Goal: Task Accomplishment & Management: Complete application form

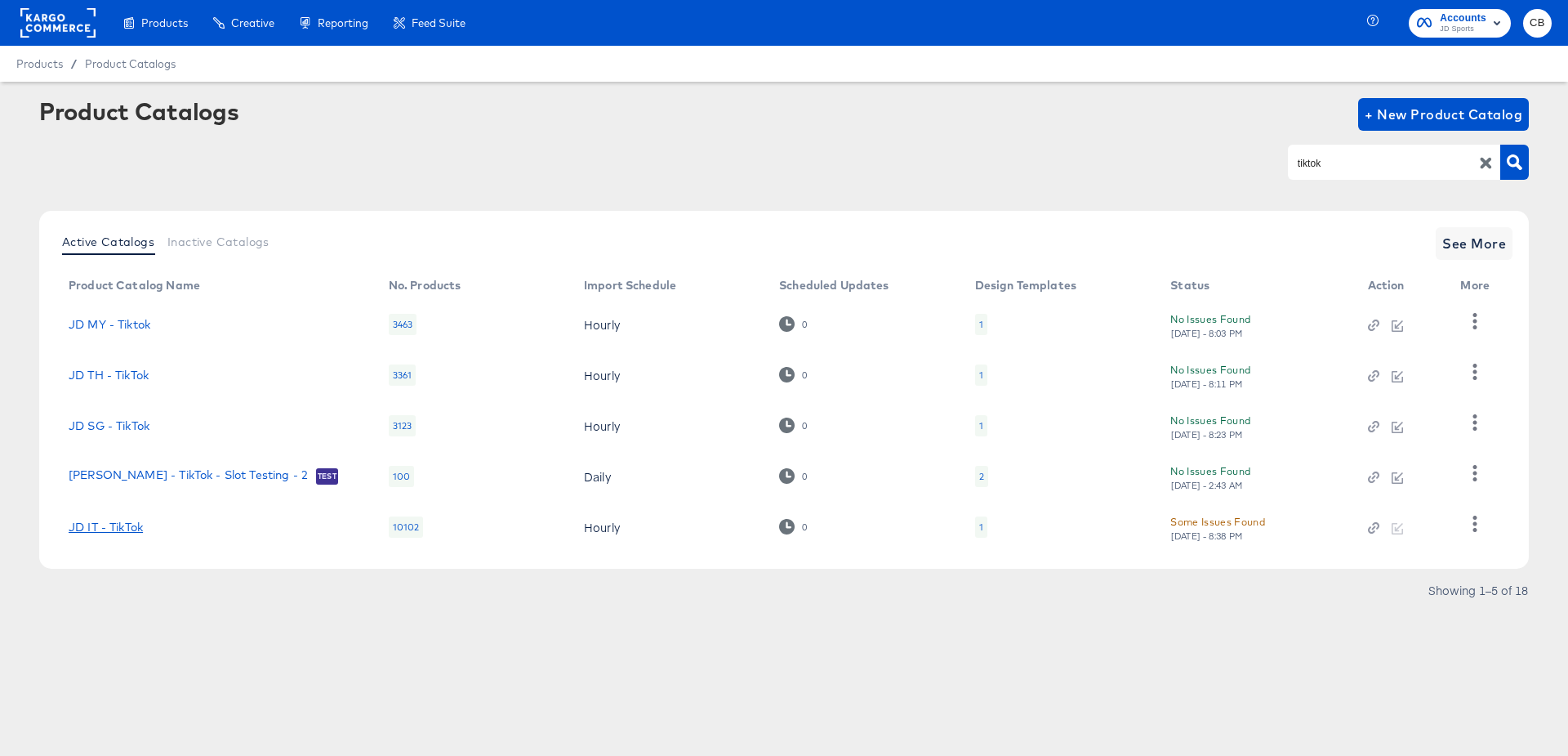
click at [122, 523] on link "JD IT - TikTok" at bounding box center [106, 526] width 74 height 13
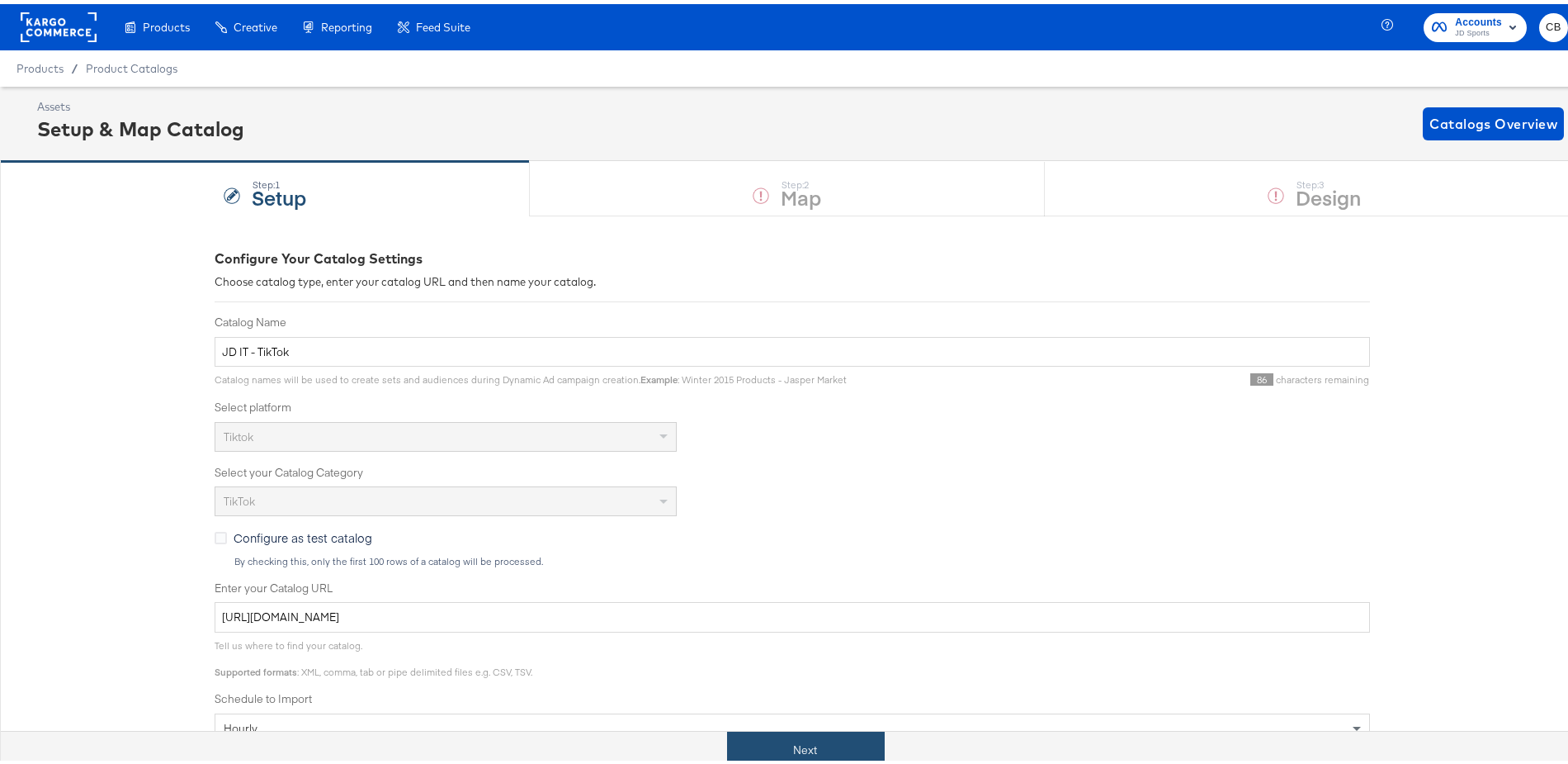
click at [790, 741] on button "Next" at bounding box center [805, 746] width 157 height 37
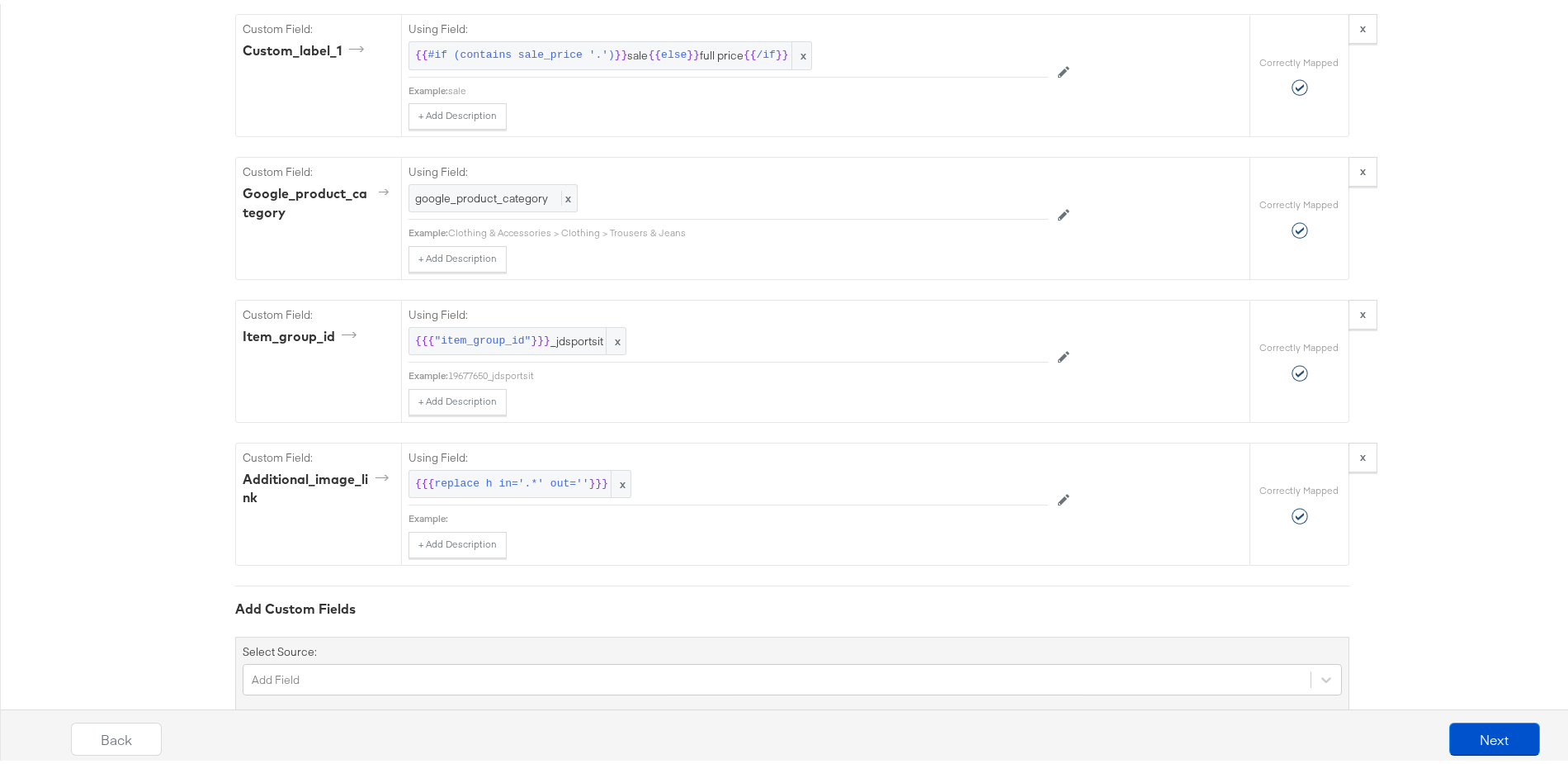
scroll to position [1936, 0]
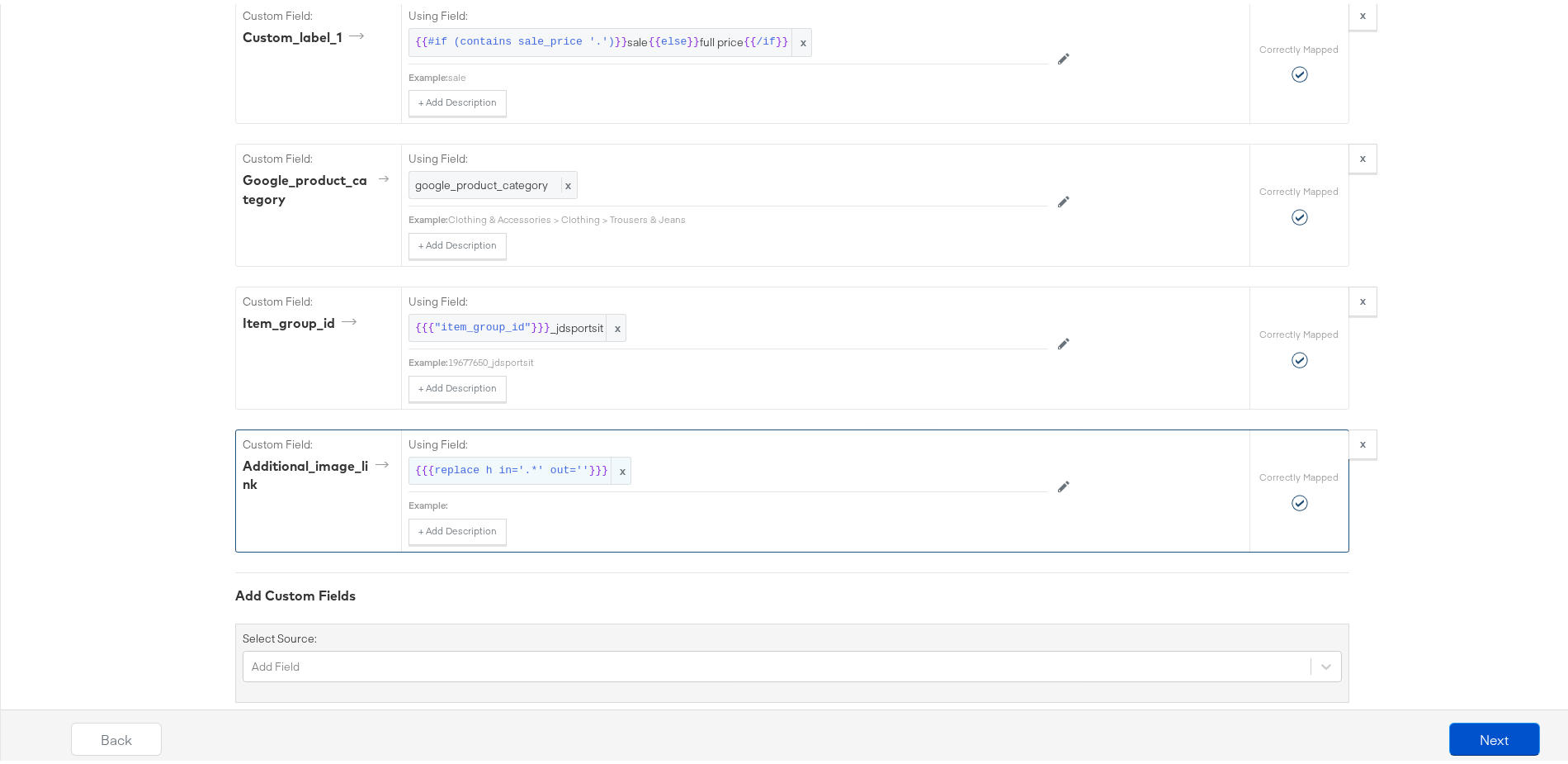
click at [493, 468] on span "replace h in='.*' out=''" at bounding box center [512, 467] width 155 height 16
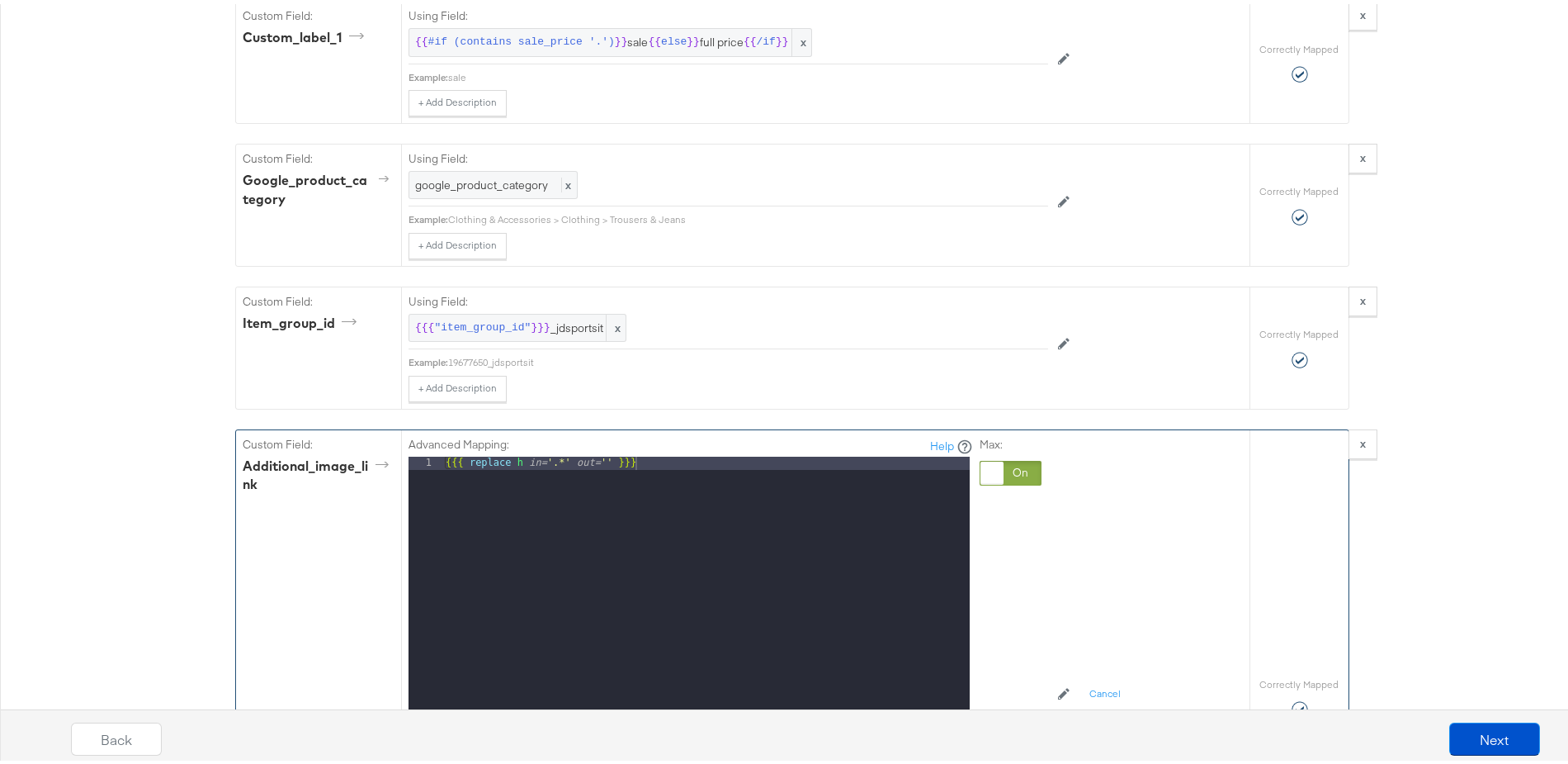
click at [728, 467] on div "{{{ replace h in= '.*' out= '' }}}" at bounding box center [705, 673] width 527 height 440
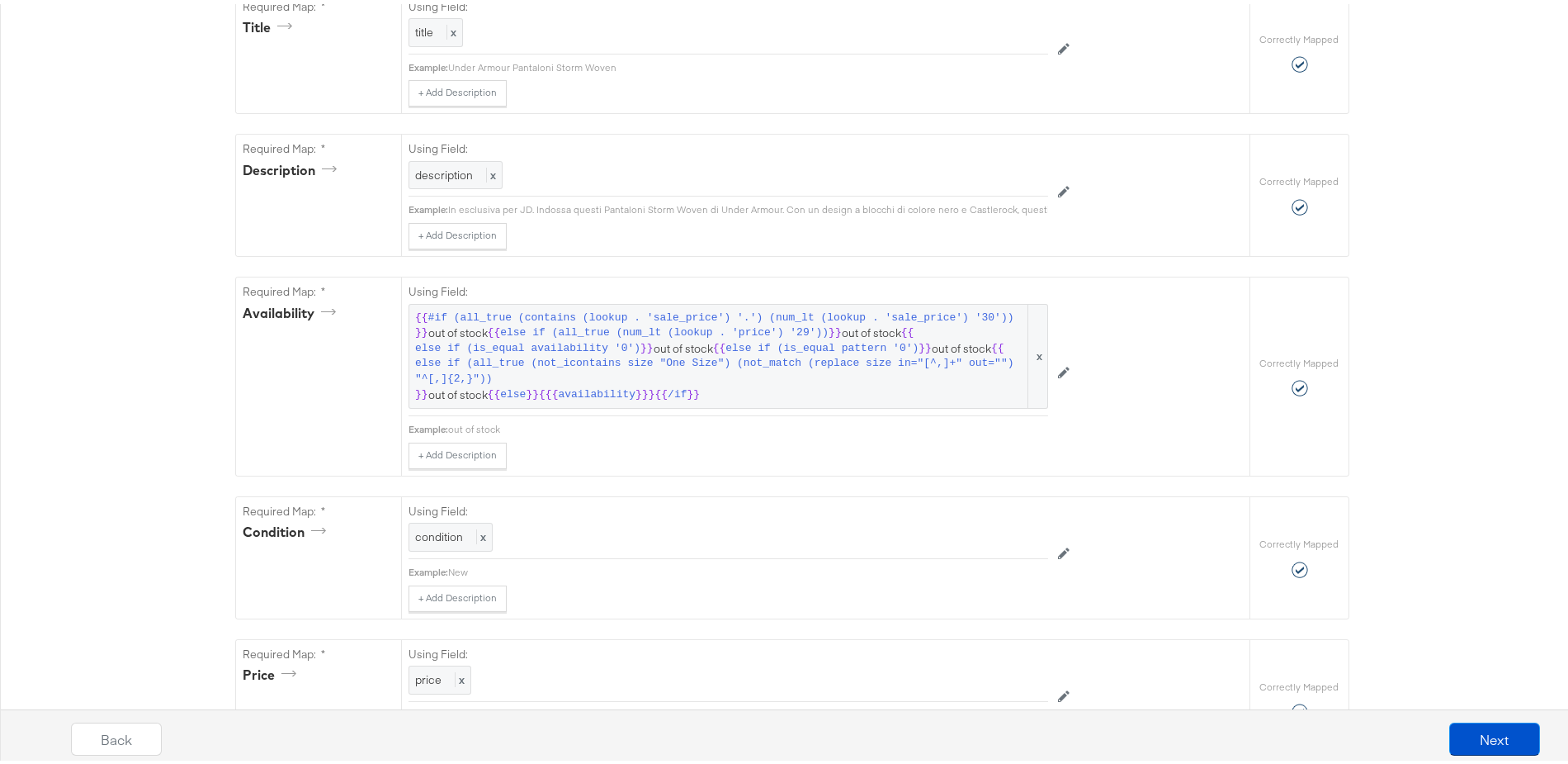
scroll to position [0, 0]
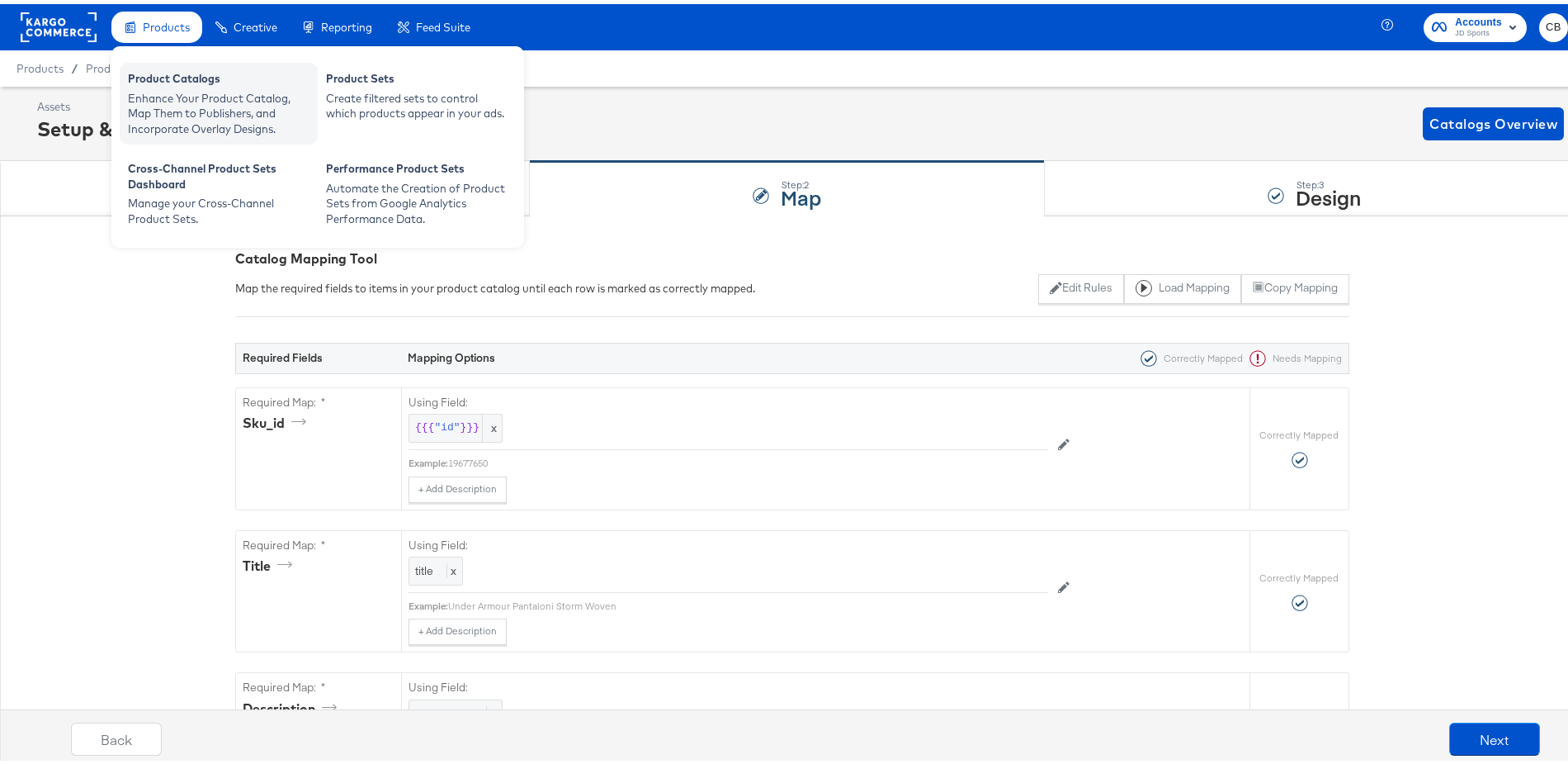
click at [174, 95] on div "Enhance Your Product Catalog, Map Them to Publishers, and Incorporate Overlay D…" at bounding box center [218, 110] width 182 height 46
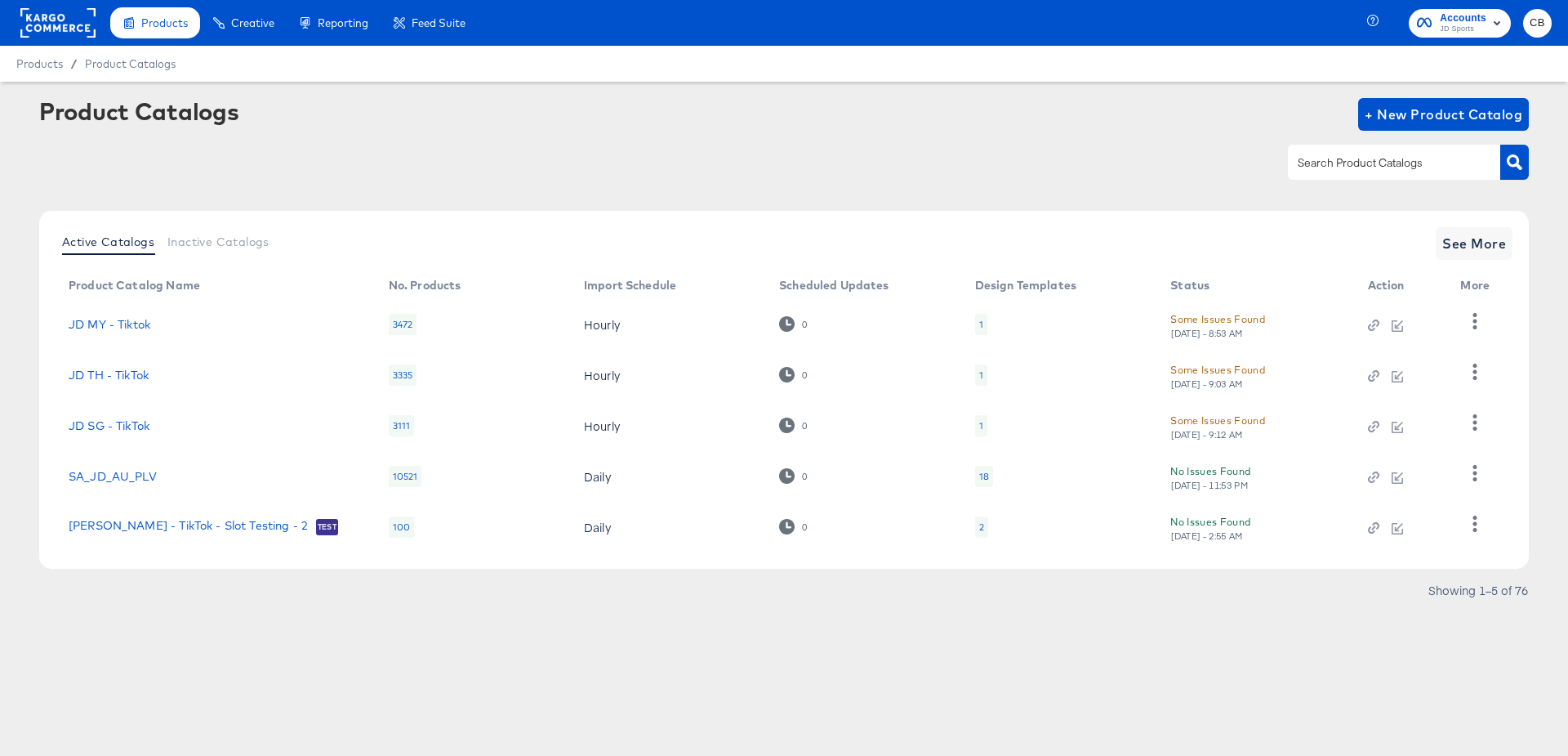
click at [1344, 153] on div at bounding box center [1393, 162] width 212 height 34
type input "tiktok"
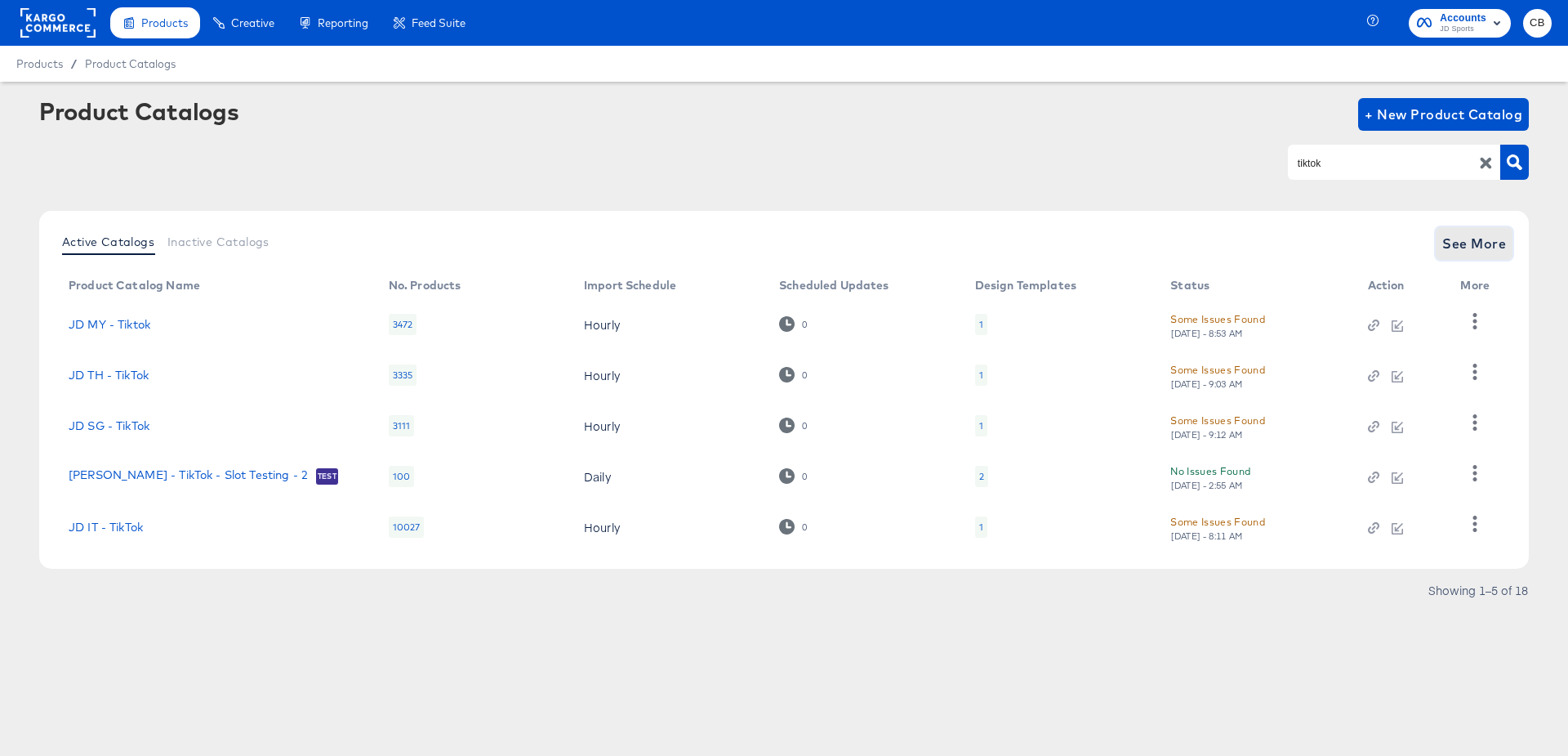
click at [1500, 242] on span "See More" at bounding box center [1474, 243] width 64 height 23
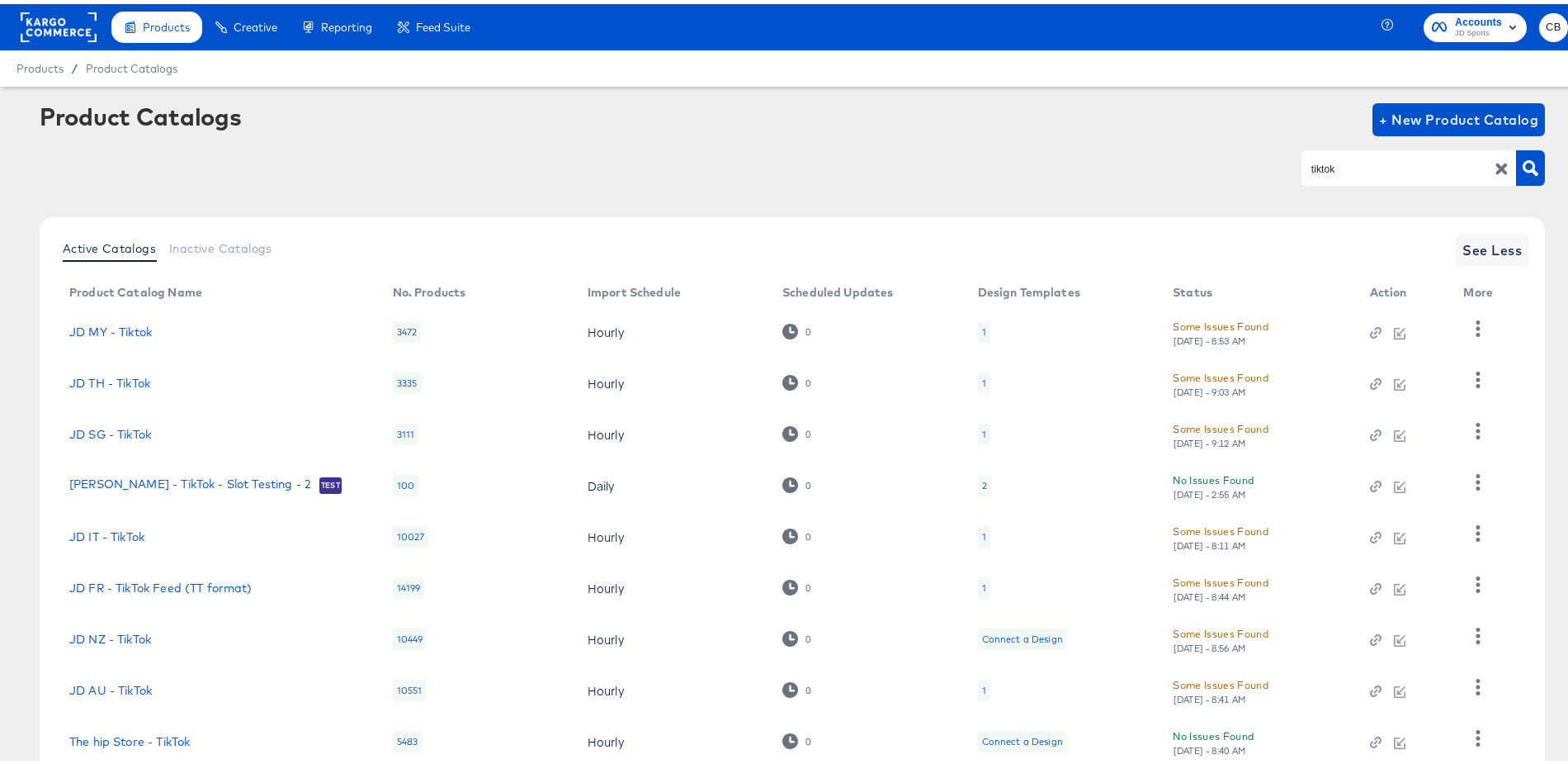
scroll to position [158, 0]
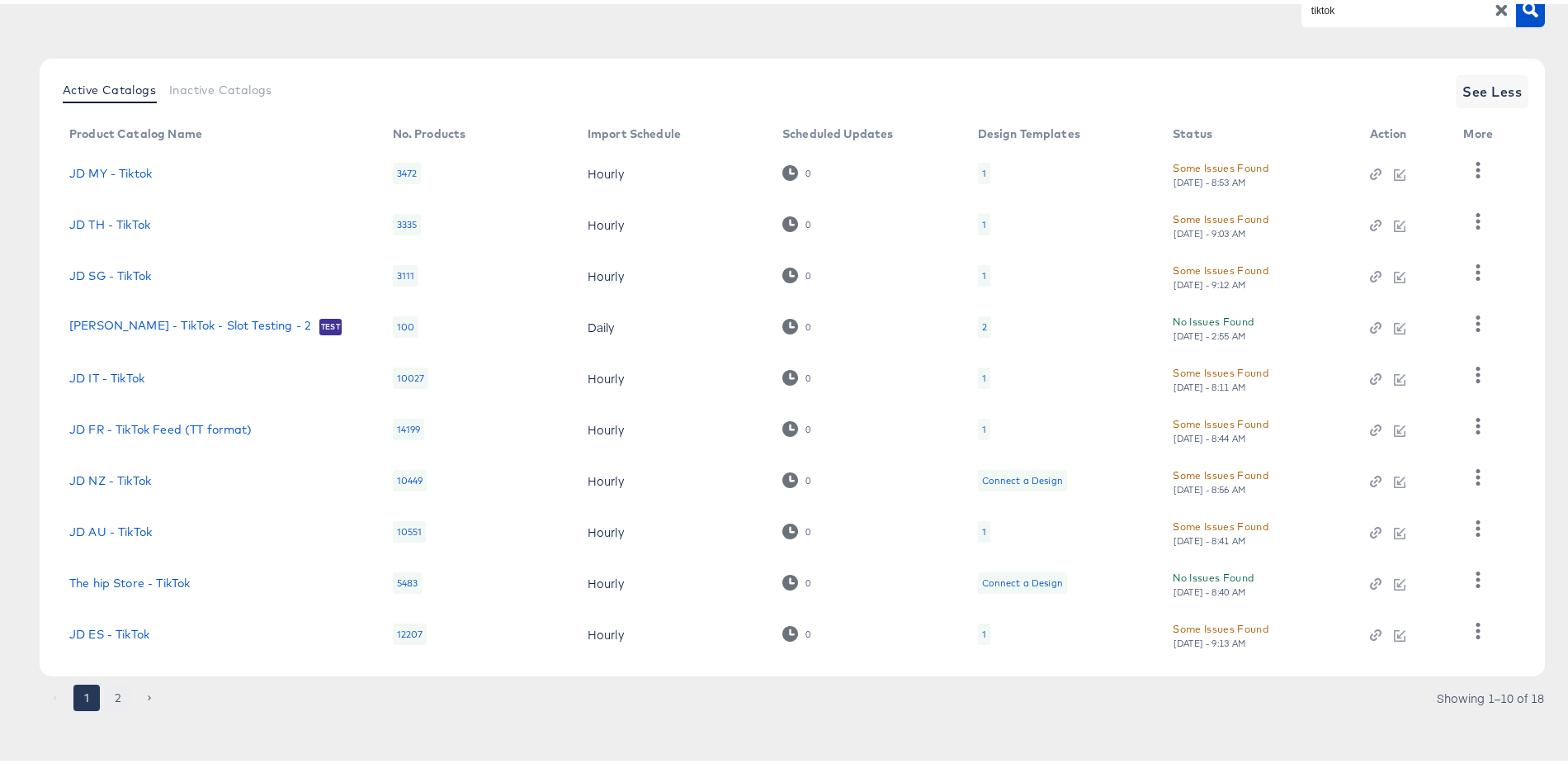
click at [116, 694] on button "2" at bounding box center [118, 694] width 26 height 26
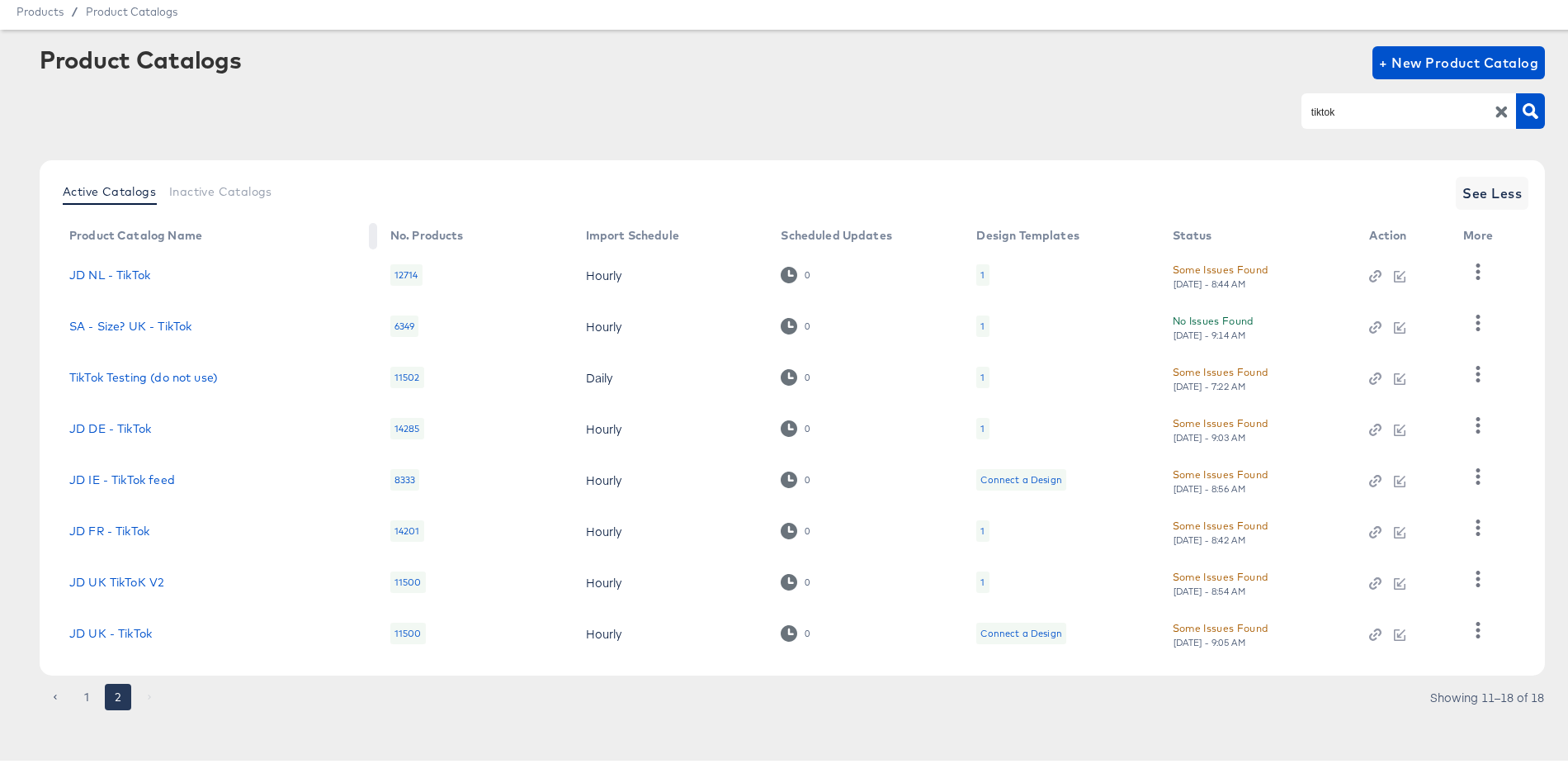
scroll to position [56, 0]
click at [136, 269] on link "JD NL - TikTok" at bounding box center [109, 271] width 81 height 13
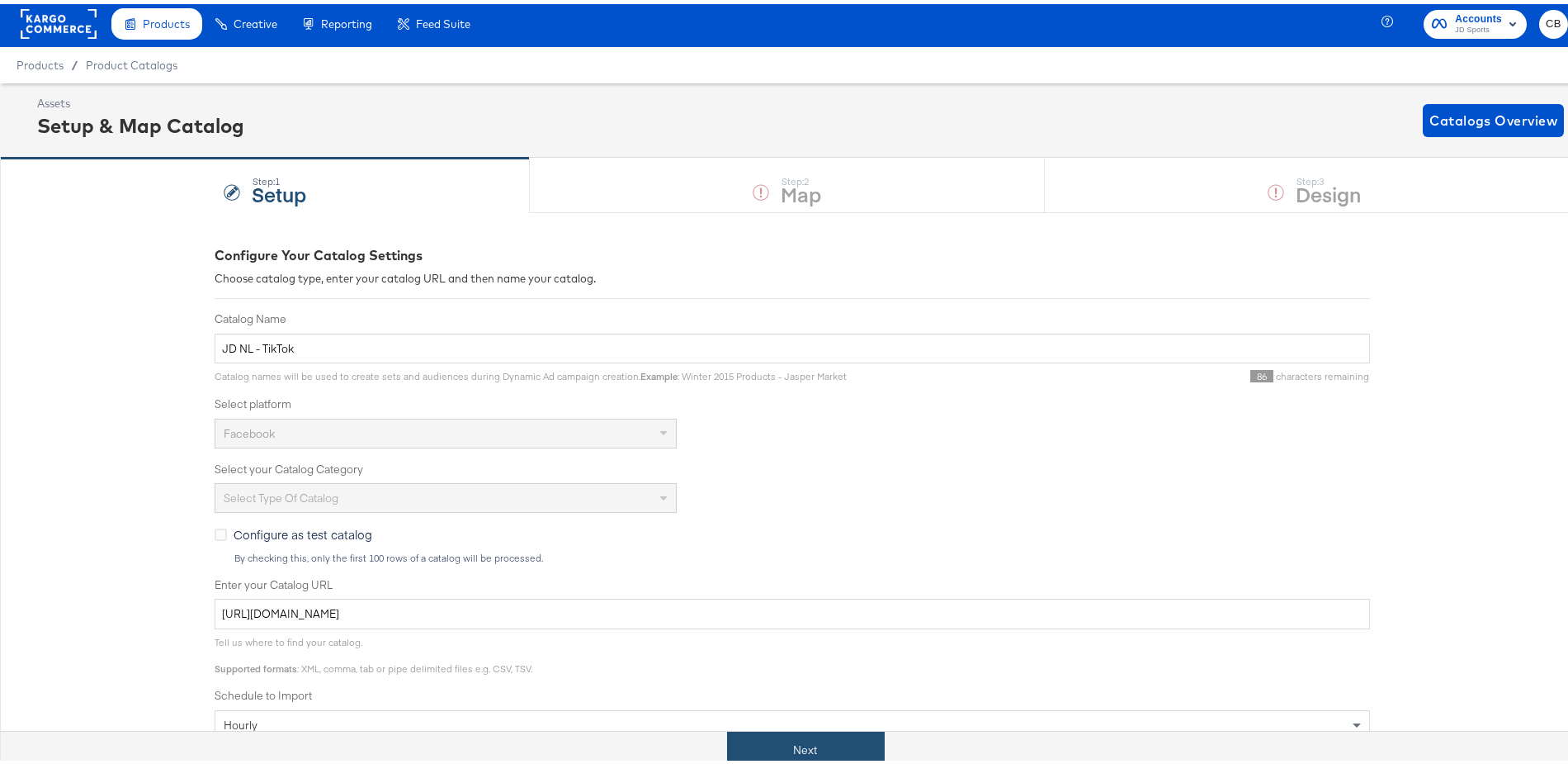
click at [802, 746] on button "Next" at bounding box center [805, 746] width 157 height 37
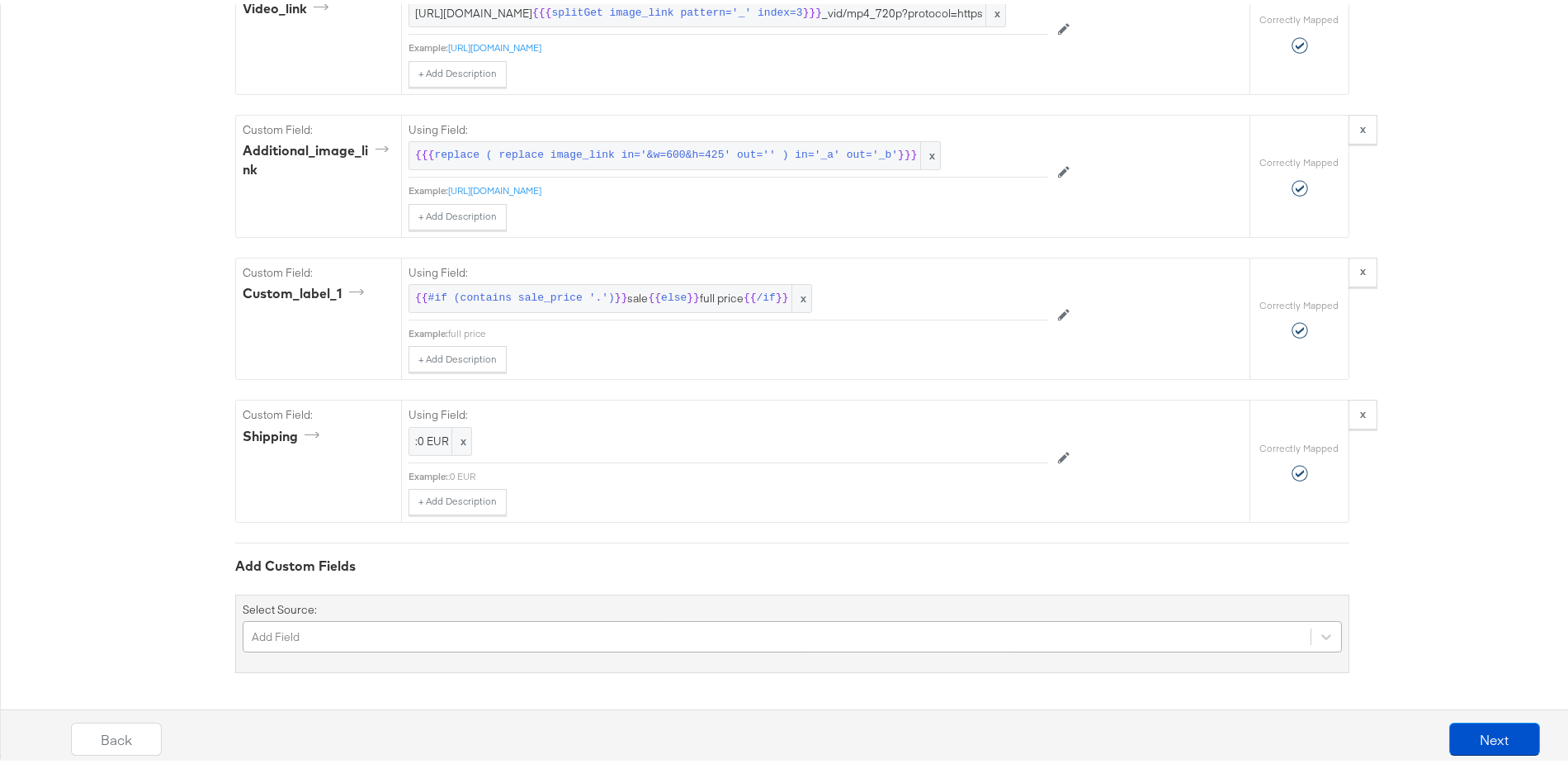
scroll to position [2237, 0]
click at [336, 638] on div "Add Field" at bounding box center [792, 633] width 1100 height 31
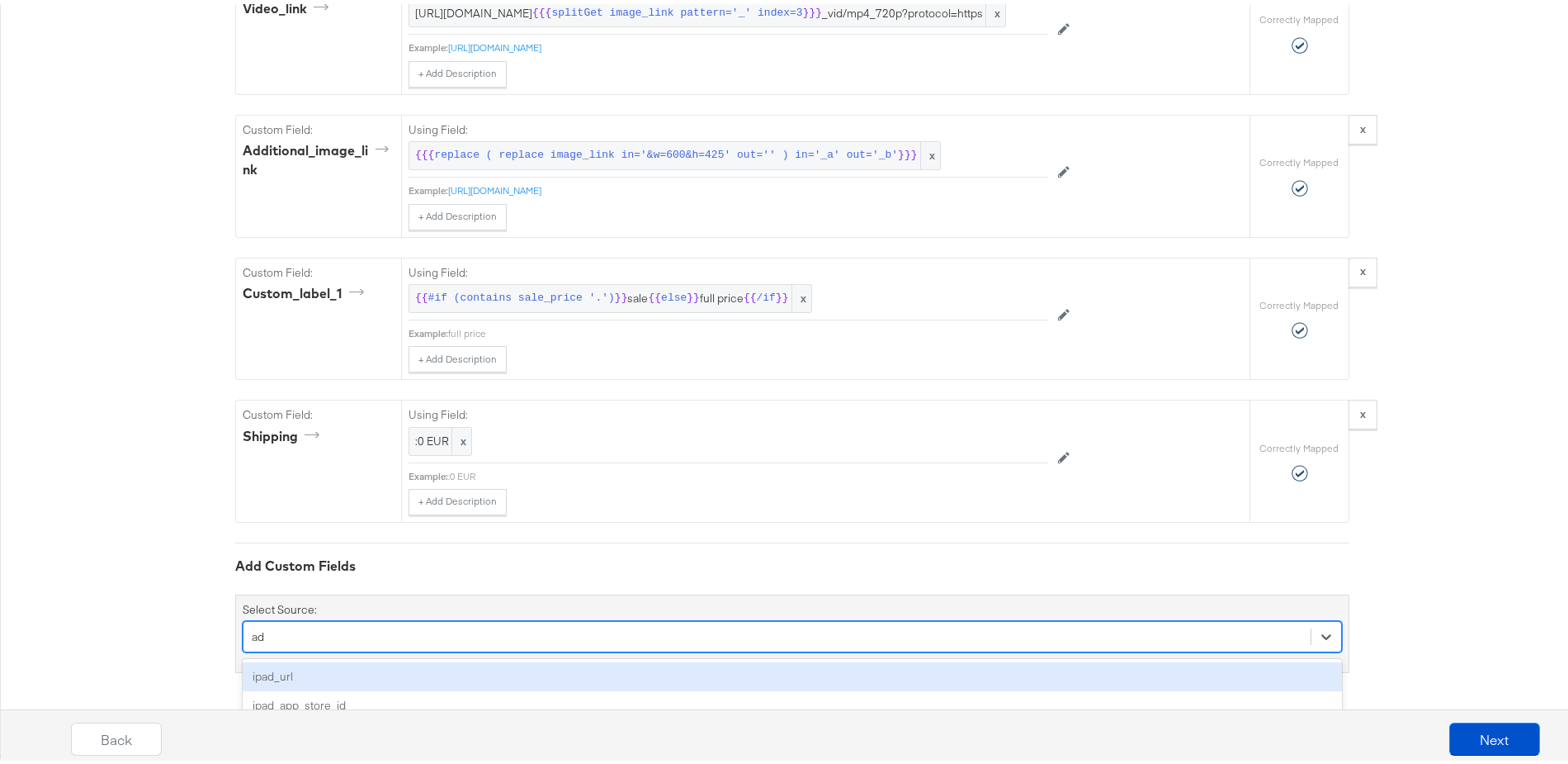
scroll to position [2097, 0]
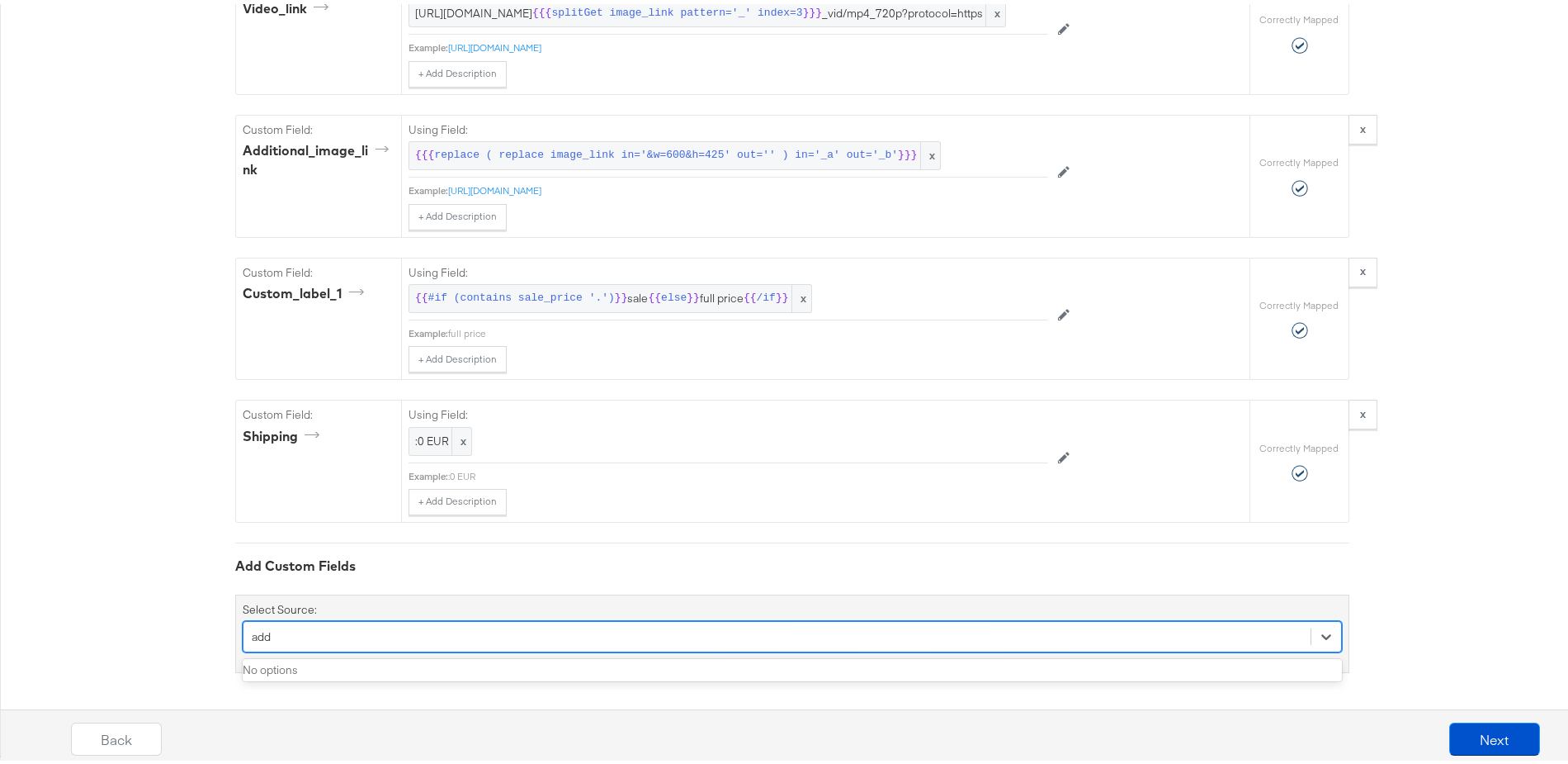
type input "add"
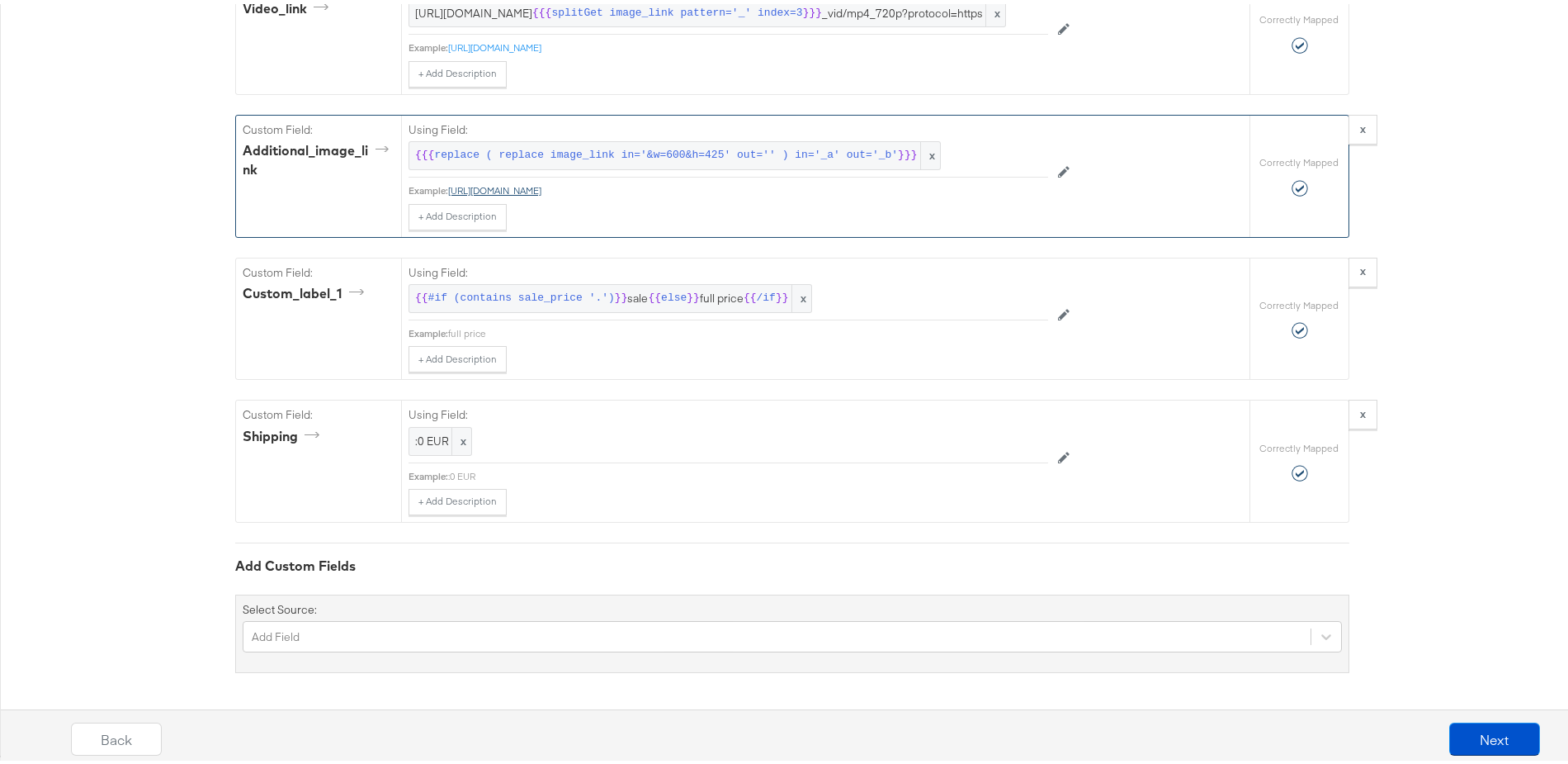
click at [541, 189] on link "https://cdn.media.amplience.net/t/jpl/jd_product_list?plu=jd_IH0618_b&resmode=s…" at bounding box center [494, 186] width 93 height 12
click at [640, 157] on span "replace ( replace image_link in='&w=600&h=425' out='' ) in='_a' out='_b'" at bounding box center [666, 151] width 464 height 16
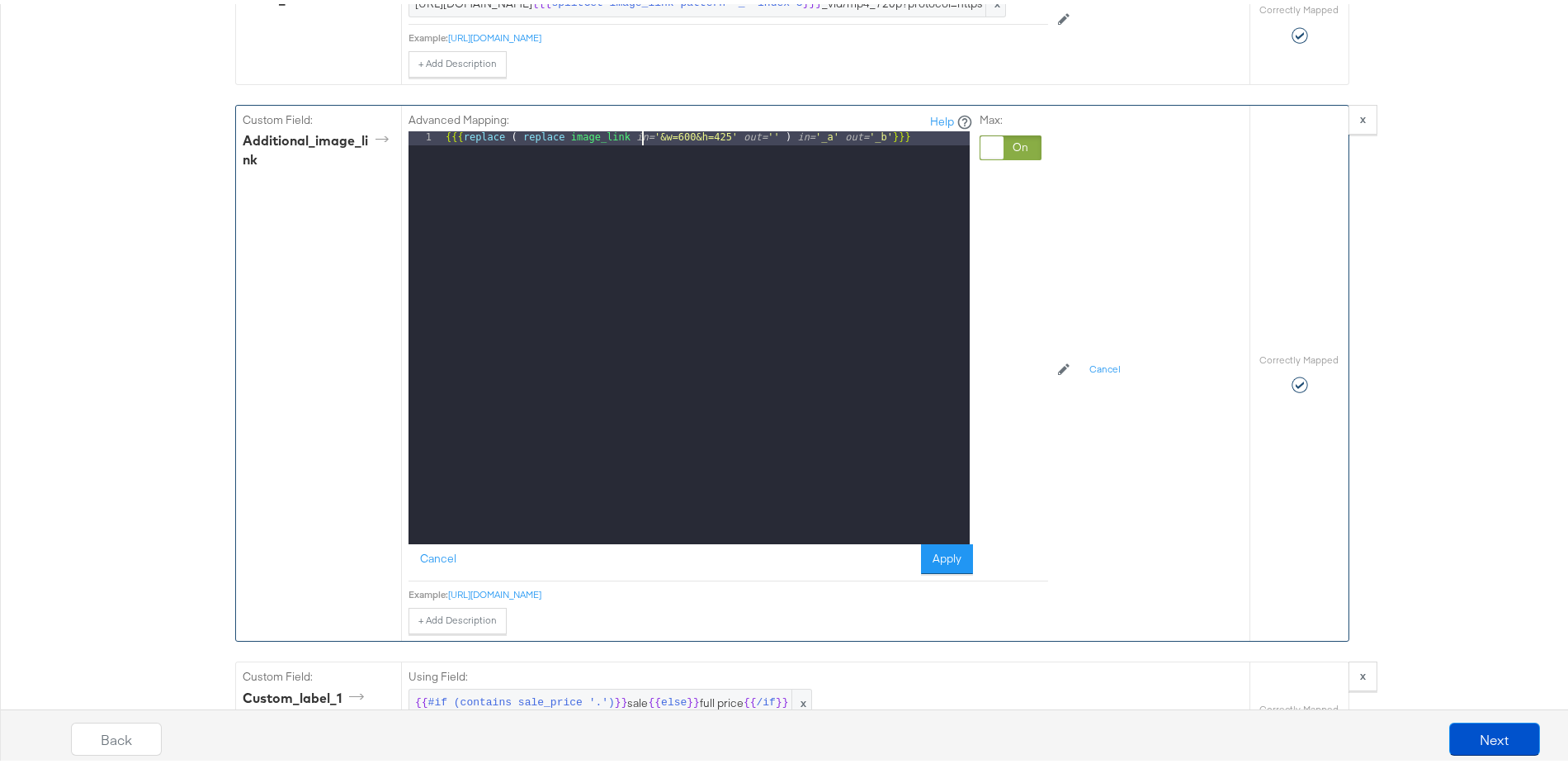
click at [634, 150] on div "{{{ replace ( replace image_link in= '&w=600&h=425' out= '' ) in= '_a' out= '_b…" at bounding box center [705, 347] width 527 height 440
click at [473, 147] on div "DE" at bounding box center [705, 347] width 527 height 440
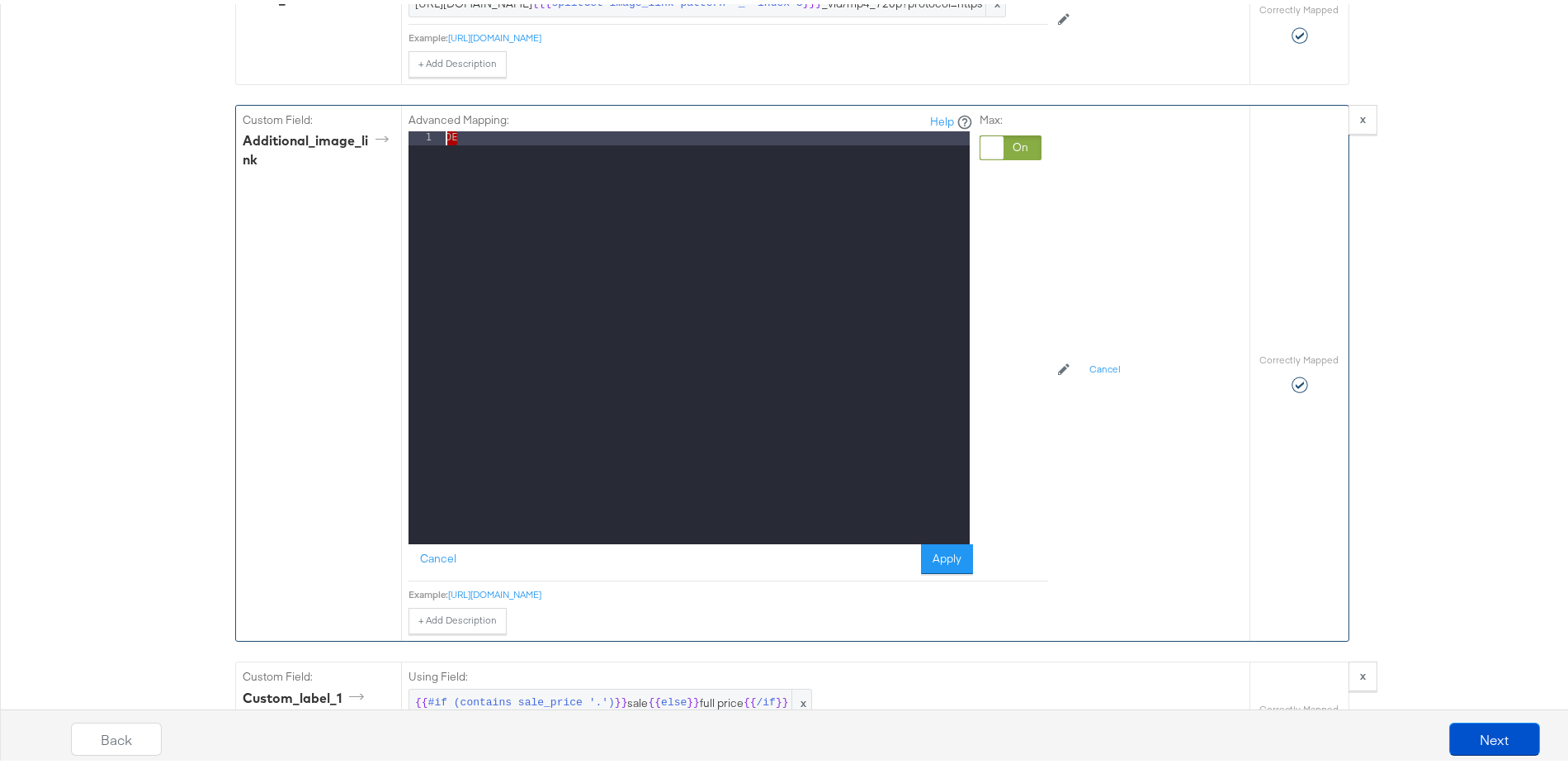
click at [473, 147] on div "DE" at bounding box center [705, 347] width 527 height 440
click at [944, 570] on button "Apply" at bounding box center [947, 555] width 52 height 30
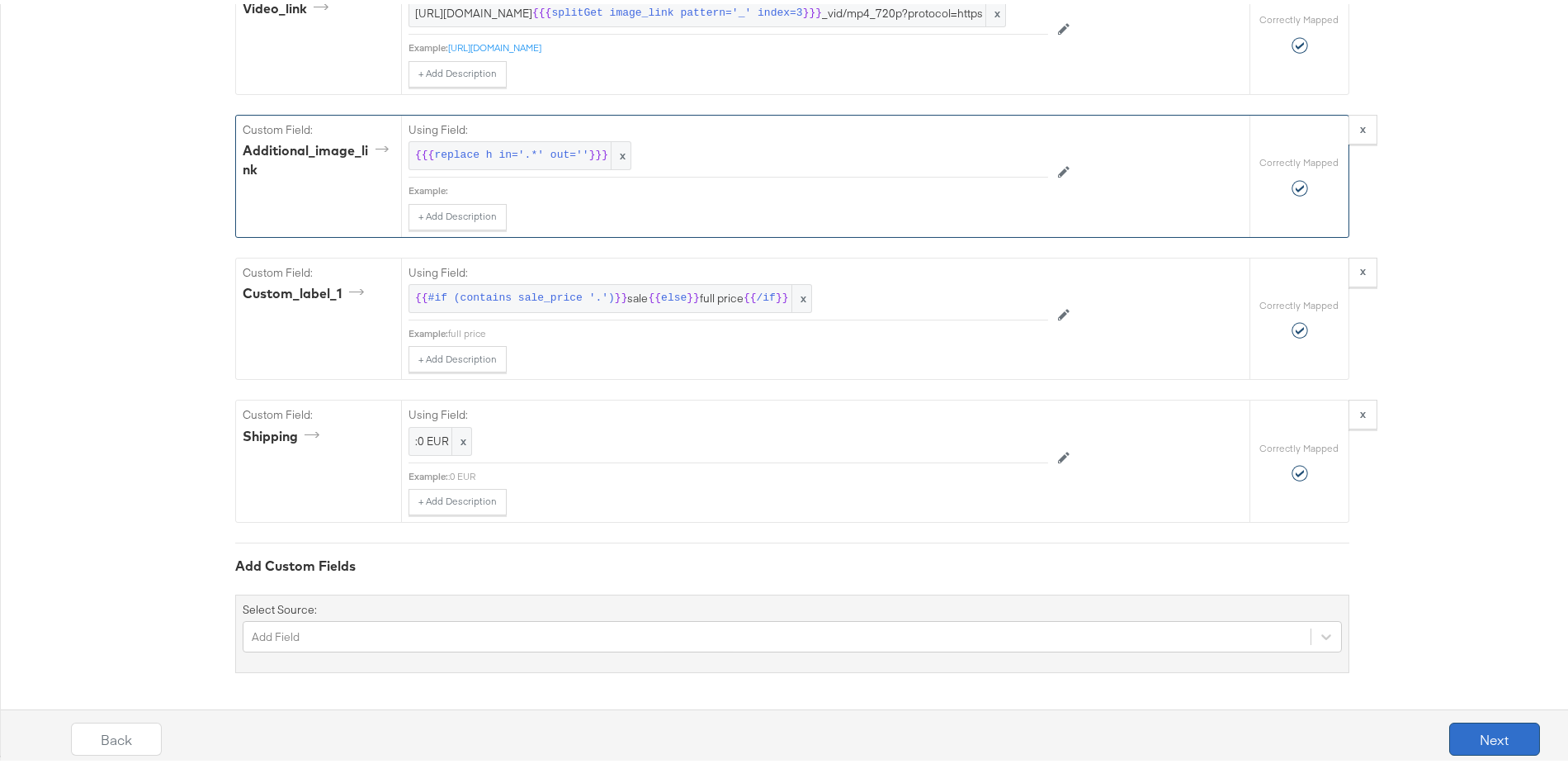
click at [1464, 734] on button "Next" at bounding box center [1494, 735] width 91 height 33
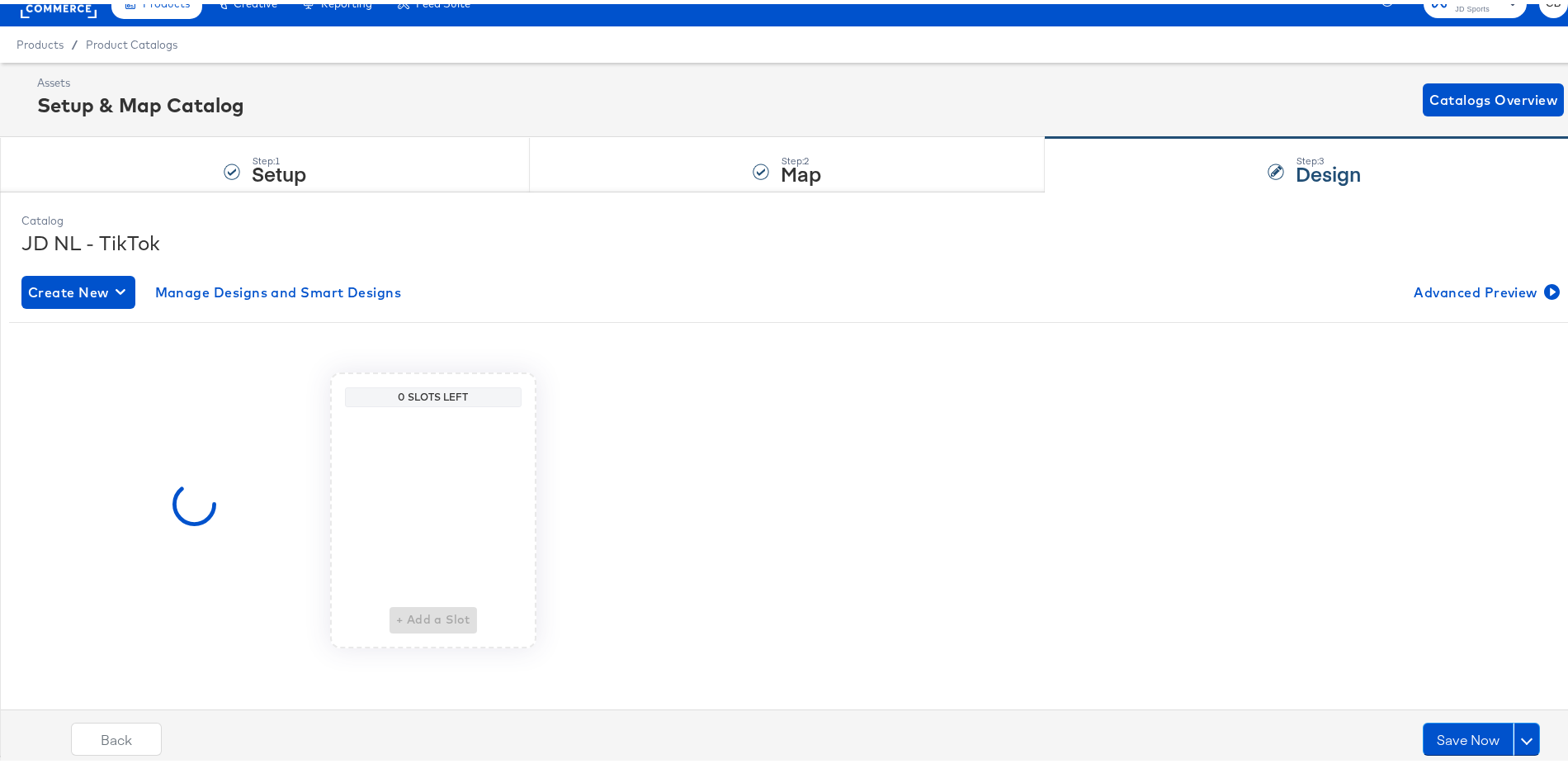
scroll to position [0, 0]
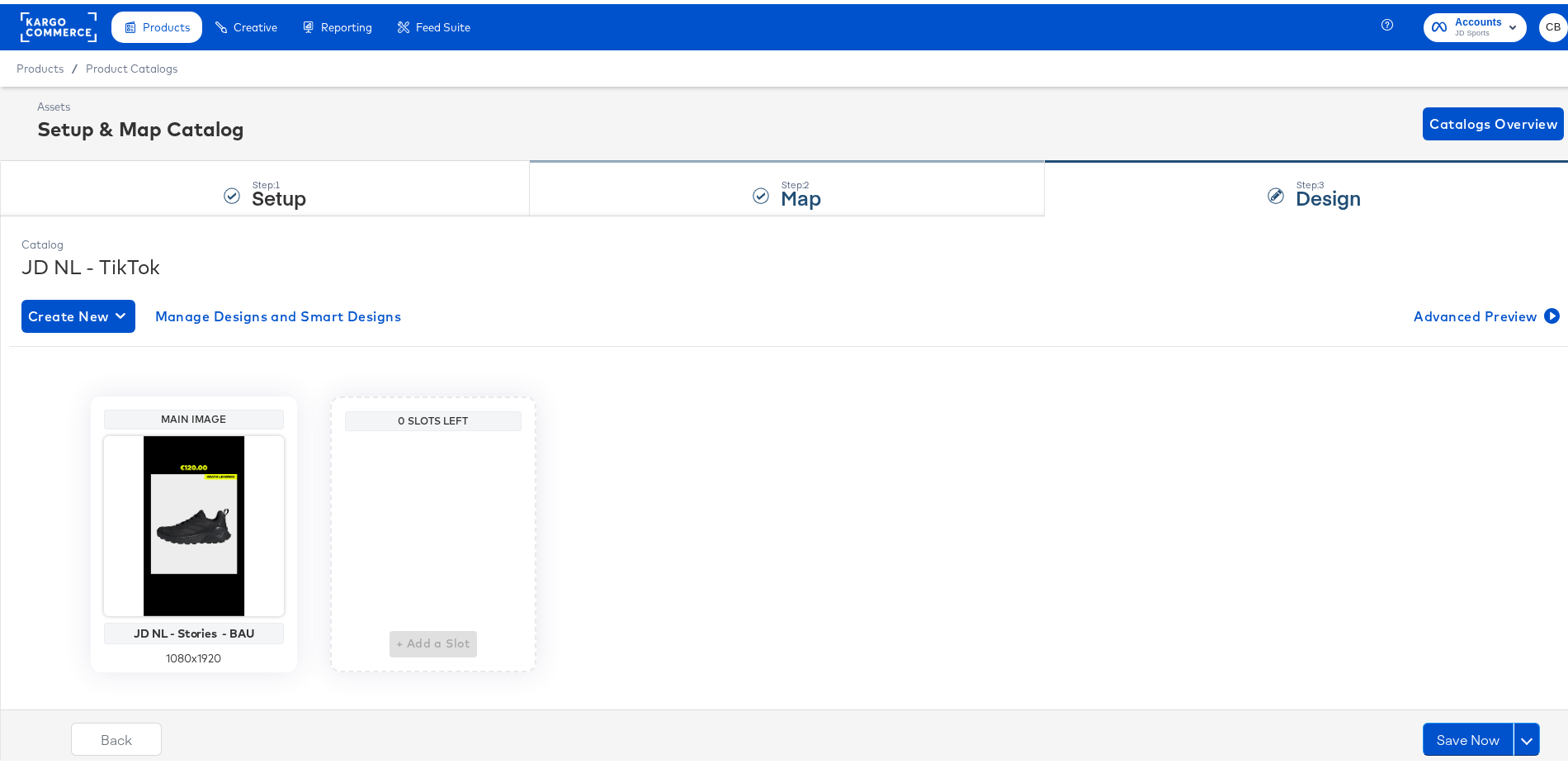
click at [685, 192] on div "Step: 2 Map" at bounding box center [787, 184] width 515 height 55
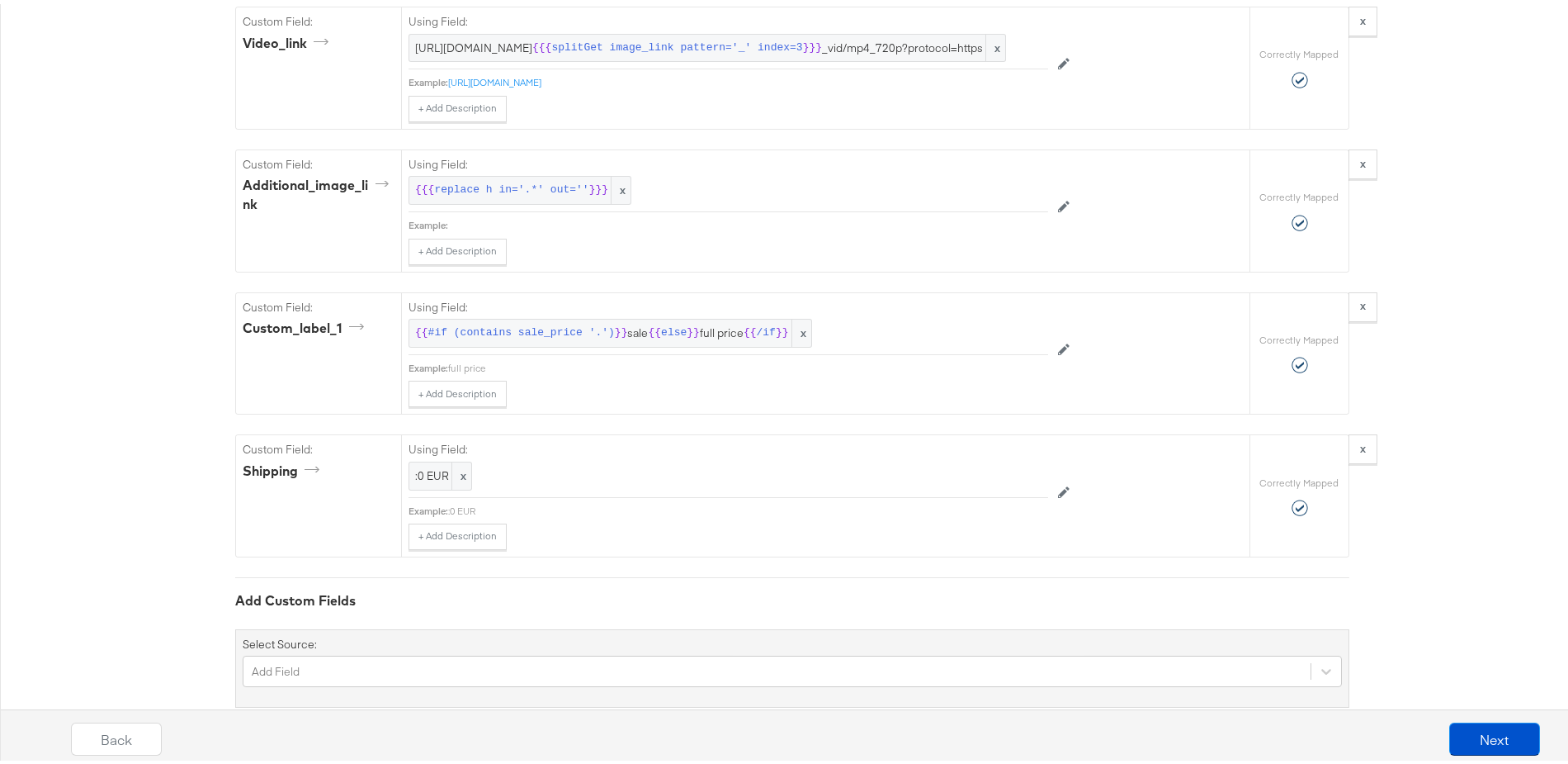
scroll to position [2097, 0]
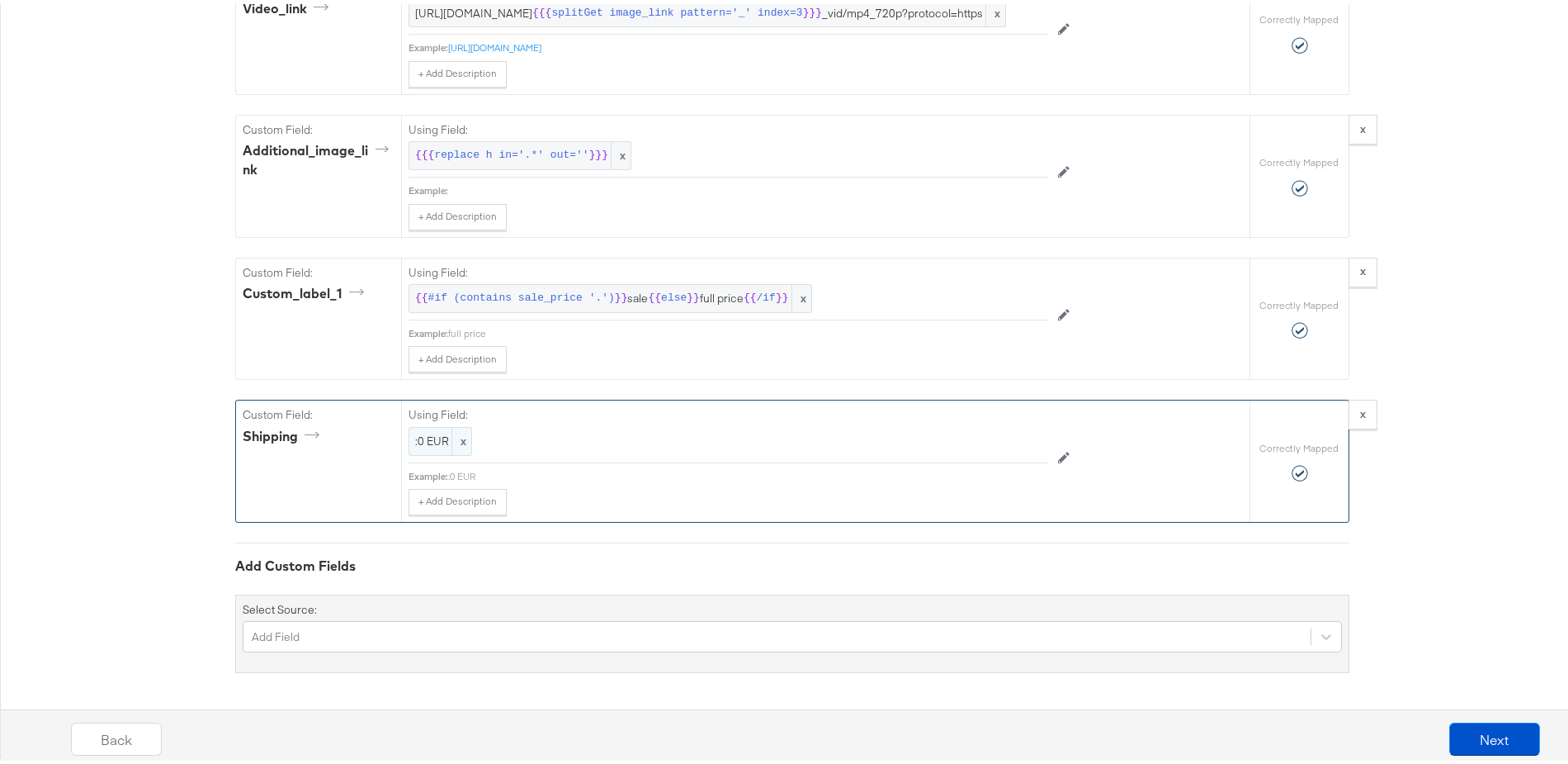
click at [453, 443] on span "x" at bounding box center [461, 436] width 20 height 27
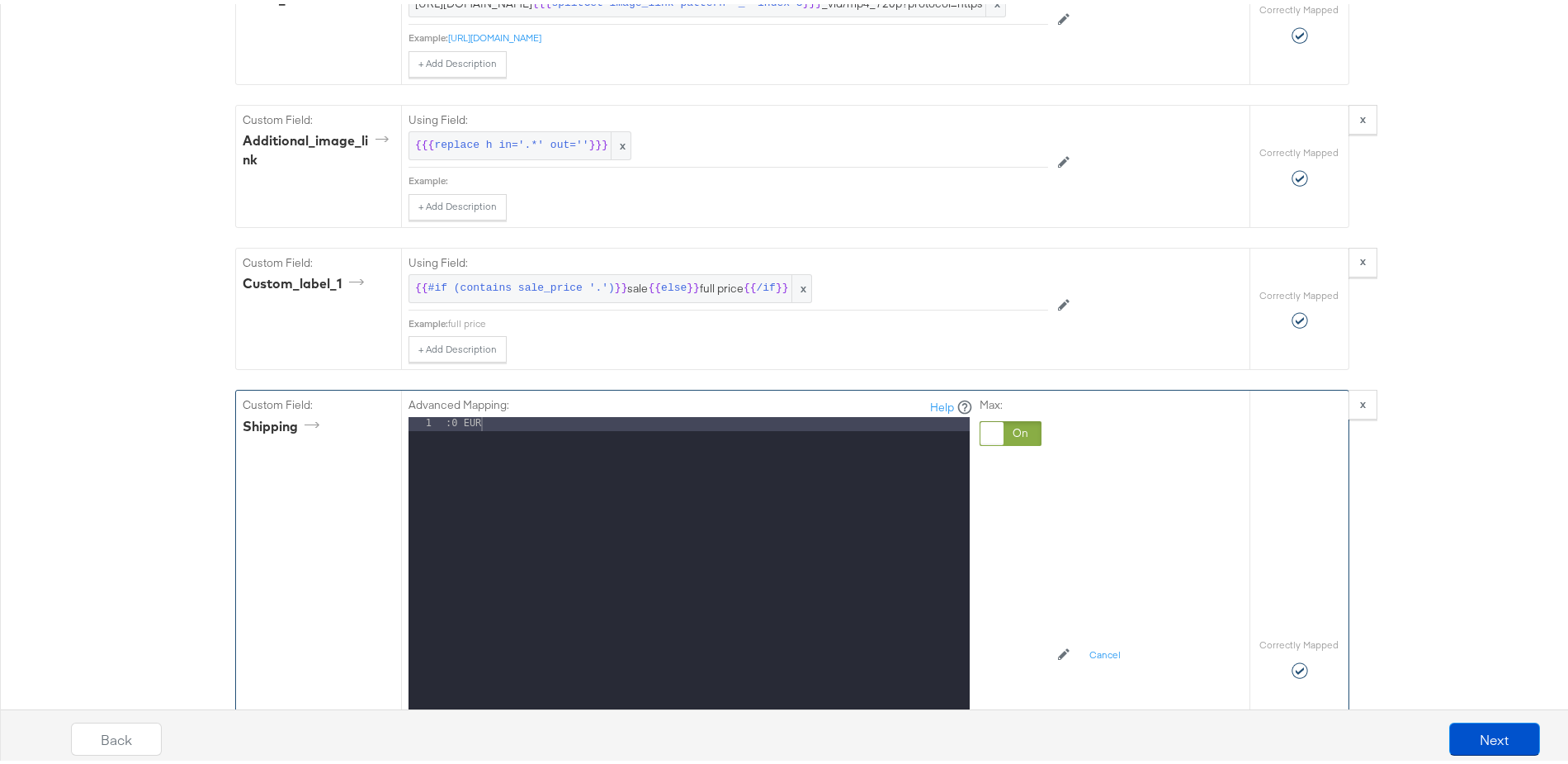
click at [982, 440] on div at bounding box center [992, 429] width 23 height 23
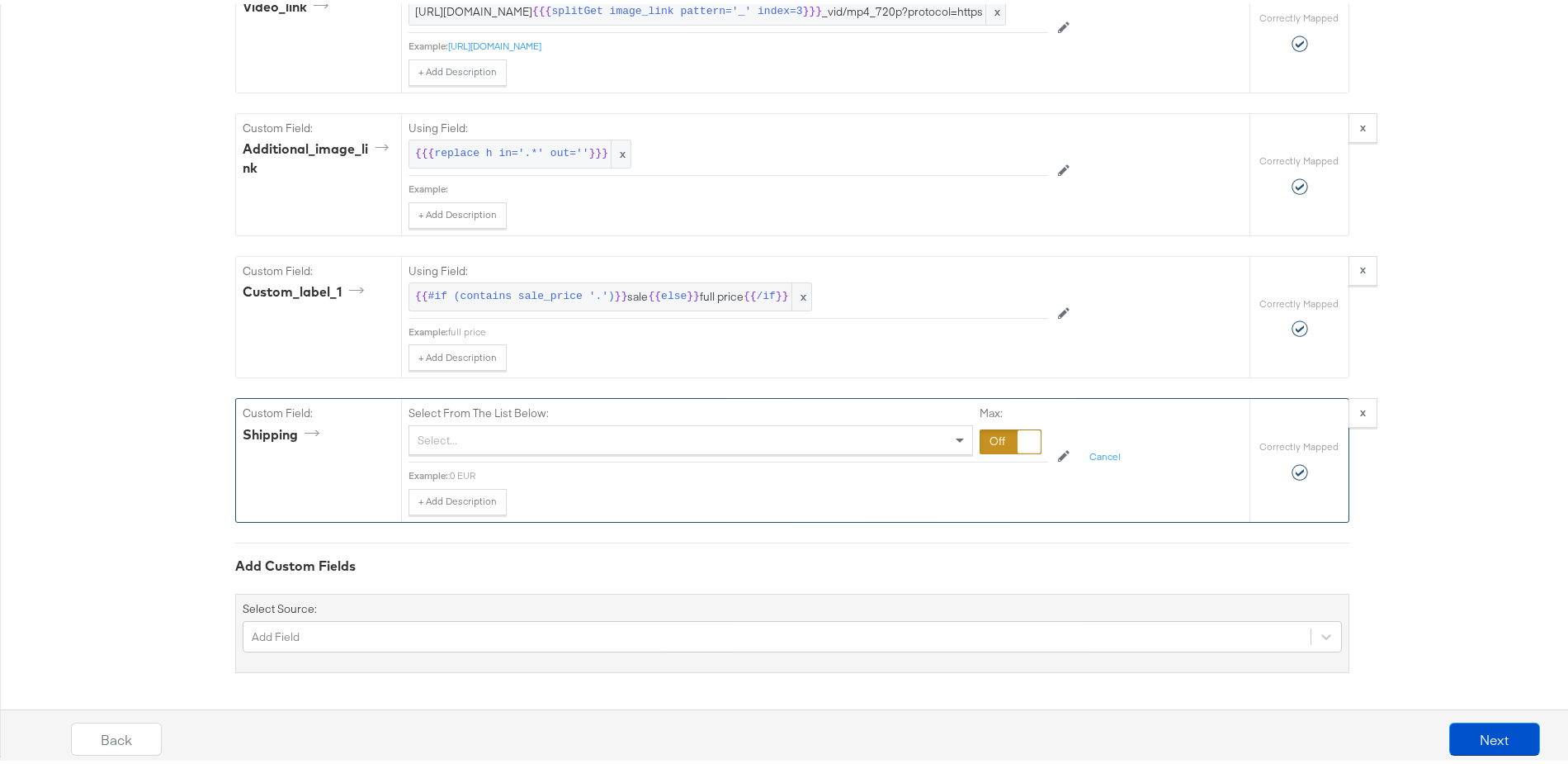
click at [460, 440] on div "Select..." at bounding box center [691, 436] width 563 height 28
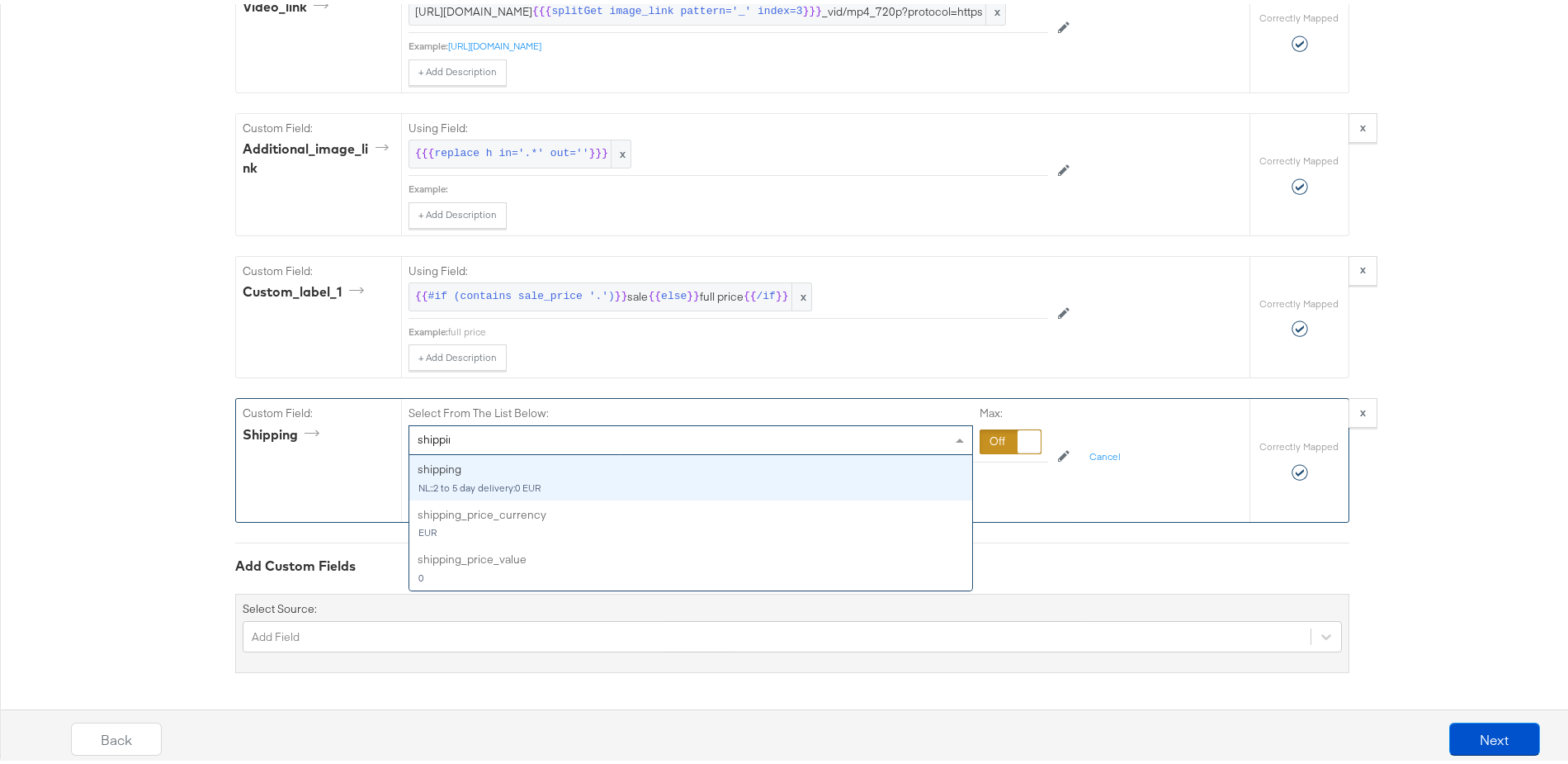
type input "shipping"
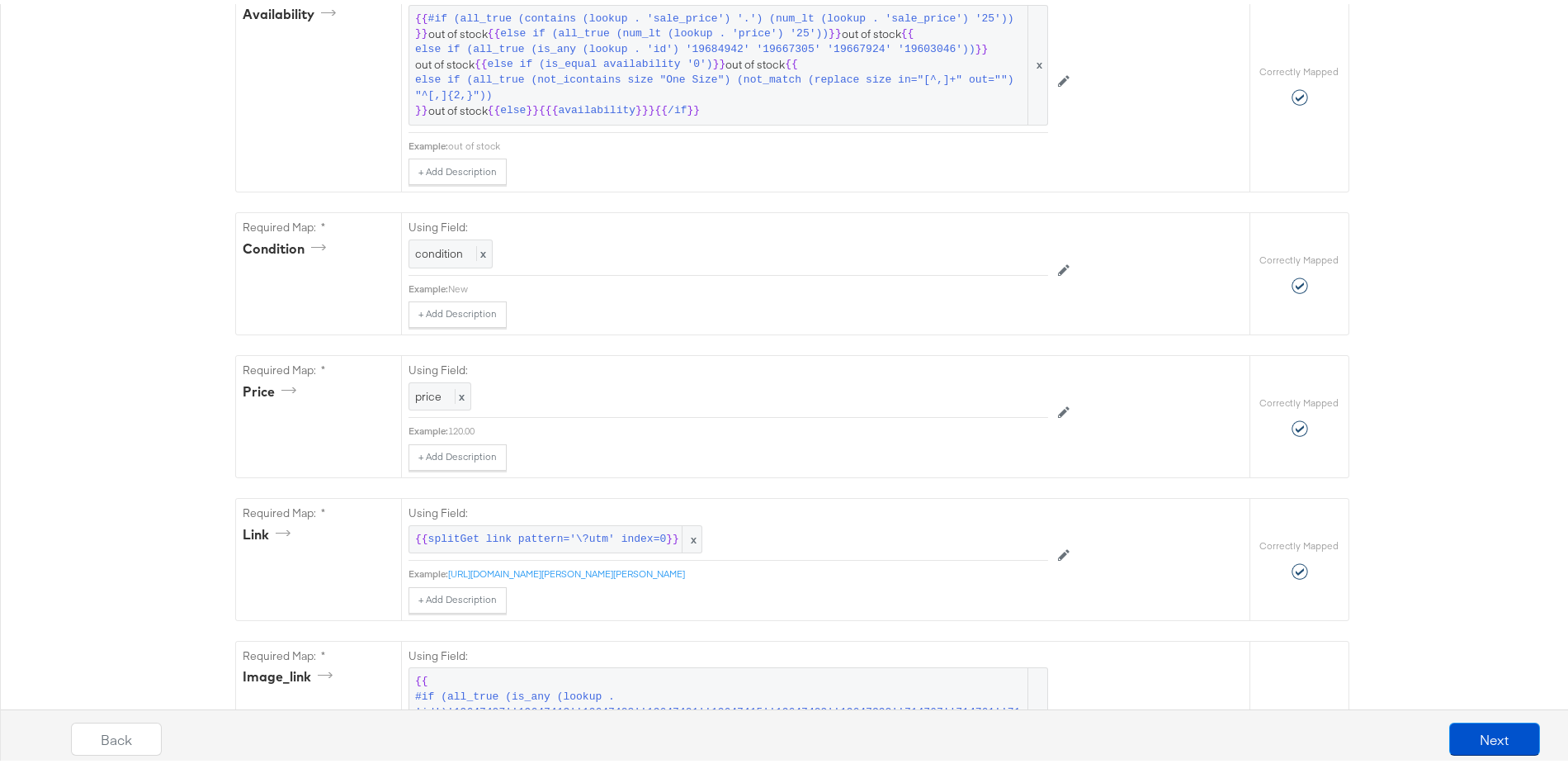
scroll to position [0, 0]
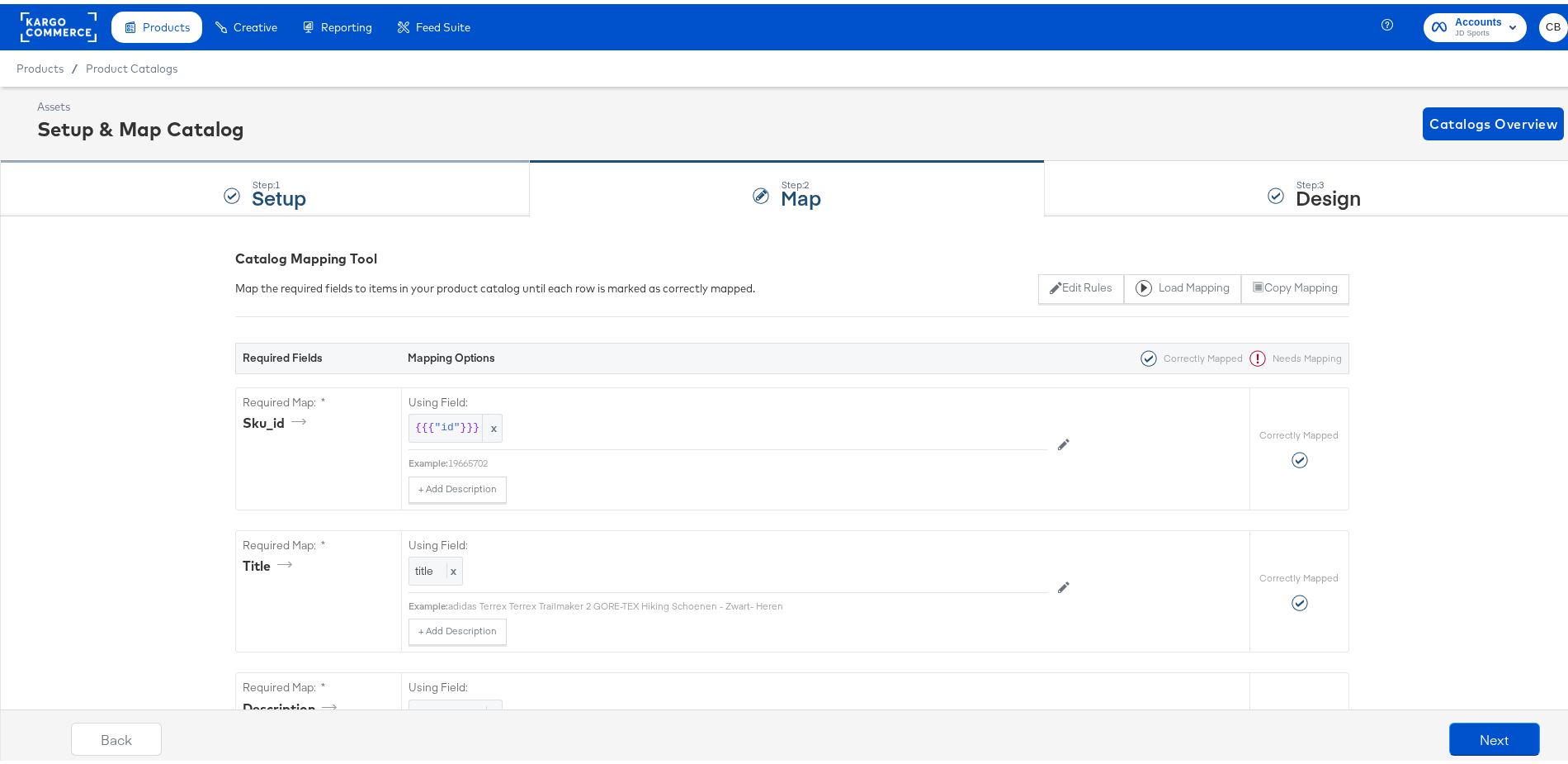
click at [363, 194] on div "Step: 1 Setup" at bounding box center [265, 184] width 530 height 55
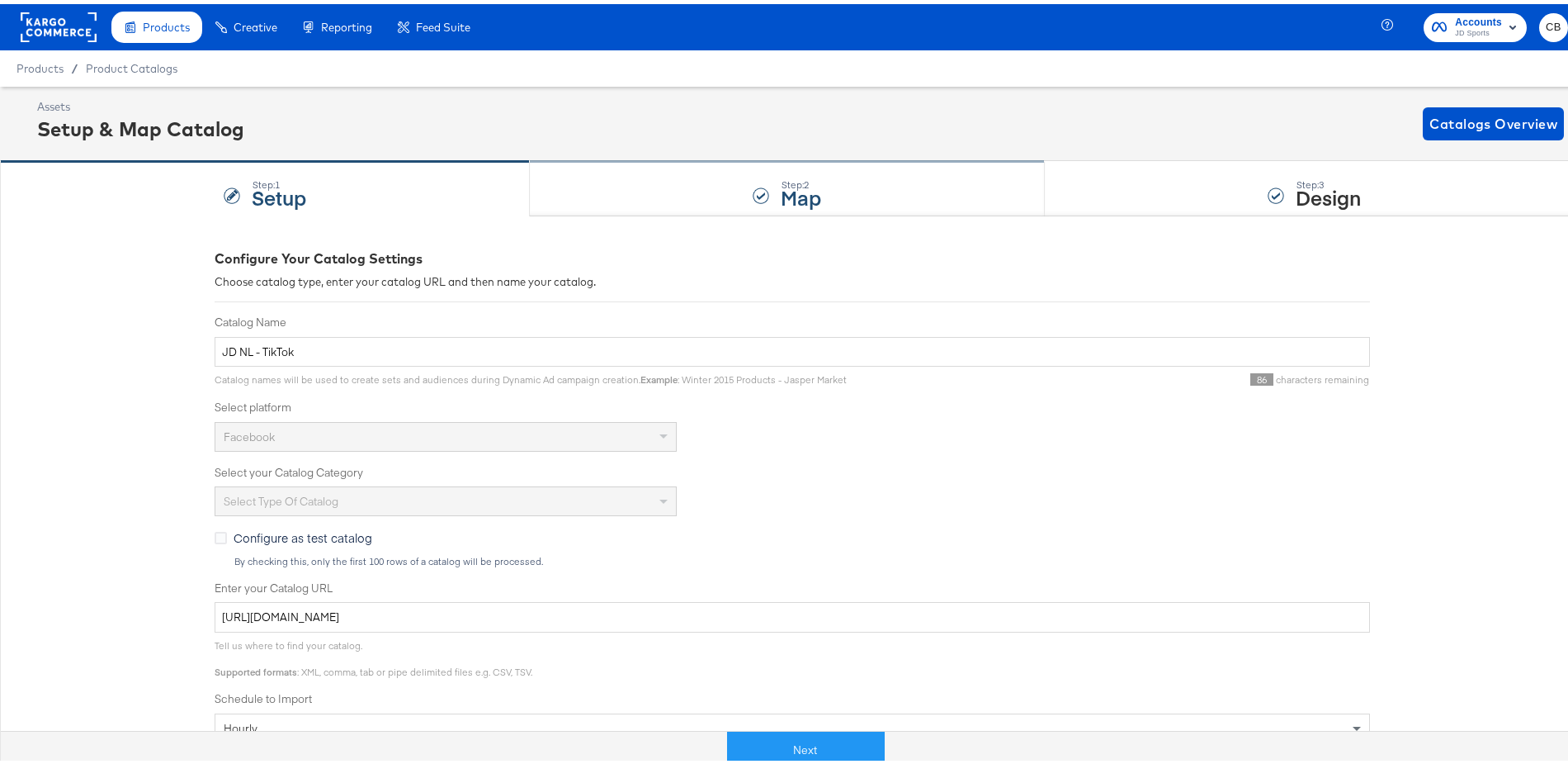
click at [684, 196] on div "Step: 2 Map" at bounding box center [787, 184] width 515 height 55
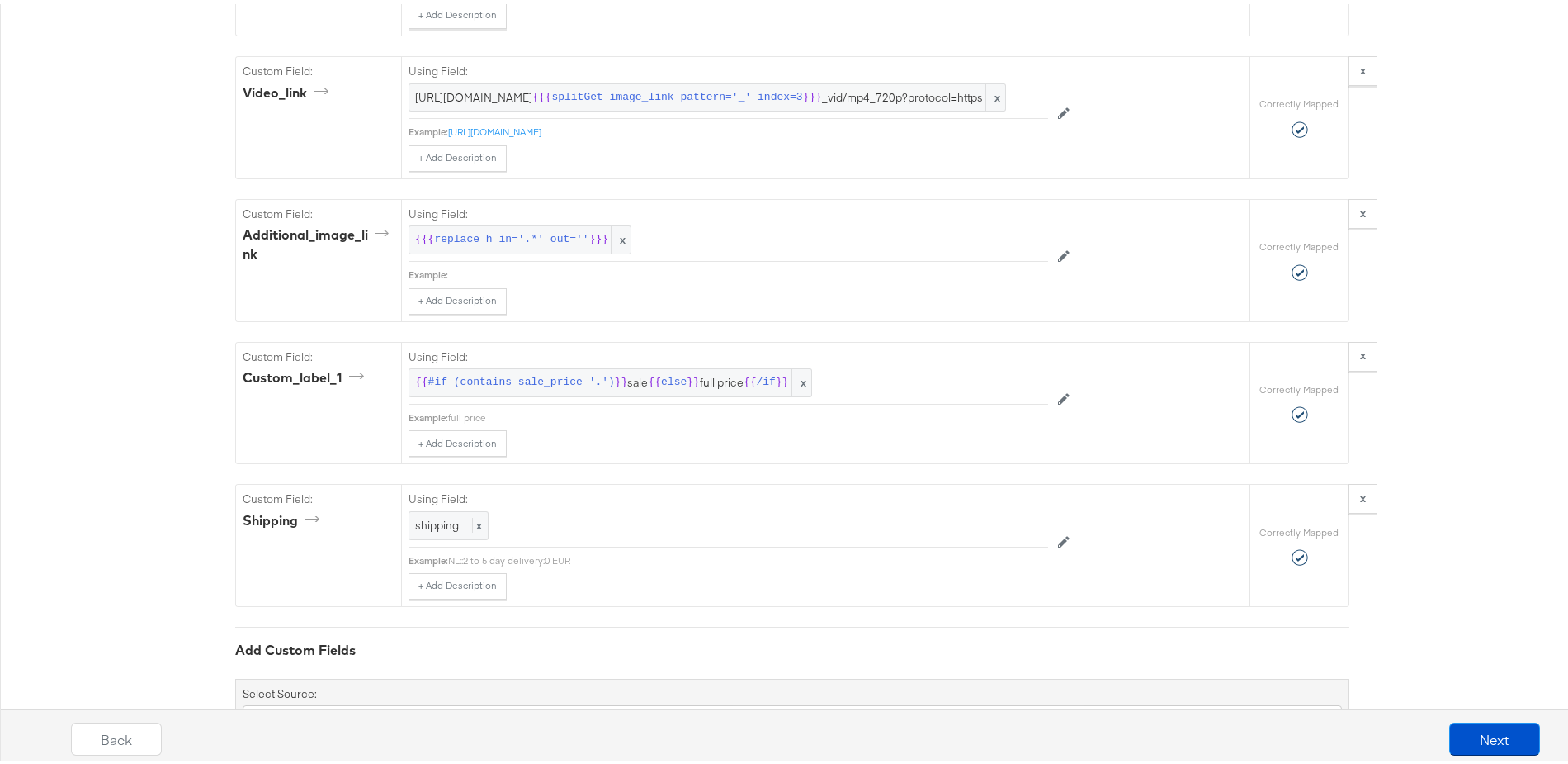
scroll to position [2018, 0]
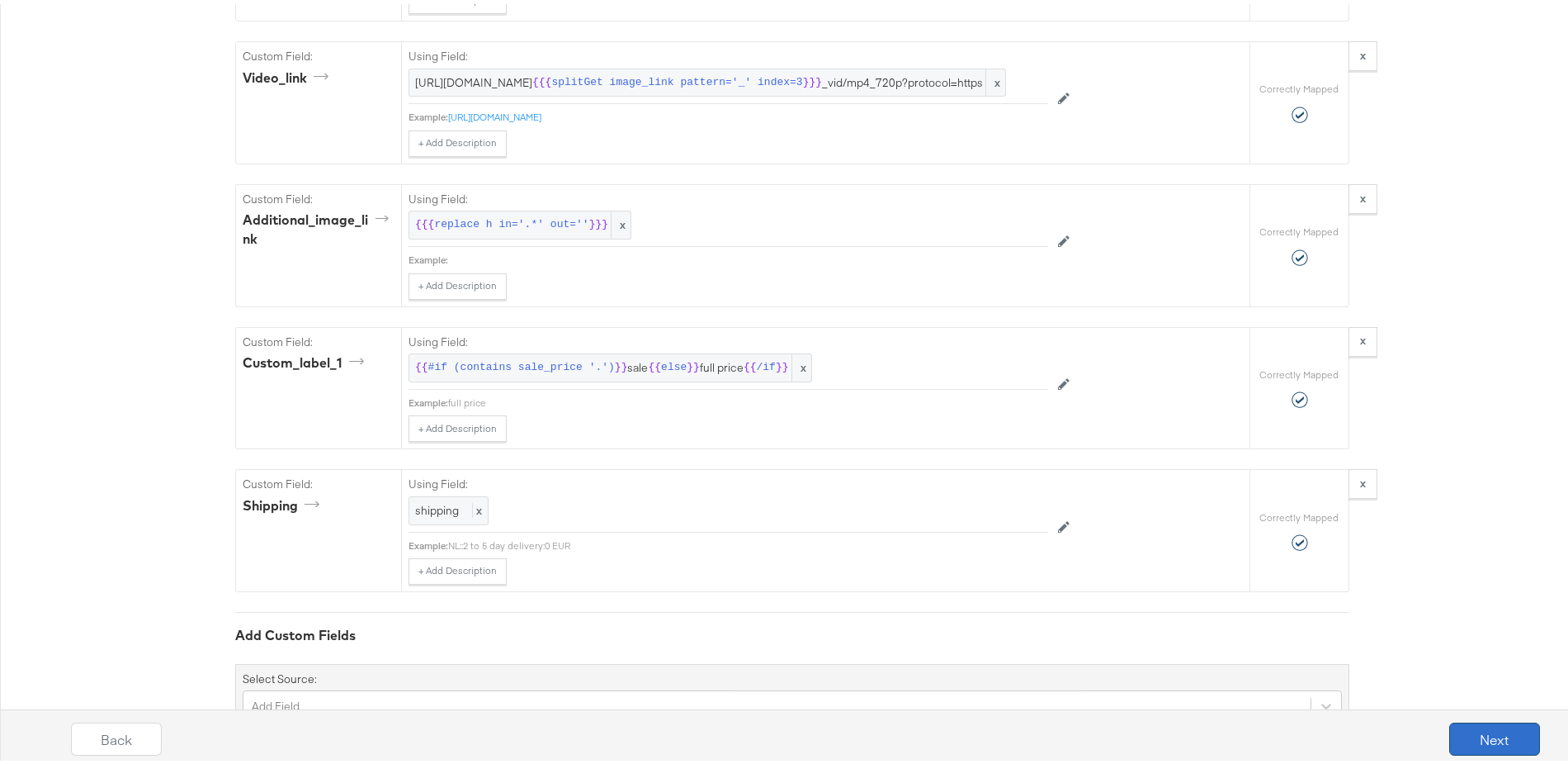
click at [1469, 734] on button "Next" at bounding box center [1494, 735] width 91 height 33
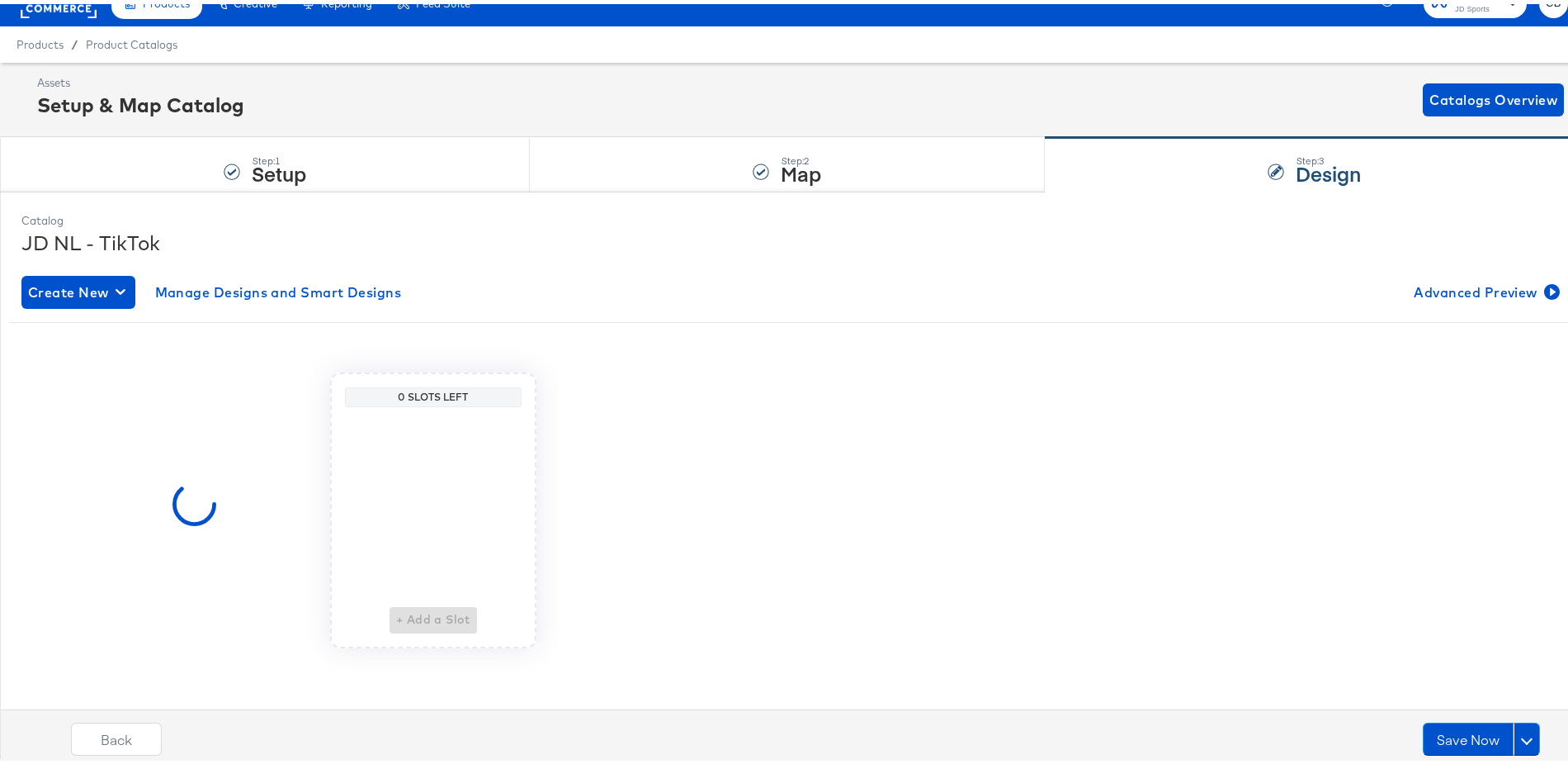
scroll to position [0, 0]
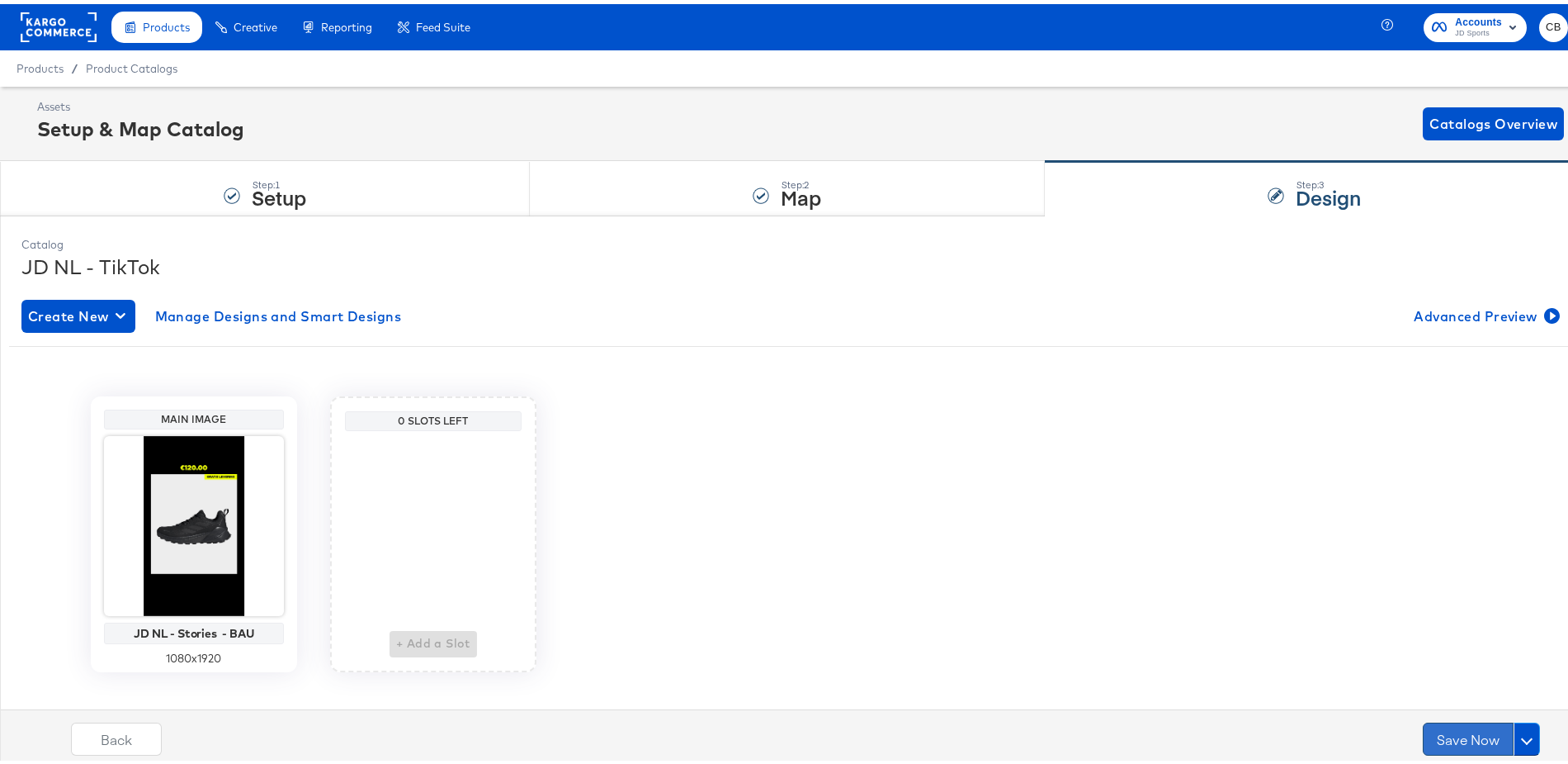
click at [1459, 733] on button "Save Now" at bounding box center [1468, 735] width 91 height 33
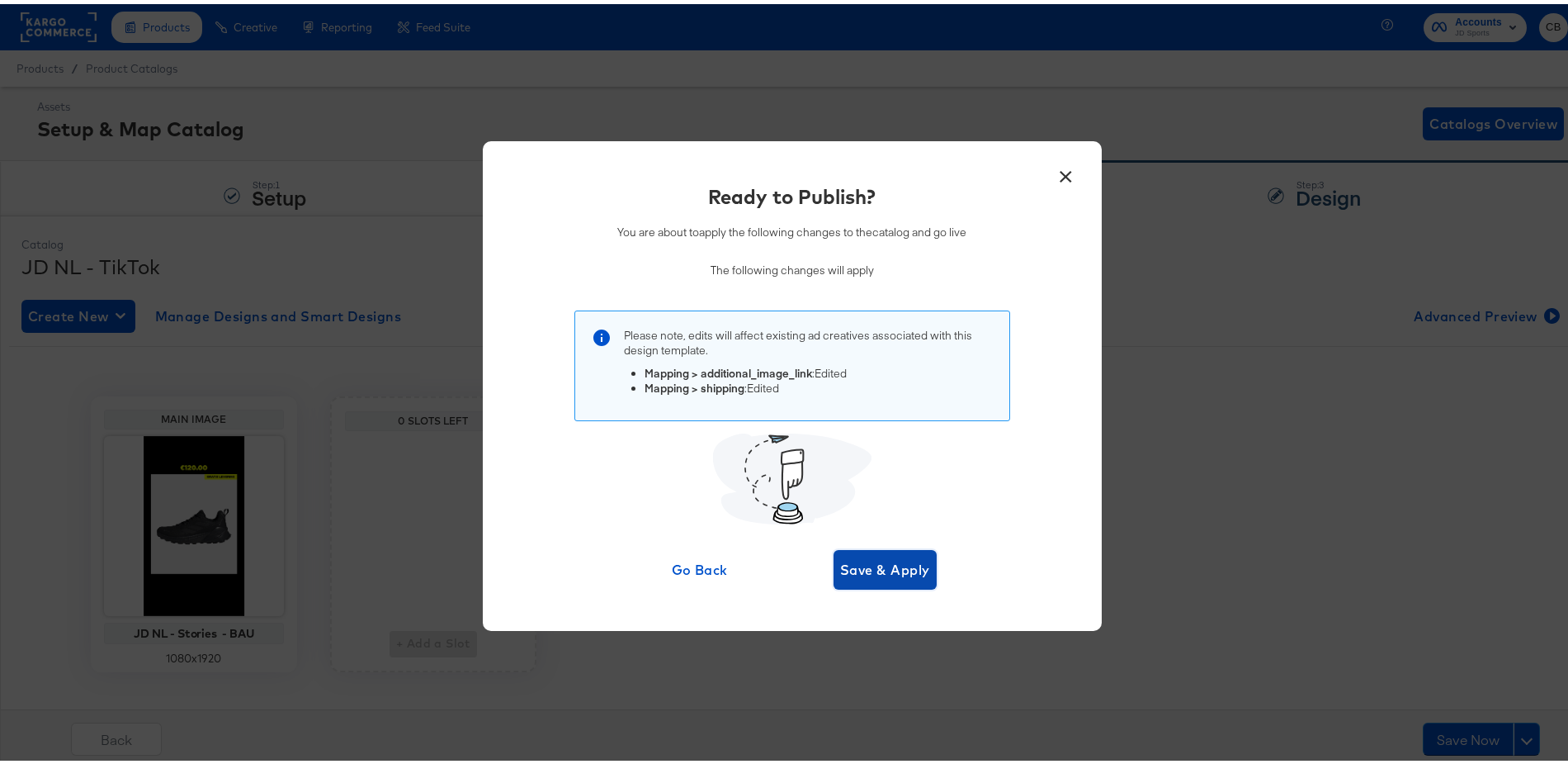
click at [864, 567] on span "Save & Apply" at bounding box center [885, 566] width 90 height 23
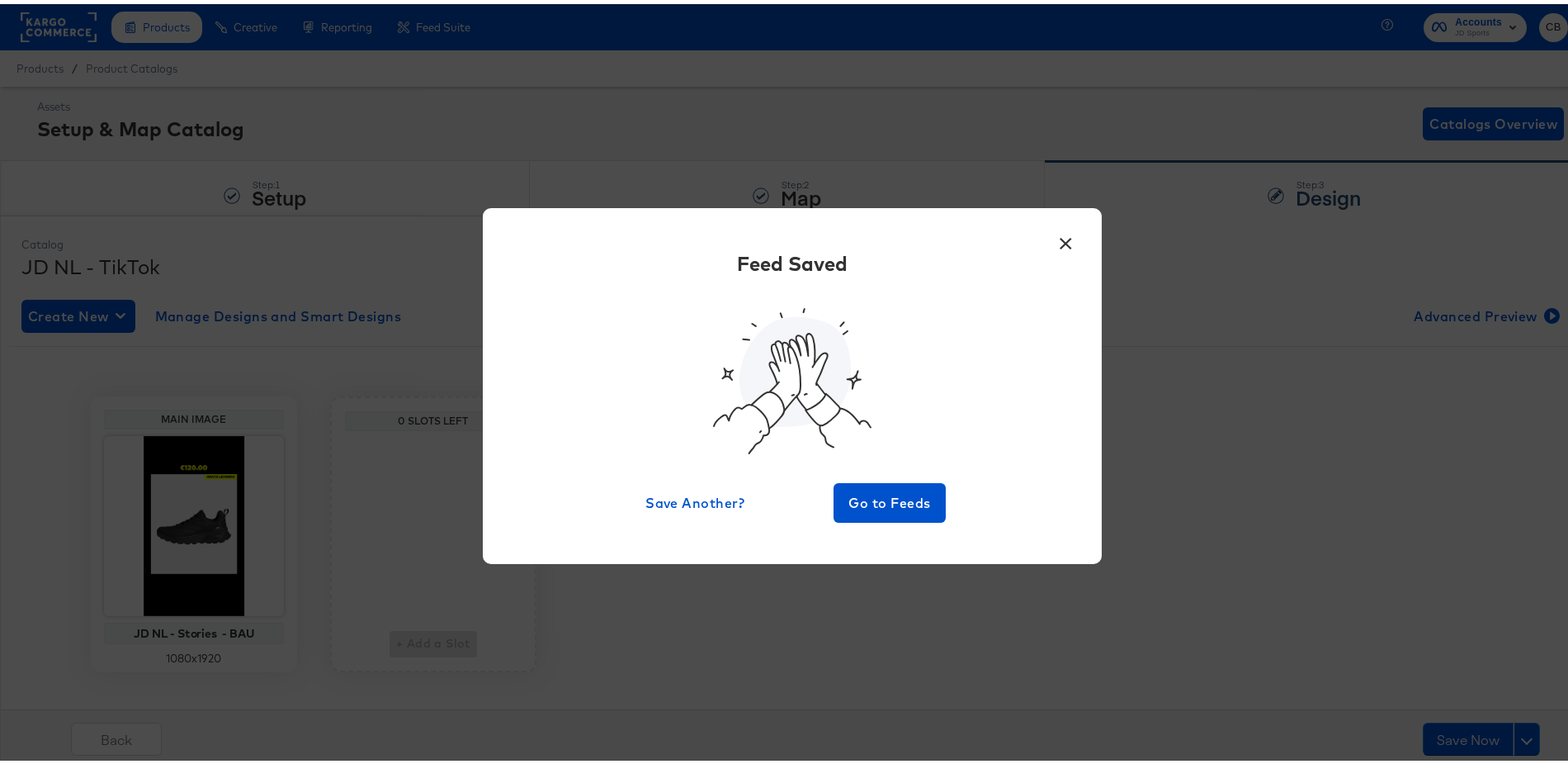
click at [1061, 239] on button "×" at bounding box center [1067, 236] width 30 height 30
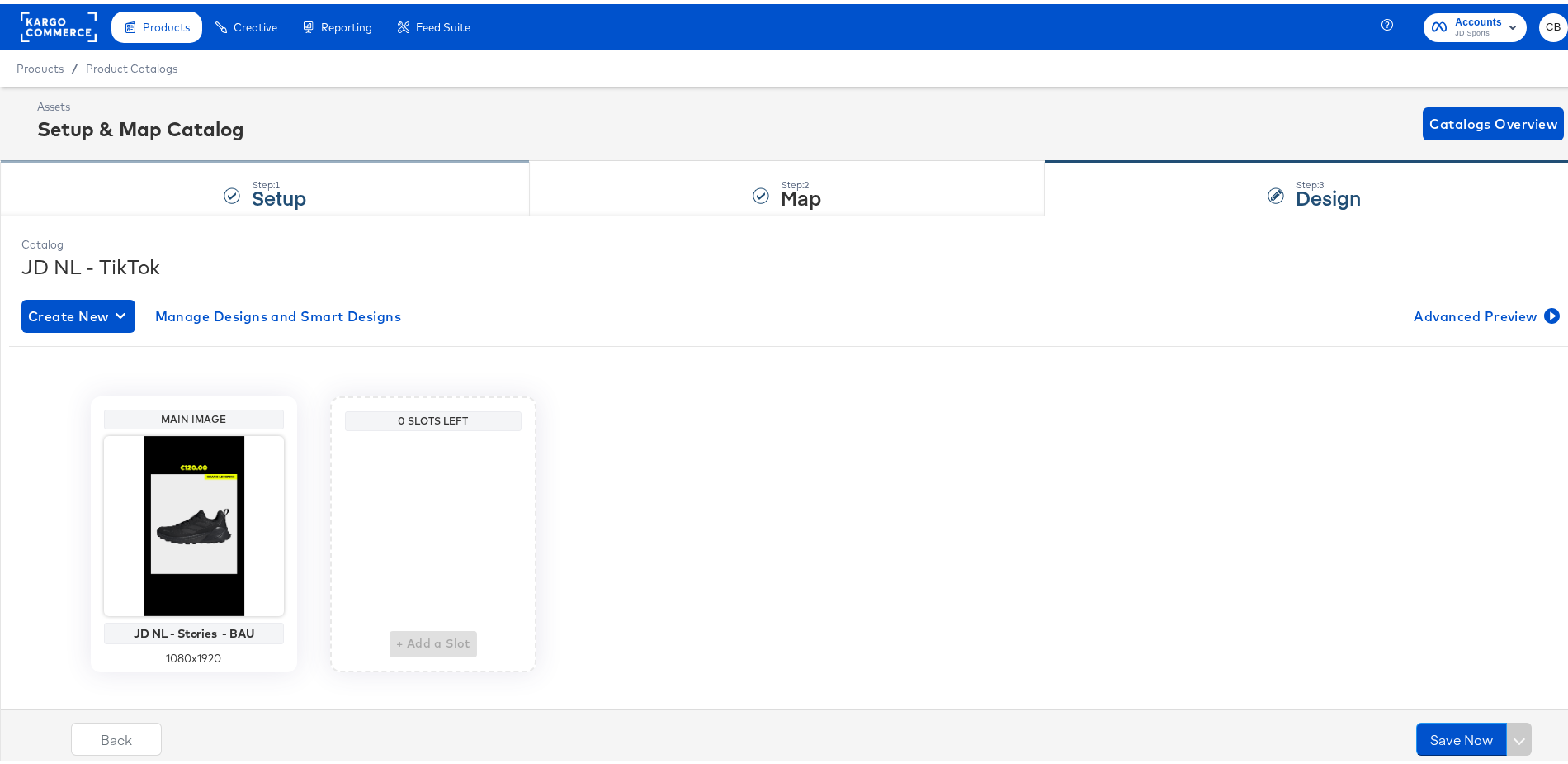
click at [356, 176] on div "Step: 1 Setup" at bounding box center [265, 184] width 530 height 55
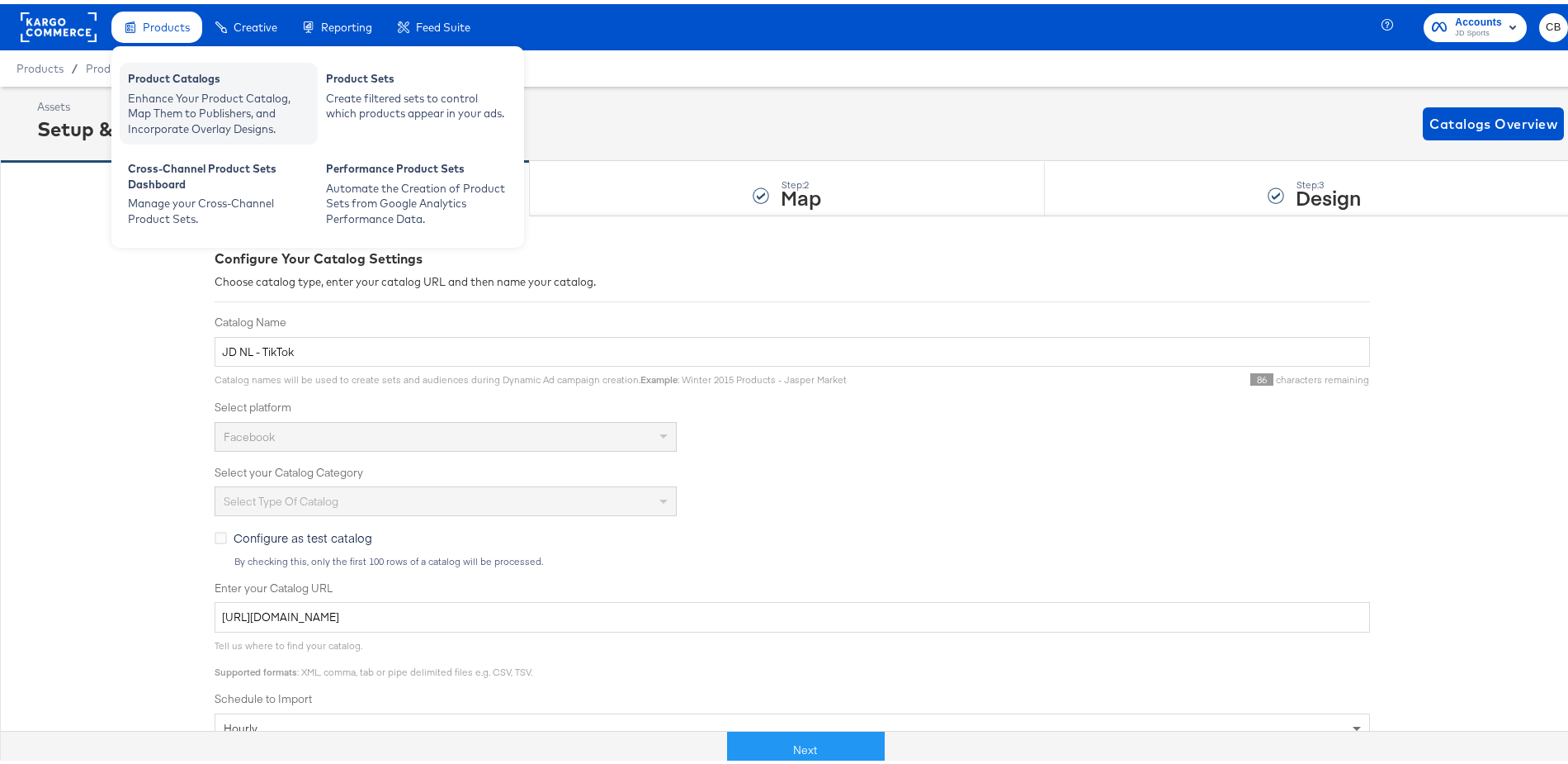
click at [162, 102] on div "Enhance Your Product Catalog, Map Them to Publishers, and Incorporate Overlay D…" at bounding box center [218, 110] width 182 height 46
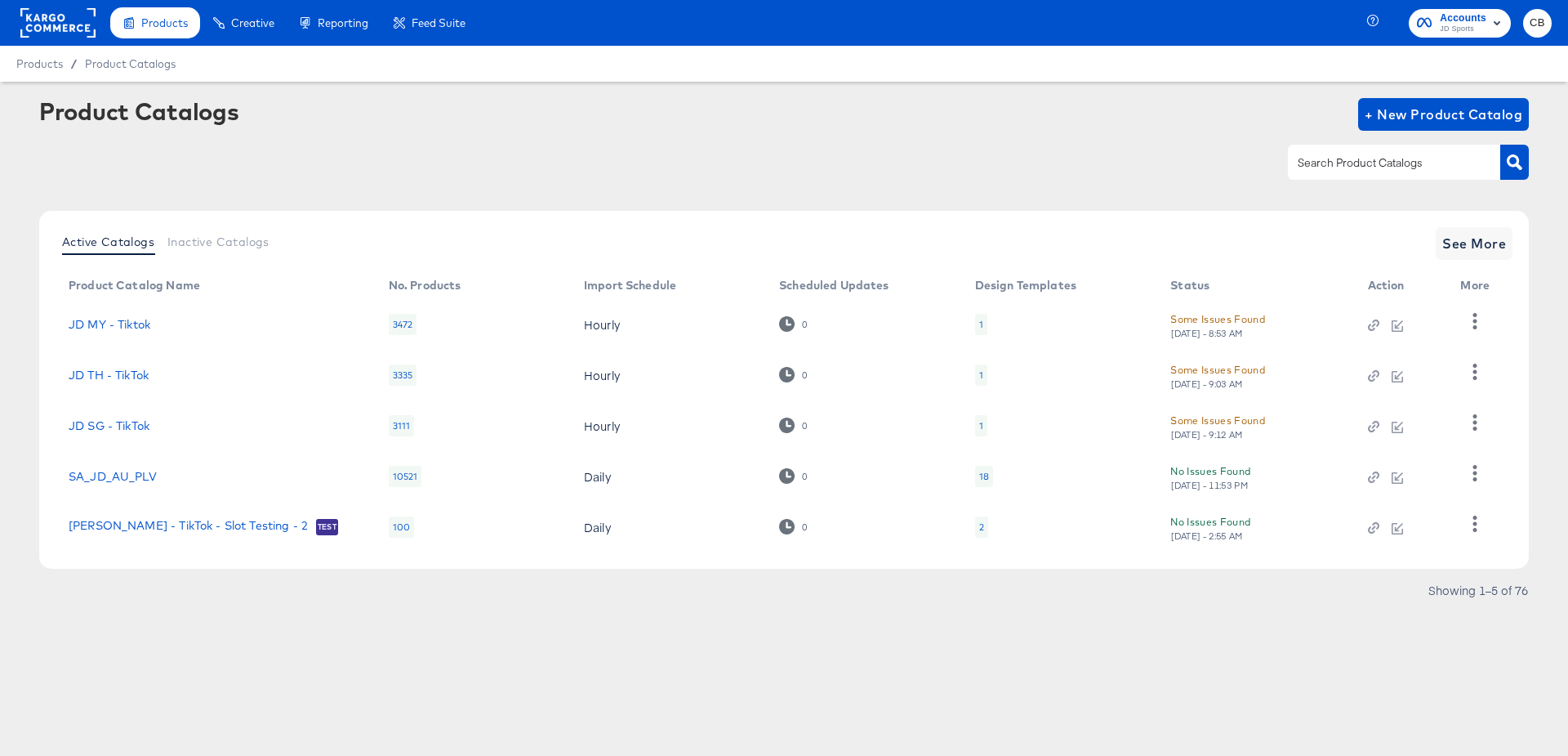
click at [1359, 169] on input "text" at bounding box center [1381, 163] width 174 height 19
type input "DE"
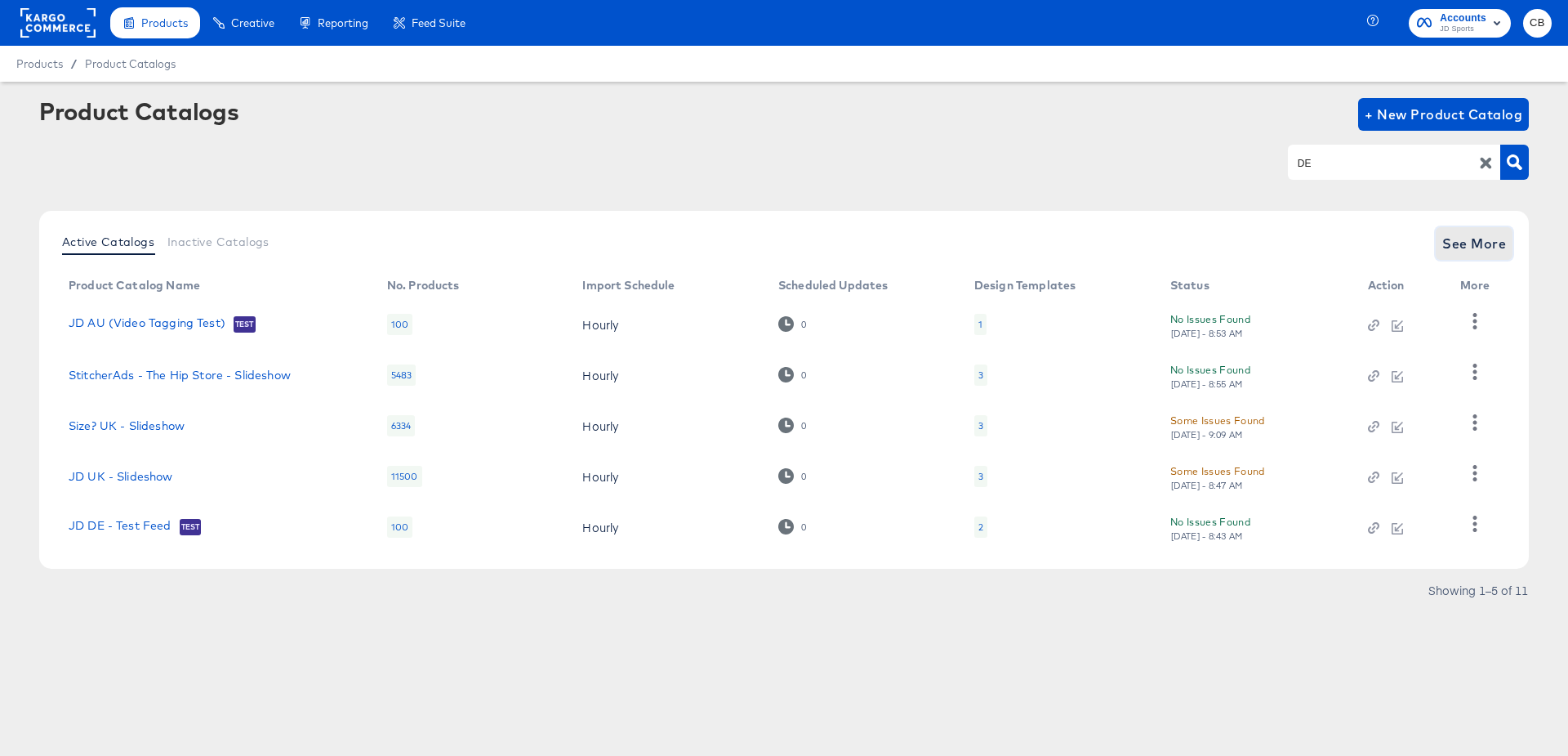
click at [1489, 242] on span "See More" at bounding box center [1474, 243] width 64 height 23
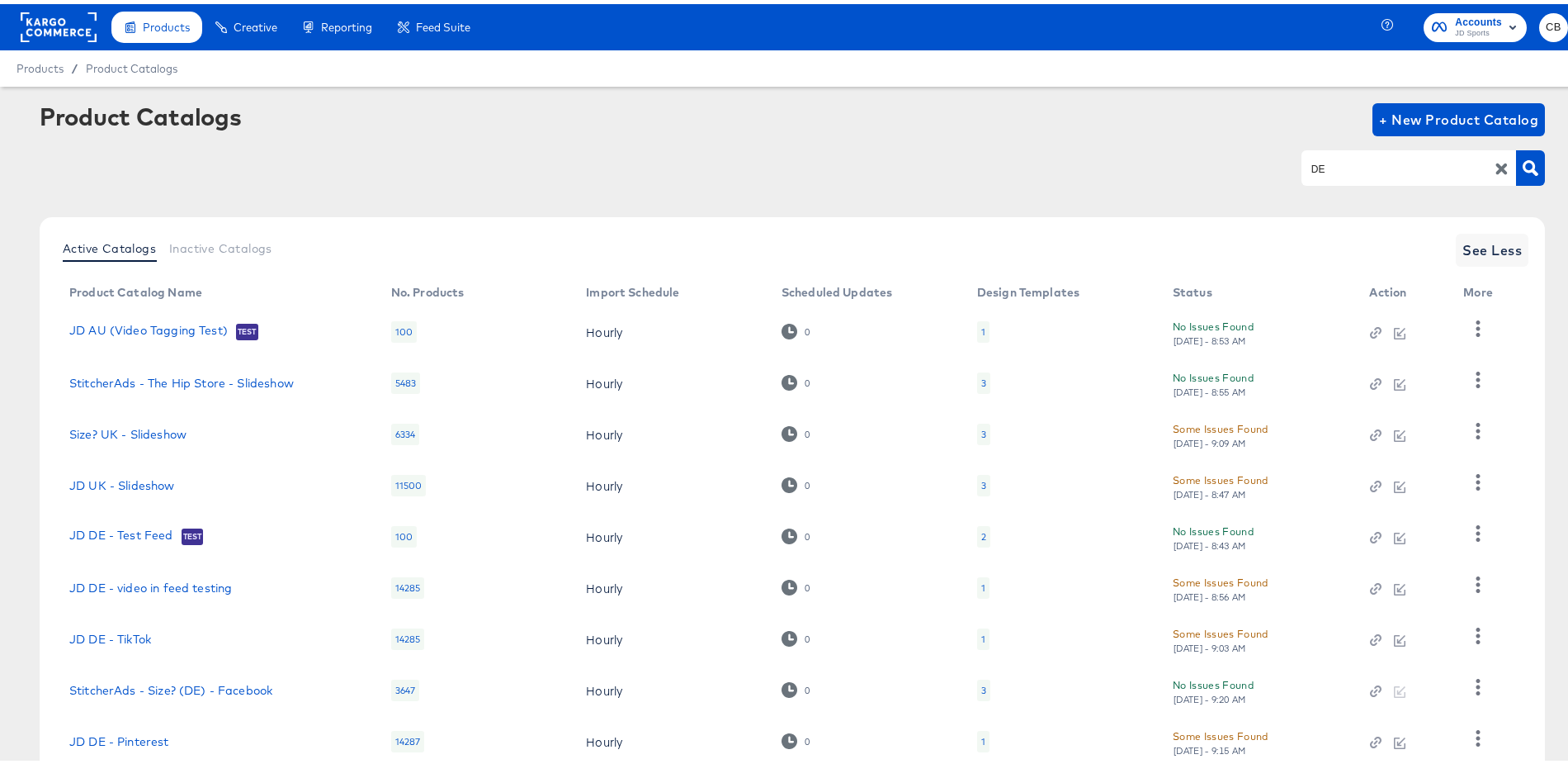
scroll to position [158, 0]
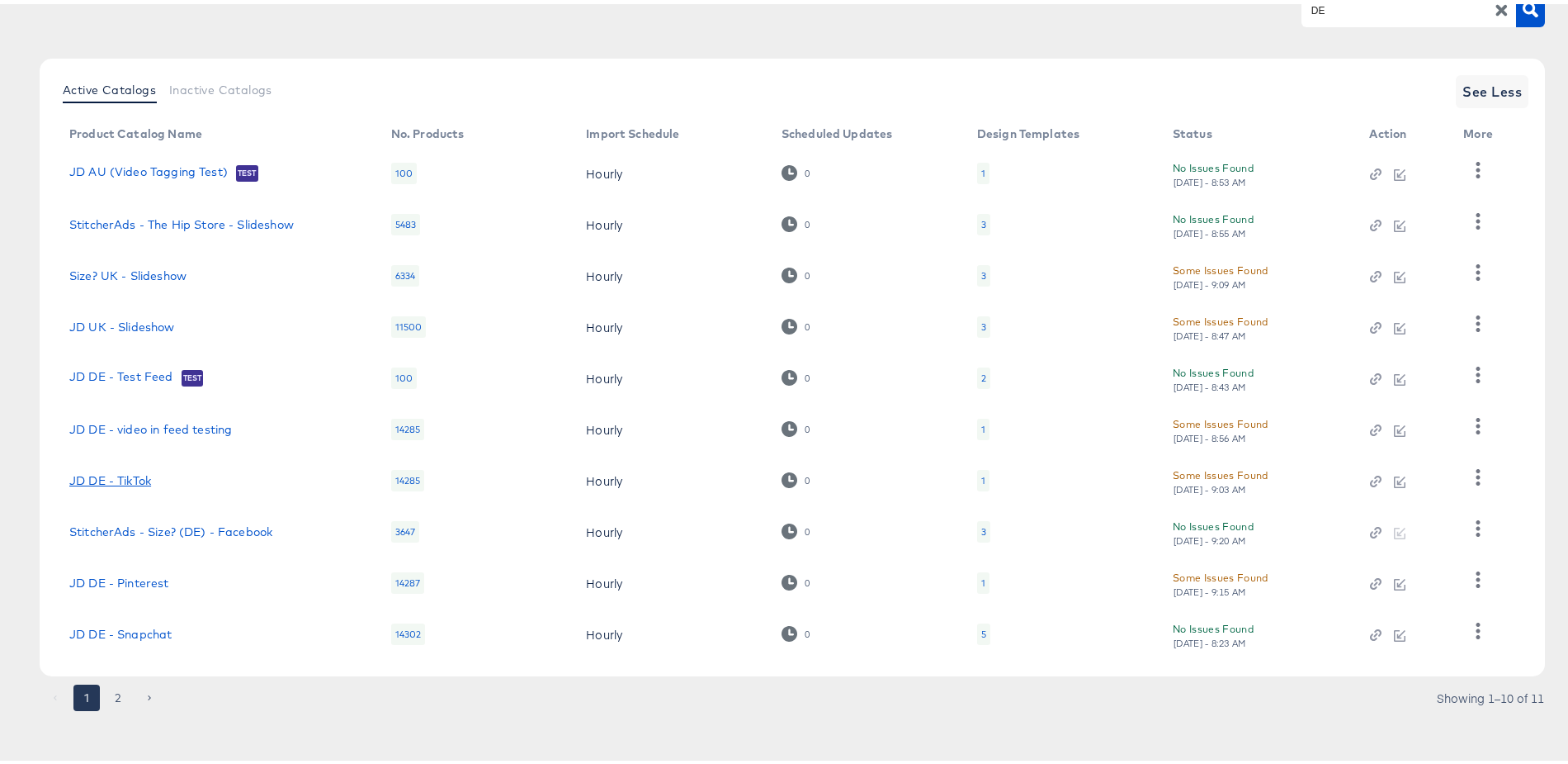
click at [129, 482] on link "JD DE - TikTok" at bounding box center [110, 476] width 82 height 13
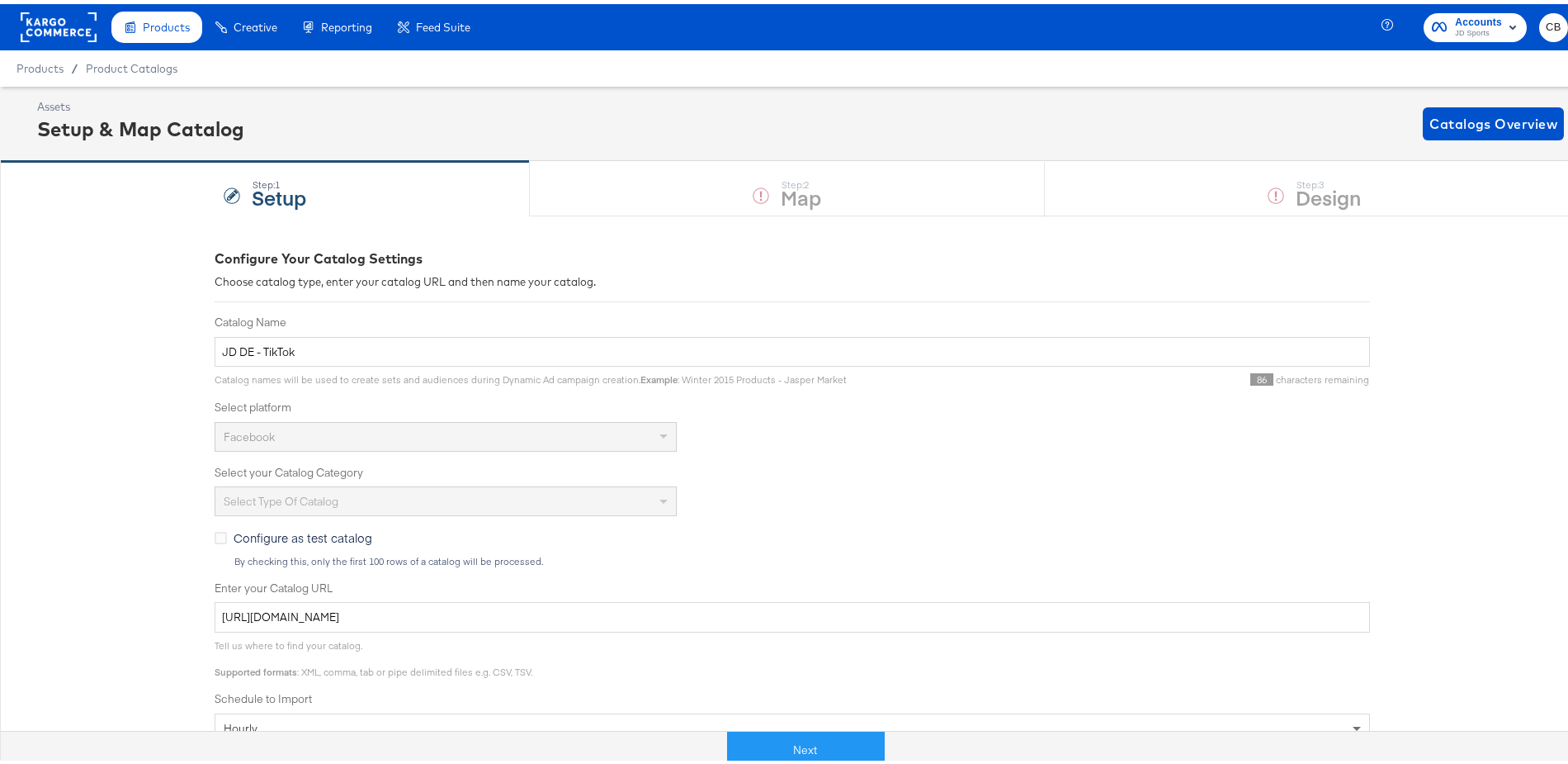
scroll to position [308, 0]
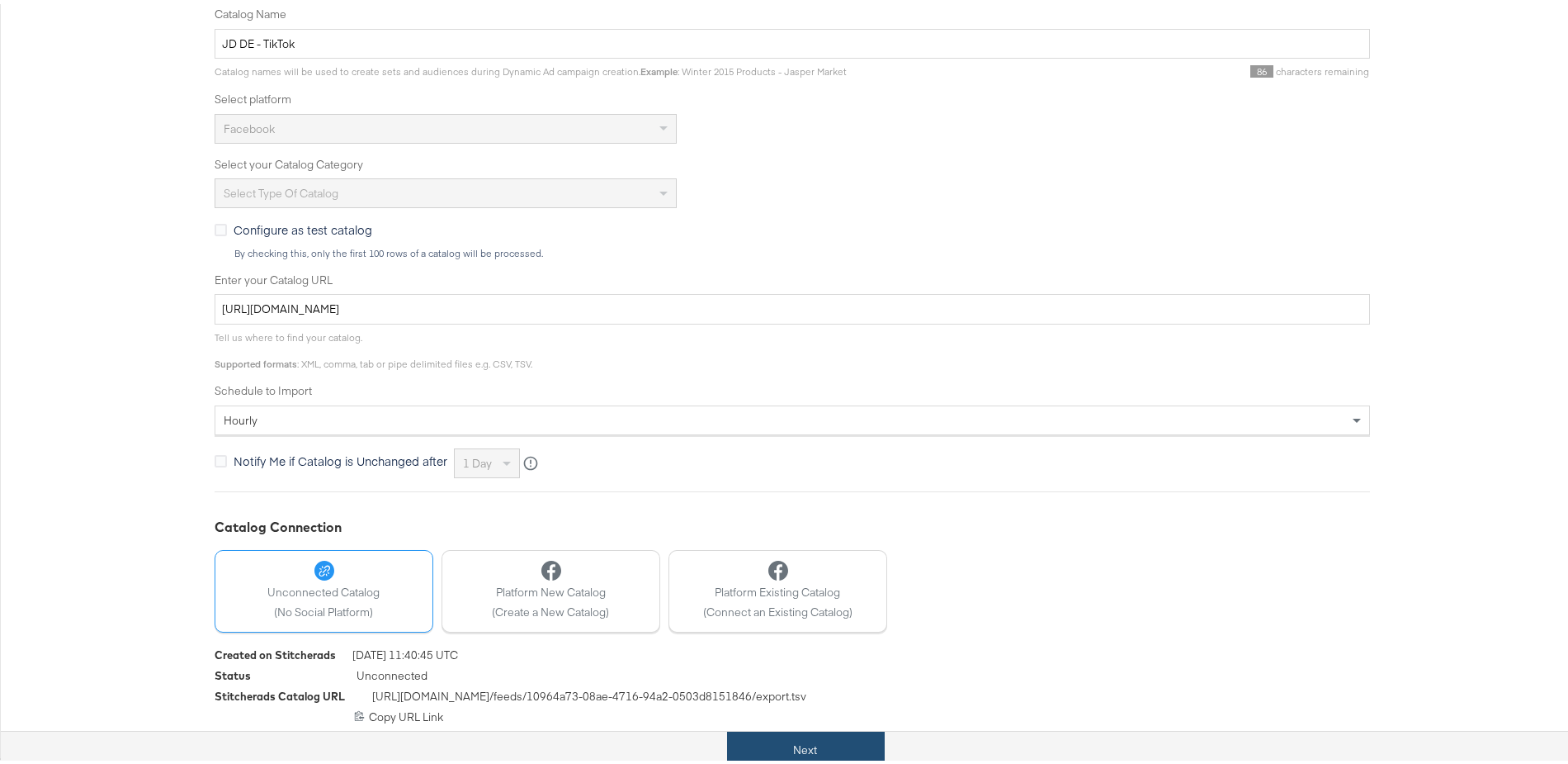
click at [758, 746] on button "Next" at bounding box center [805, 746] width 157 height 37
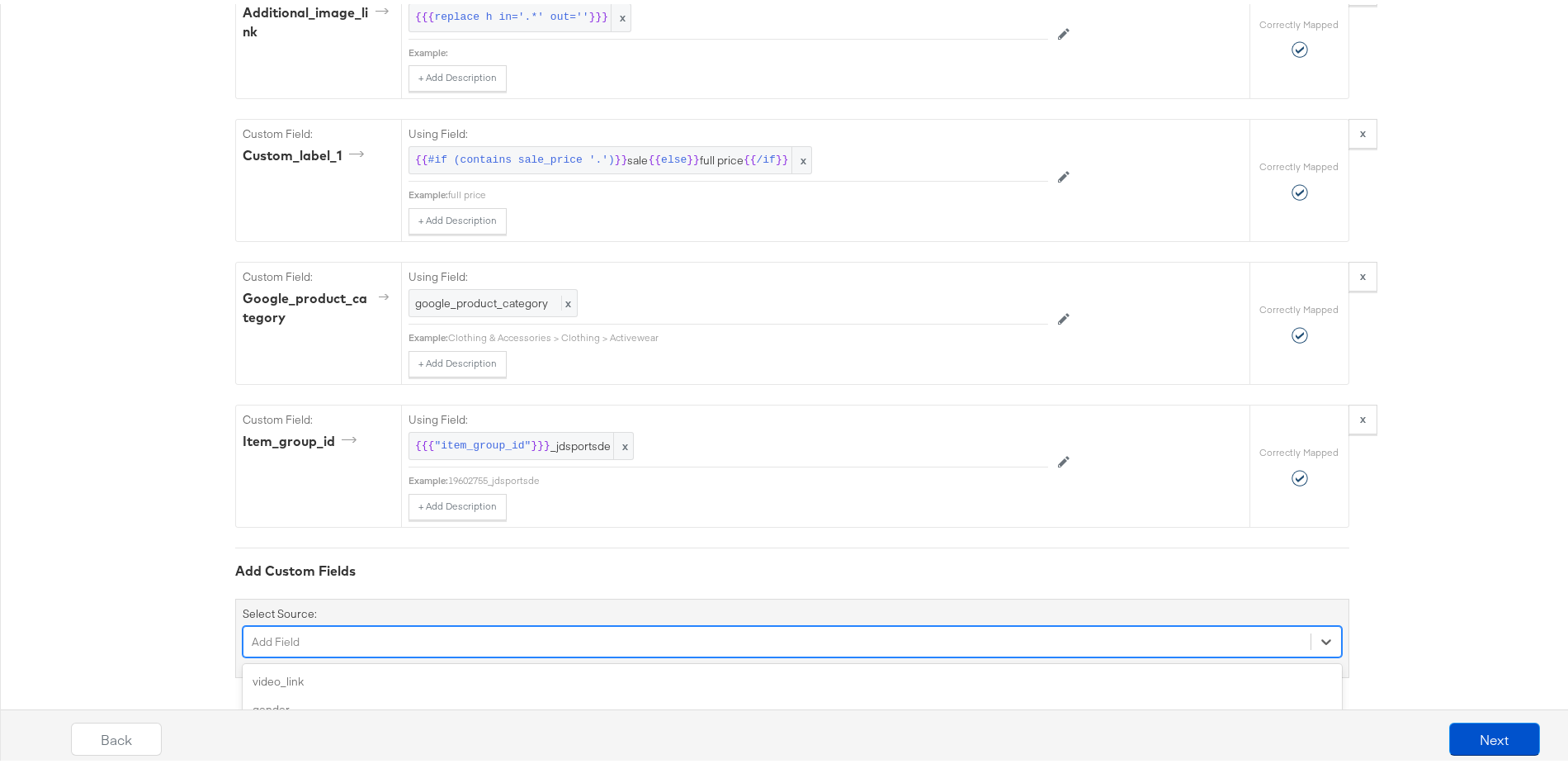
scroll to position [2099, 0]
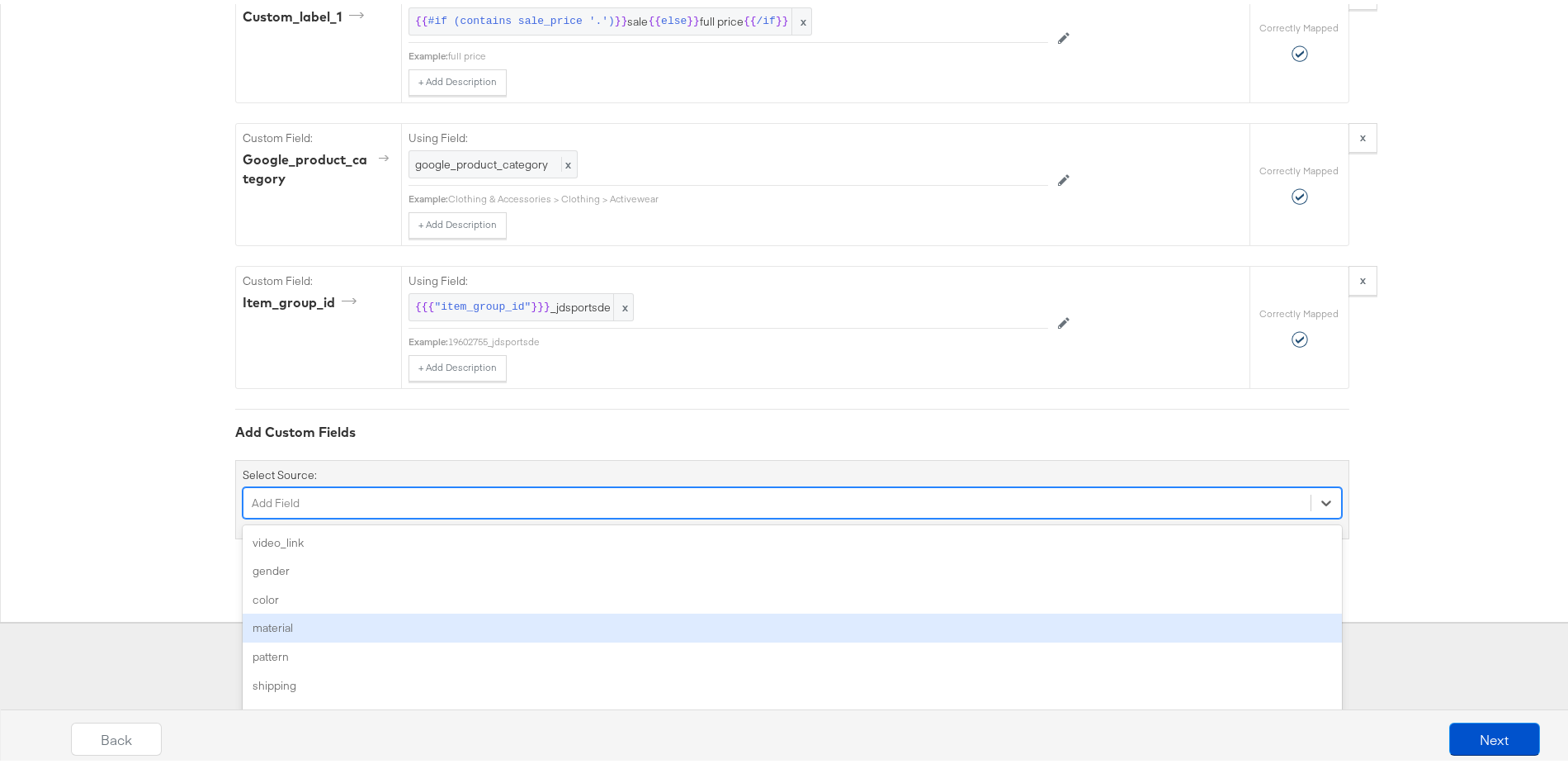
click at [442, 515] on div "option material focused, 4 of 74. 74 results available. Use Up and Down to choo…" at bounding box center [792, 499] width 1100 height 31
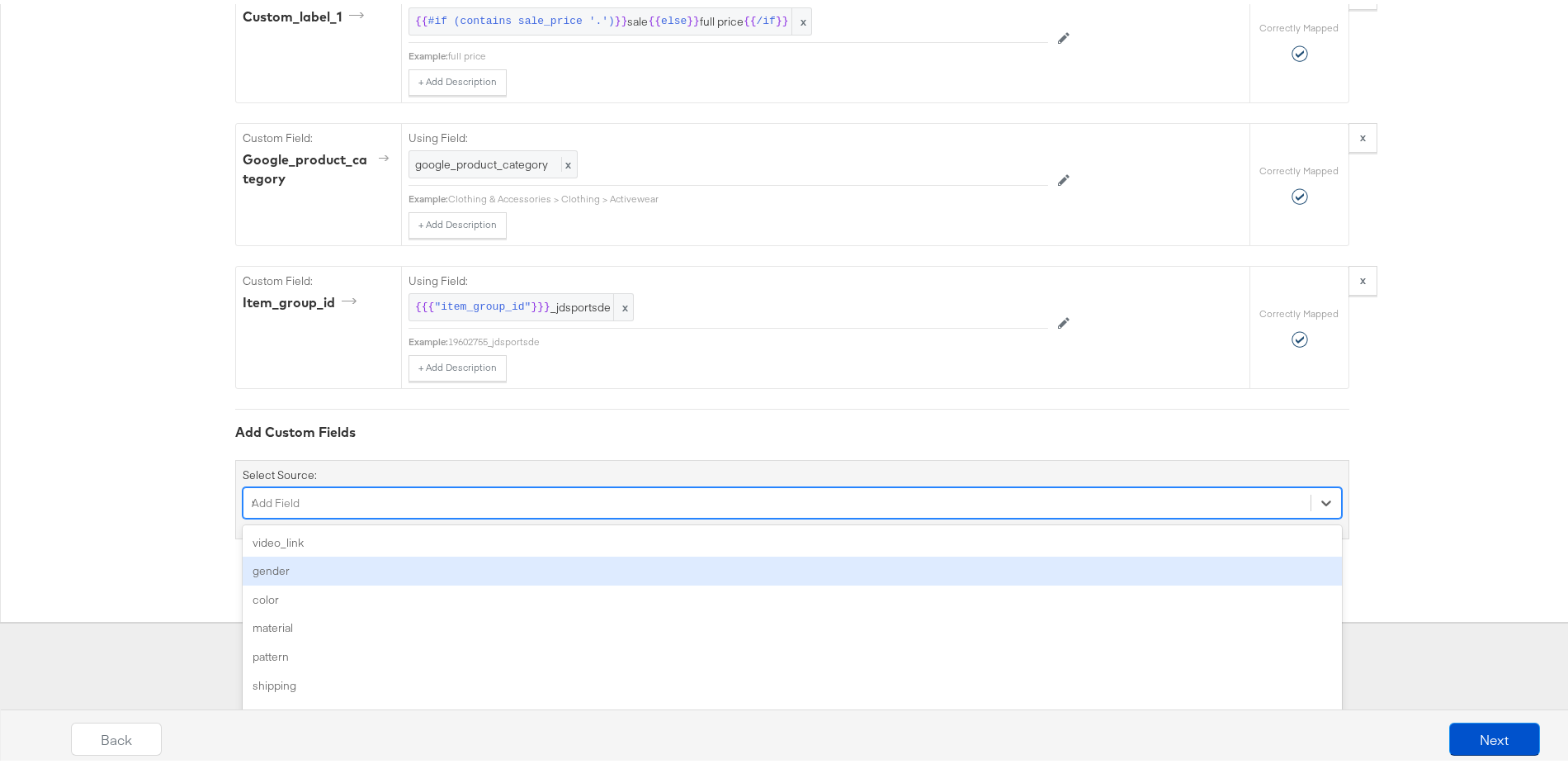
scroll to position [1961, 0]
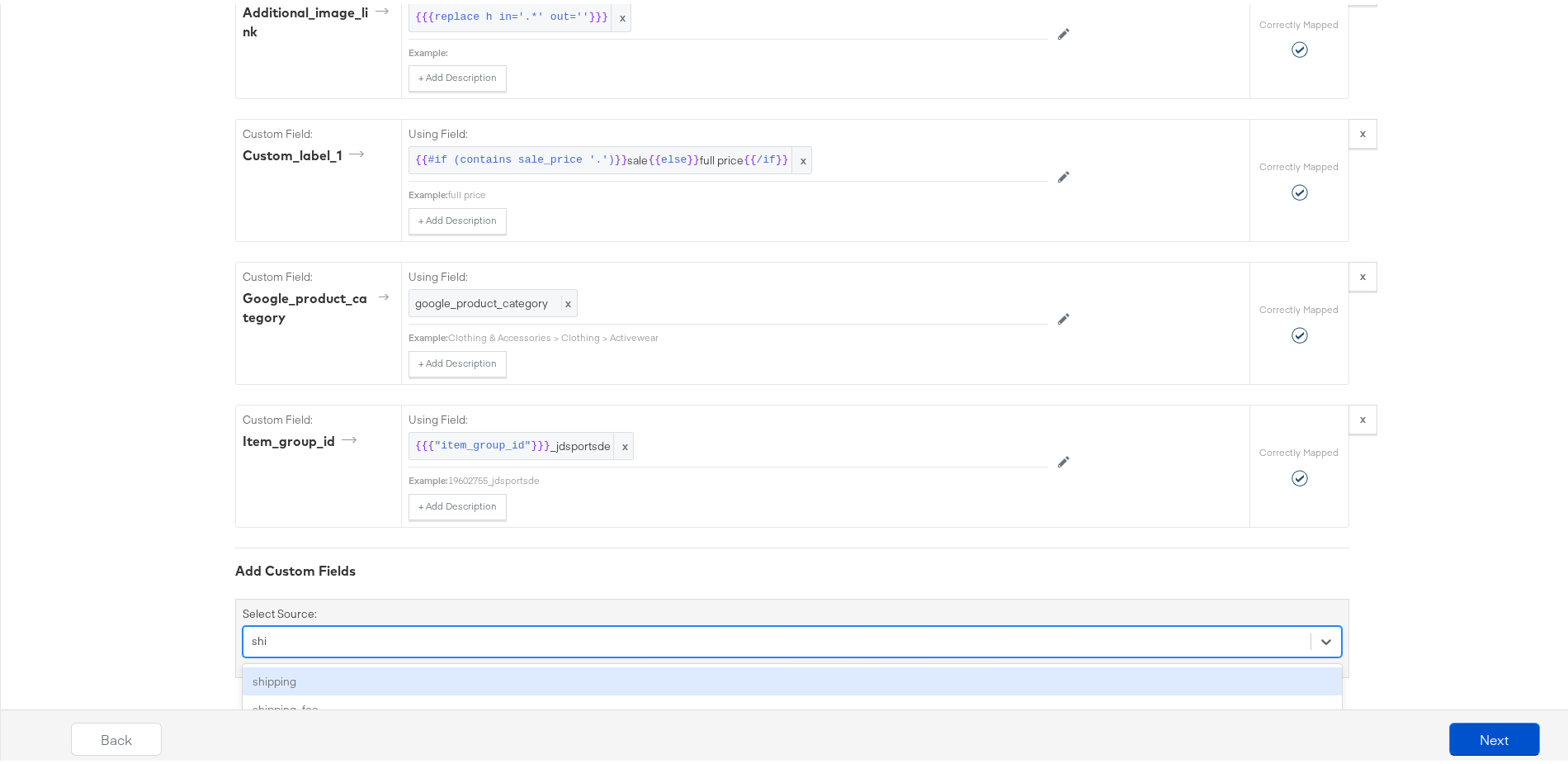
type input "shi"
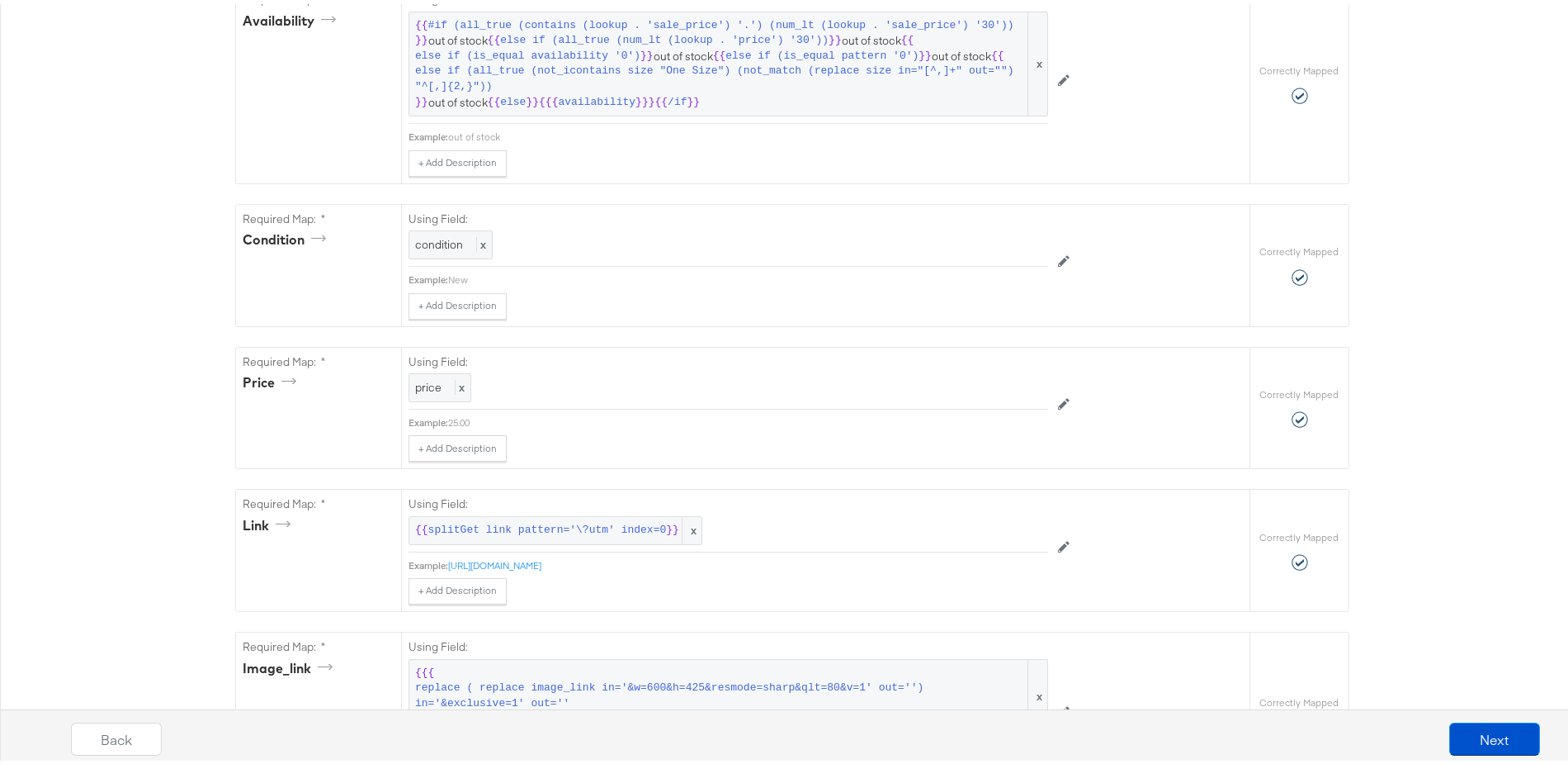
scroll to position [0, 0]
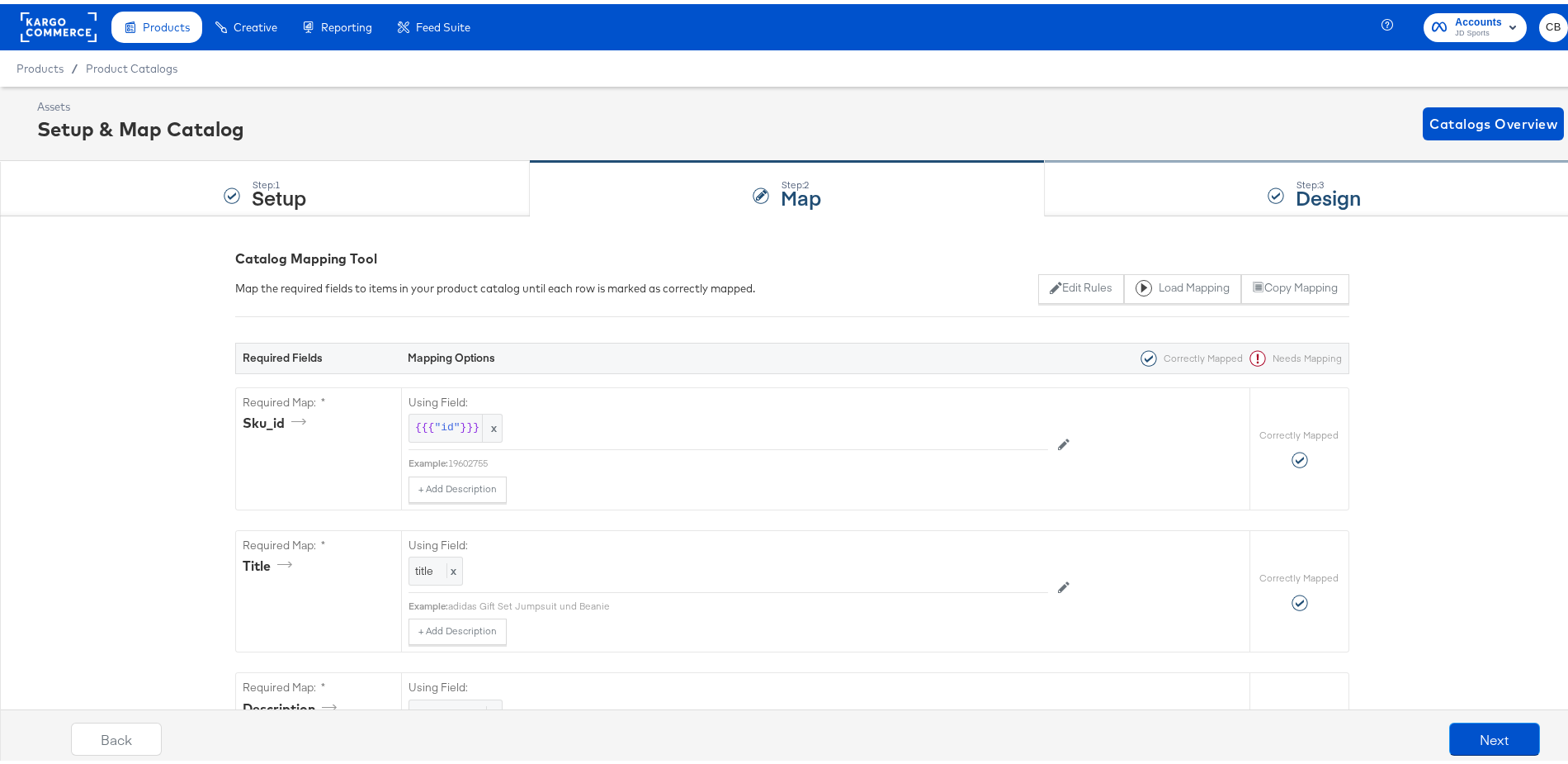
click at [1058, 171] on div "Step: 3 Design" at bounding box center [1314, 184] width 539 height 55
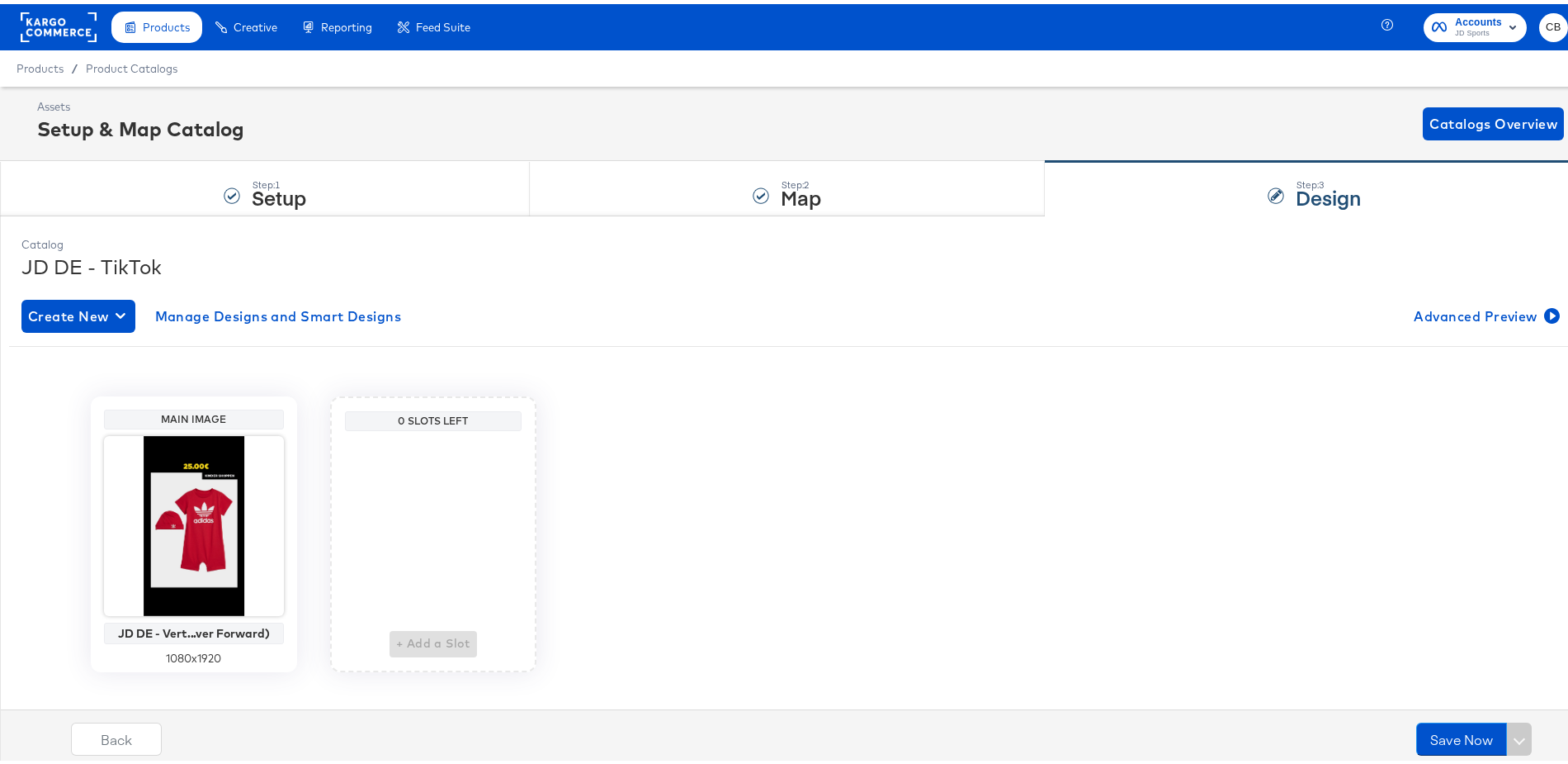
click at [1439, 290] on div "Create New Manage Designs and Smart Designs Advanced Preview Main Image JD DE -…" at bounding box center [792, 494] width 1542 height 422
click at [1448, 308] on span "Advanced Preview" at bounding box center [1485, 312] width 142 height 23
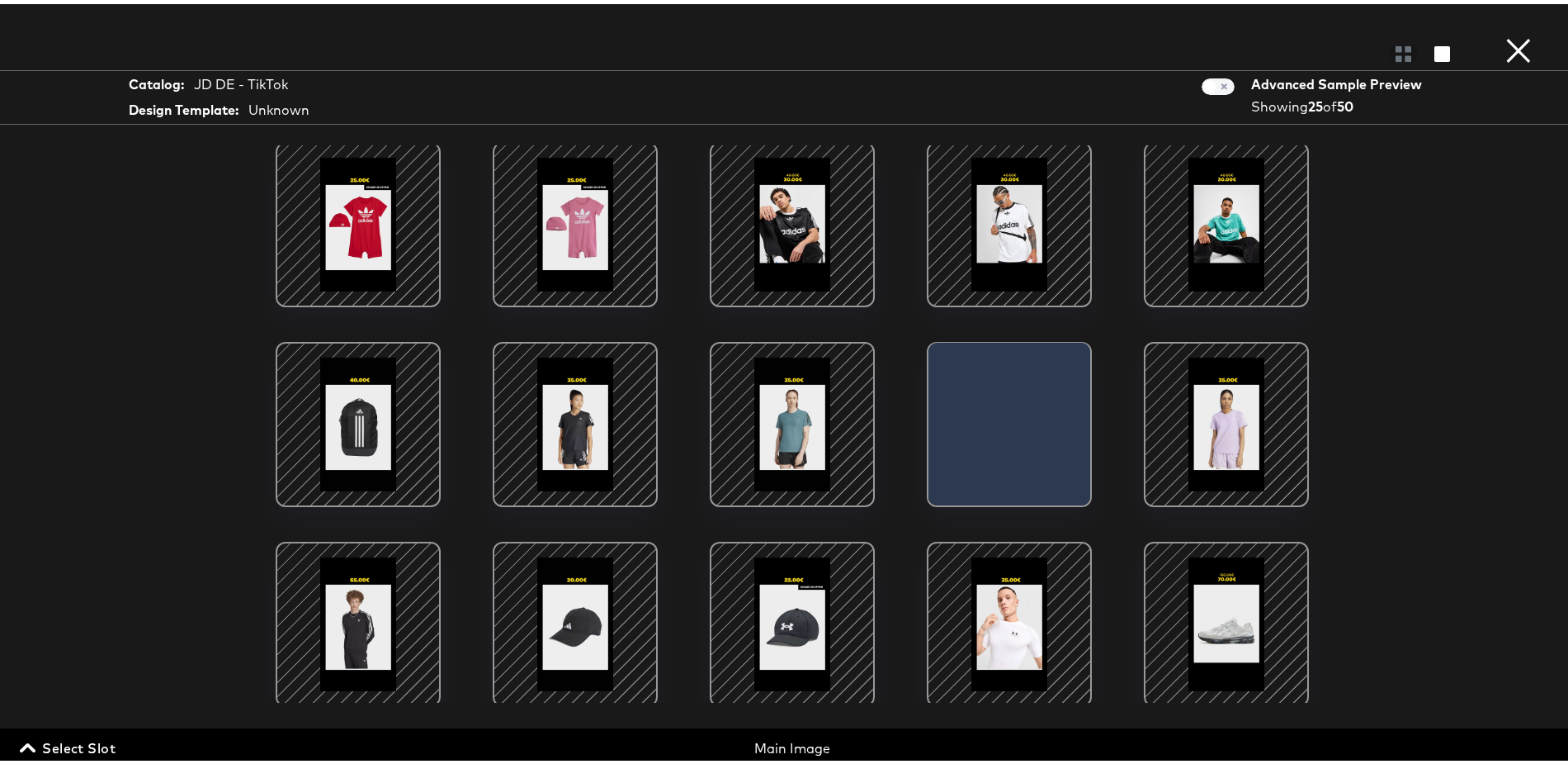
scroll to position [4, 0]
click at [1502, 33] on button "×" at bounding box center [1518, 17] width 33 height 33
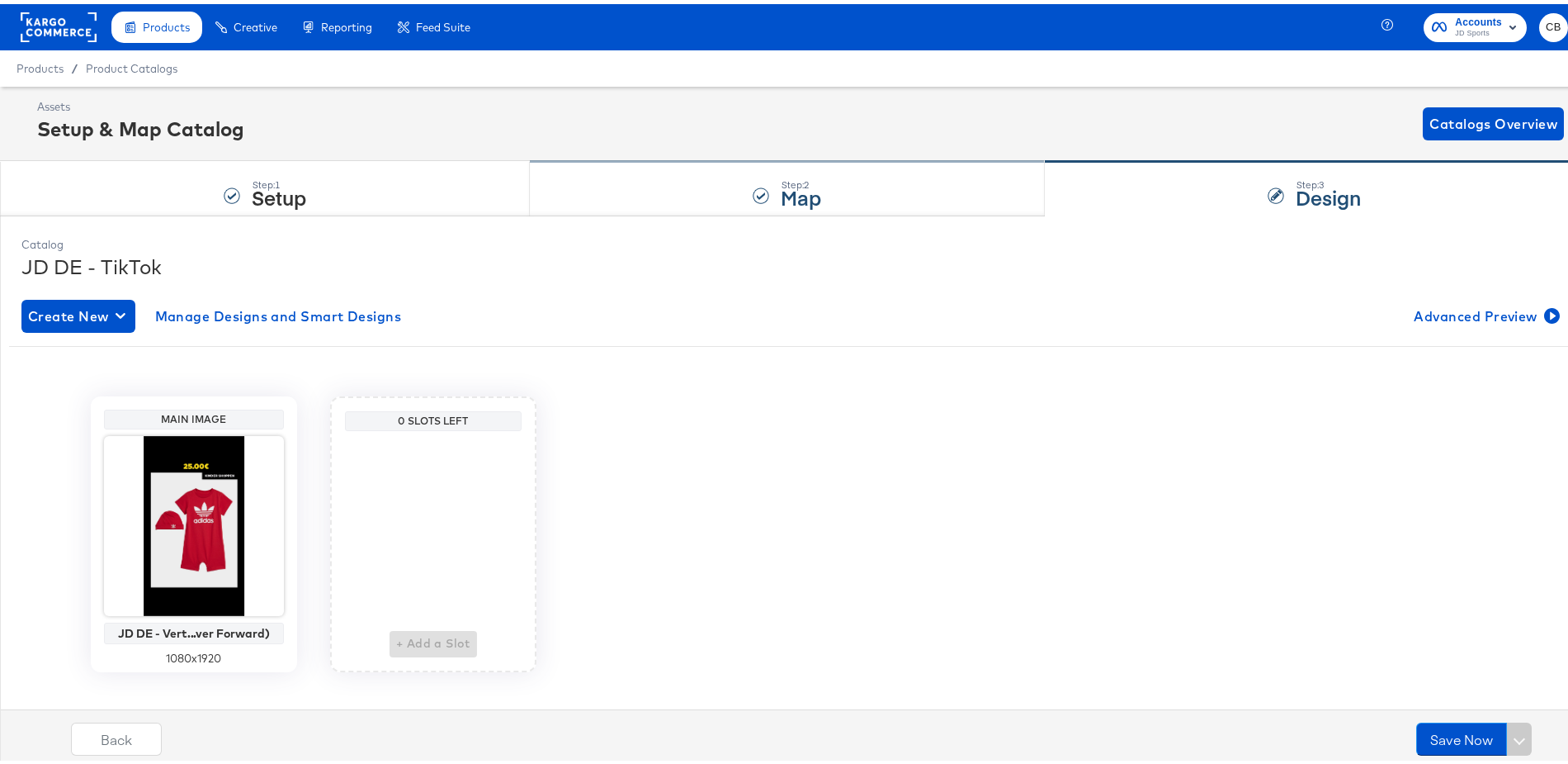
click at [847, 180] on div "Step: 2 Map" at bounding box center [787, 184] width 515 height 55
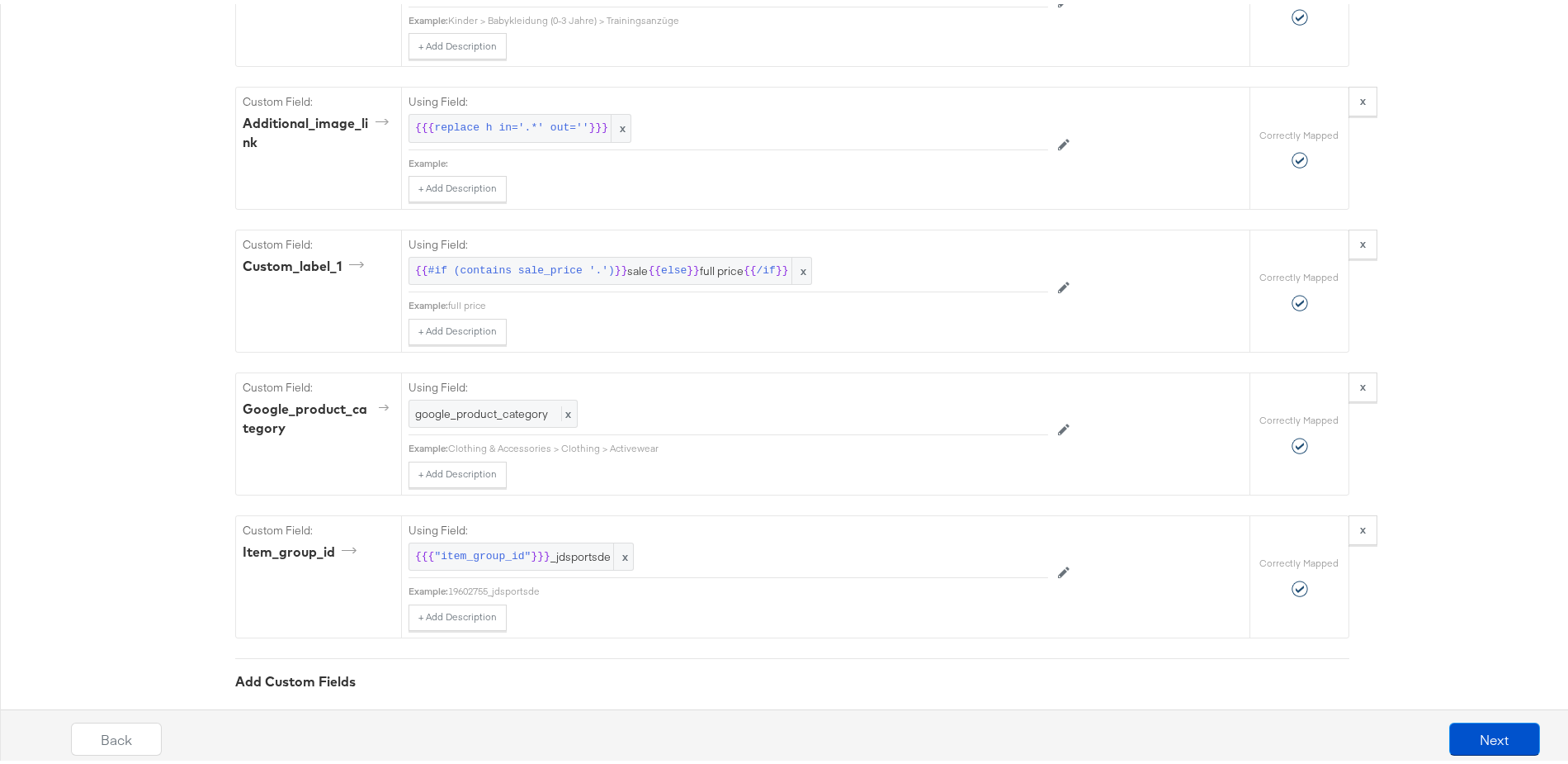
scroll to position [1961, 0]
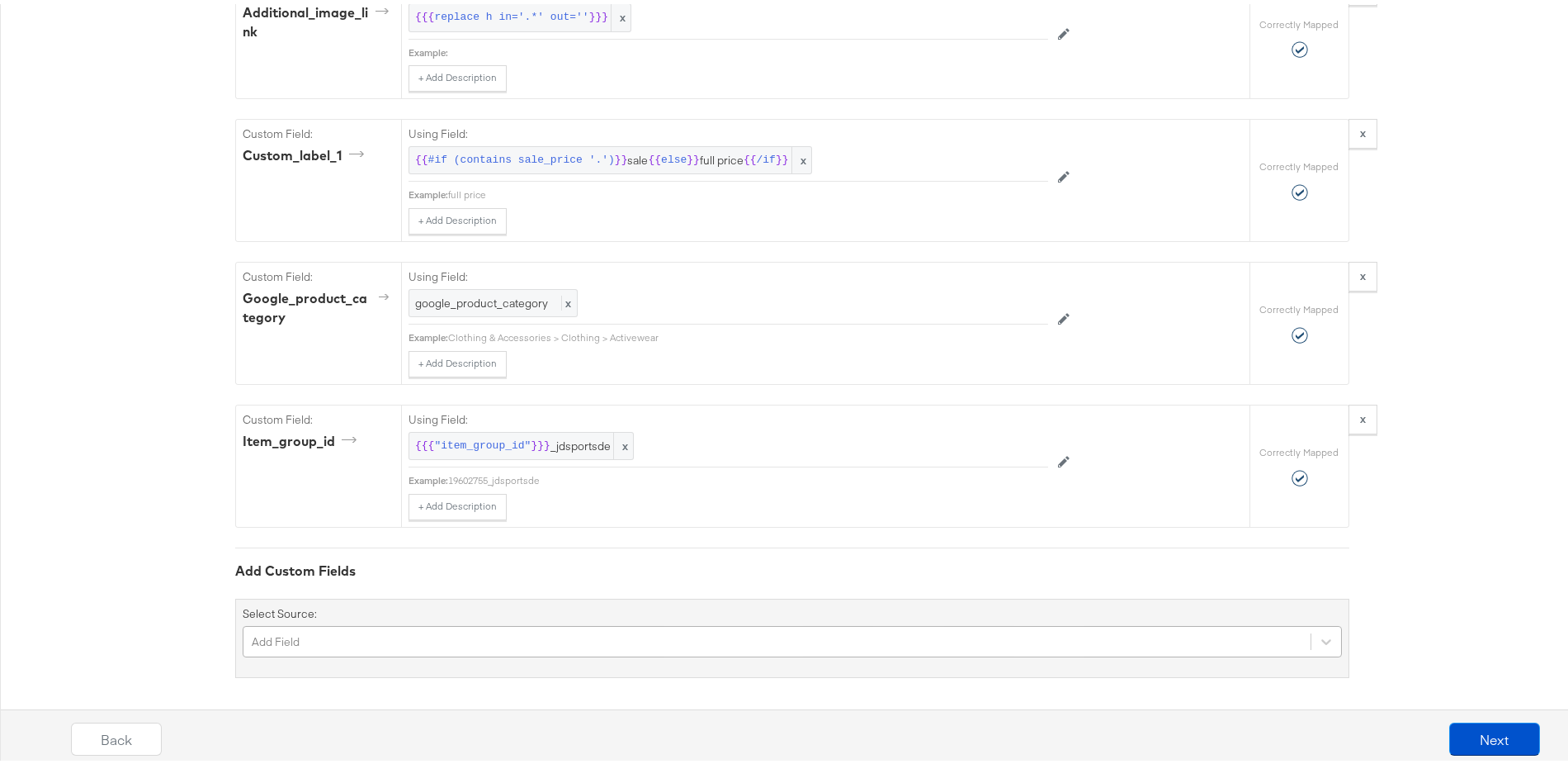
click at [353, 628] on div "Add Field" at bounding box center [792, 637] width 1100 height 31
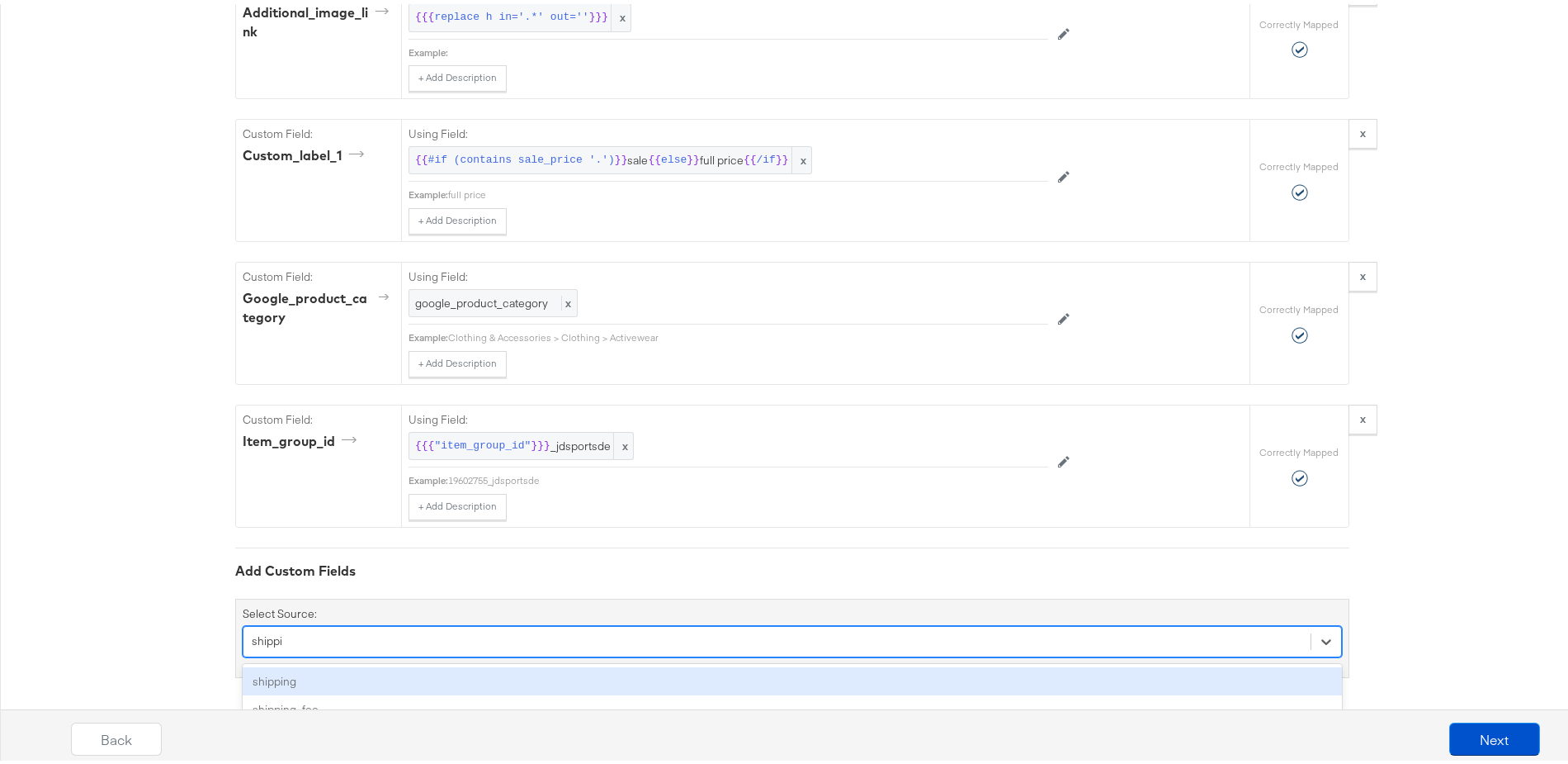
type input "shippin"
click at [312, 676] on div "shipping" at bounding box center [792, 677] width 1100 height 29
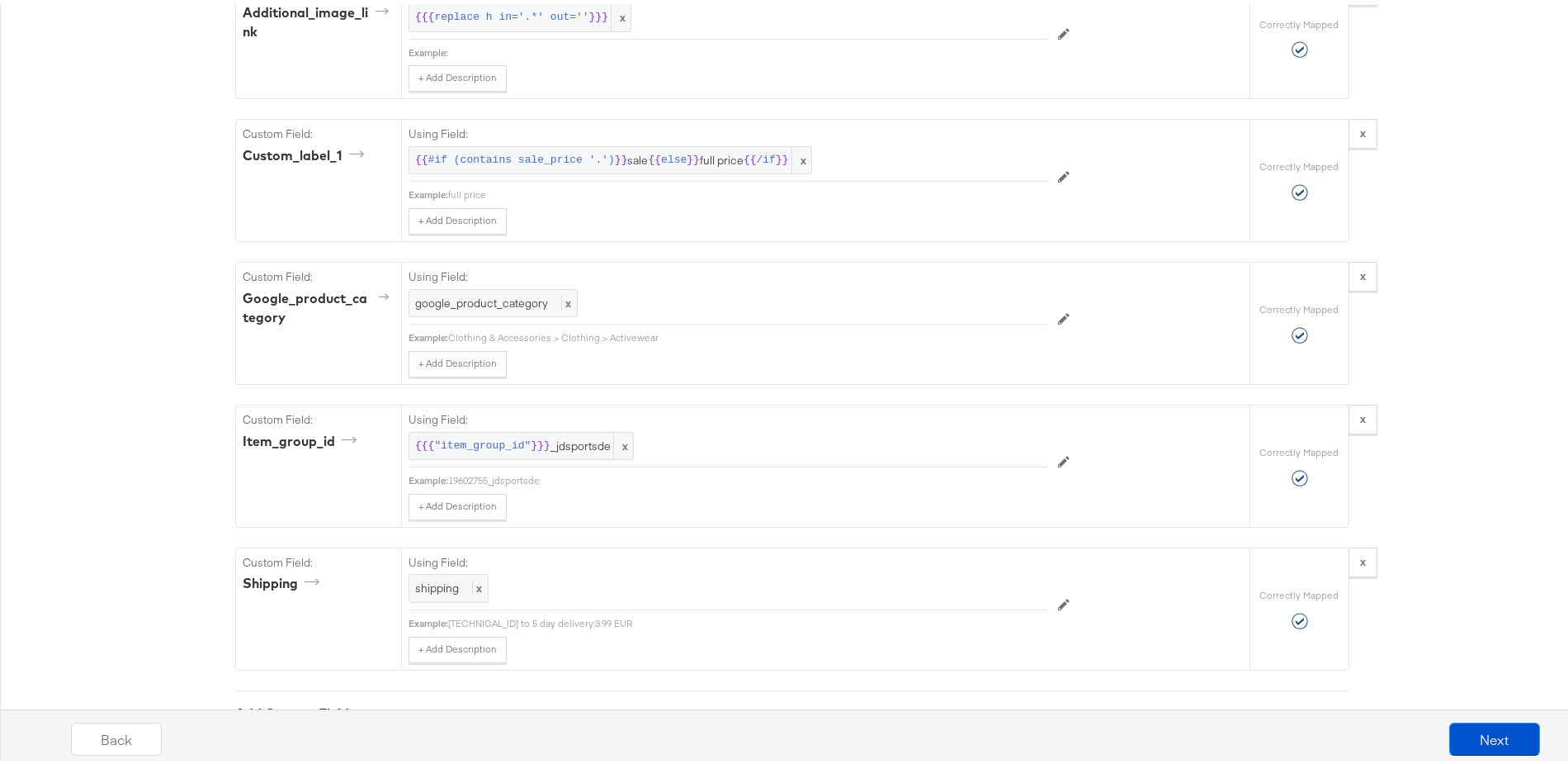
scroll to position [2099, 0]
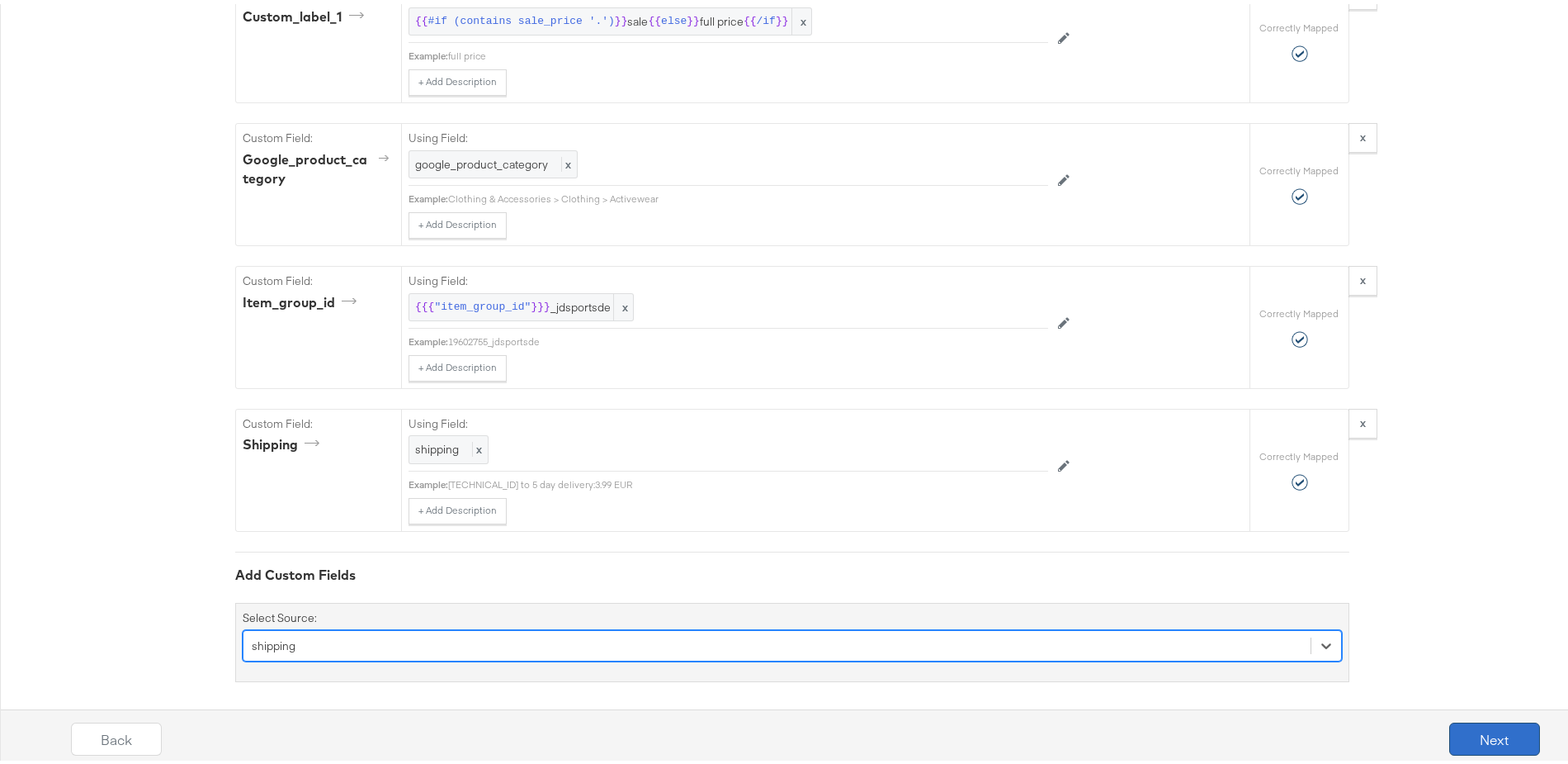
click at [1477, 731] on button "Next" at bounding box center [1494, 735] width 91 height 33
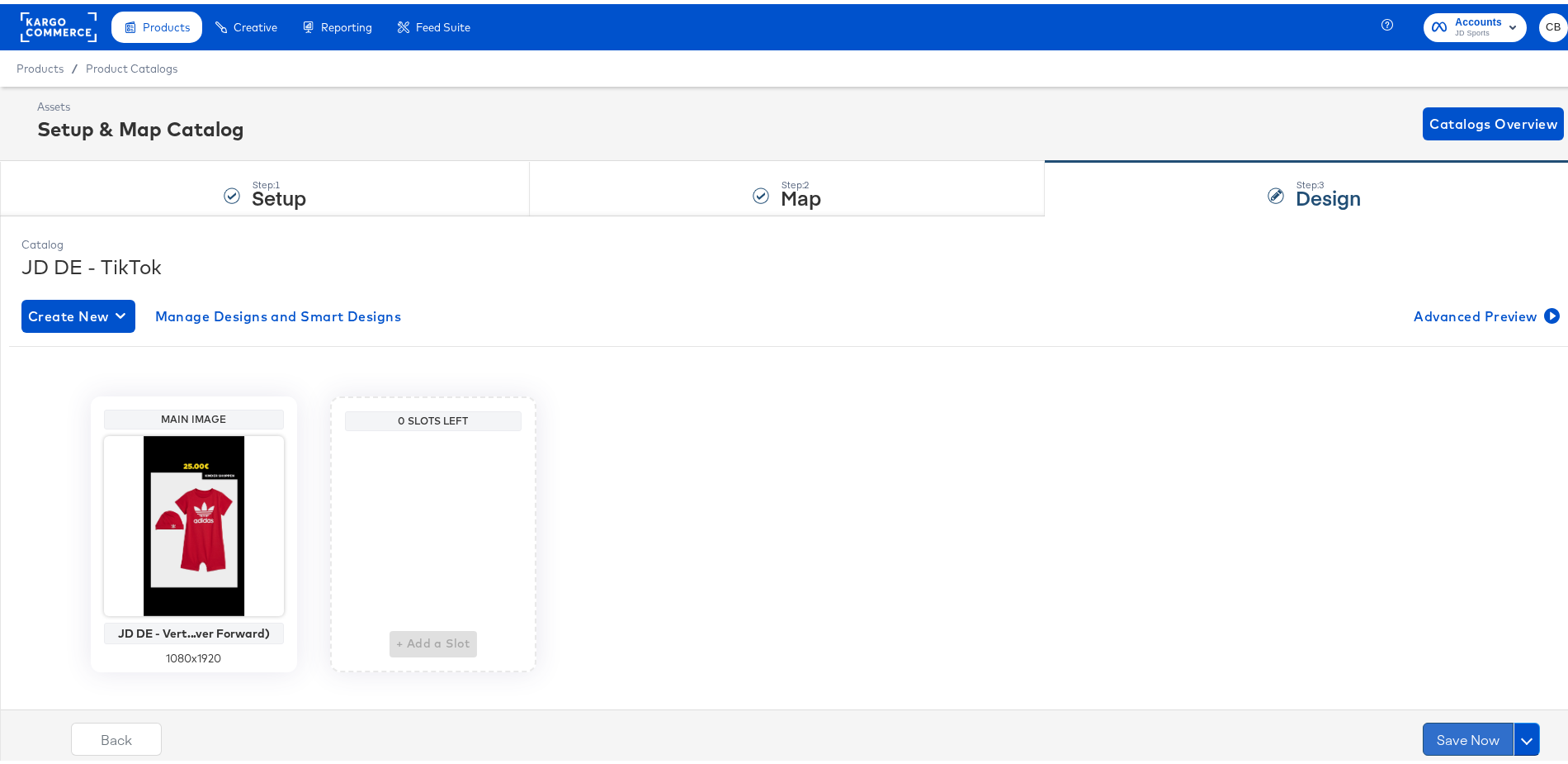
click at [1437, 747] on button "Save Now" at bounding box center [1468, 735] width 91 height 33
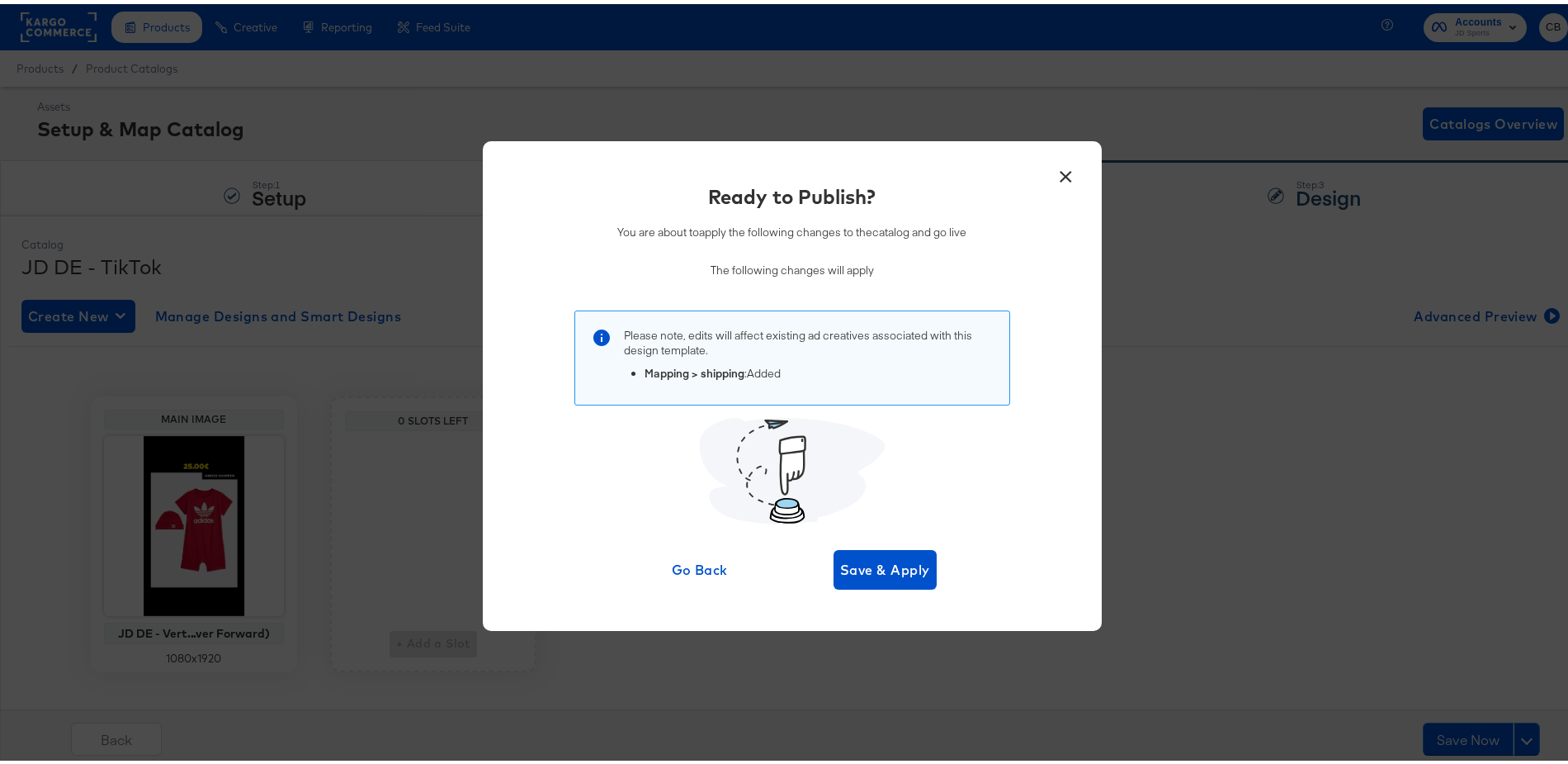
click at [886, 542] on div "Ready to Publish? You are about to apply the following changes to the catalog a…" at bounding box center [792, 381] width 570 height 406
click at [896, 569] on span "Save & Apply" at bounding box center [885, 566] width 90 height 23
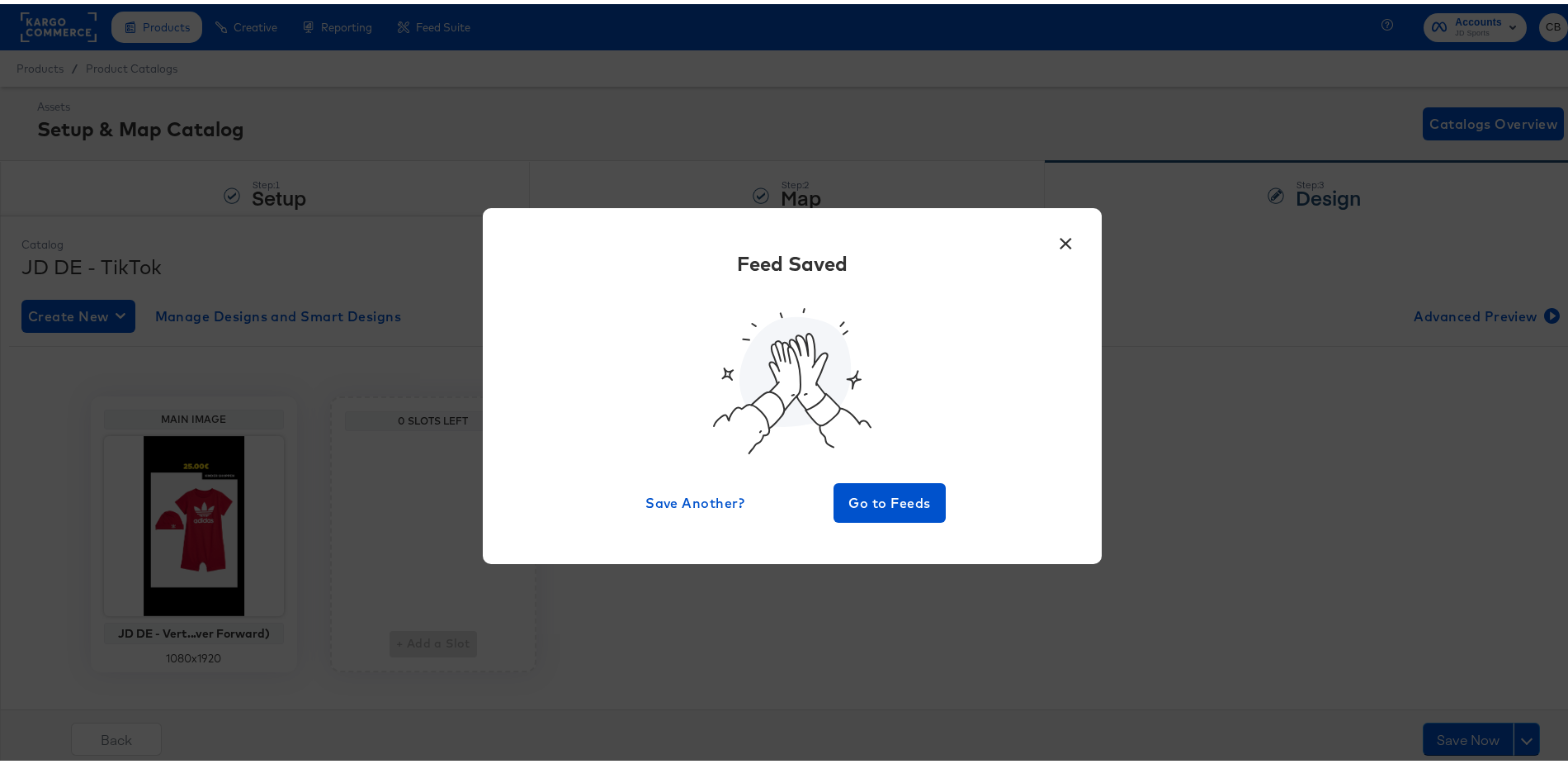
click at [1058, 243] on button "×" at bounding box center [1067, 236] width 30 height 30
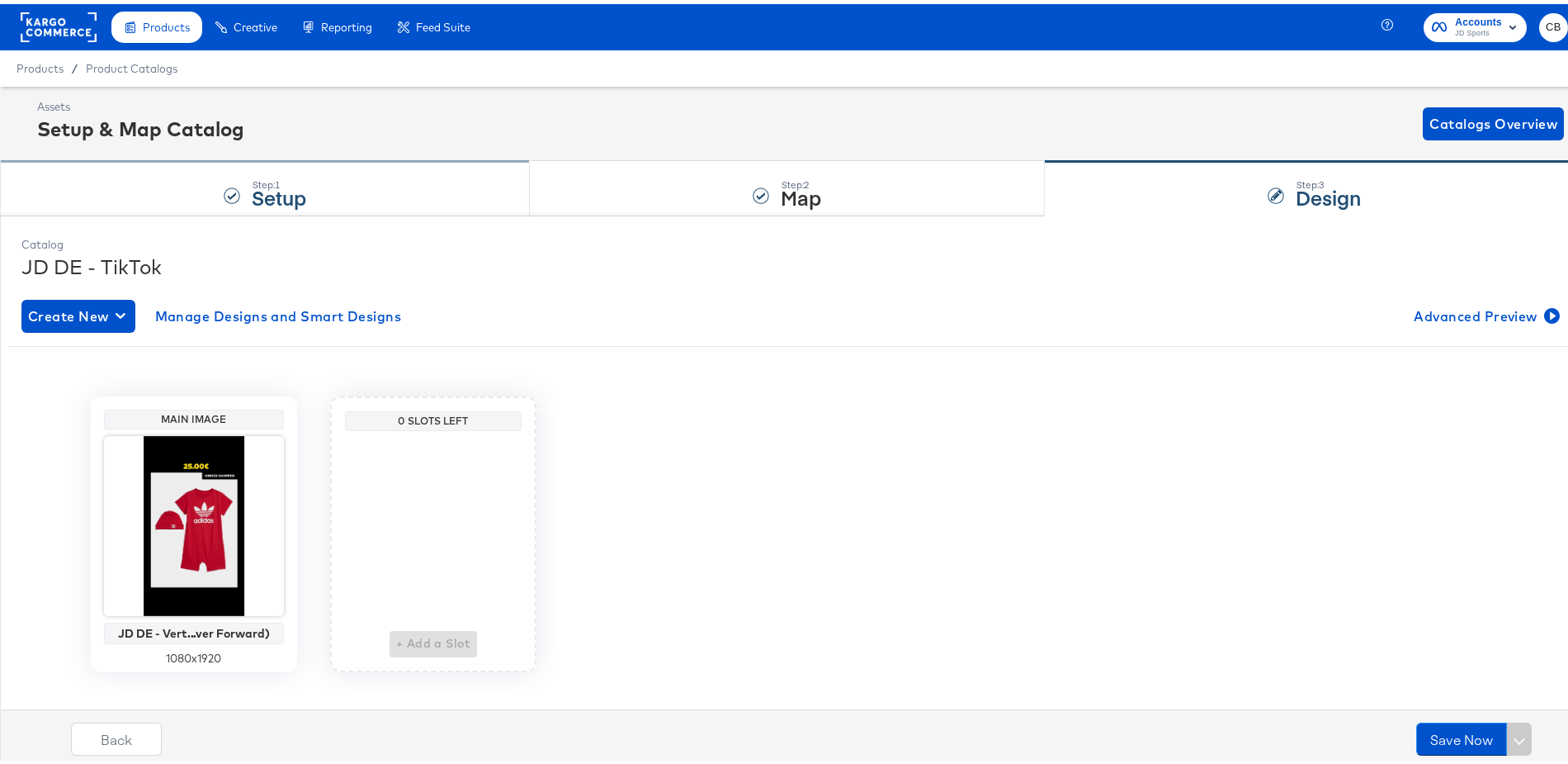
click at [120, 171] on div "Step: 1 Setup" at bounding box center [265, 184] width 530 height 55
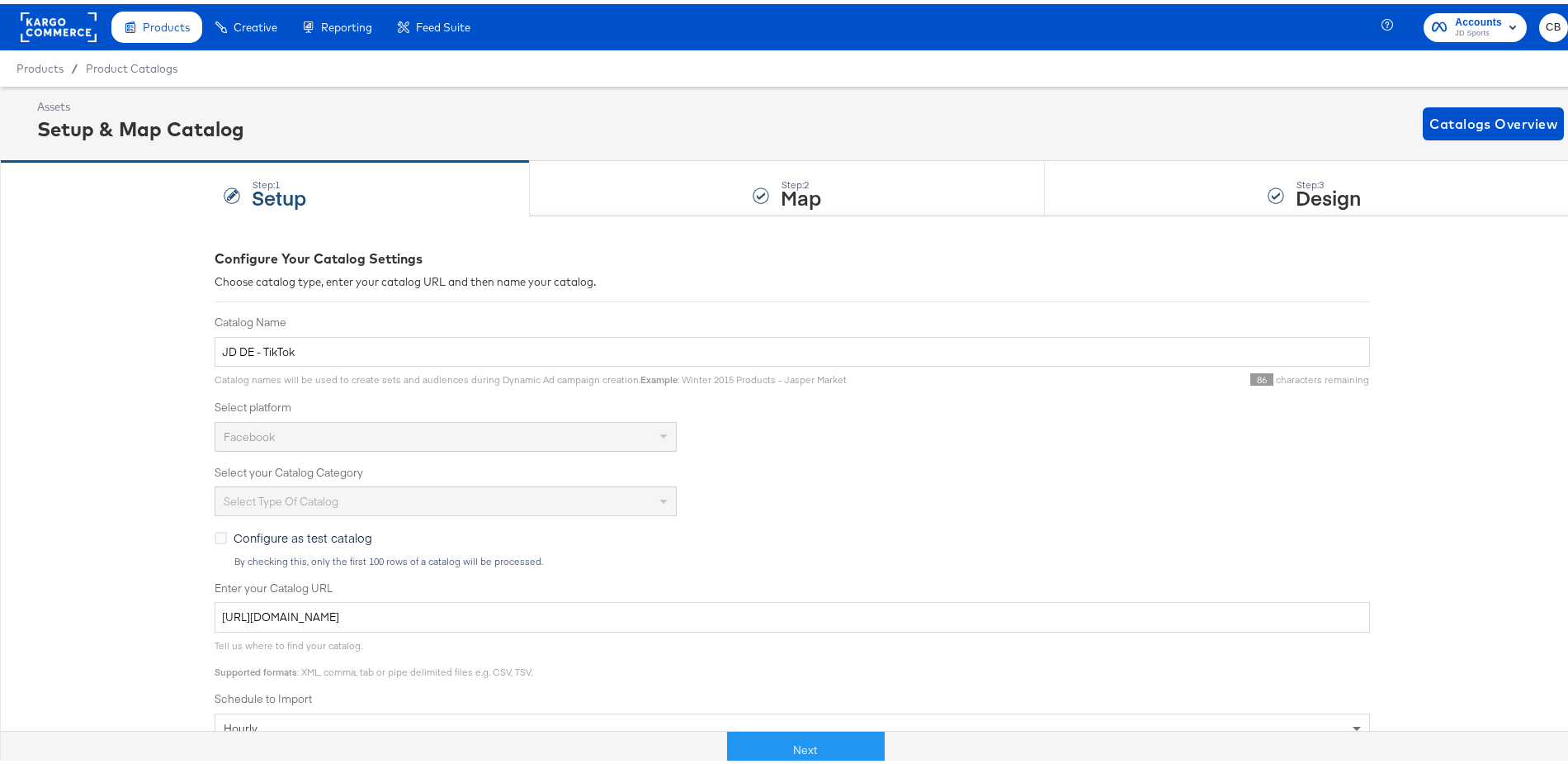
click at [56, 24] on rect at bounding box center [58, 23] width 76 height 30
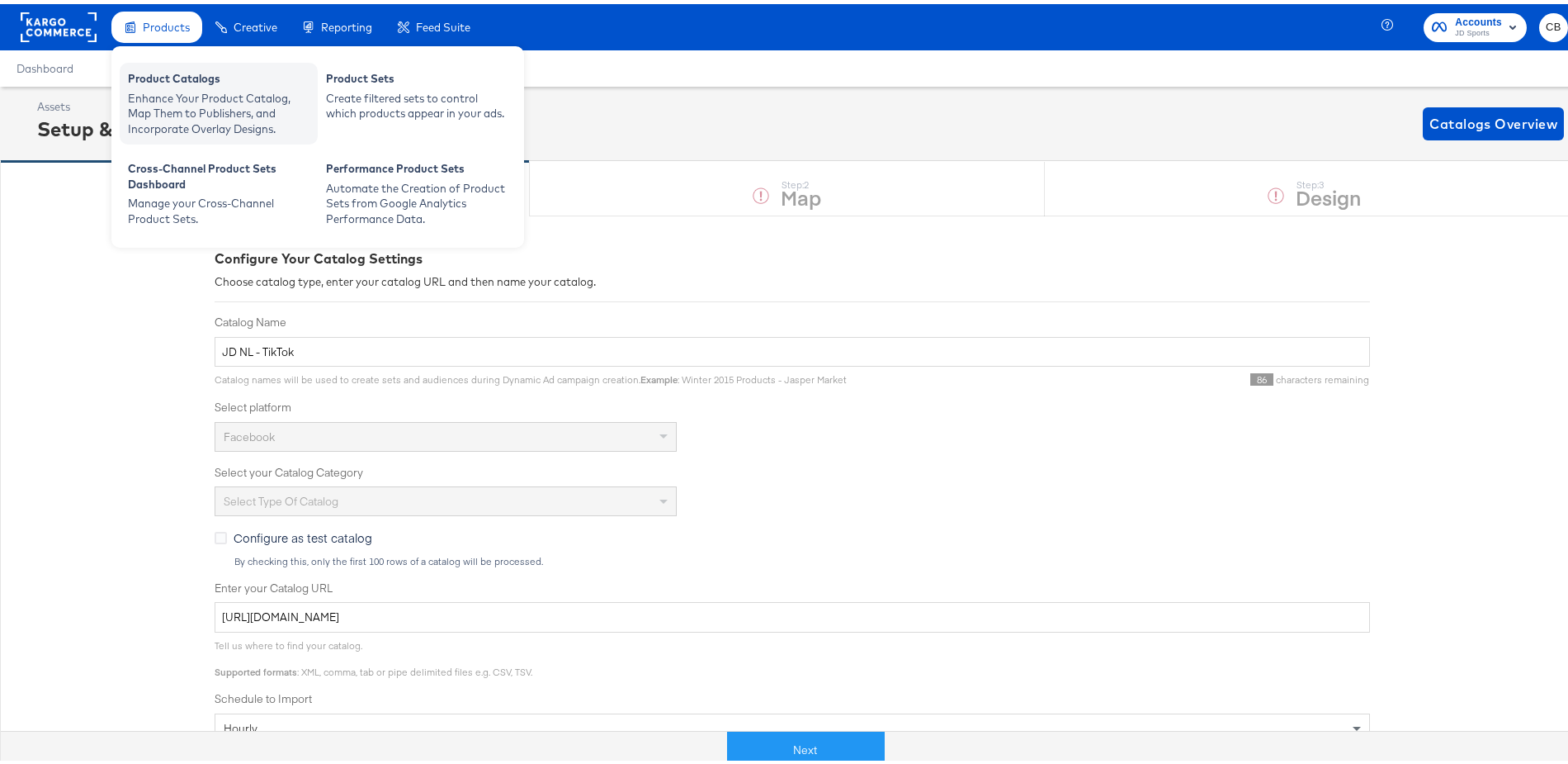
click at [152, 82] on div "Product Catalogs" at bounding box center [218, 76] width 182 height 20
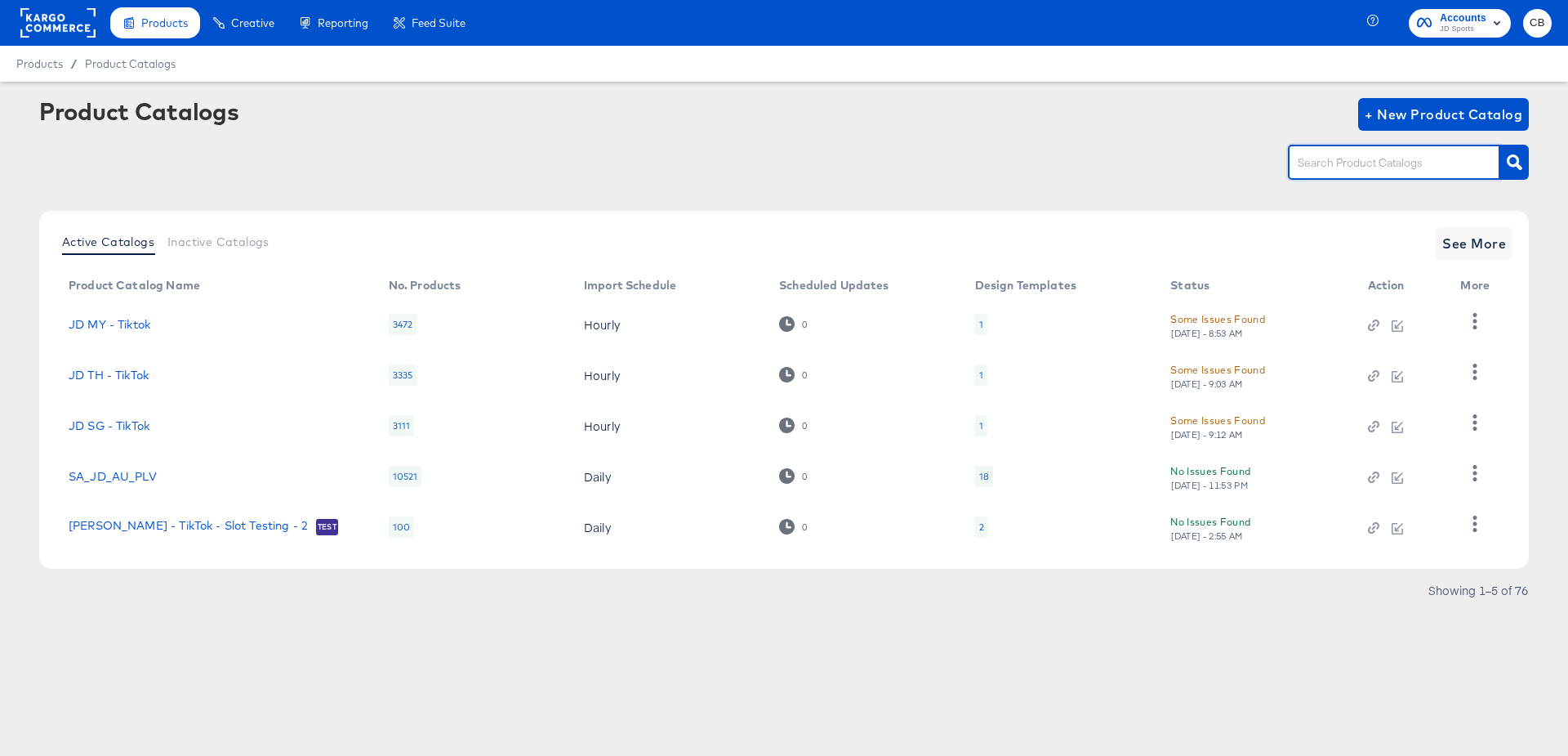
click at [1354, 168] on input "text" at bounding box center [1381, 163] width 174 height 19
type input "DE"
click at [1523, 167] on button "button" at bounding box center [1514, 162] width 28 height 35
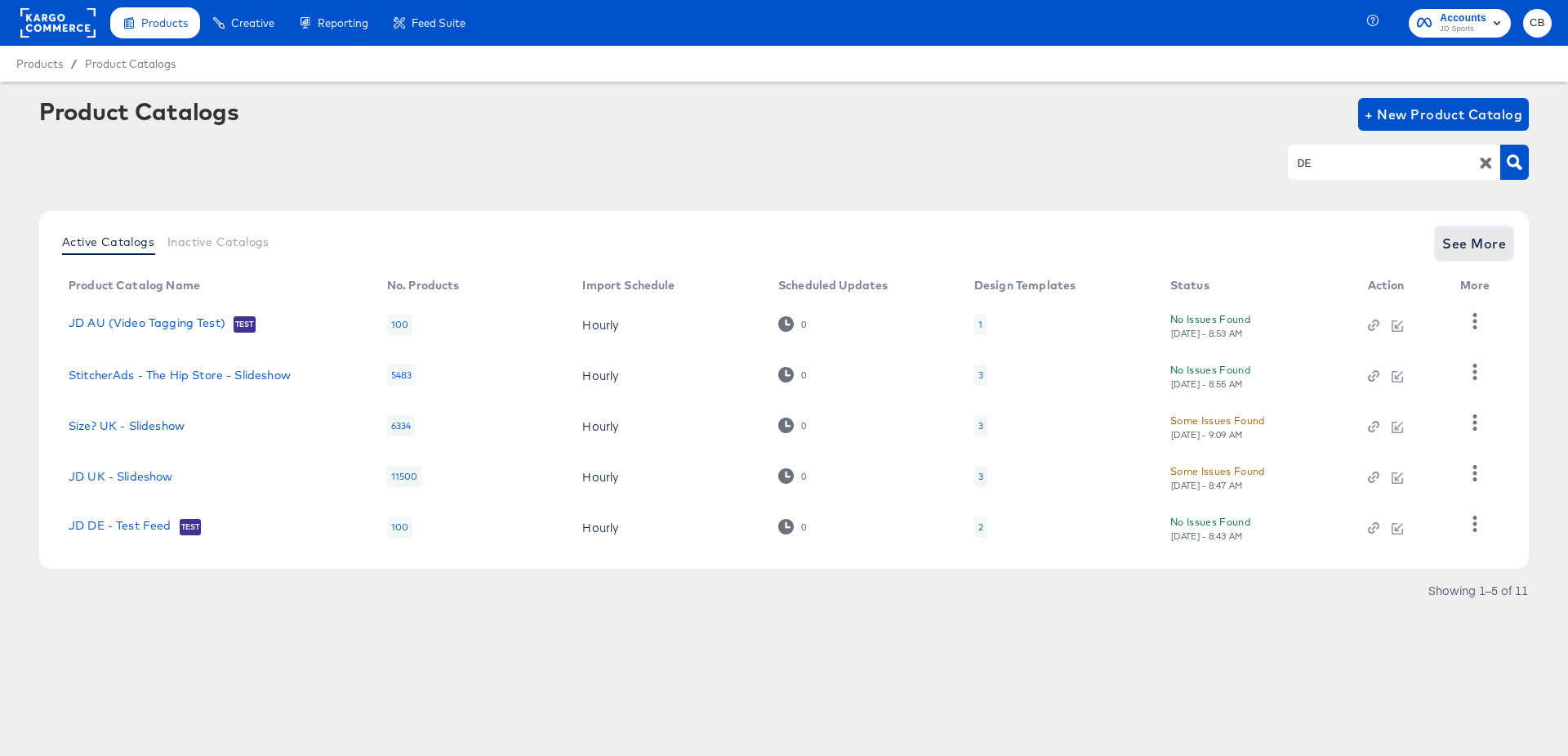
click at [1469, 251] on span "See More" at bounding box center [1474, 243] width 64 height 23
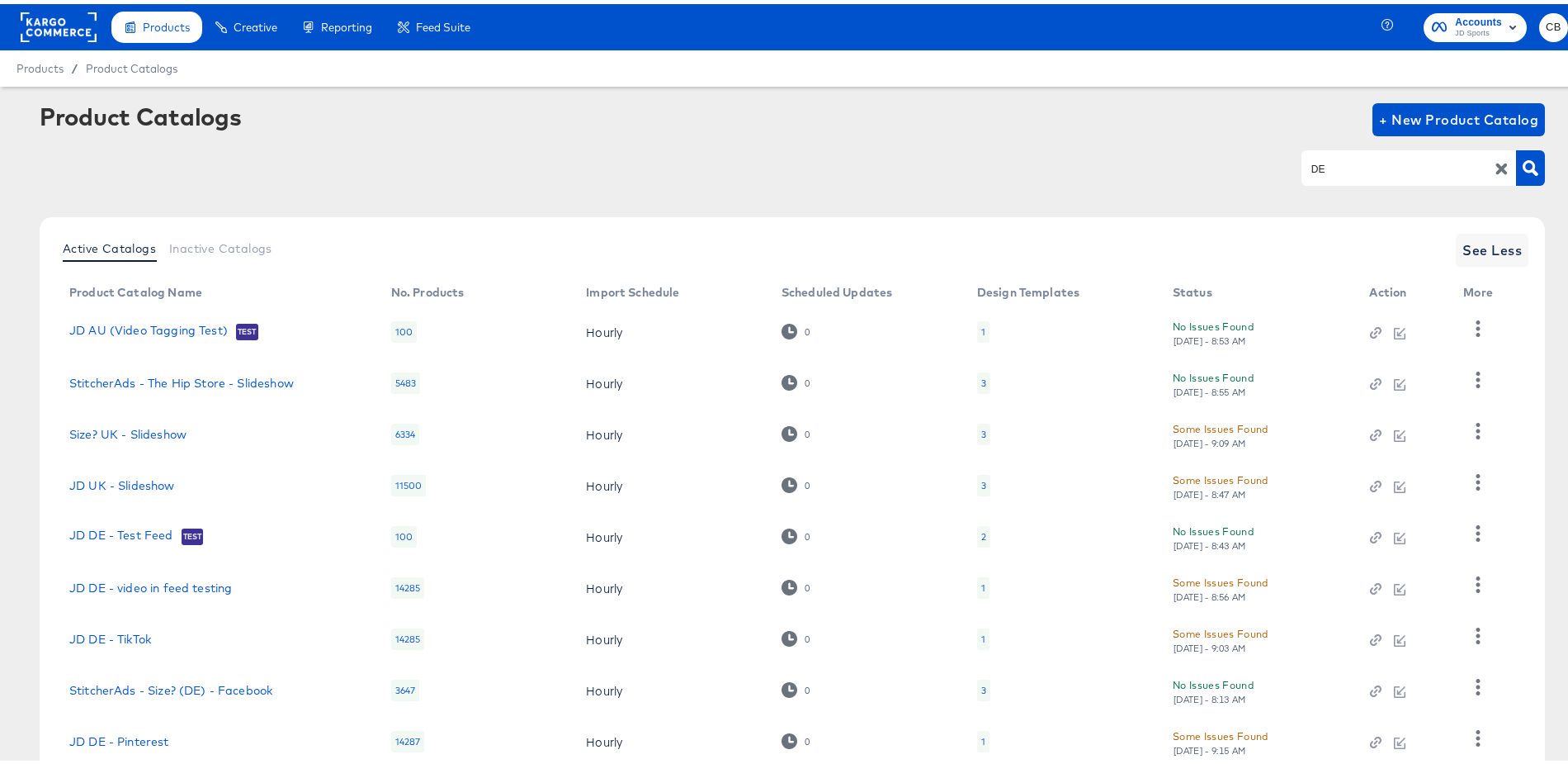
scroll to position [158, 0]
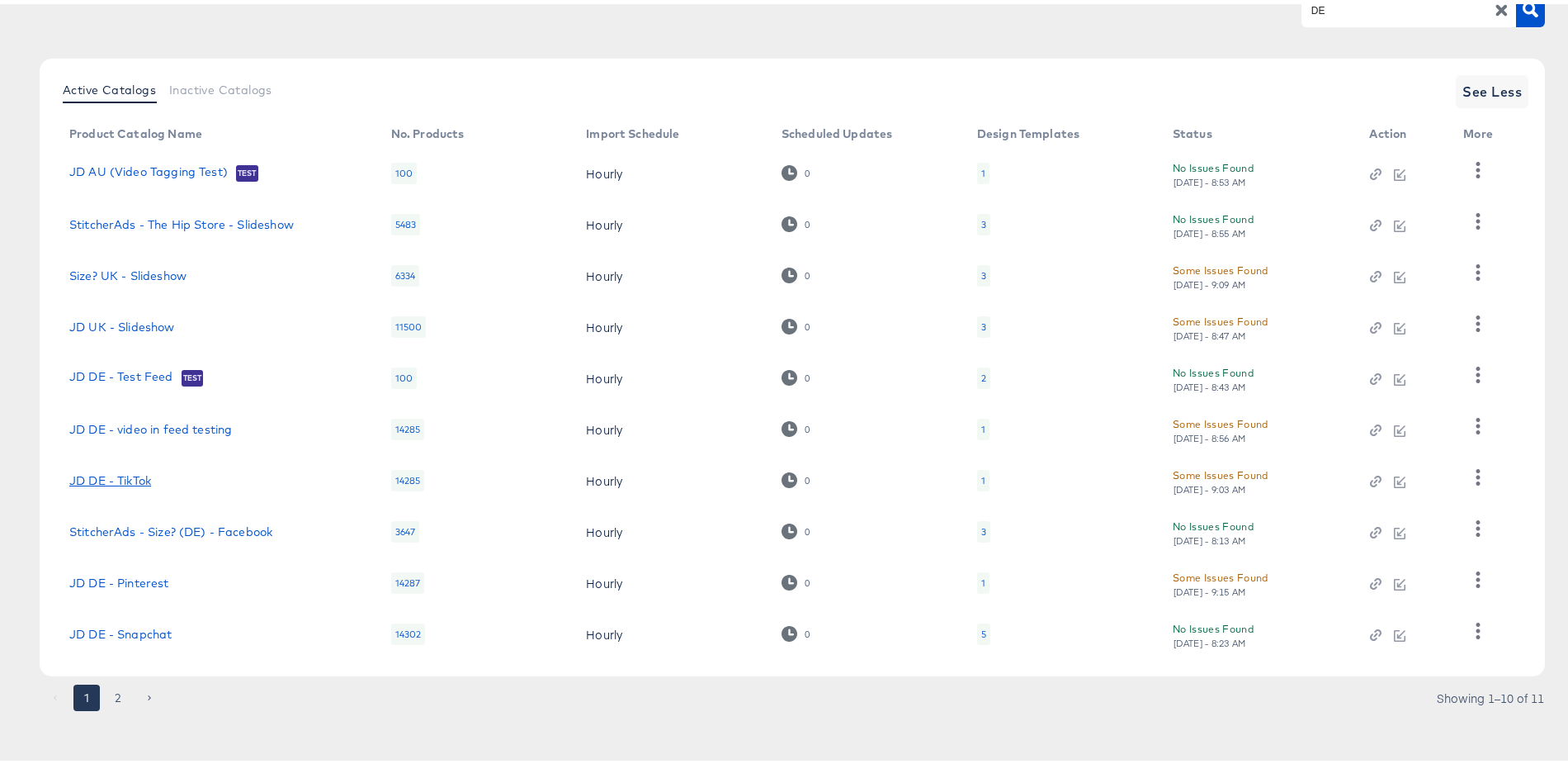
click at [126, 477] on link "JD DE - TikTok" at bounding box center [110, 476] width 82 height 13
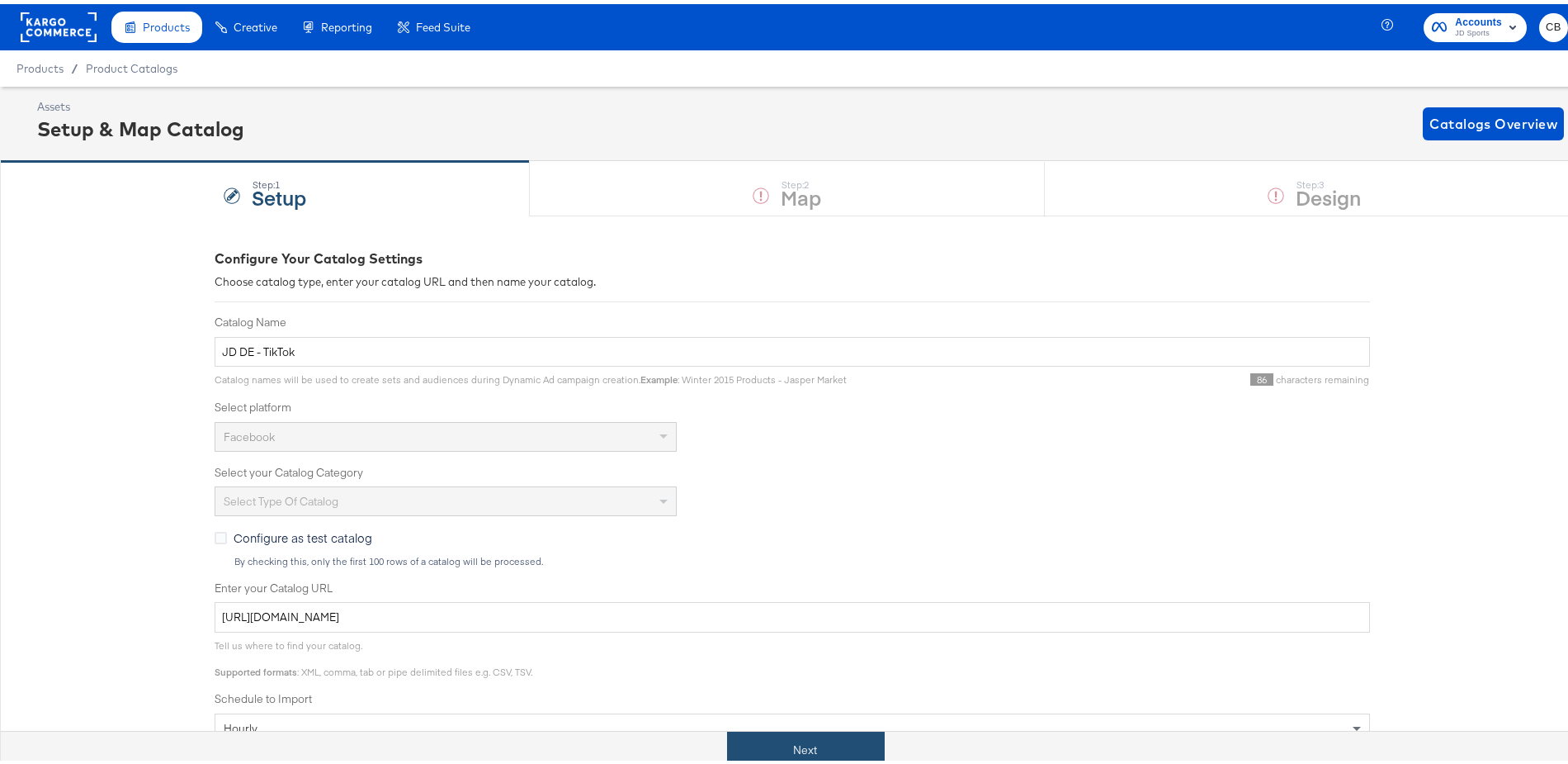
click at [837, 740] on button "Next" at bounding box center [805, 746] width 157 height 37
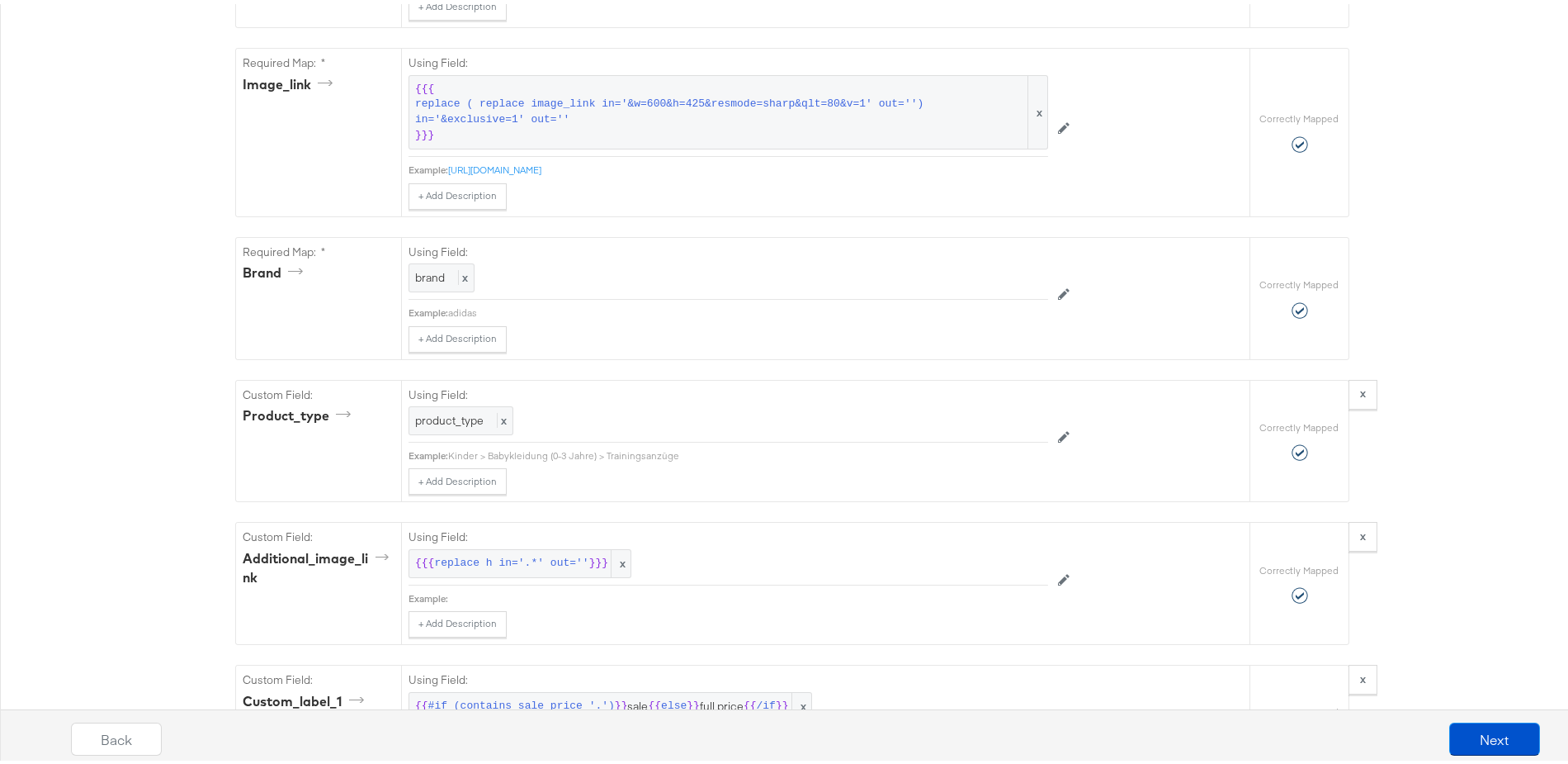
scroll to position [1637, 0]
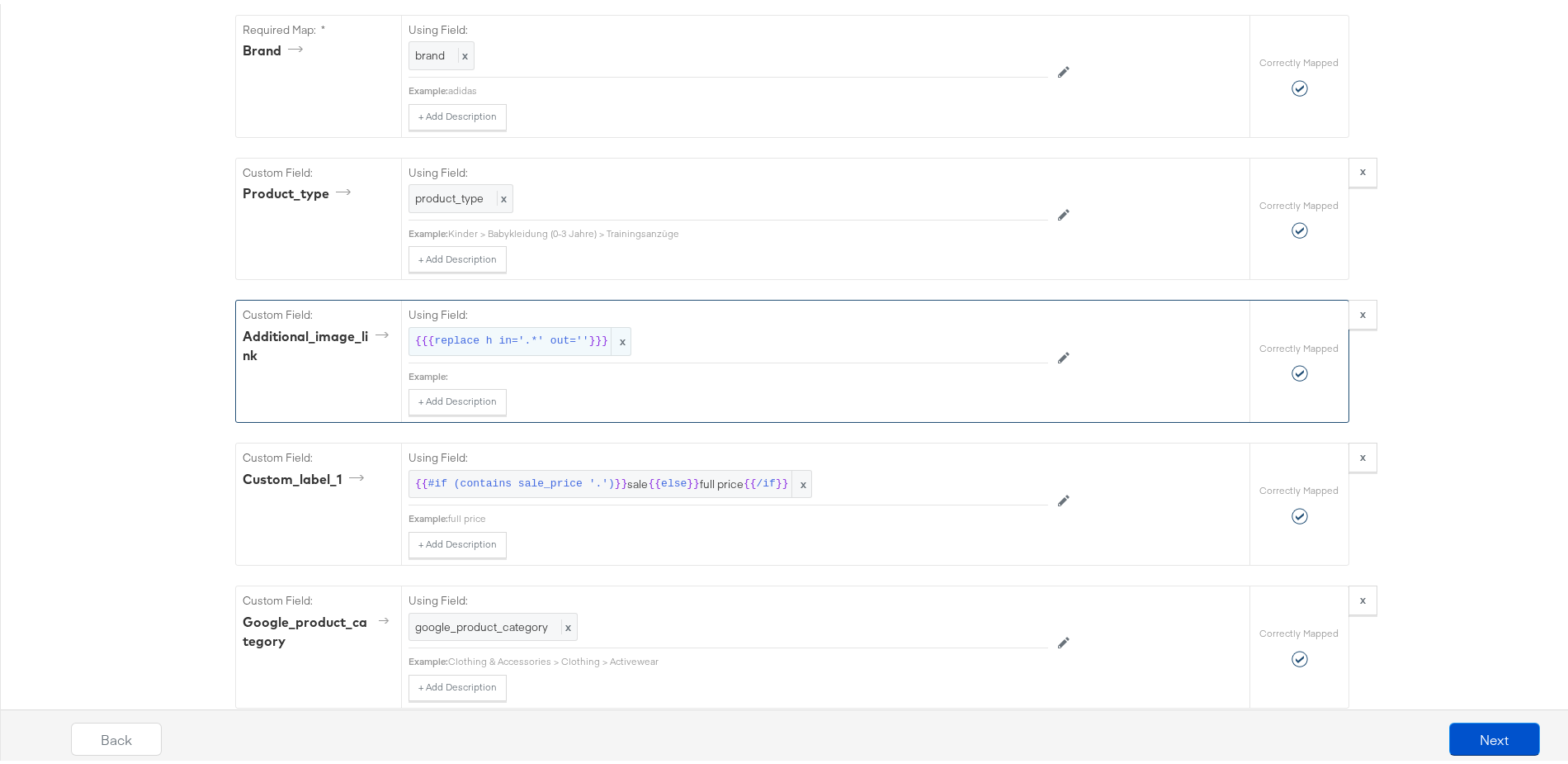
click at [500, 340] on span "replace h in='.*' out=''" at bounding box center [512, 337] width 155 height 16
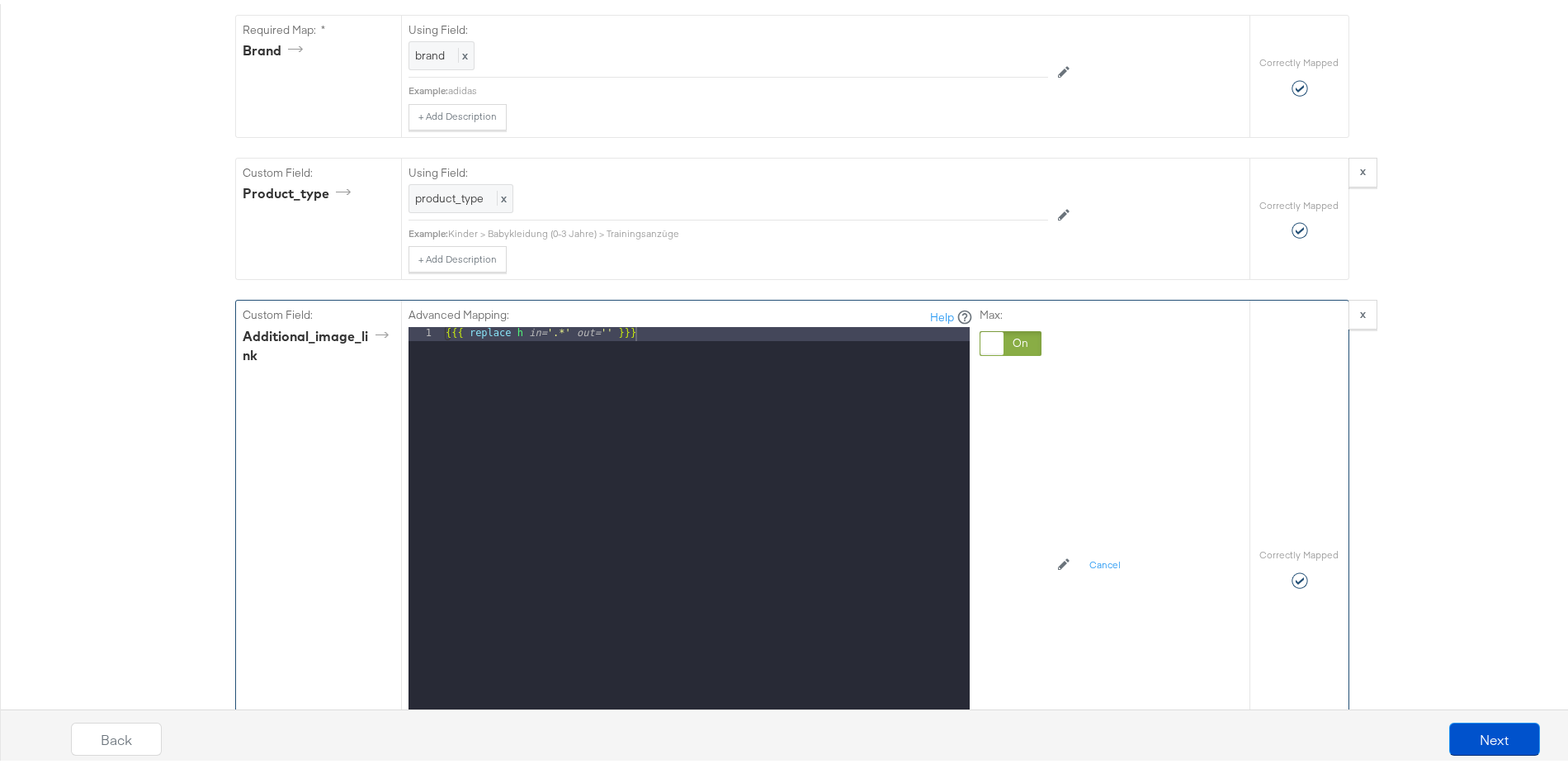
click at [606, 338] on div "{{{ replace h in= '.*' out= '' }}}" at bounding box center [705, 543] width 527 height 440
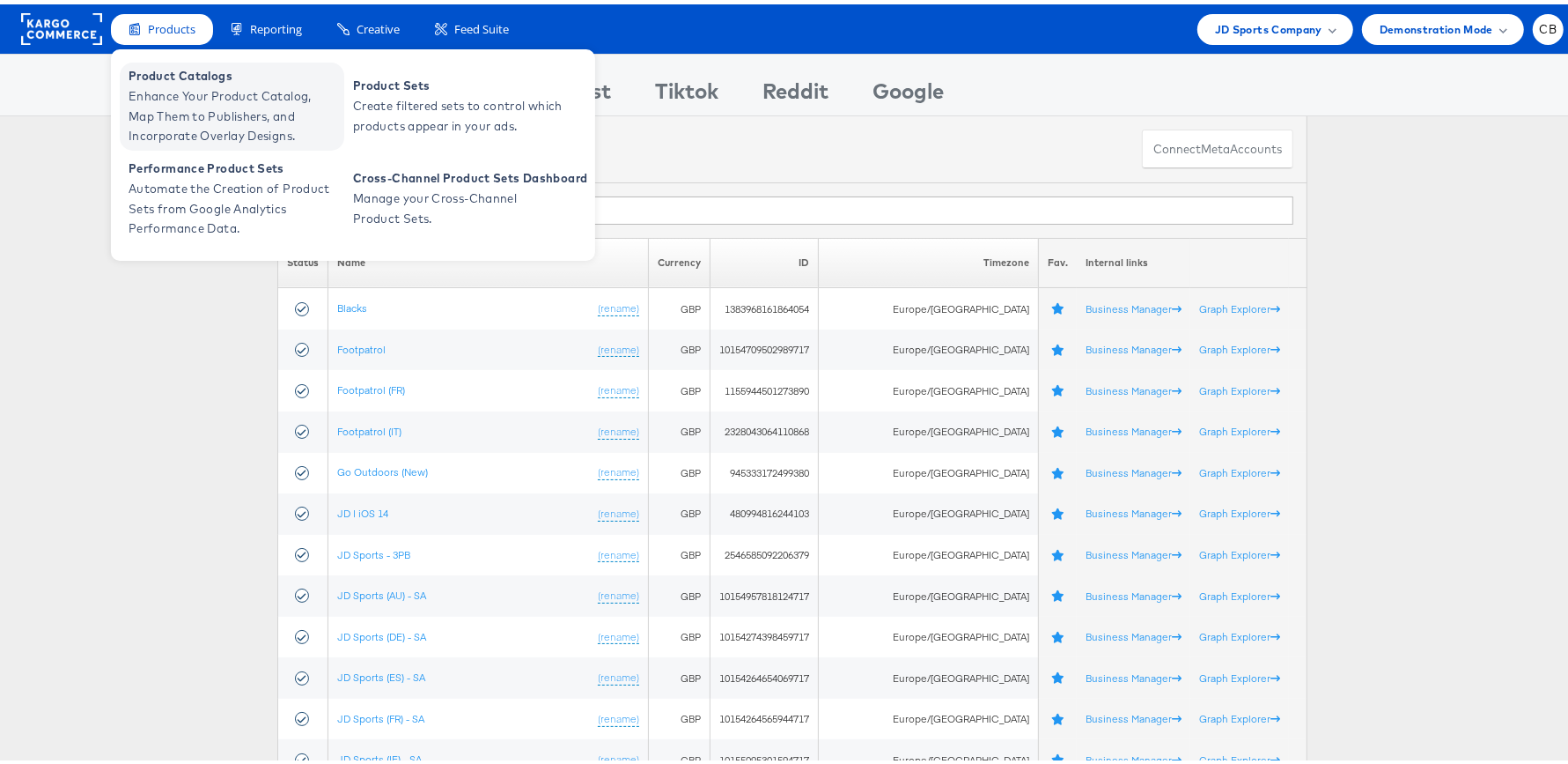
click at [177, 82] on span "Enhance Your Product Catalog, Map Them to Publishers, and Incorporate Overlay D…" at bounding box center [234, 111] width 211 height 60
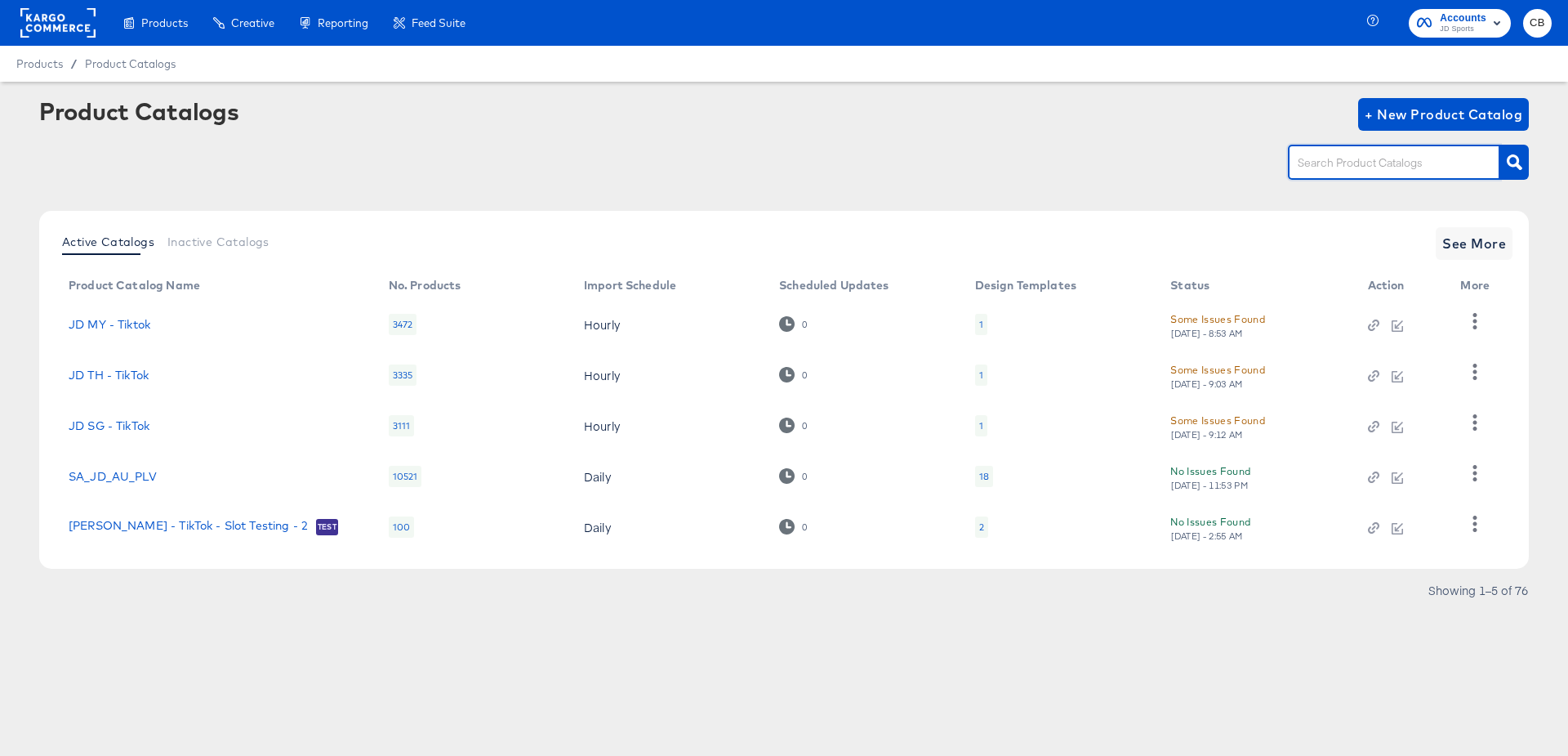
click at [1376, 157] on input "text" at bounding box center [1381, 163] width 174 height 19
click at [1320, 167] on input "ES" at bounding box center [1381, 163] width 174 height 19
type input "tiktok"
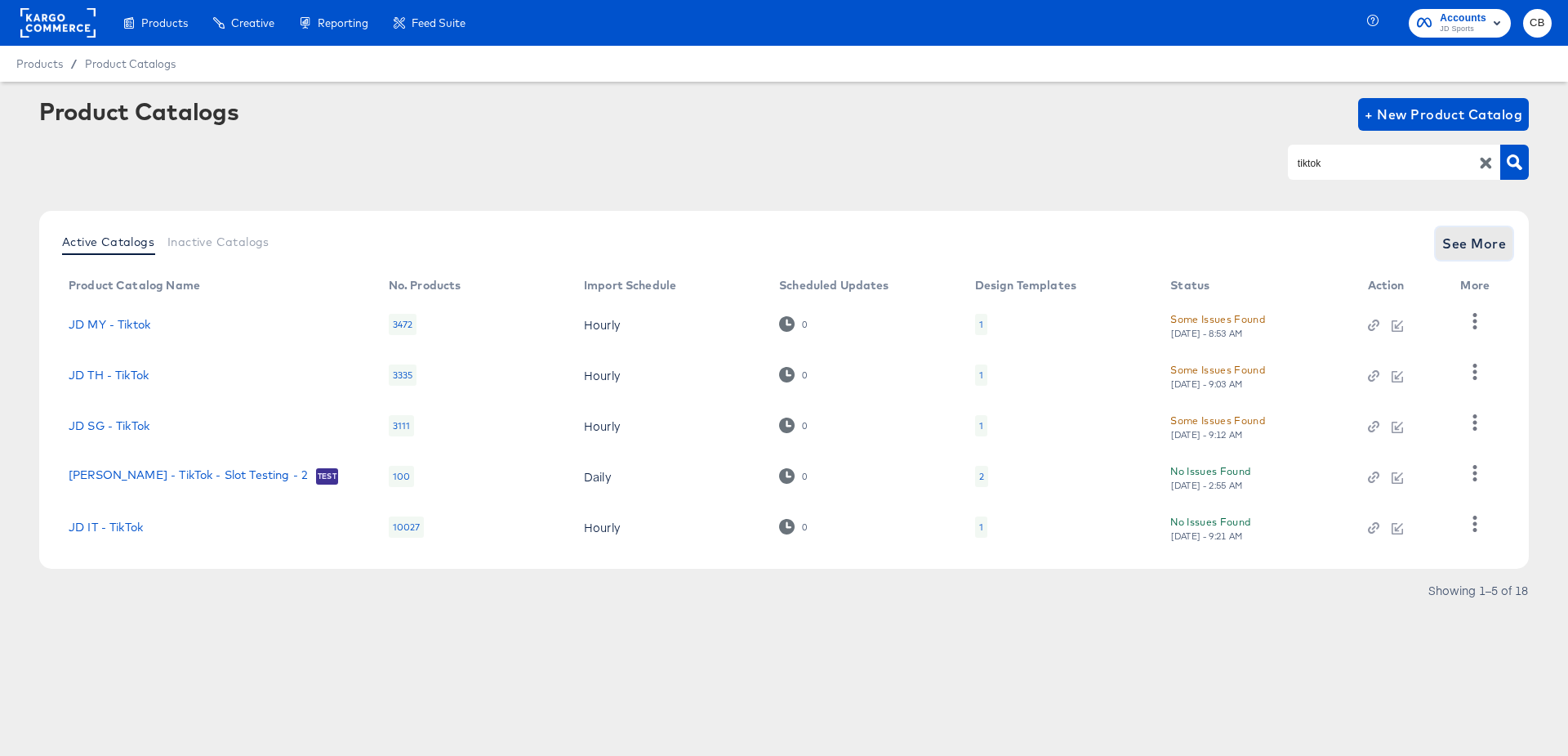
click at [1479, 236] on span "See More" at bounding box center [1474, 243] width 64 height 23
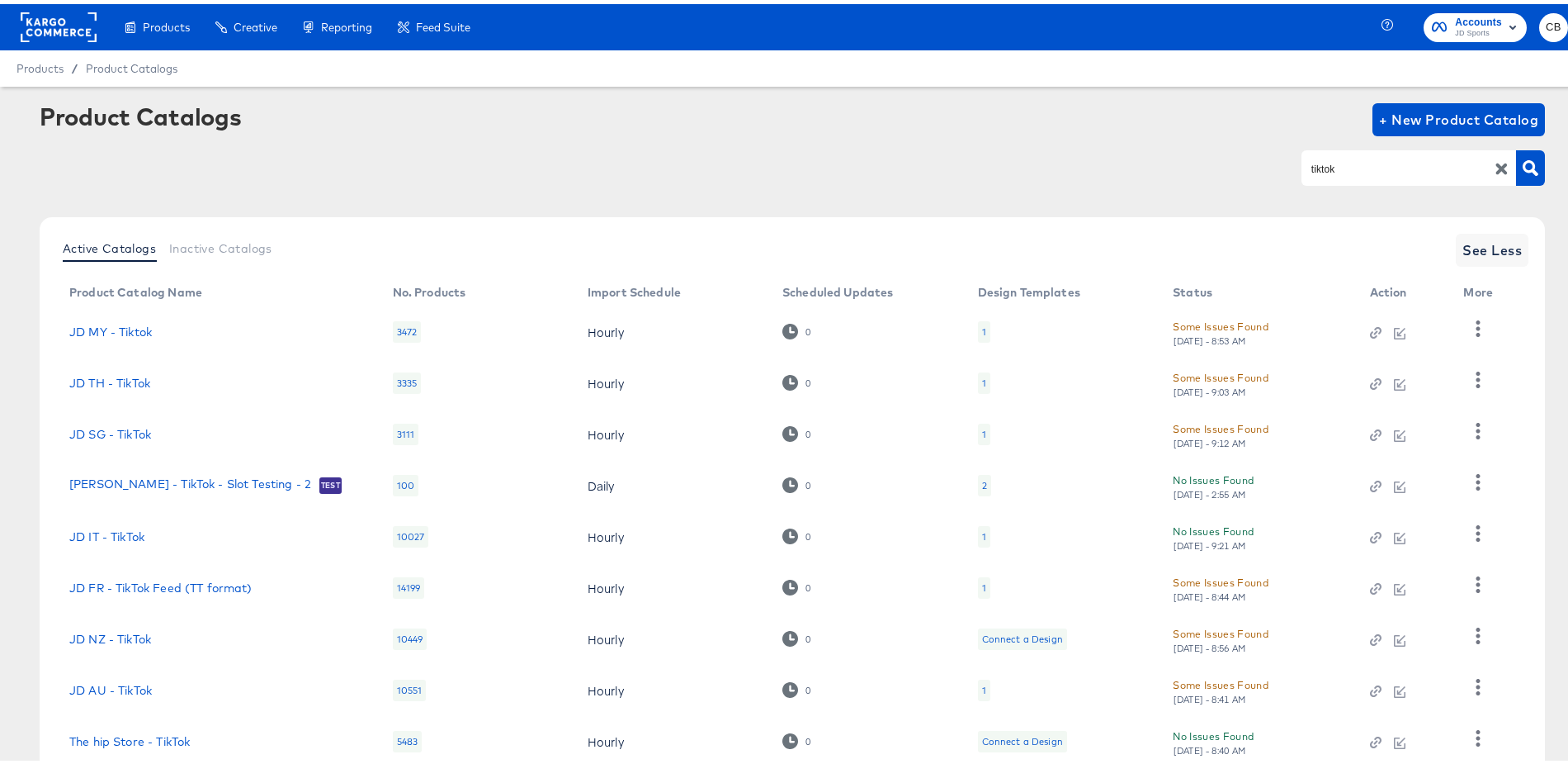
scroll to position [158, 0]
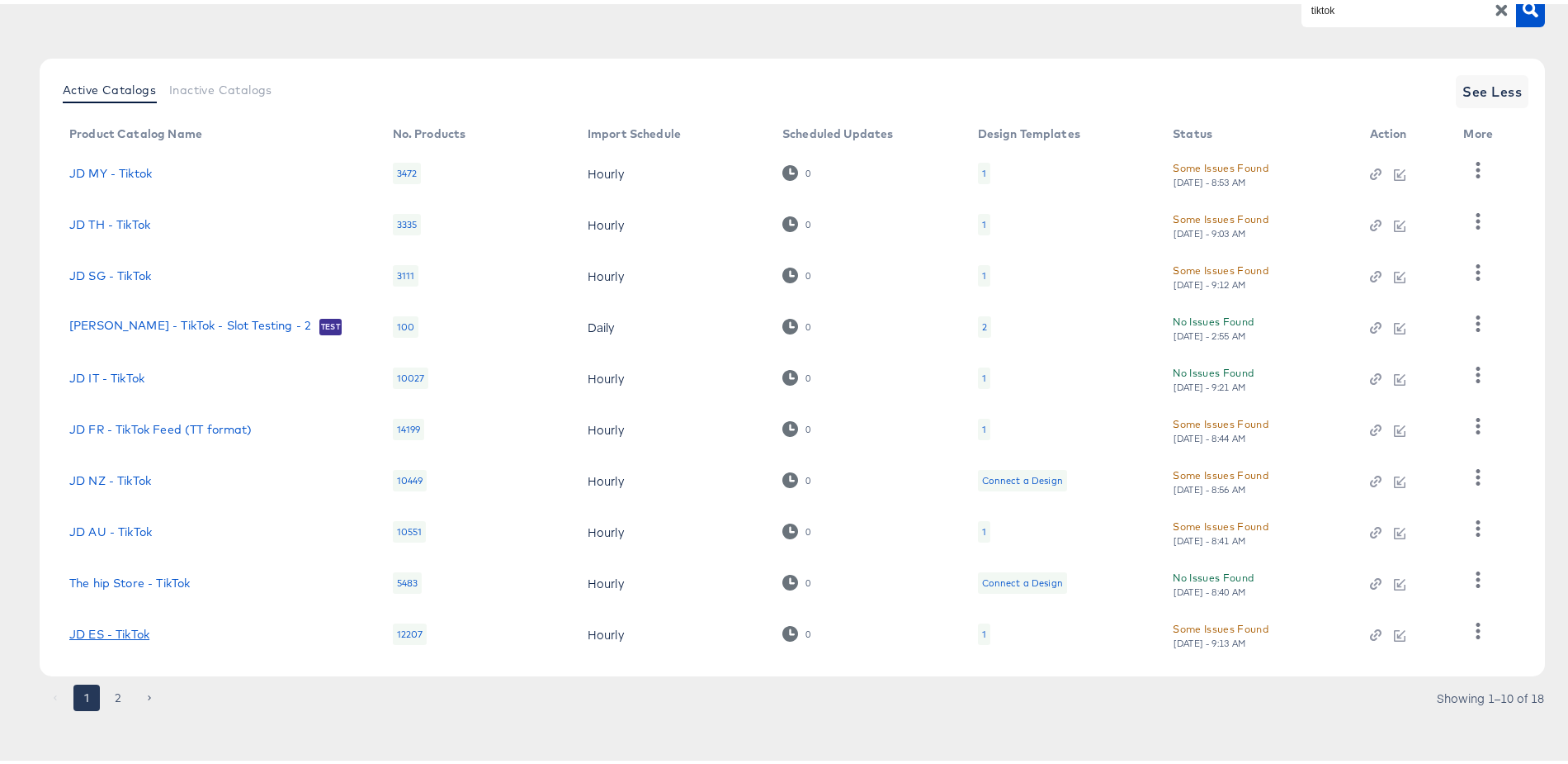
click at [124, 634] on link "JD ES - TikTok" at bounding box center [109, 629] width 80 height 13
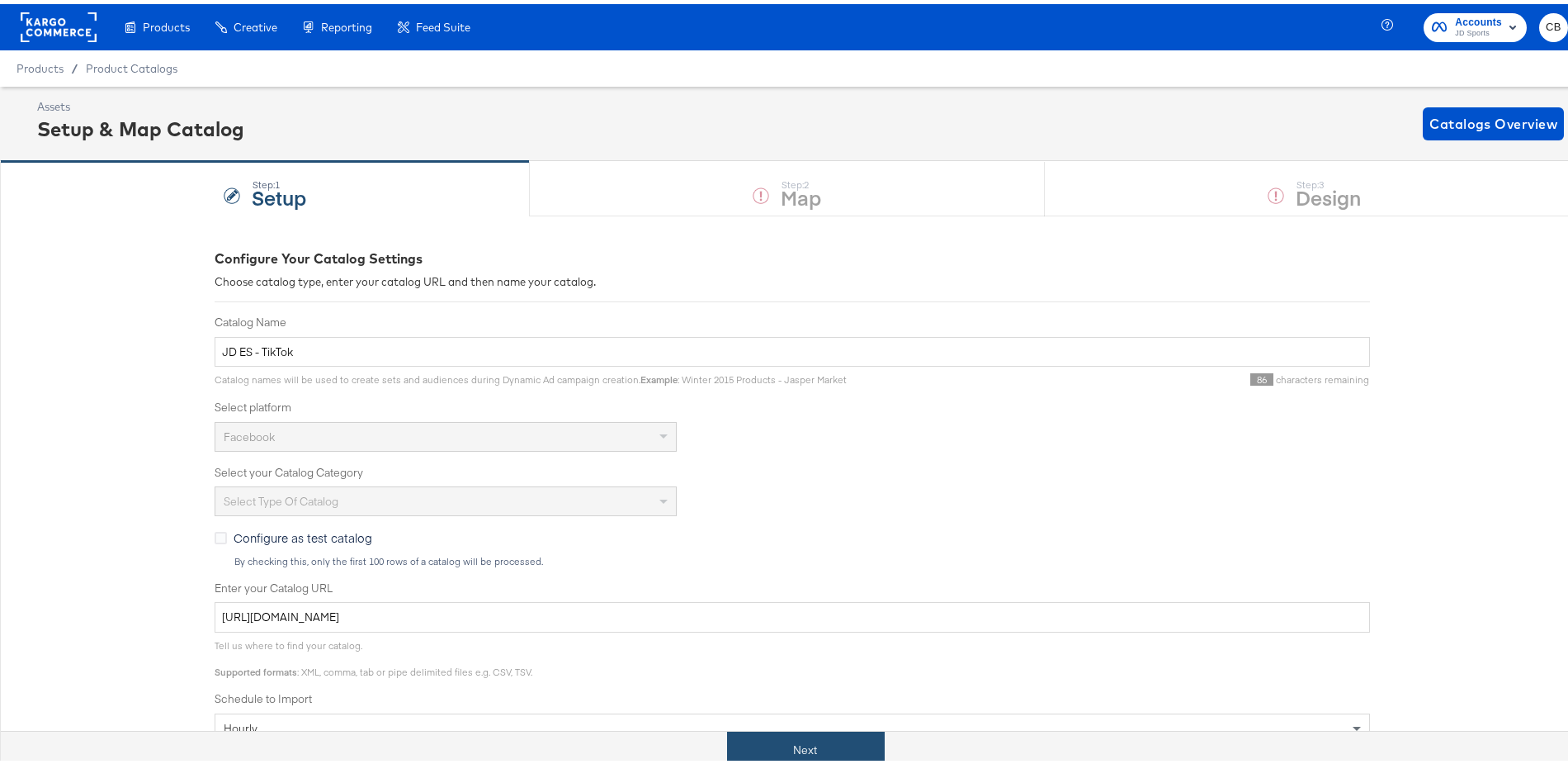
click at [802, 738] on button "Next" at bounding box center [805, 746] width 157 height 37
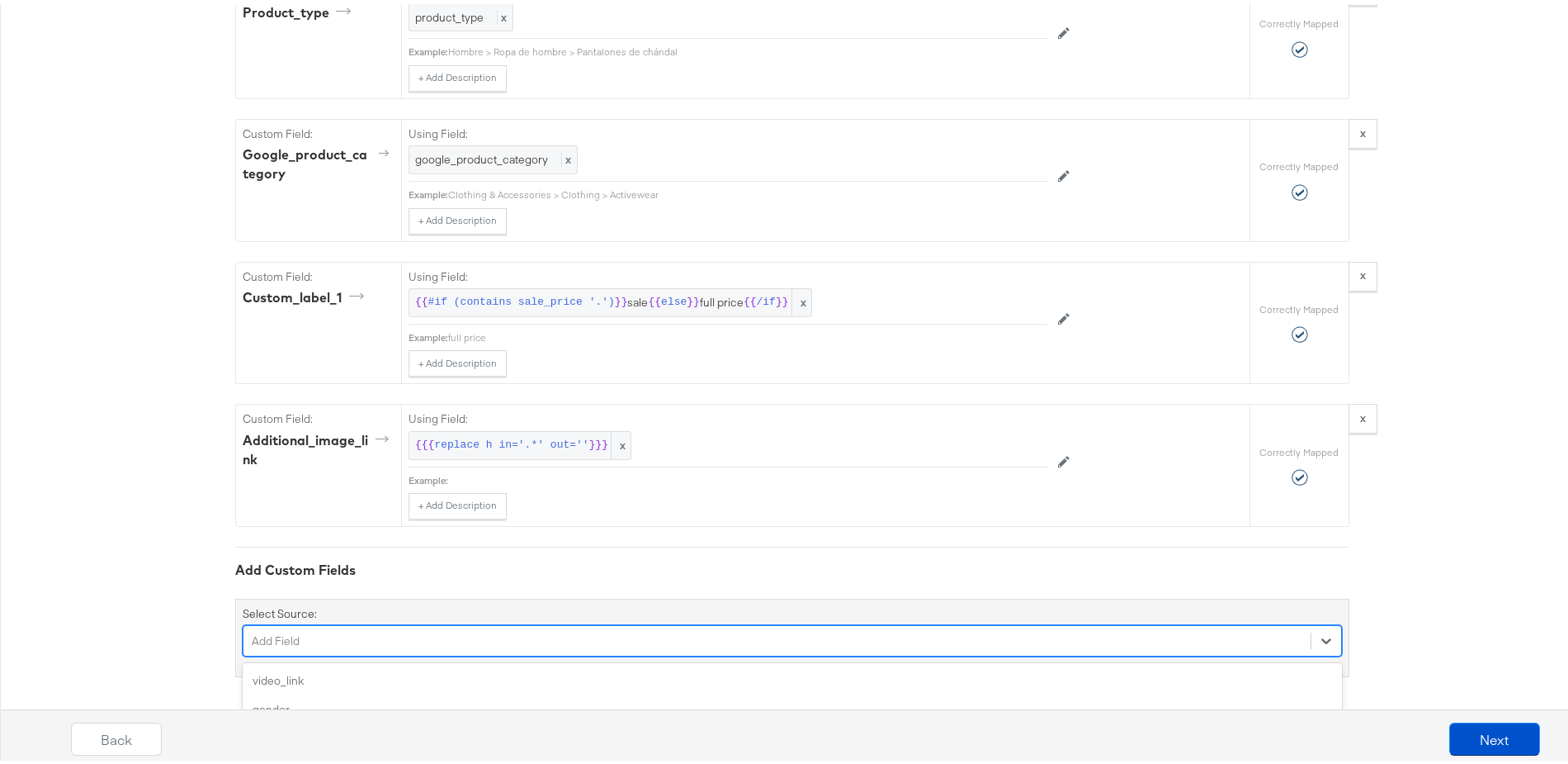
scroll to position [1912, 0]
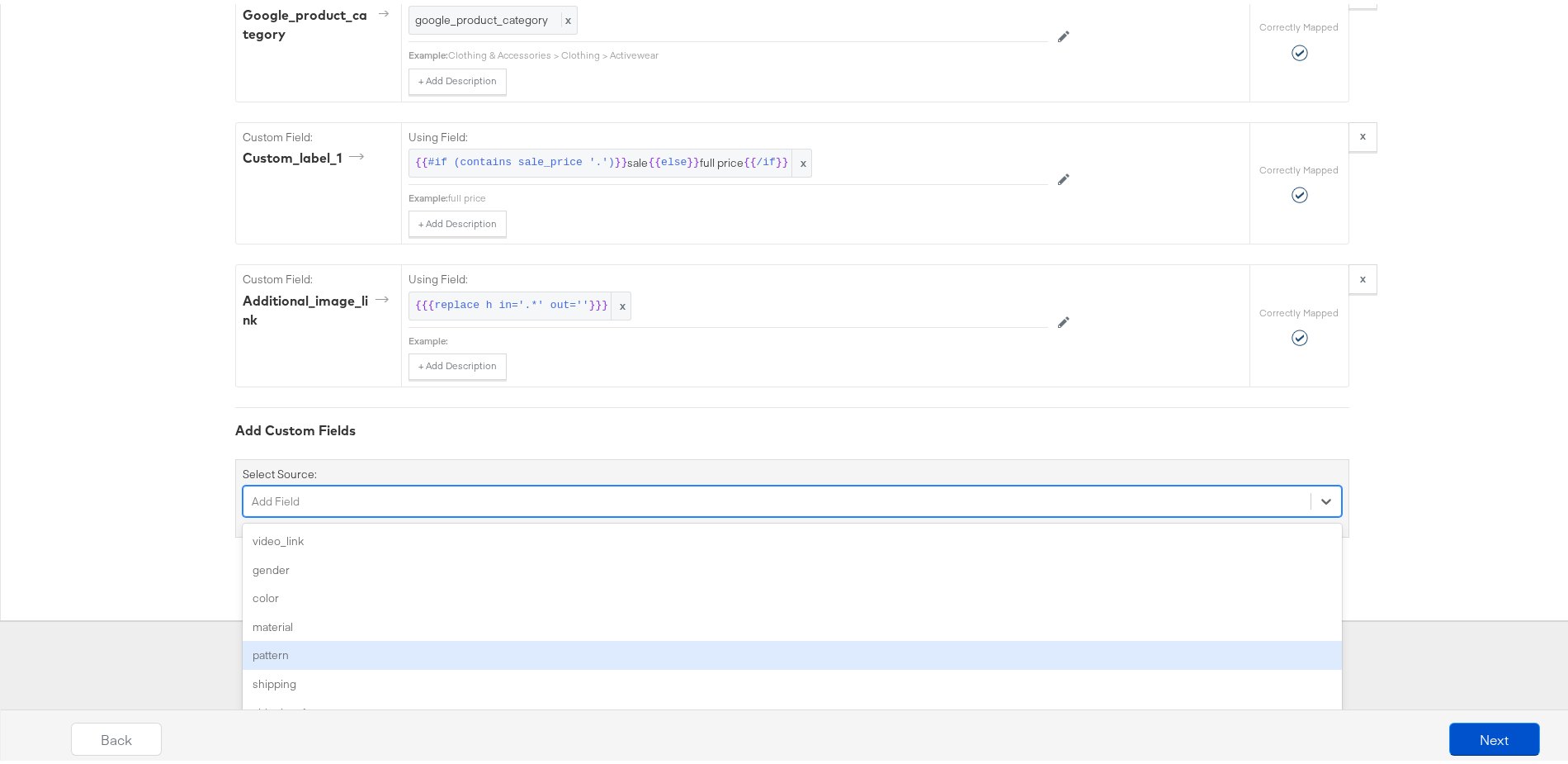
click at [311, 513] on div "option pattern focused, 5 of 75. 75 results available. Use Up and Down to choos…" at bounding box center [792, 497] width 1100 height 31
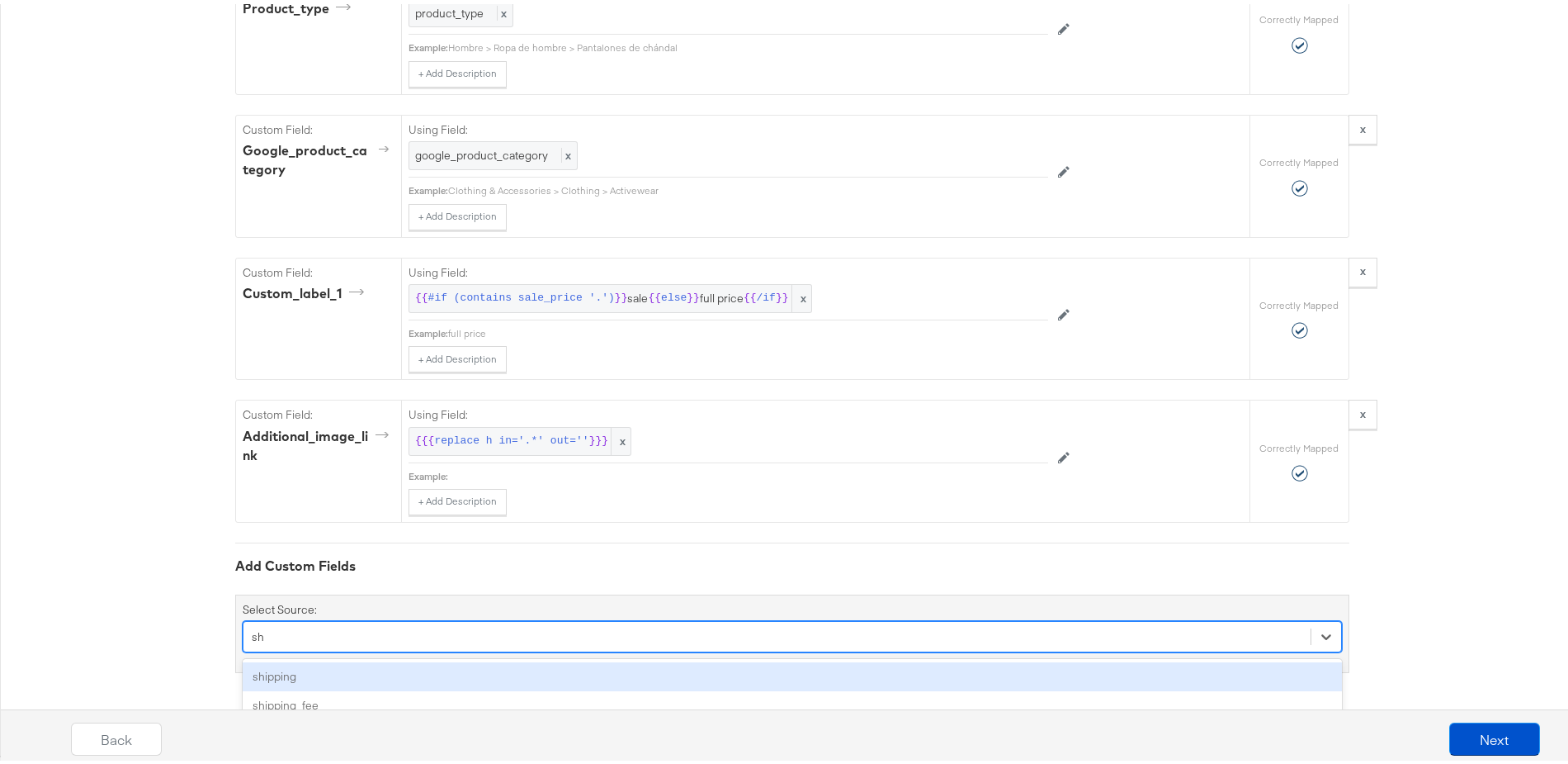
scroll to position [1772, 0]
type input "shipping"
click at [294, 671] on div "shipping" at bounding box center [792, 676] width 1100 height 29
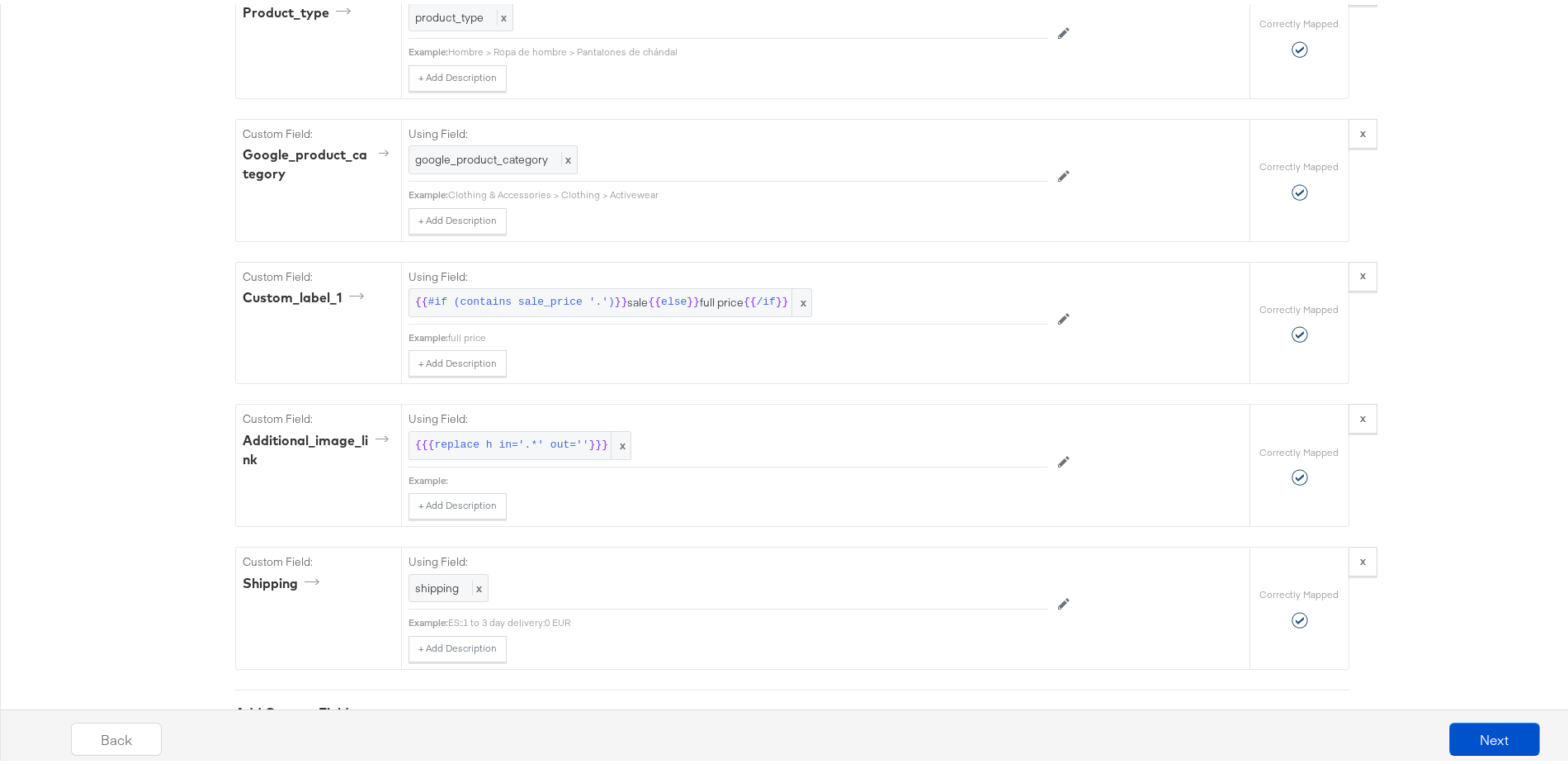
scroll to position [1912, 0]
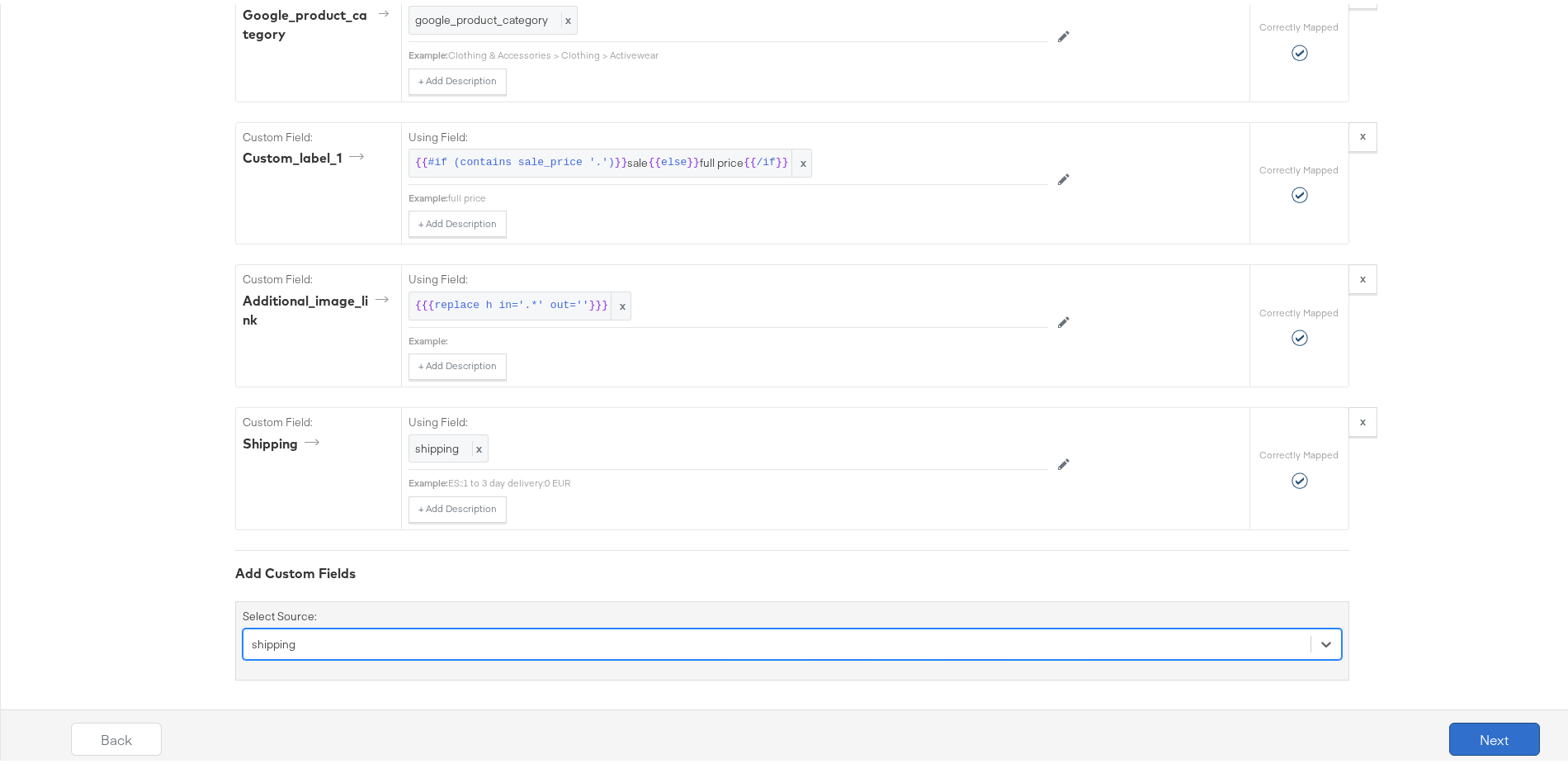
click at [1477, 730] on button "Next" at bounding box center [1494, 735] width 91 height 33
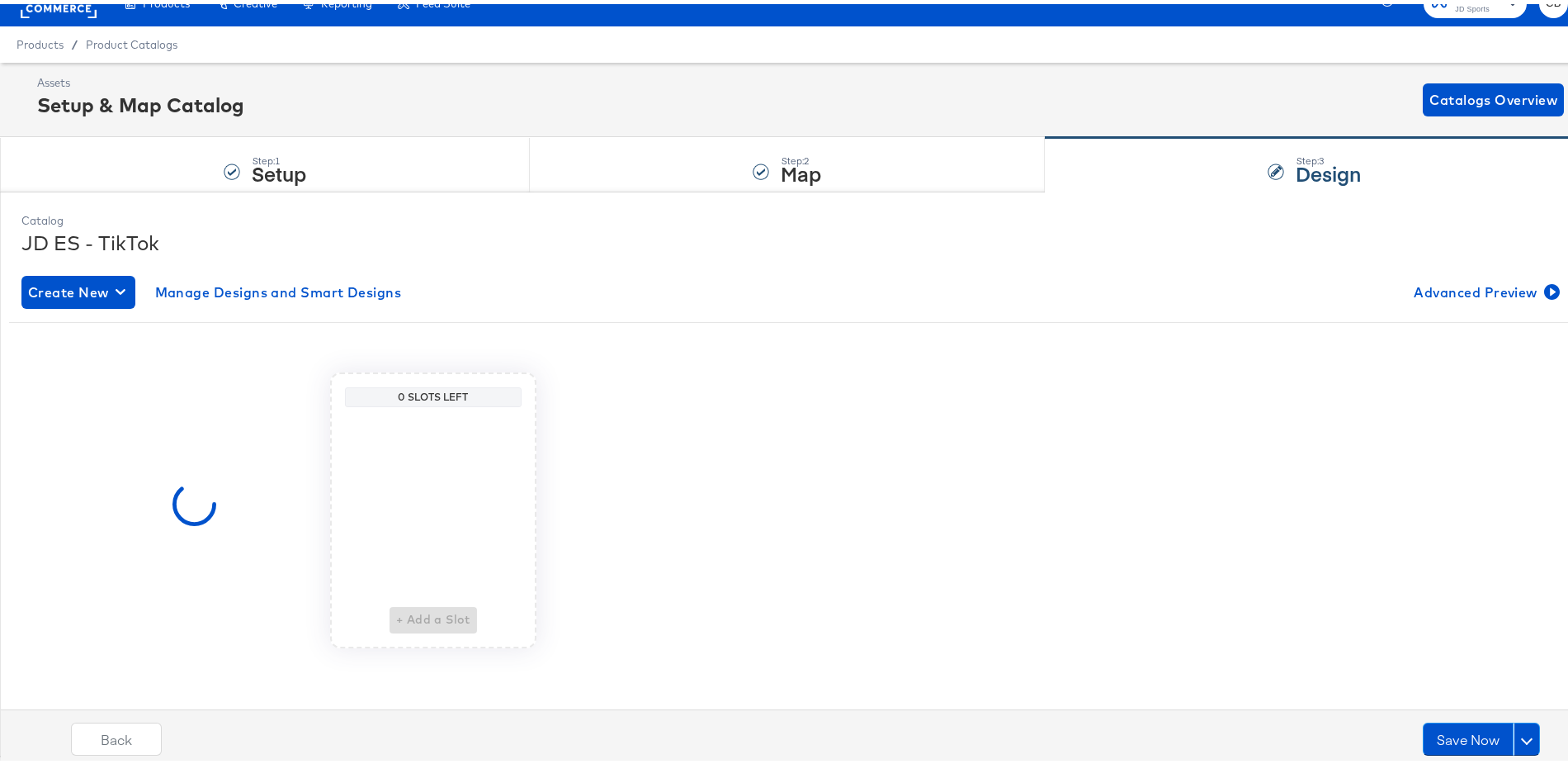
scroll to position [0, 0]
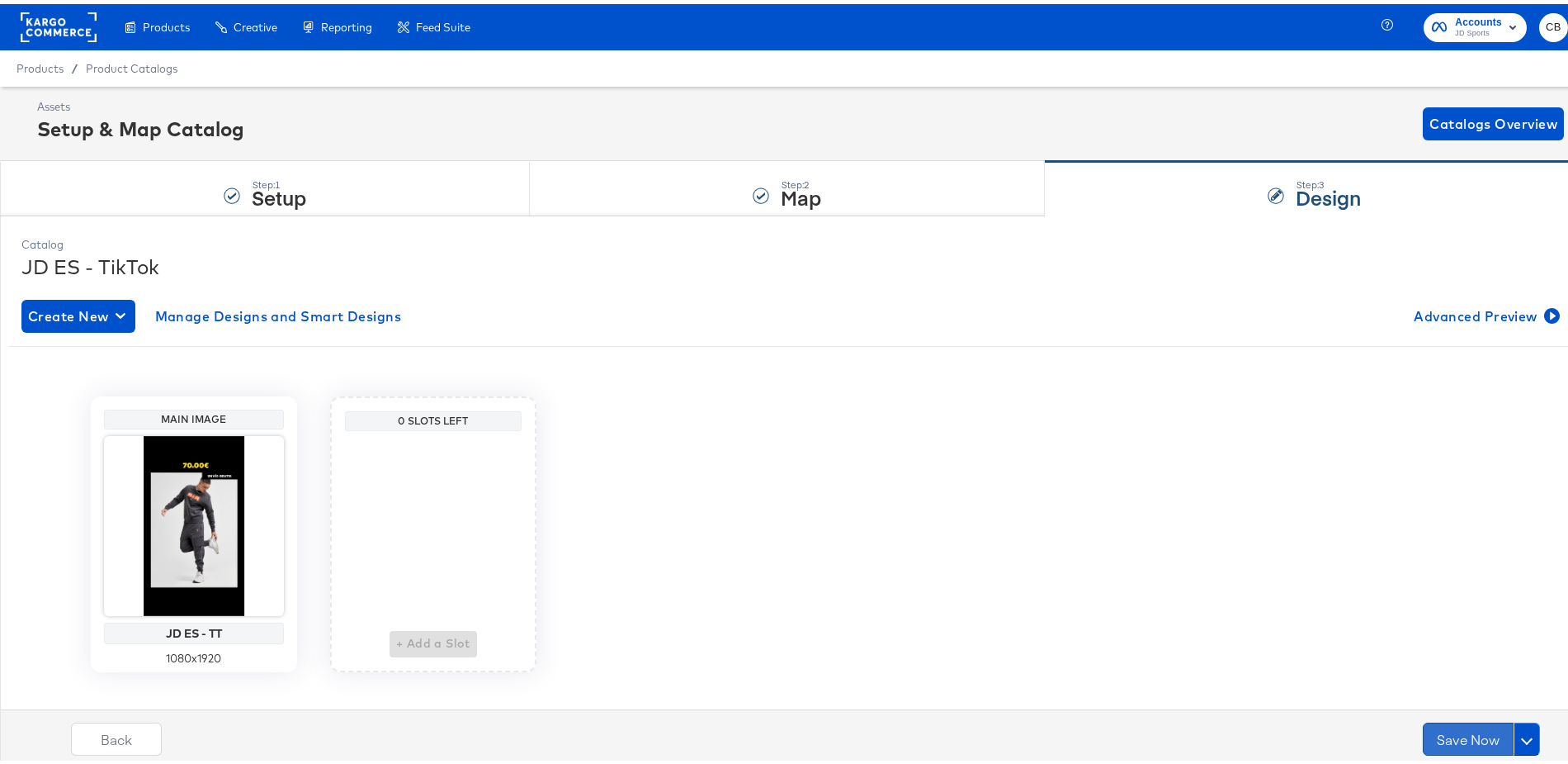
click at [1452, 733] on button "Save Now" at bounding box center [1468, 735] width 91 height 33
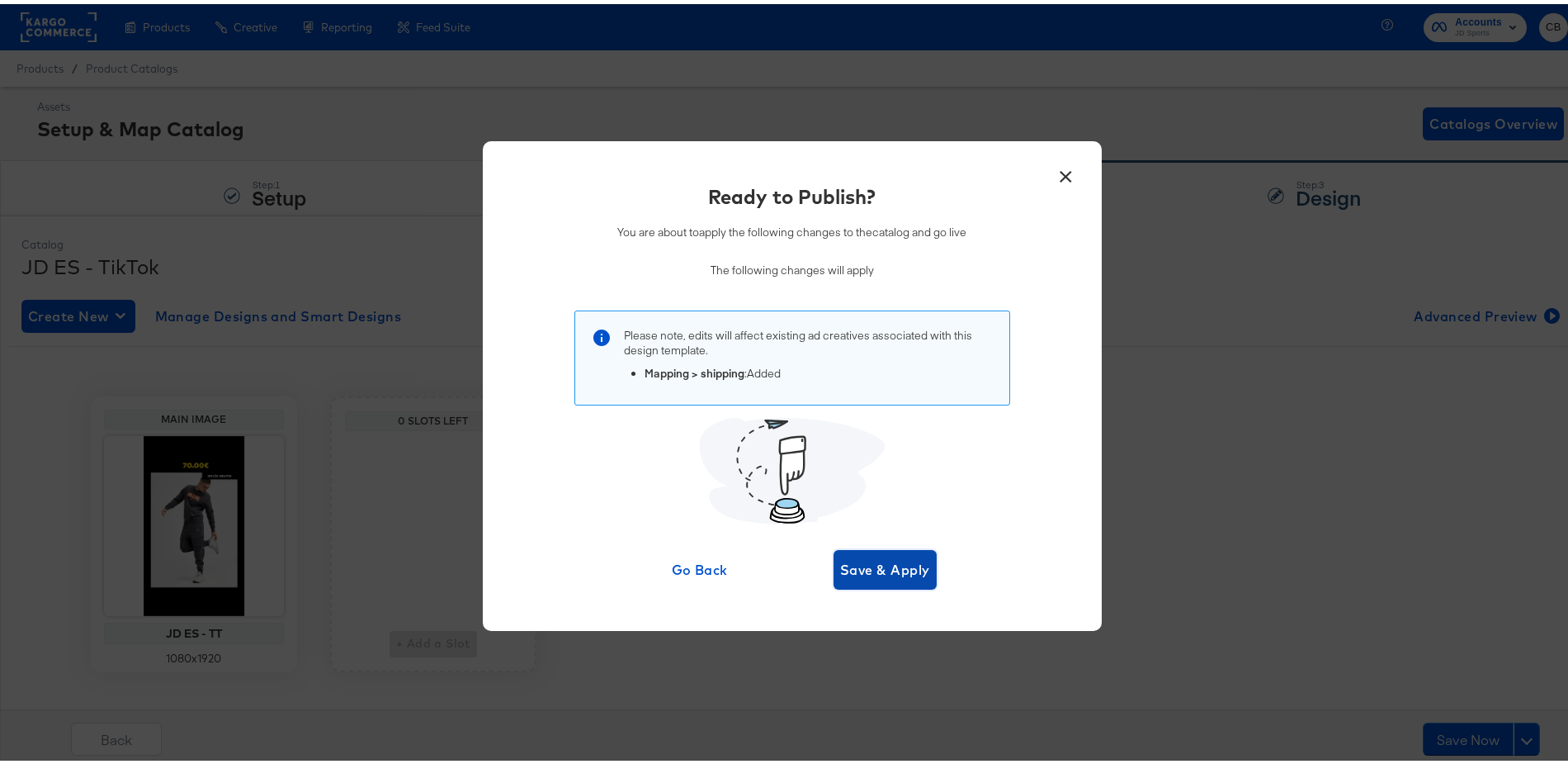
click at [872, 572] on span "Save & Apply" at bounding box center [885, 566] width 90 height 23
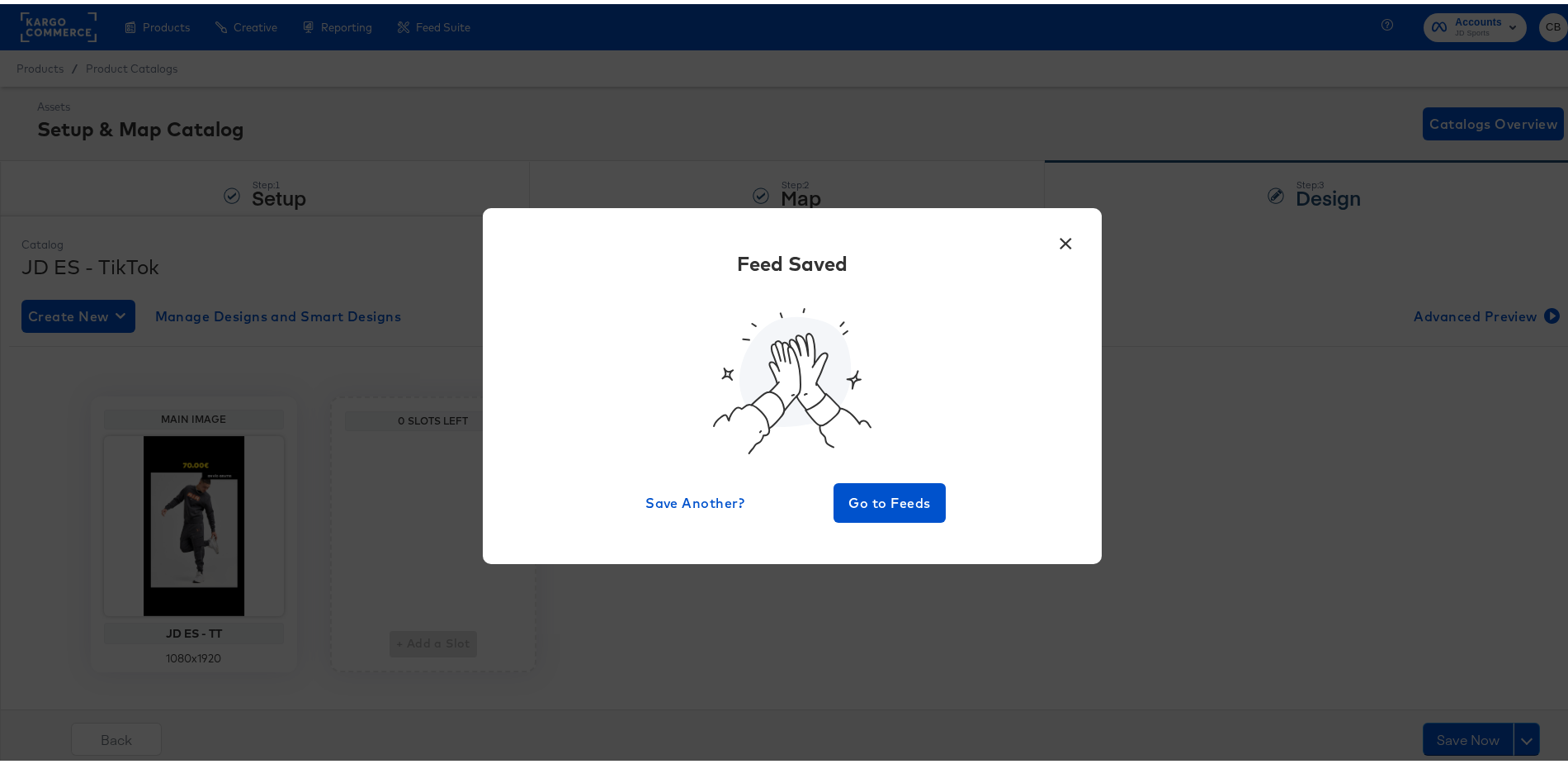
click at [1060, 242] on button "×" at bounding box center [1067, 236] width 30 height 30
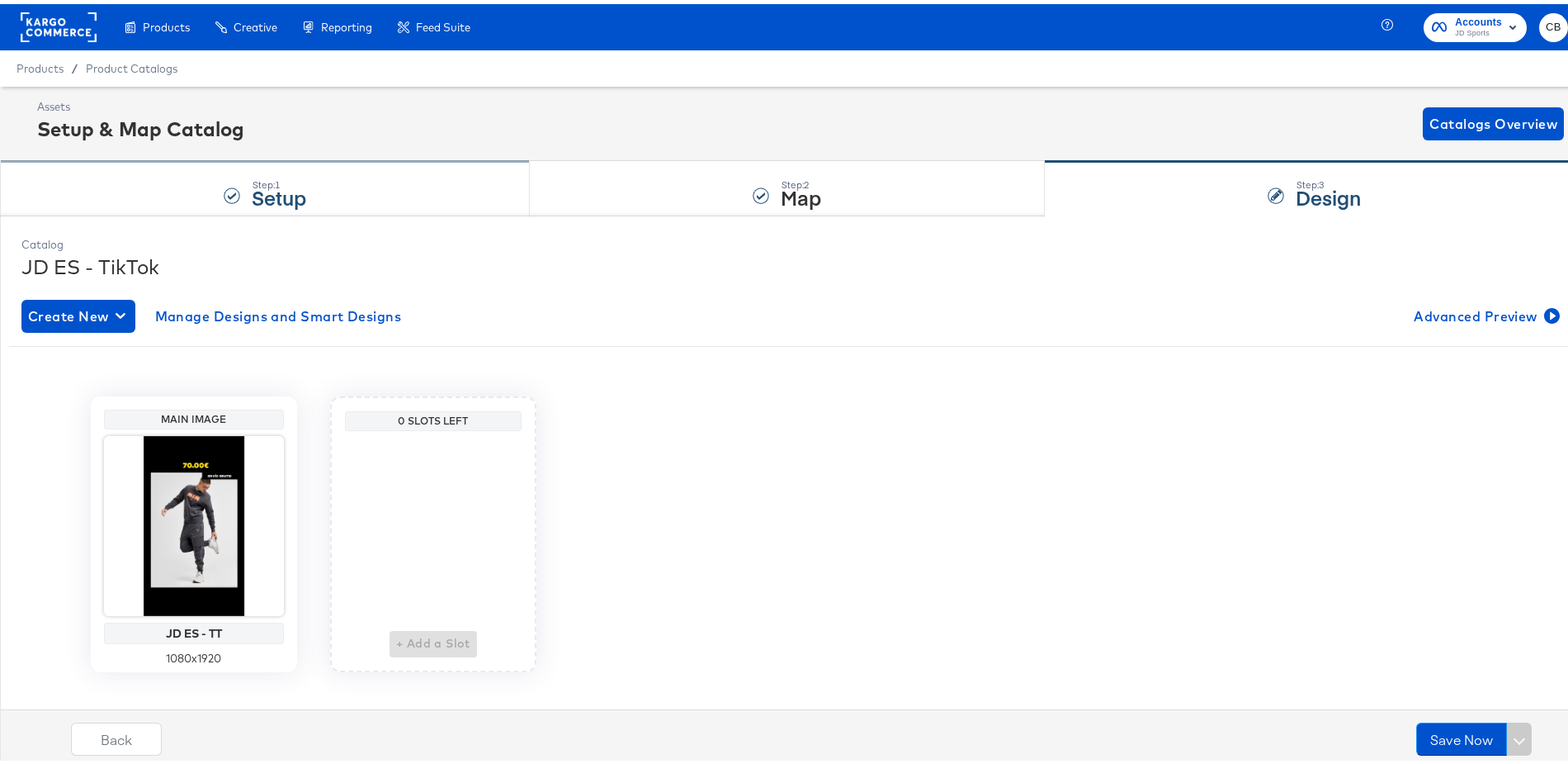
click at [153, 189] on div "Step: 1 Setup" at bounding box center [265, 184] width 530 height 55
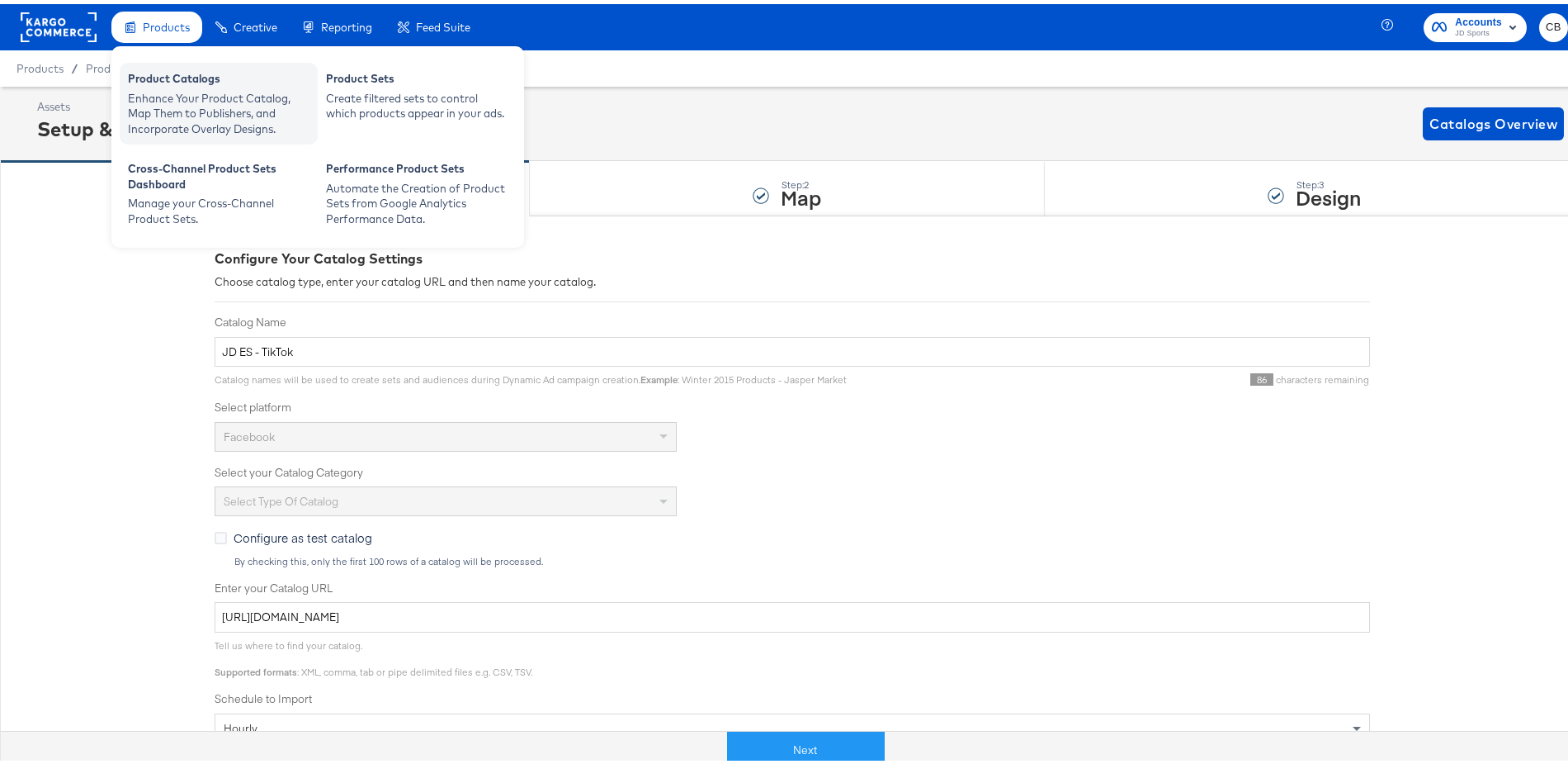
click at [169, 90] on div "Enhance Your Product Catalog, Map Them to Publishers, and Incorporate Overlay D…" at bounding box center [218, 110] width 182 height 46
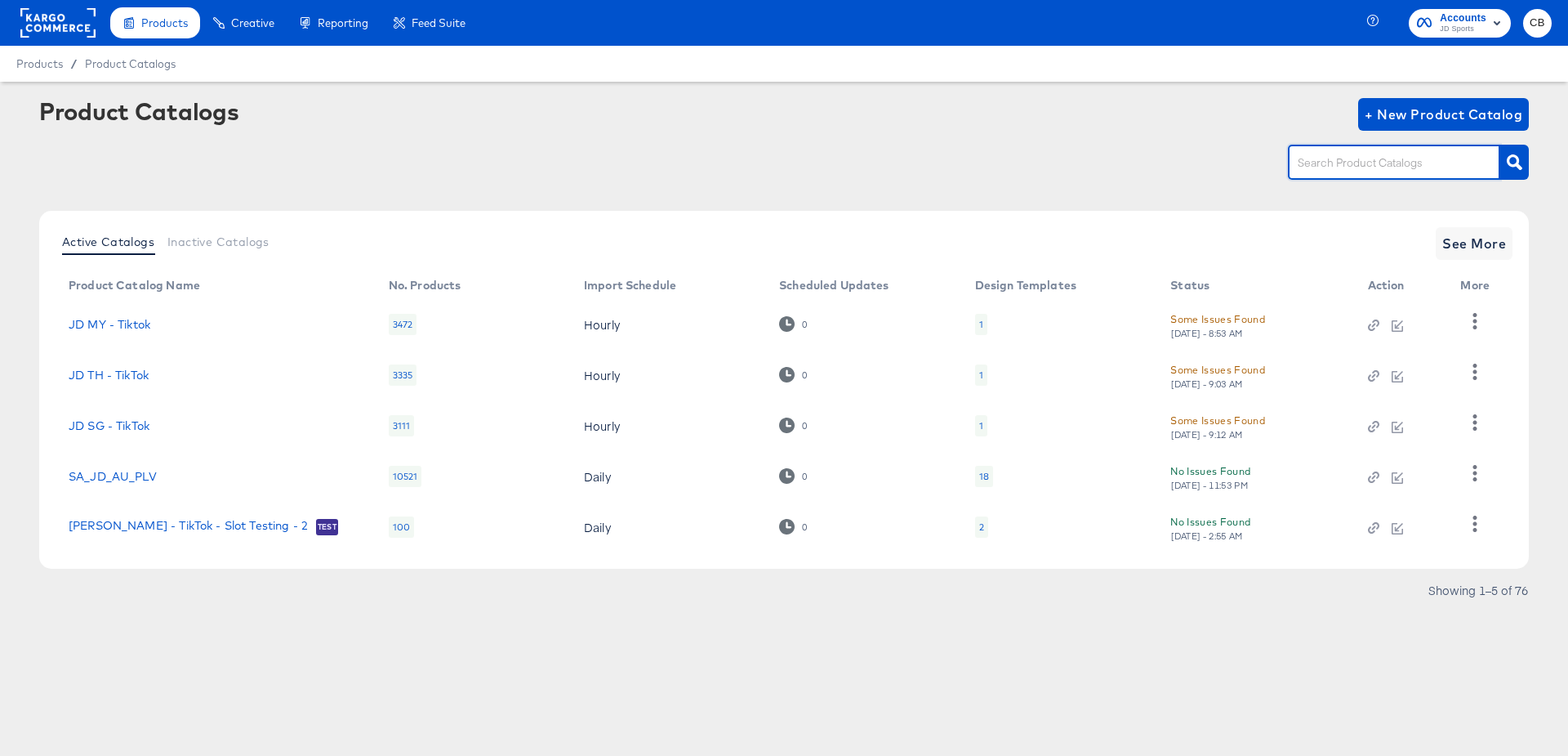
click at [1353, 172] on input "text" at bounding box center [1381, 163] width 174 height 19
type input "tiktok"
click at [108, 380] on link "JD TH - TikTok" at bounding box center [108, 375] width 80 height 13
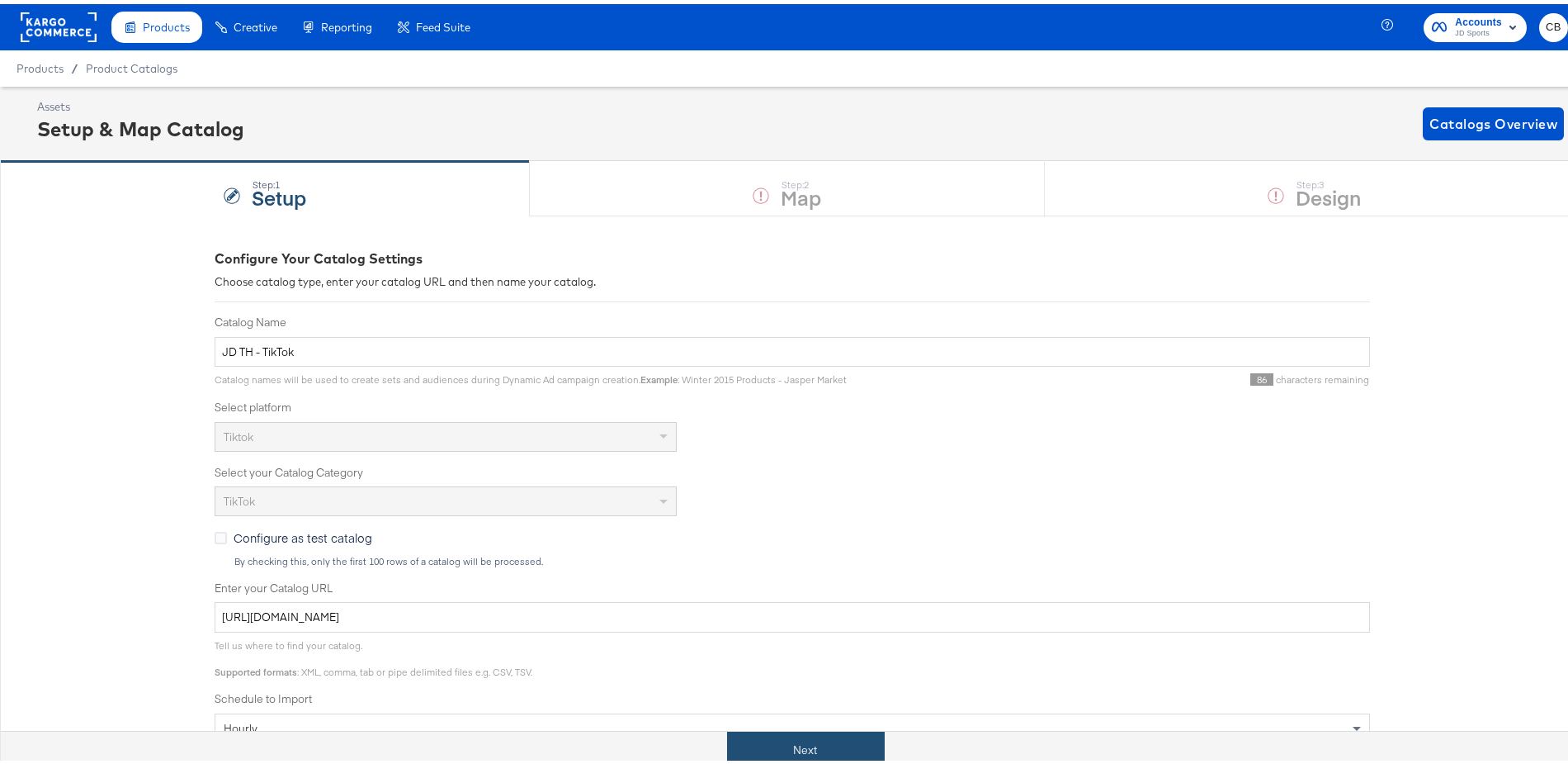
click at [814, 741] on button "Next" at bounding box center [805, 746] width 157 height 37
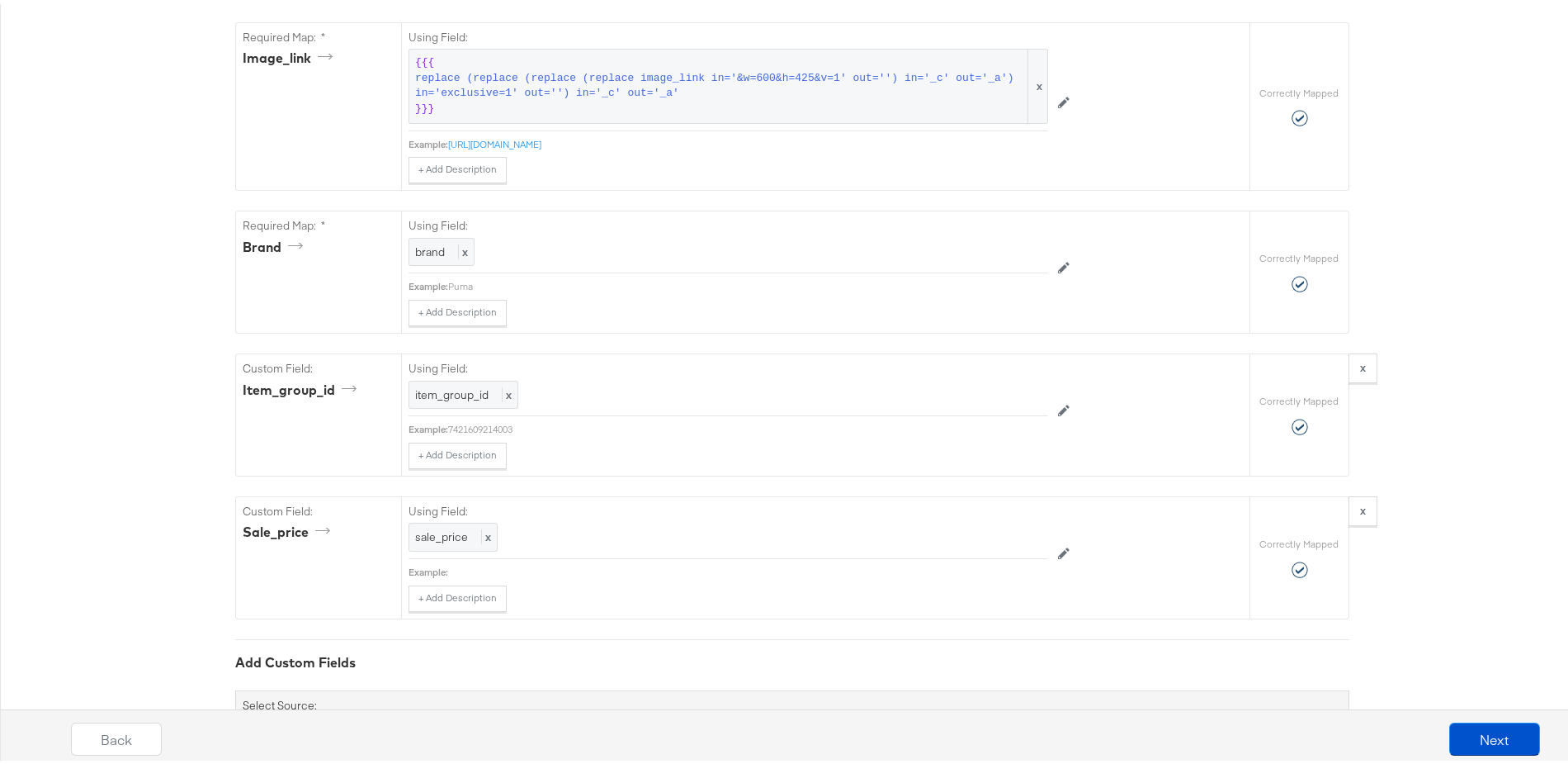
scroll to position [1521, 0]
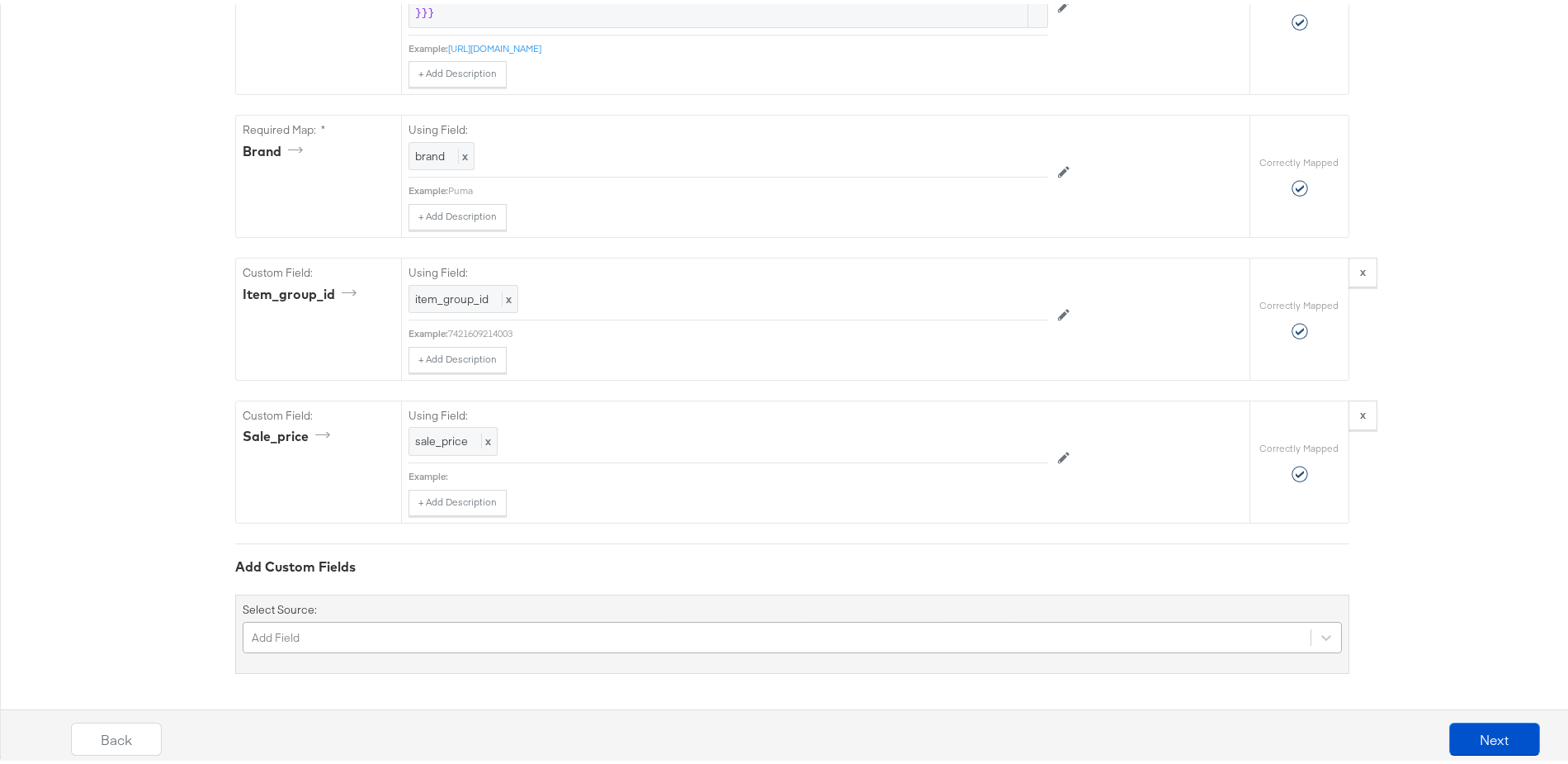
click at [370, 619] on div "Add Field" at bounding box center [792, 634] width 1100 height 31
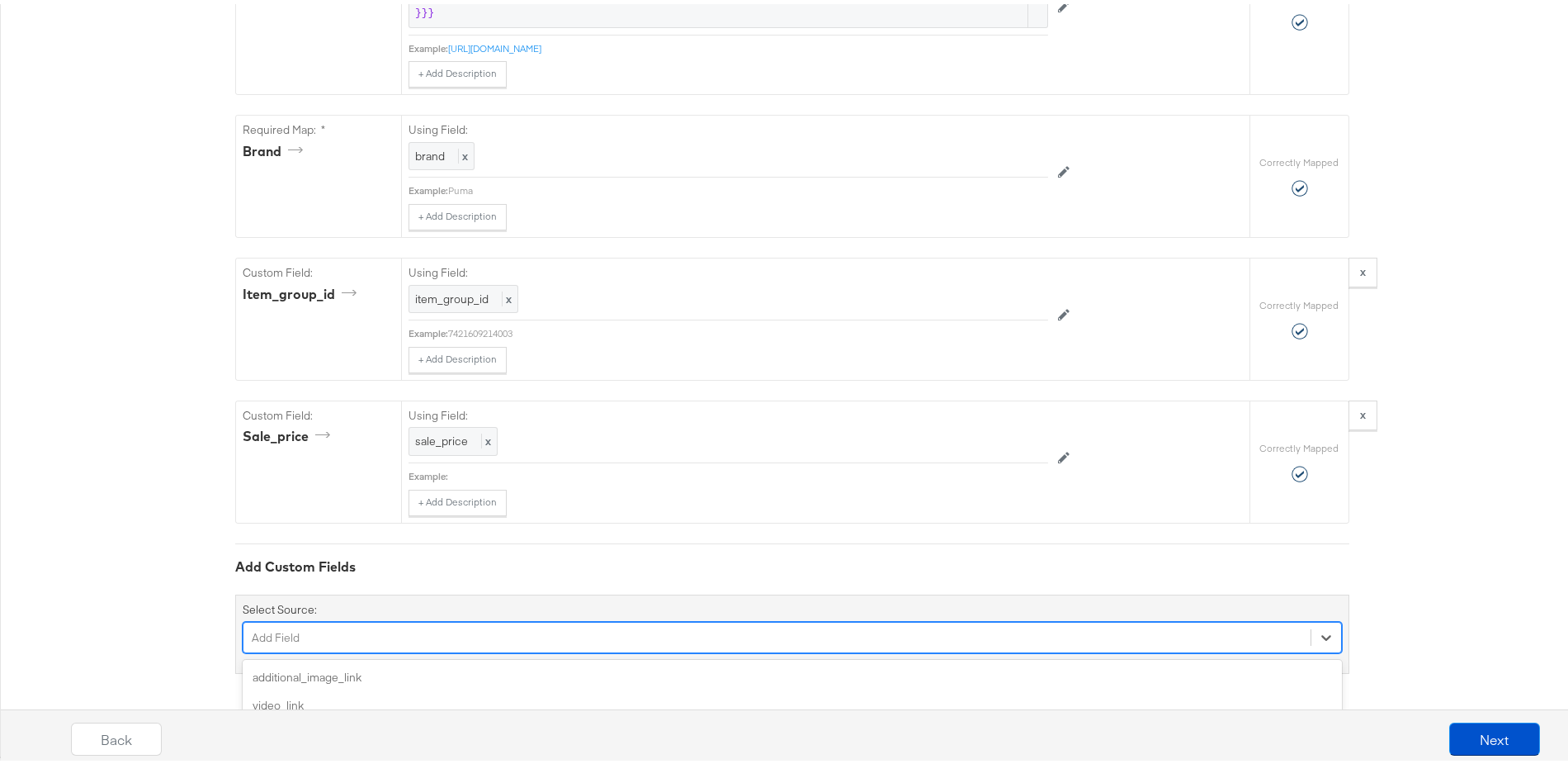
scroll to position [1660, 0]
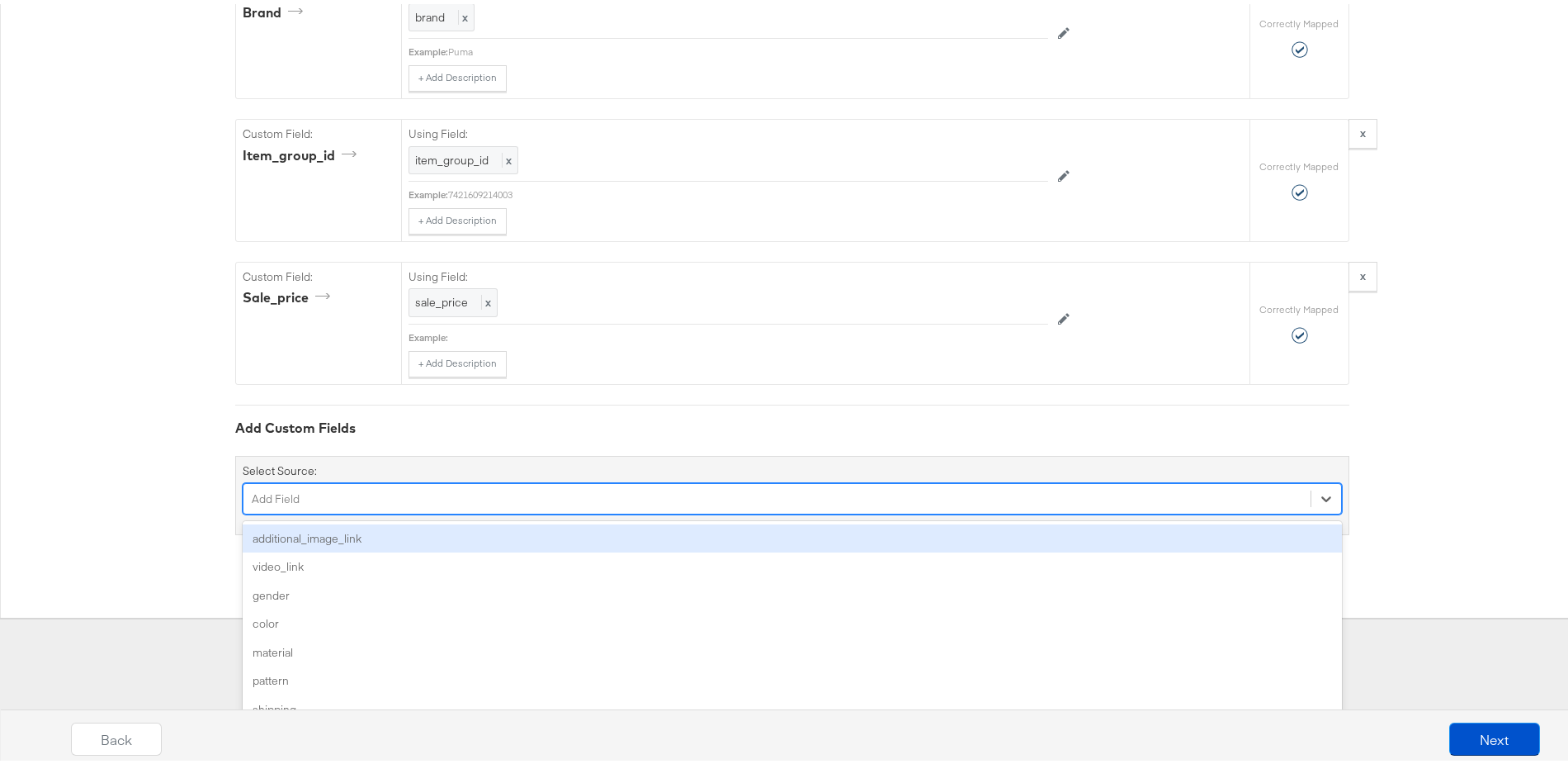
click at [351, 539] on div "additional_image_link" at bounding box center [792, 535] width 1100 height 29
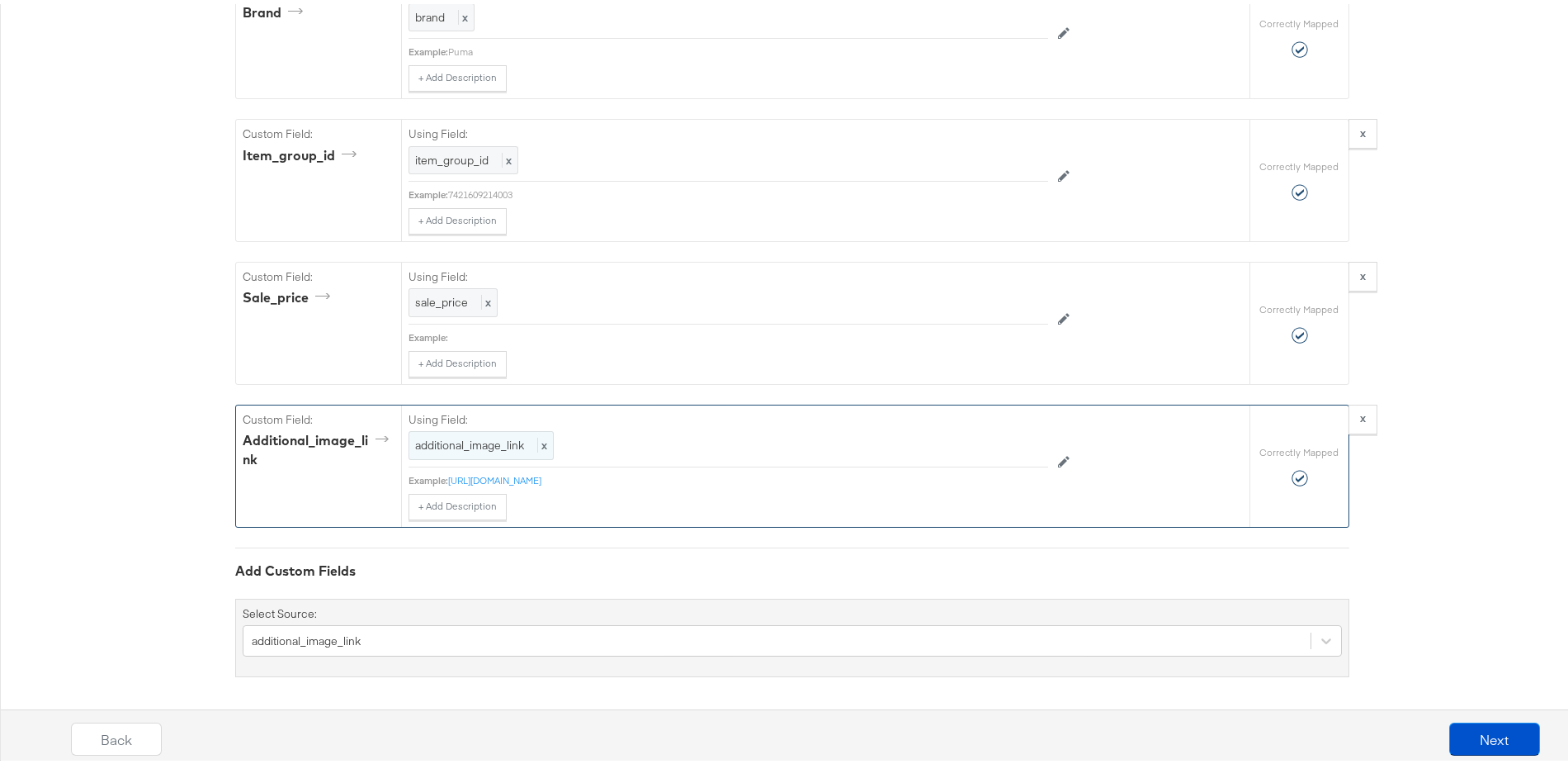
click at [496, 441] on span "additional_image_link" at bounding box center [469, 441] width 109 height 15
click at [989, 440] on div at bounding box center [1010, 443] width 62 height 25
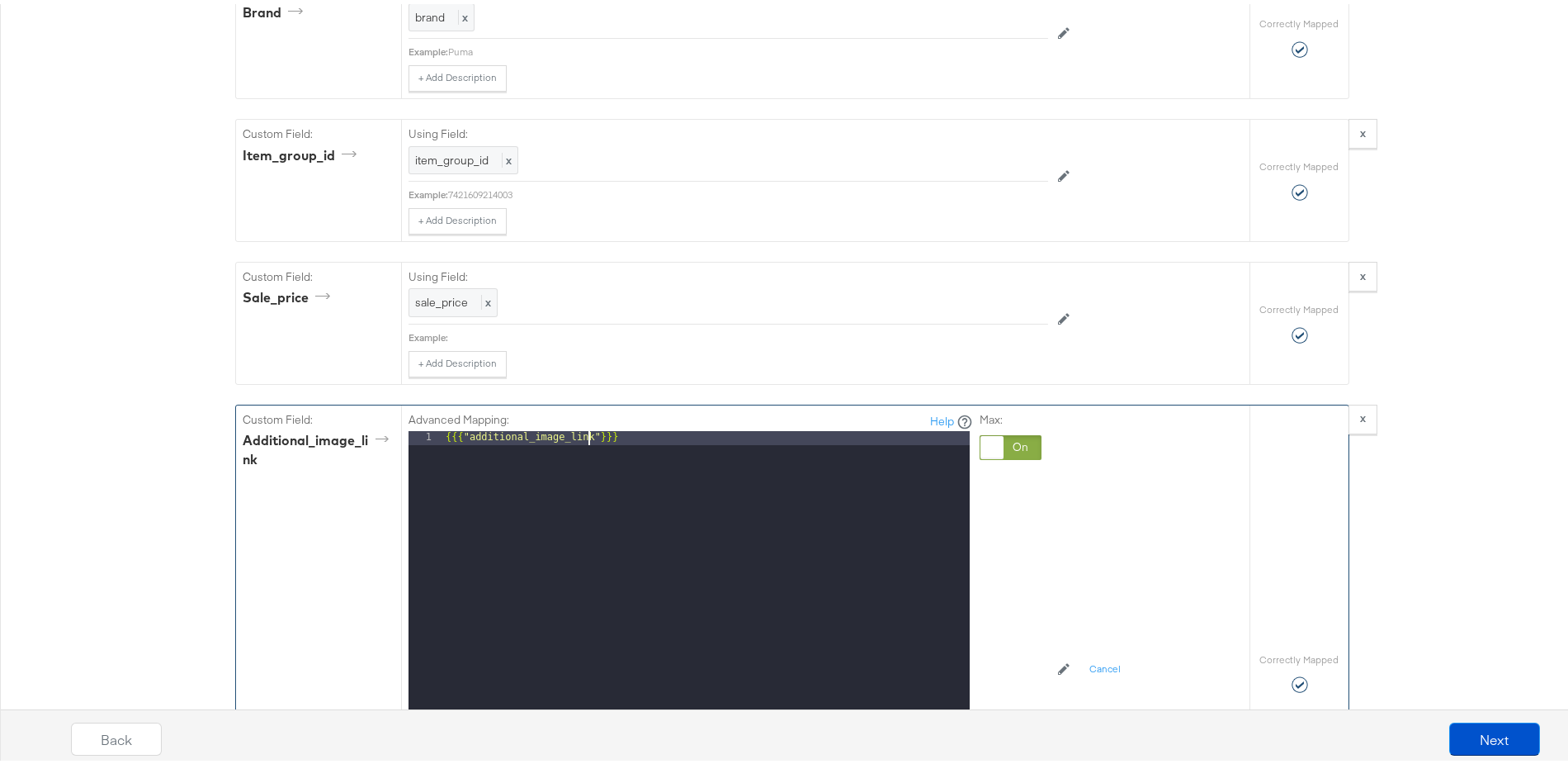
click at [578, 439] on div "{{{ "additional_image_link" }}}" at bounding box center [705, 647] width 527 height 440
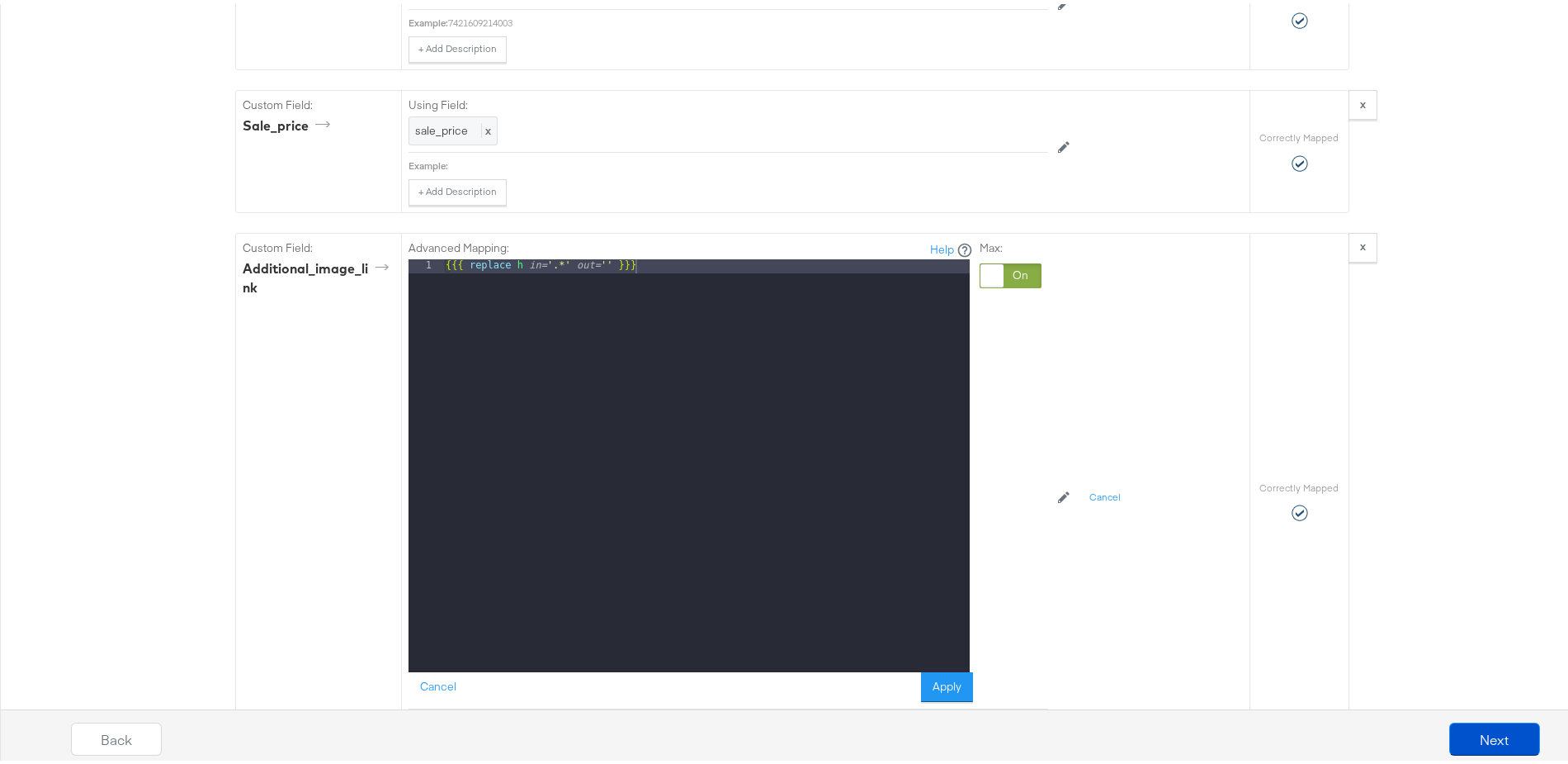
scroll to position [1945, 0]
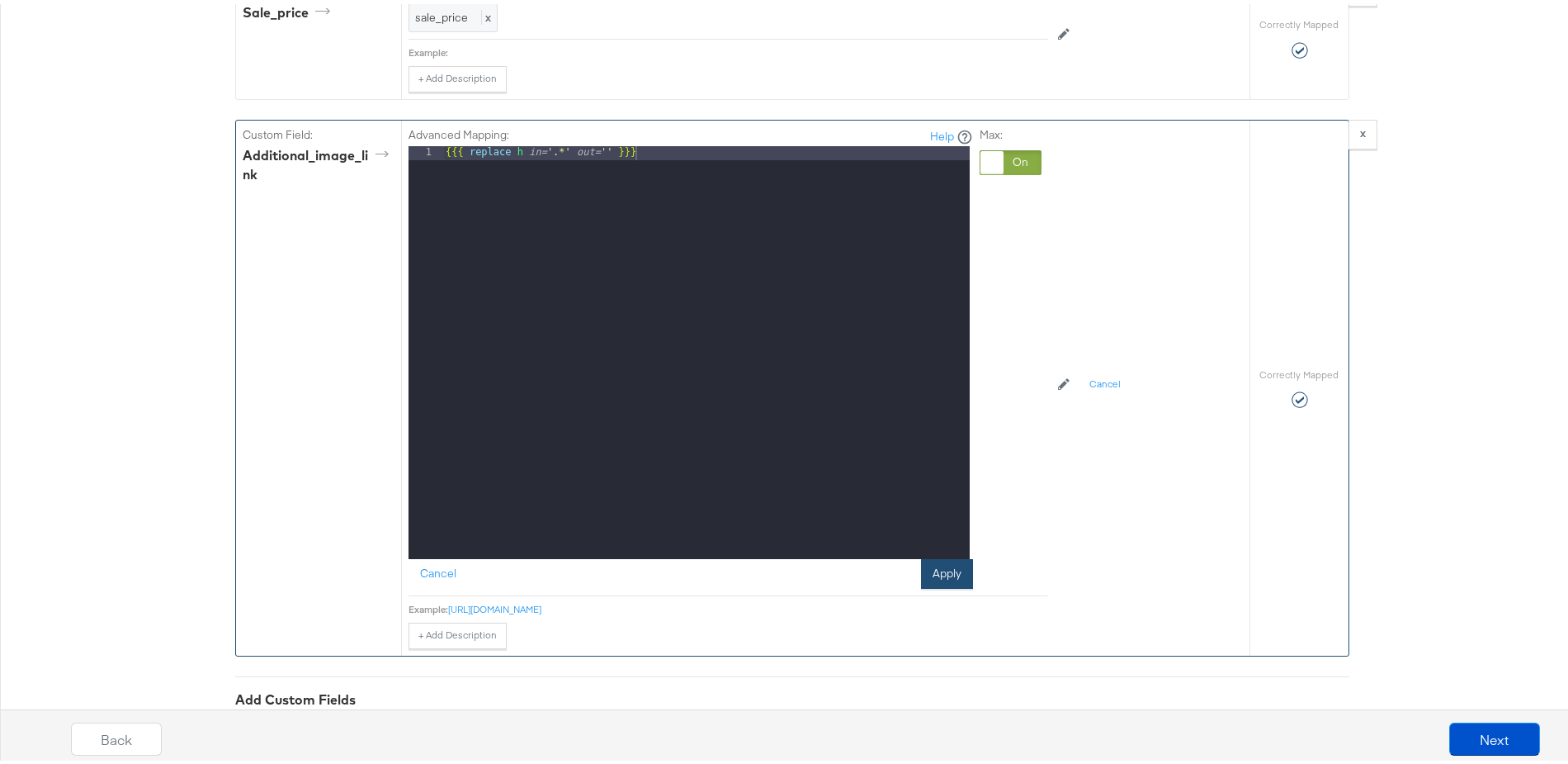
click at [954, 561] on button "Apply" at bounding box center [947, 570] width 52 height 30
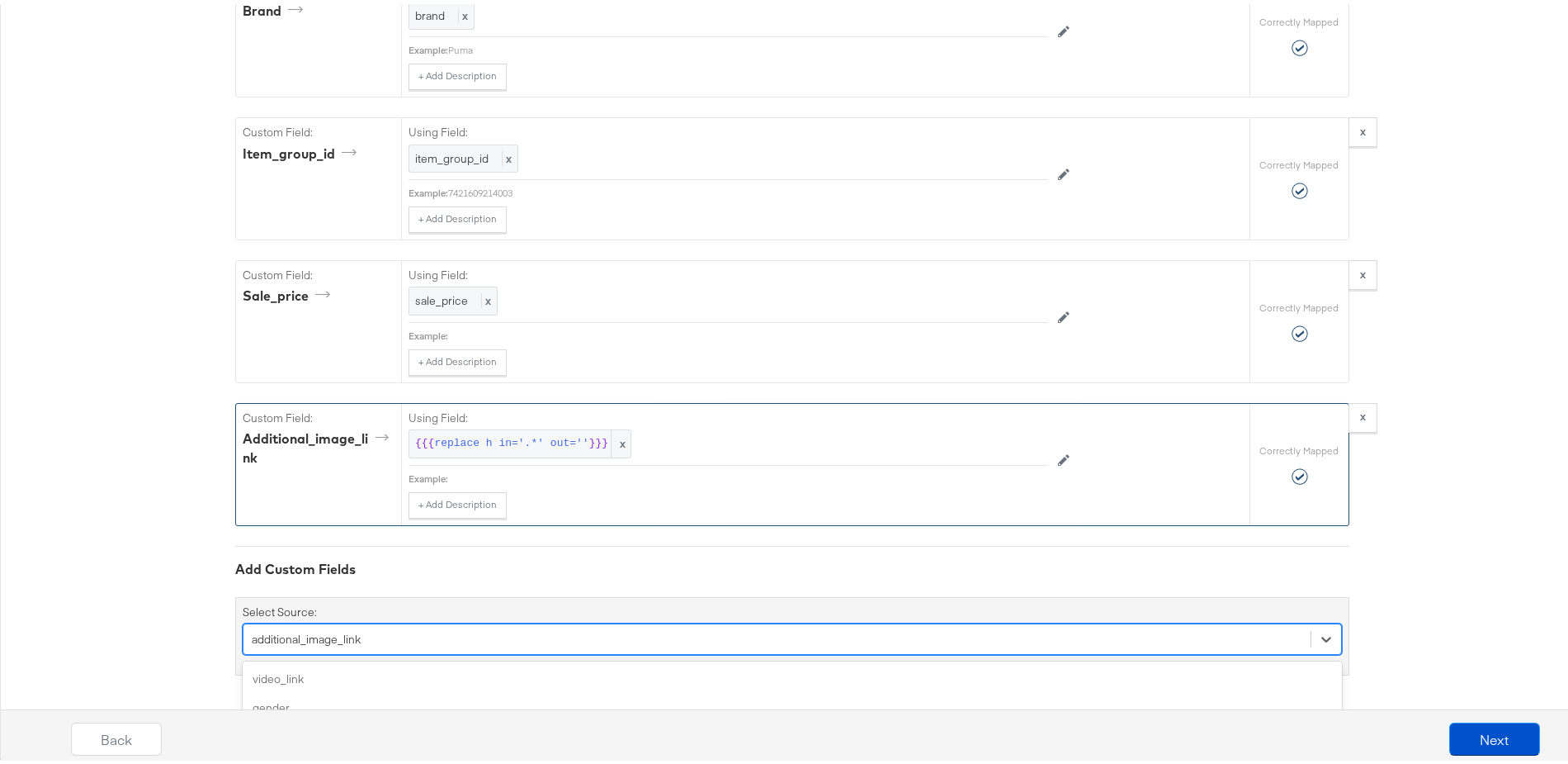
click at [320, 635] on div "option additional_image_link, selected. option pattern focused, 5 of 76. 76 res…" at bounding box center [792, 635] width 1100 height 31
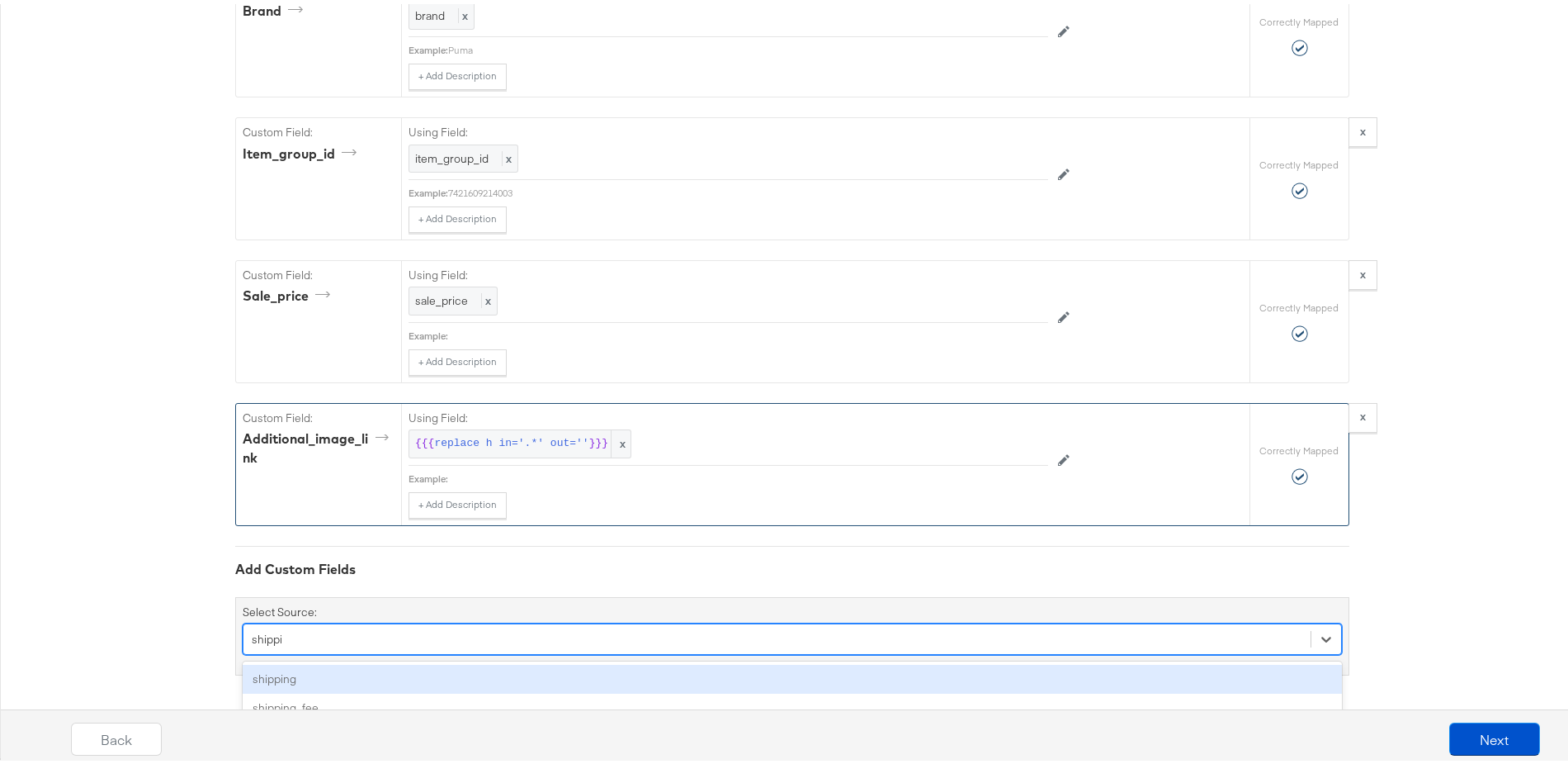
type input "shipping"
click at [256, 667] on div "shipping" at bounding box center [792, 674] width 1100 height 29
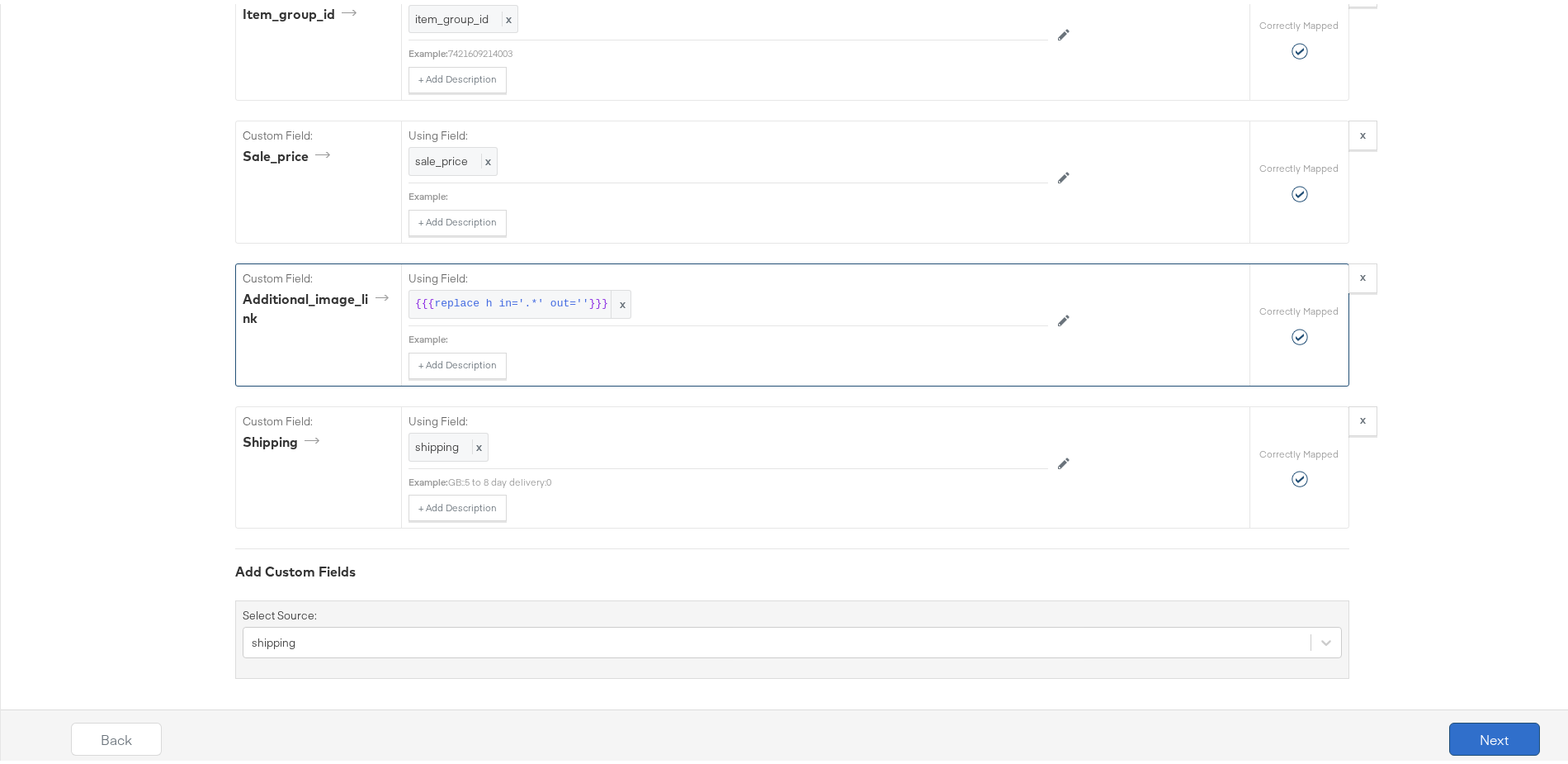
click at [1477, 727] on button "Next" at bounding box center [1494, 735] width 91 height 33
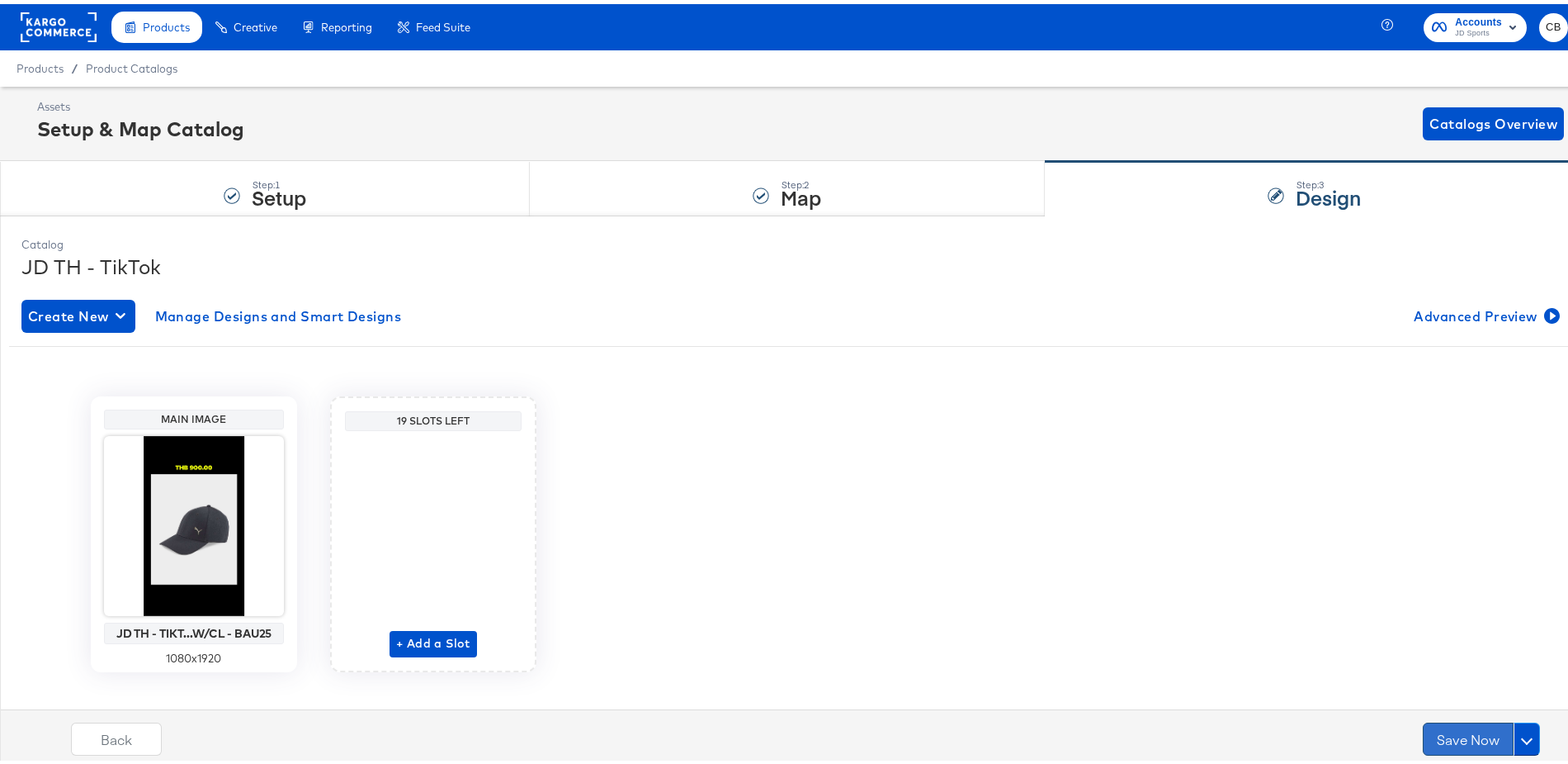
click at [1446, 728] on button "Save Now" at bounding box center [1468, 735] width 91 height 33
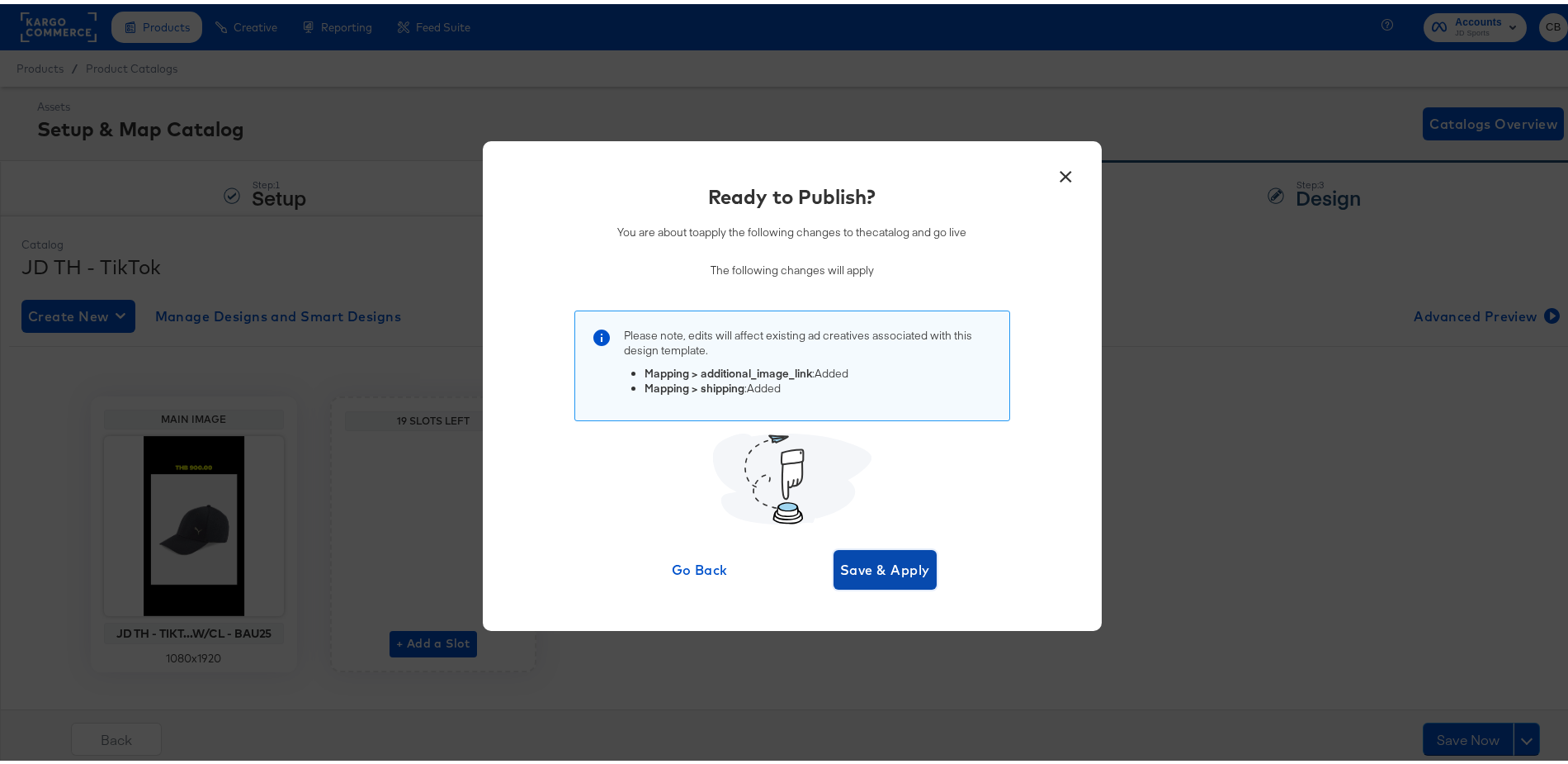
click at [856, 564] on span "Save & Apply" at bounding box center [885, 566] width 90 height 23
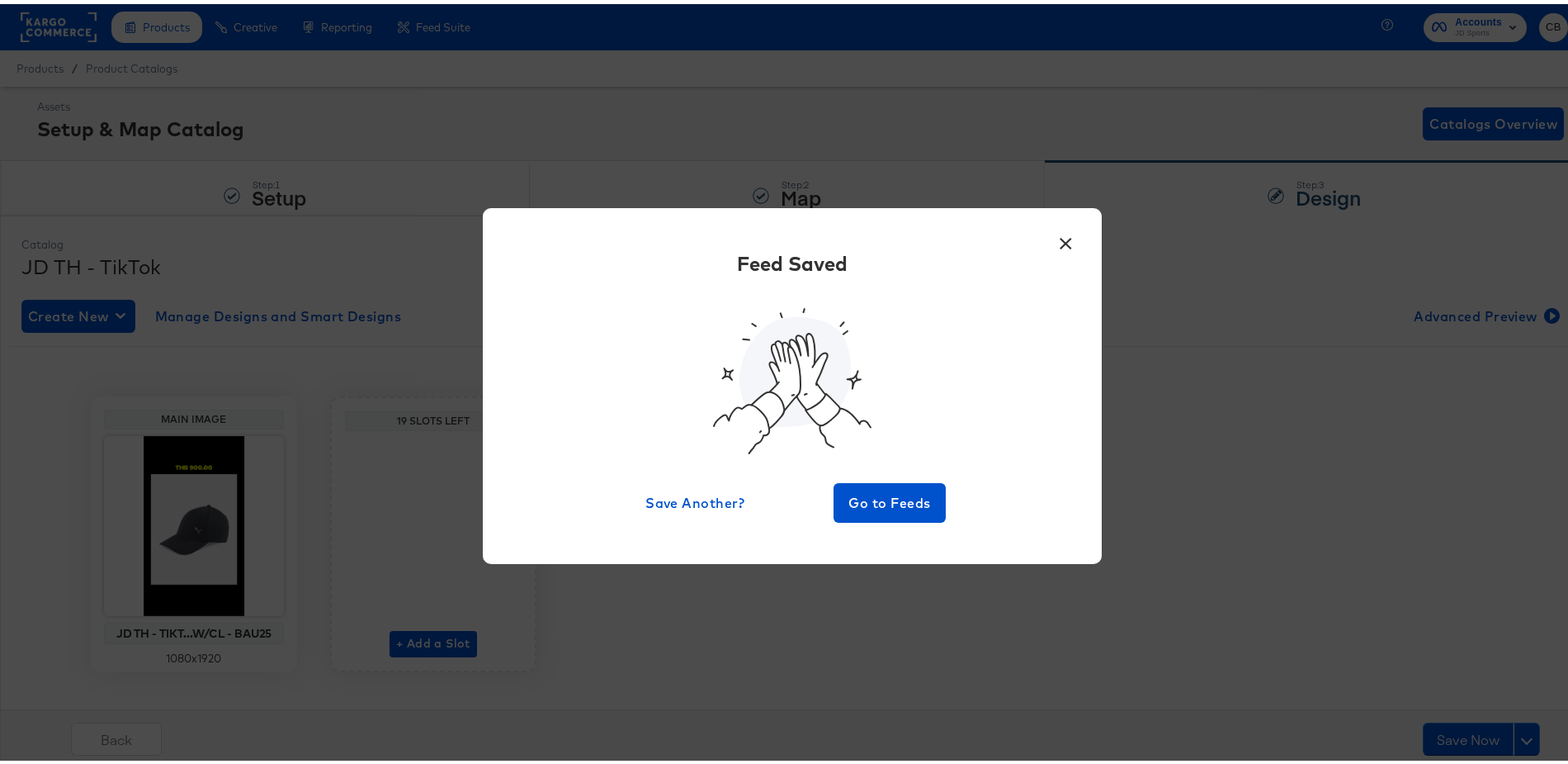
click at [1062, 240] on button "×" at bounding box center [1067, 236] width 30 height 30
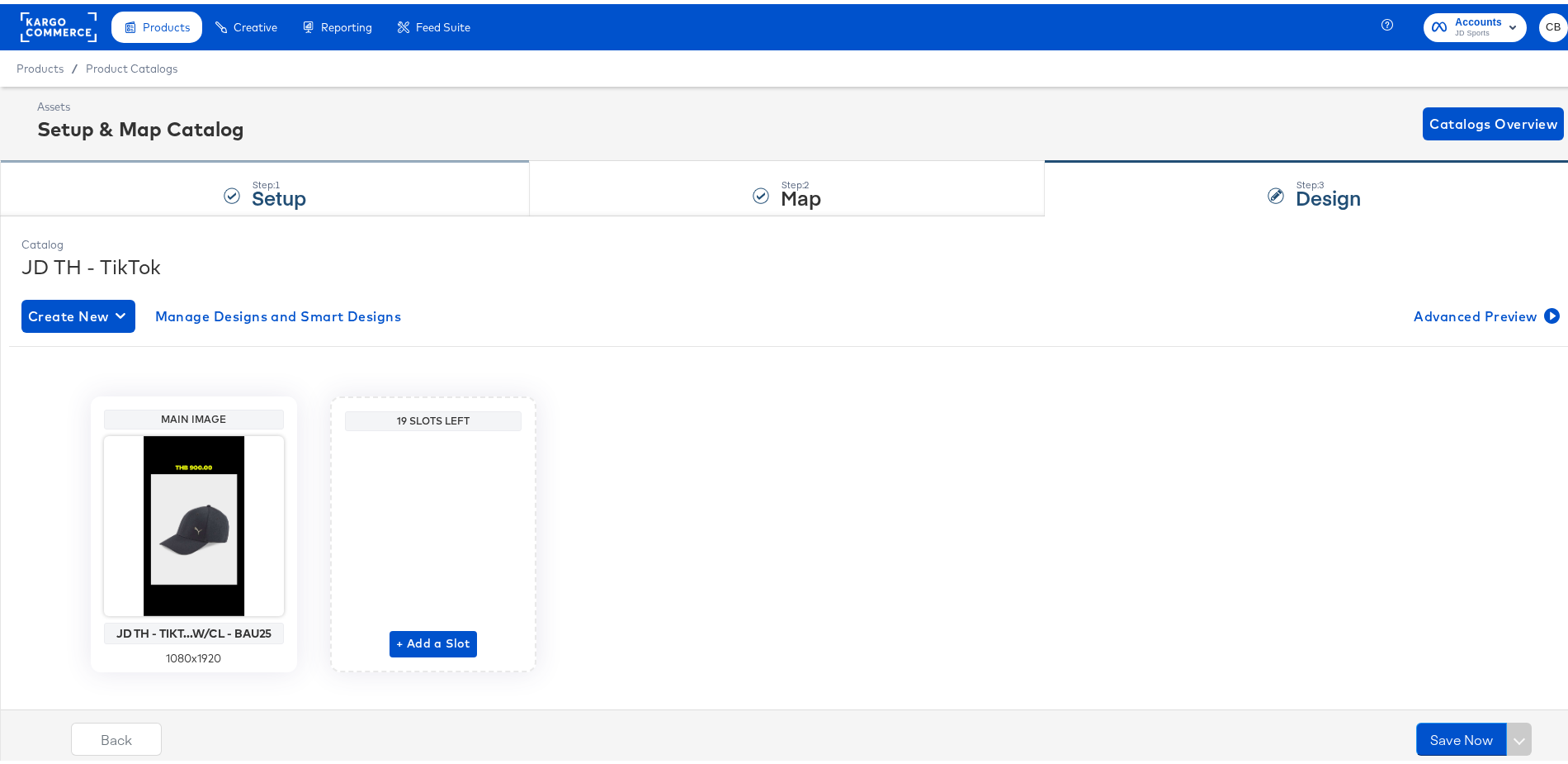
click at [391, 186] on div "Step: 1 Setup" at bounding box center [265, 184] width 530 height 55
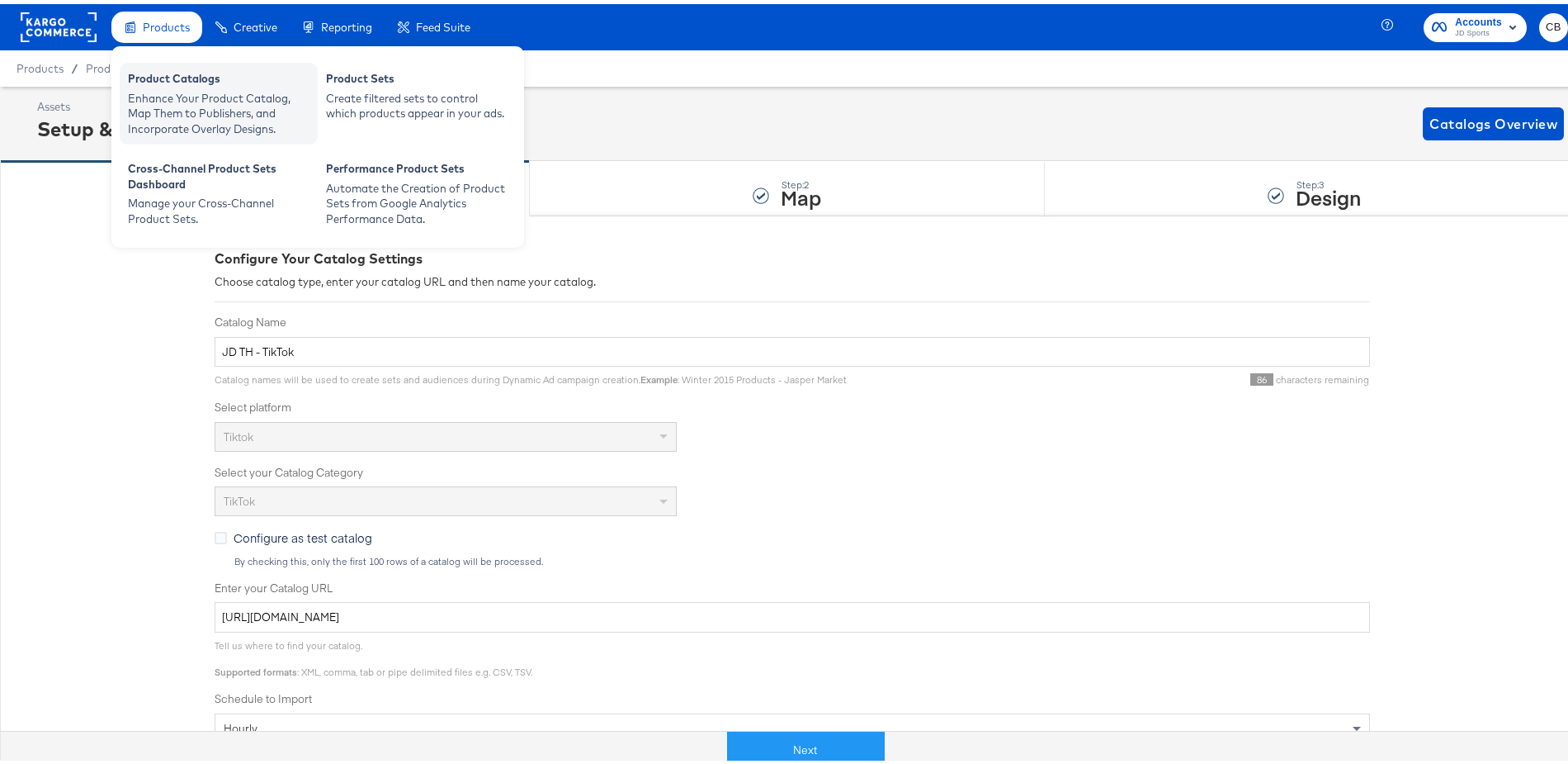
click at [192, 108] on div "Enhance Your Product Catalog, Map Them to Publishers, and Incorporate Overlay D…" at bounding box center [218, 110] width 182 height 46
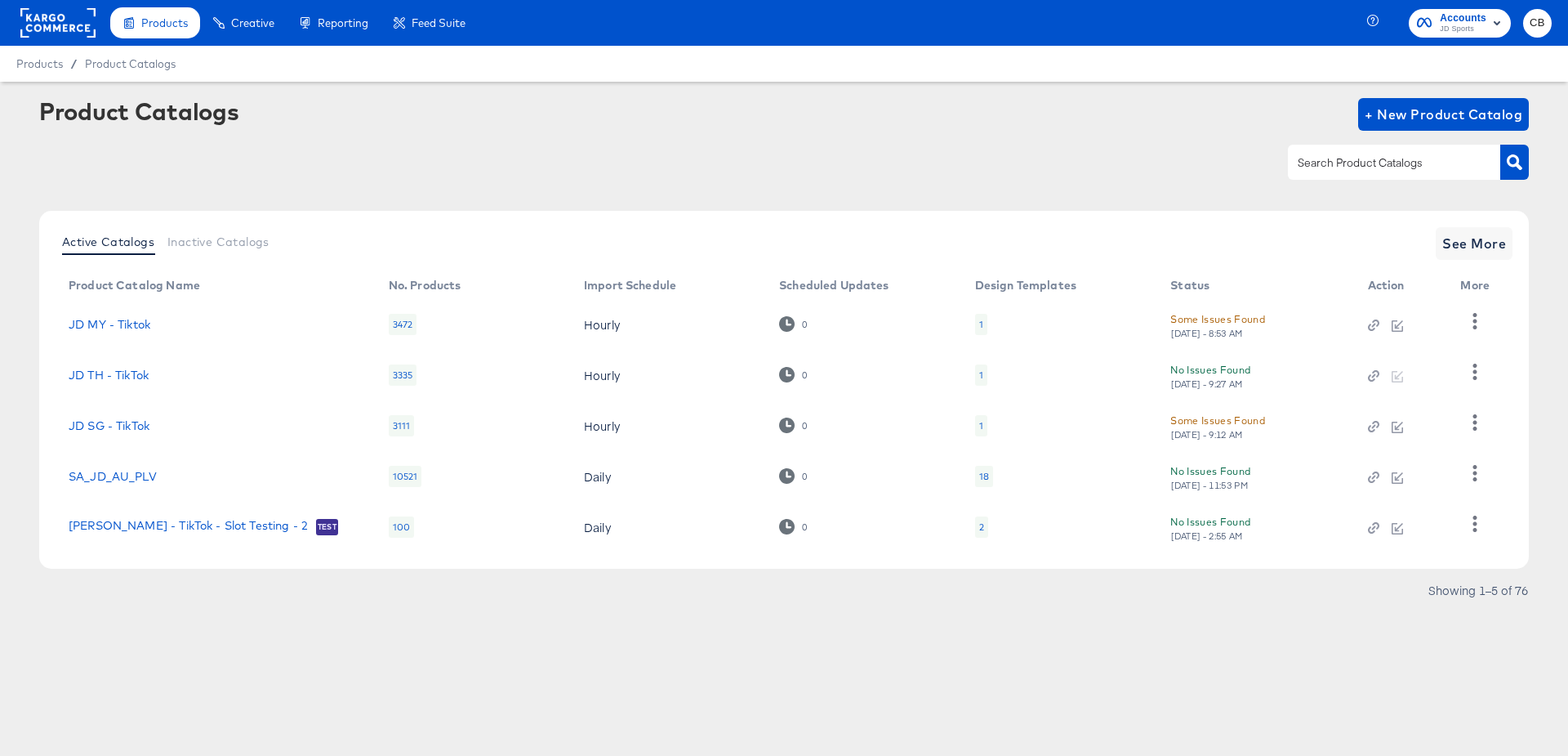
click at [1330, 168] on input "text" at bounding box center [1381, 163] width 174 height 19
type input "tiktok"
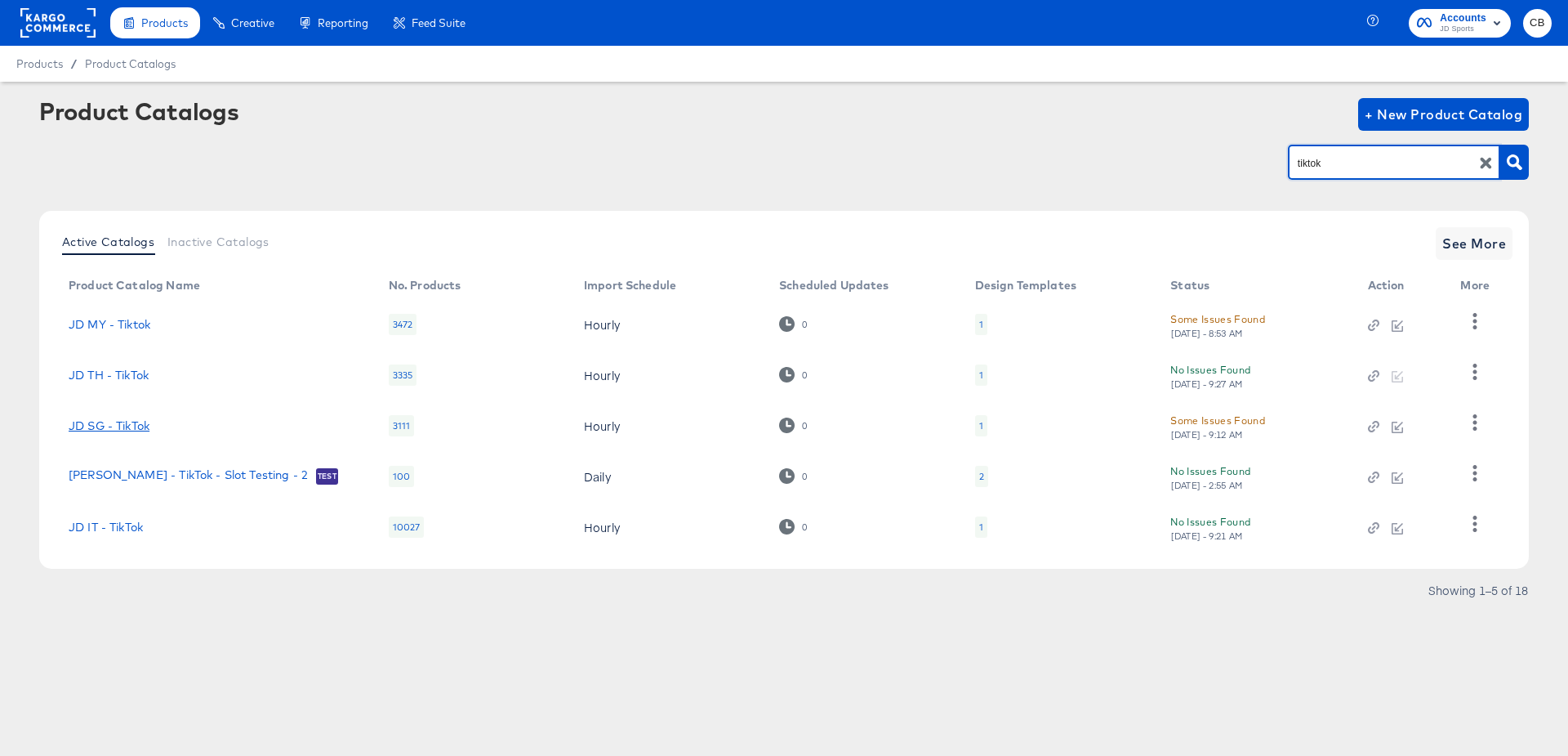
click at [113, 426] on link "JD SG - TikTok" at bounding box center [109, 425] width 81 height 13
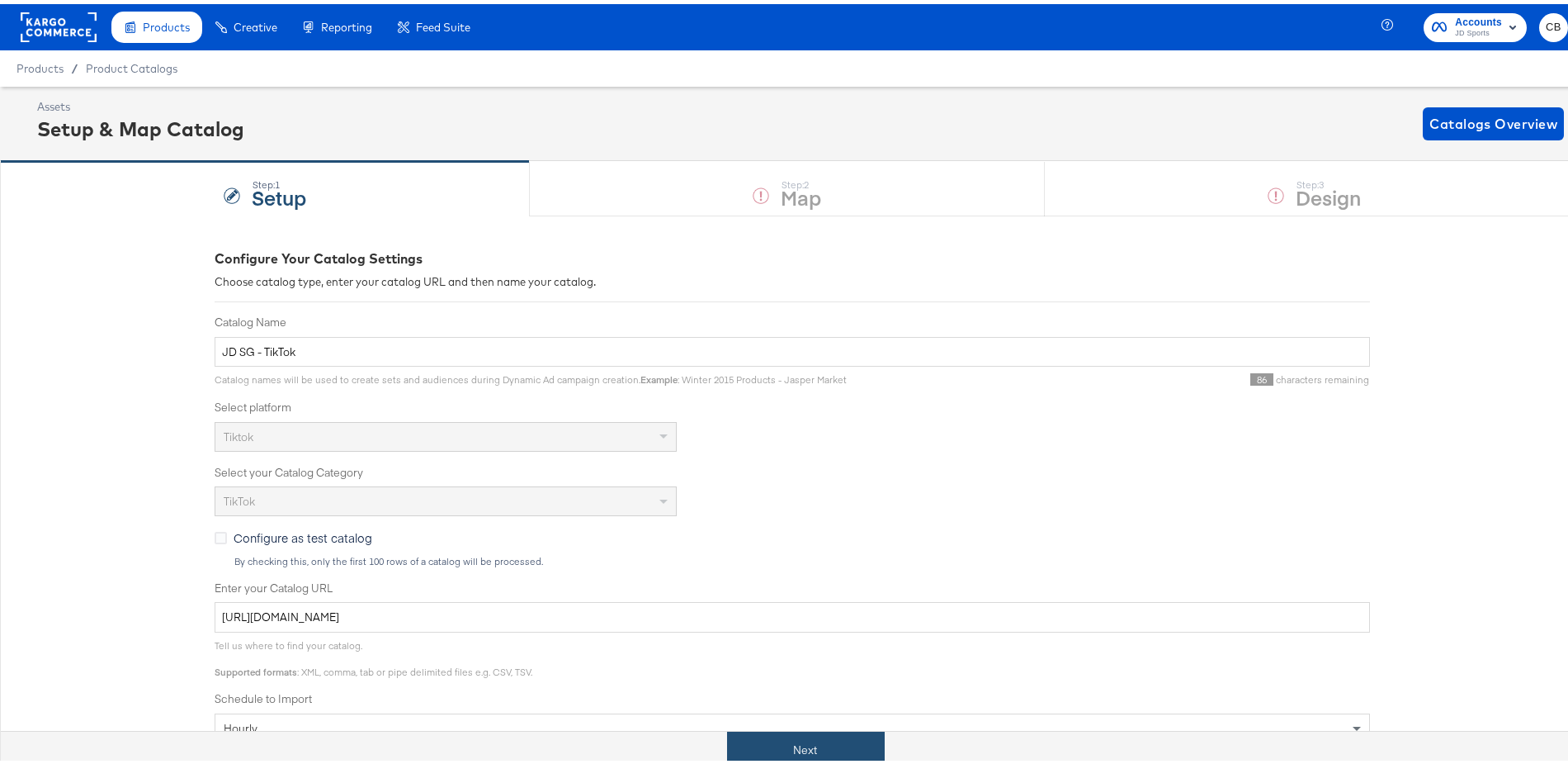
click at [801, 747] on button "Next" at bounding box center [805, 746] width 157 height 37
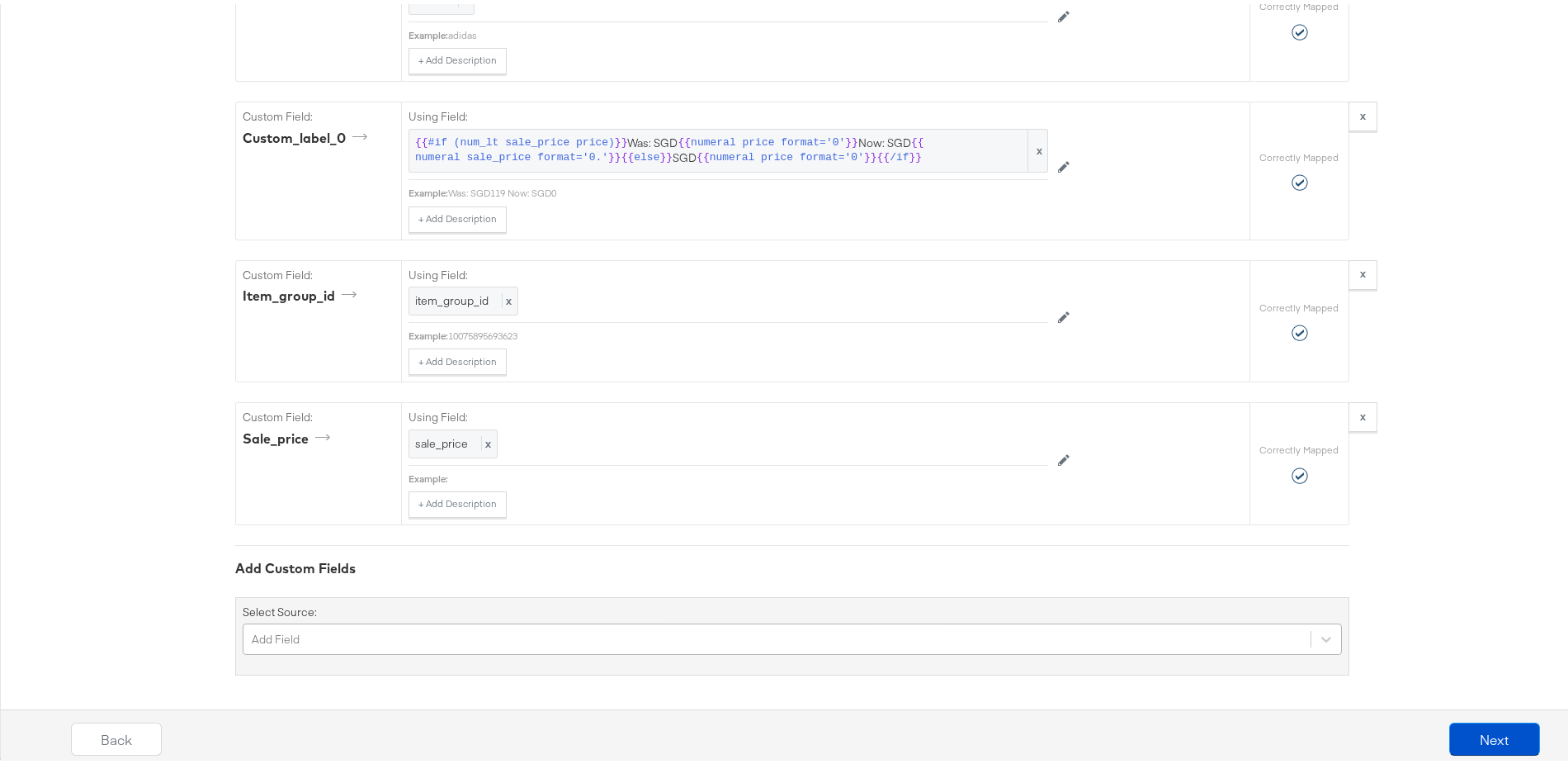
scroll to position [1847, 0]
click at [323, 628] on div "Add Field" at bounding box center [792, 633] width 1100 height 31
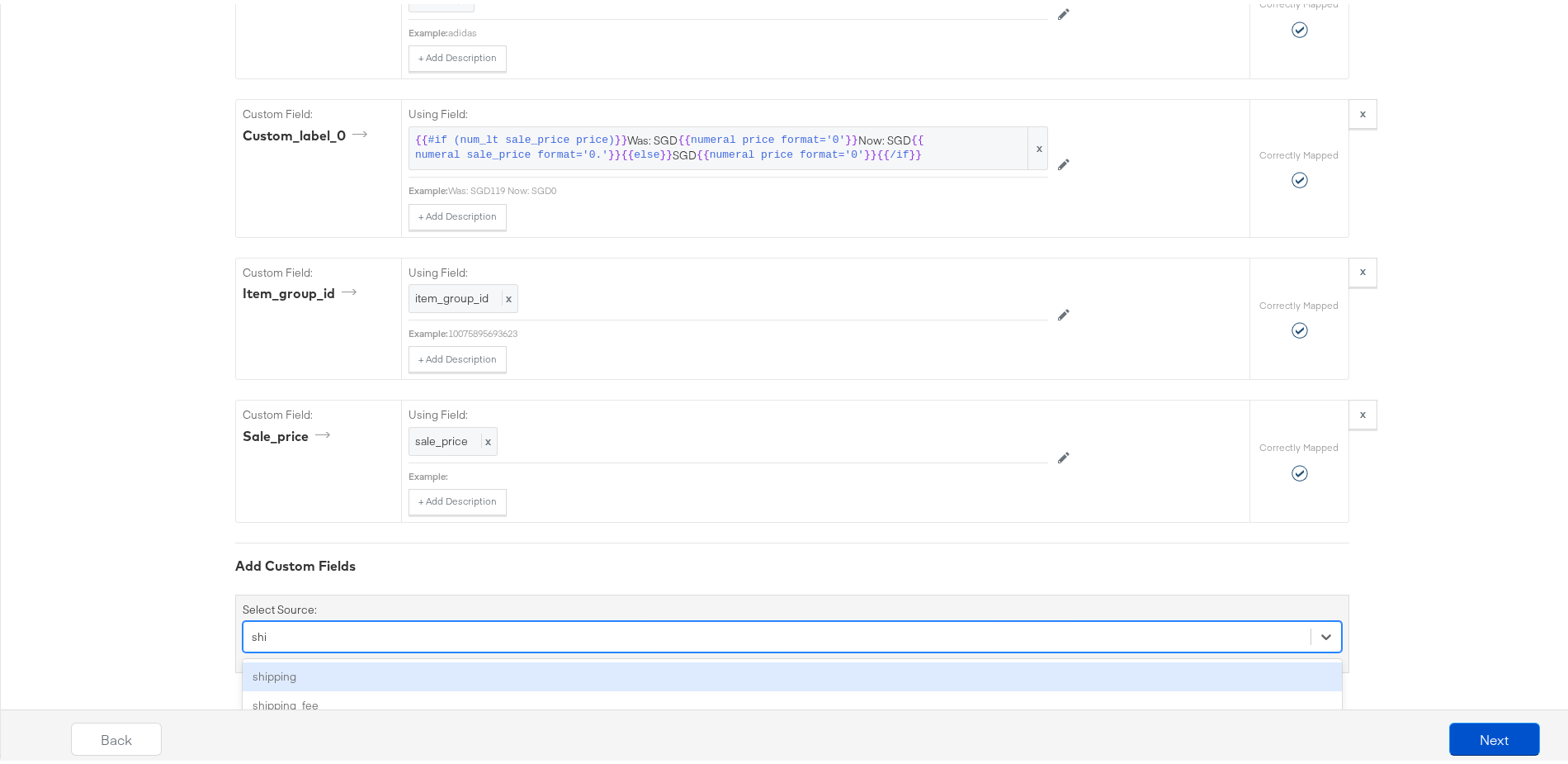
scroll to position [1708, 0]
type input "shipping"
click at [267, 673] on div "shipping" at bounding box center [792, 674] width 1100 height 29
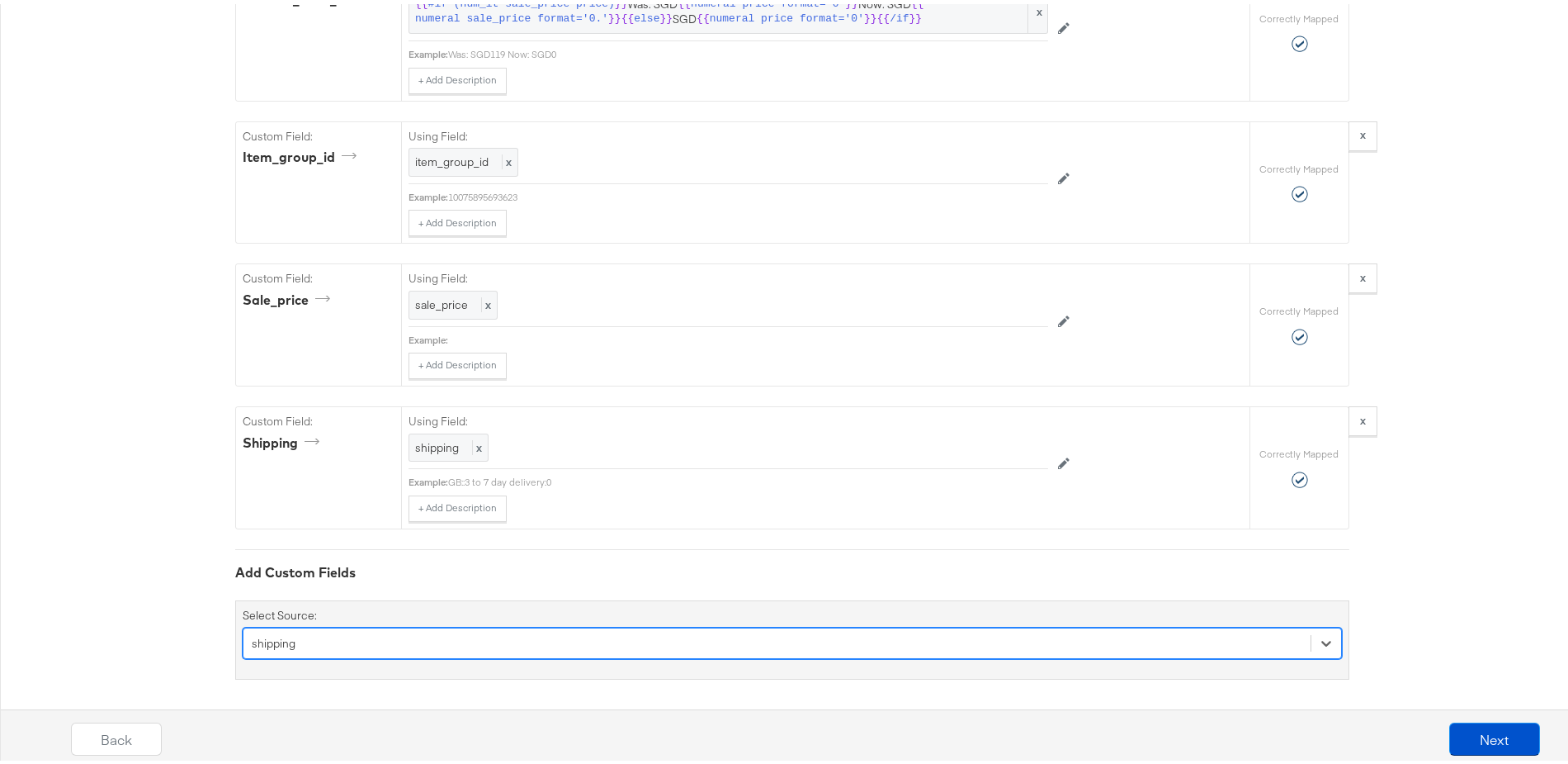
click at [376, 638] on div "option shipping, selected. Select is focused ,type to refine list, press Down t…" at bounding box center [792, 639] width 1100 height 31
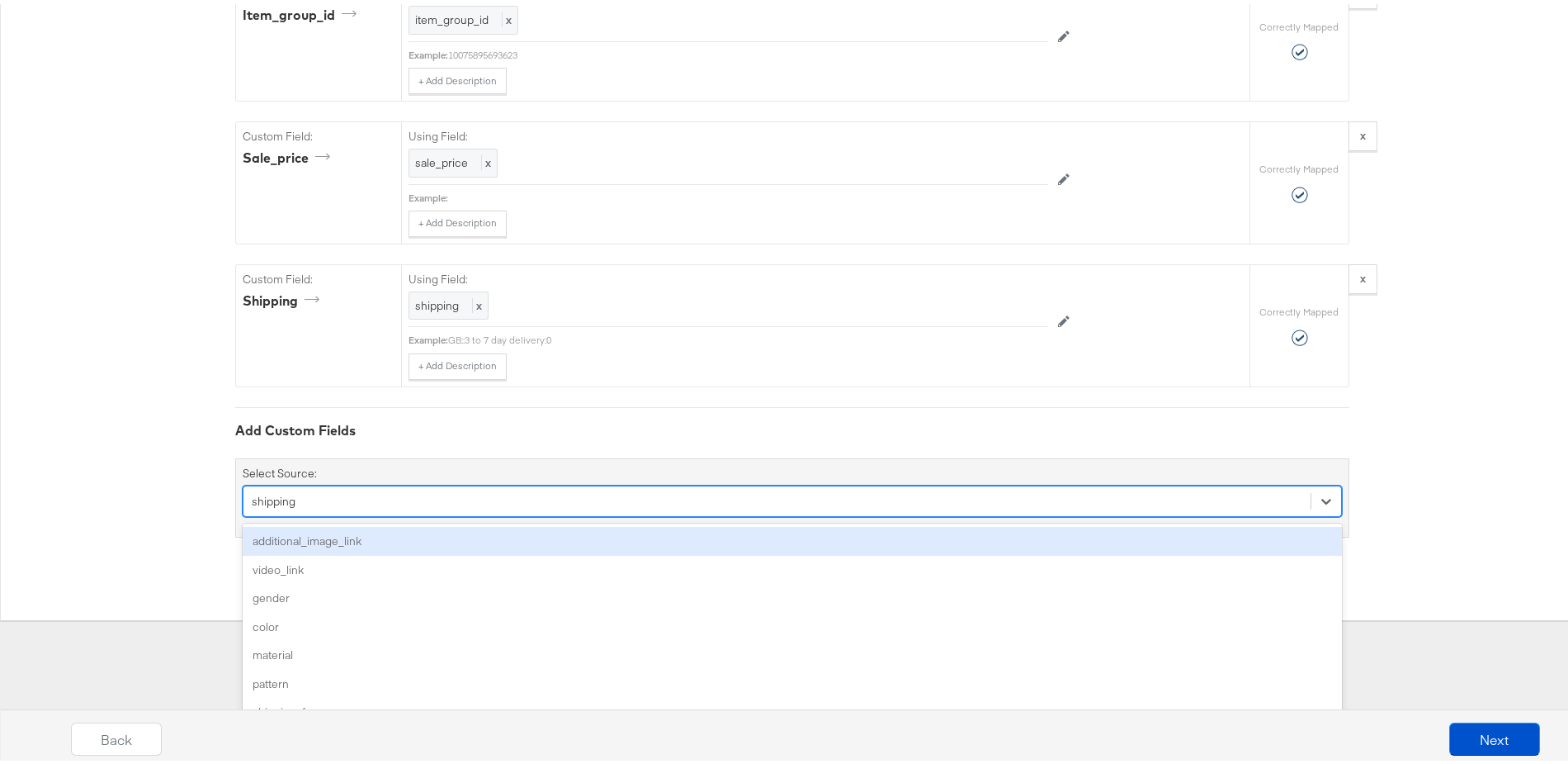
click at [339, 538] on div "additional_image_link" at bounding box center [792, 536] width 1100 height 29
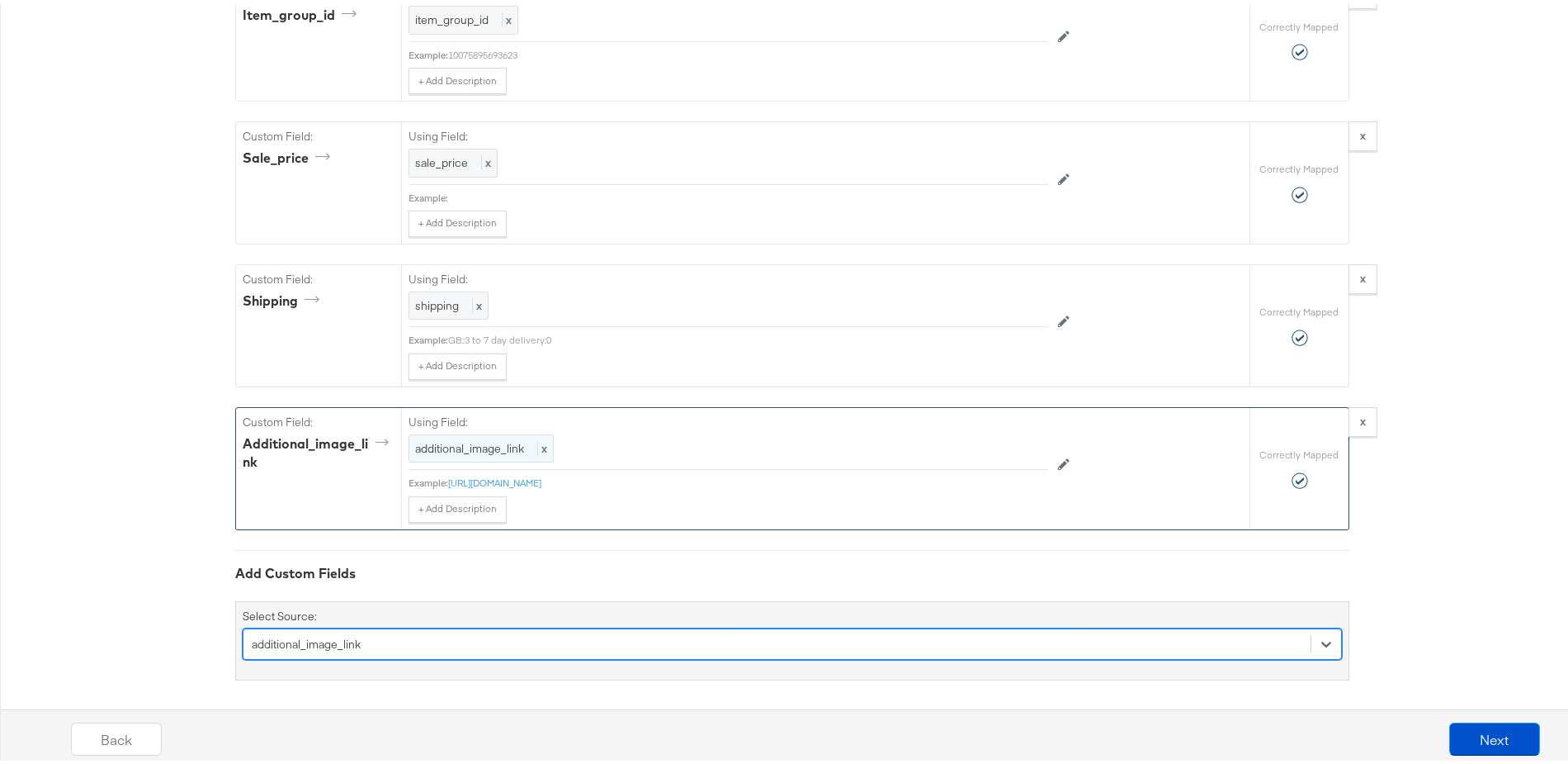
click at [461, 441] on span "additional_image_link" at bounding box center [469, 444] width 109 height 15
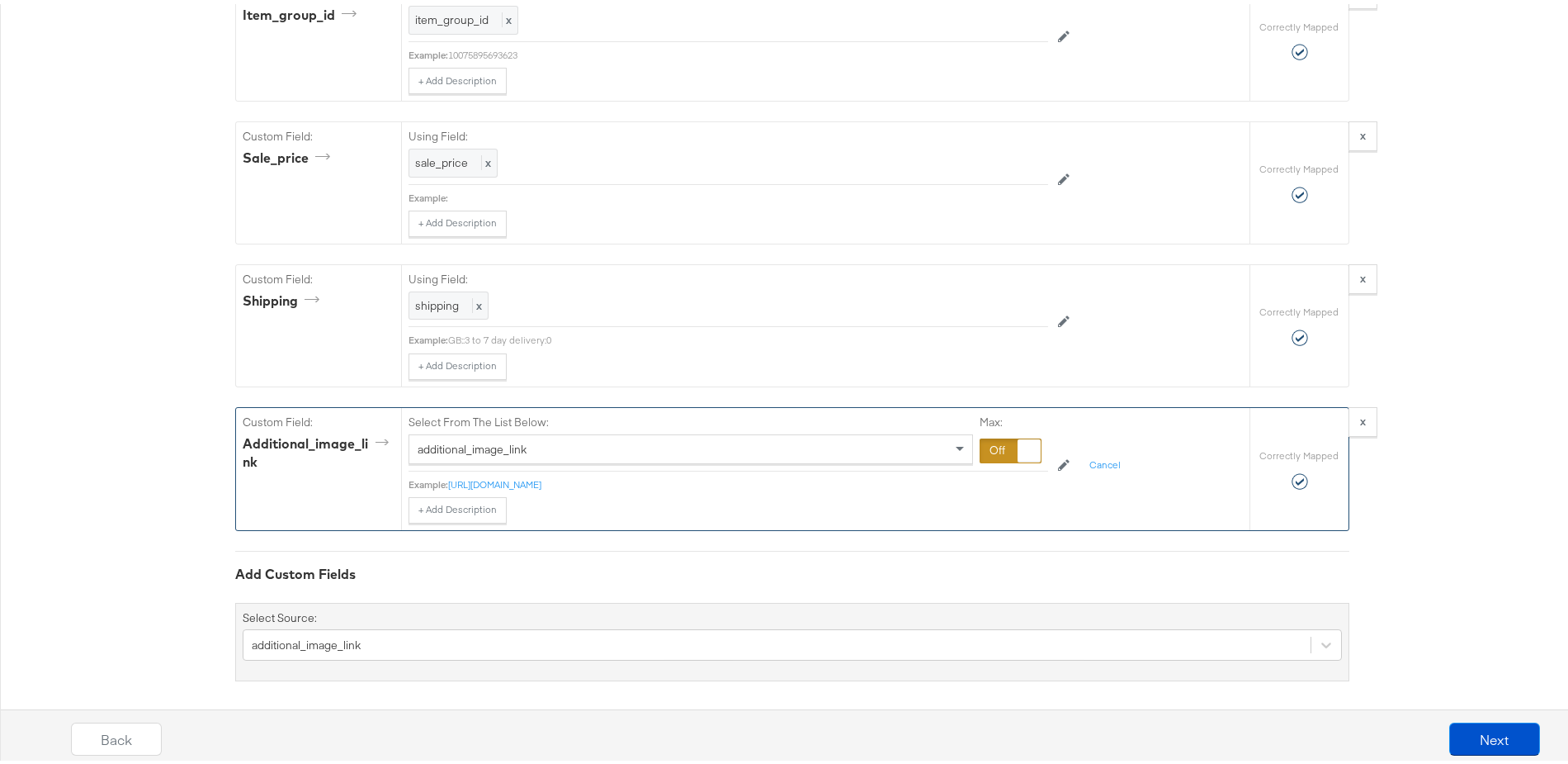
click at [514, 442] on span "additional_image_link" at bounding box center [472, 445] width 109 height 15
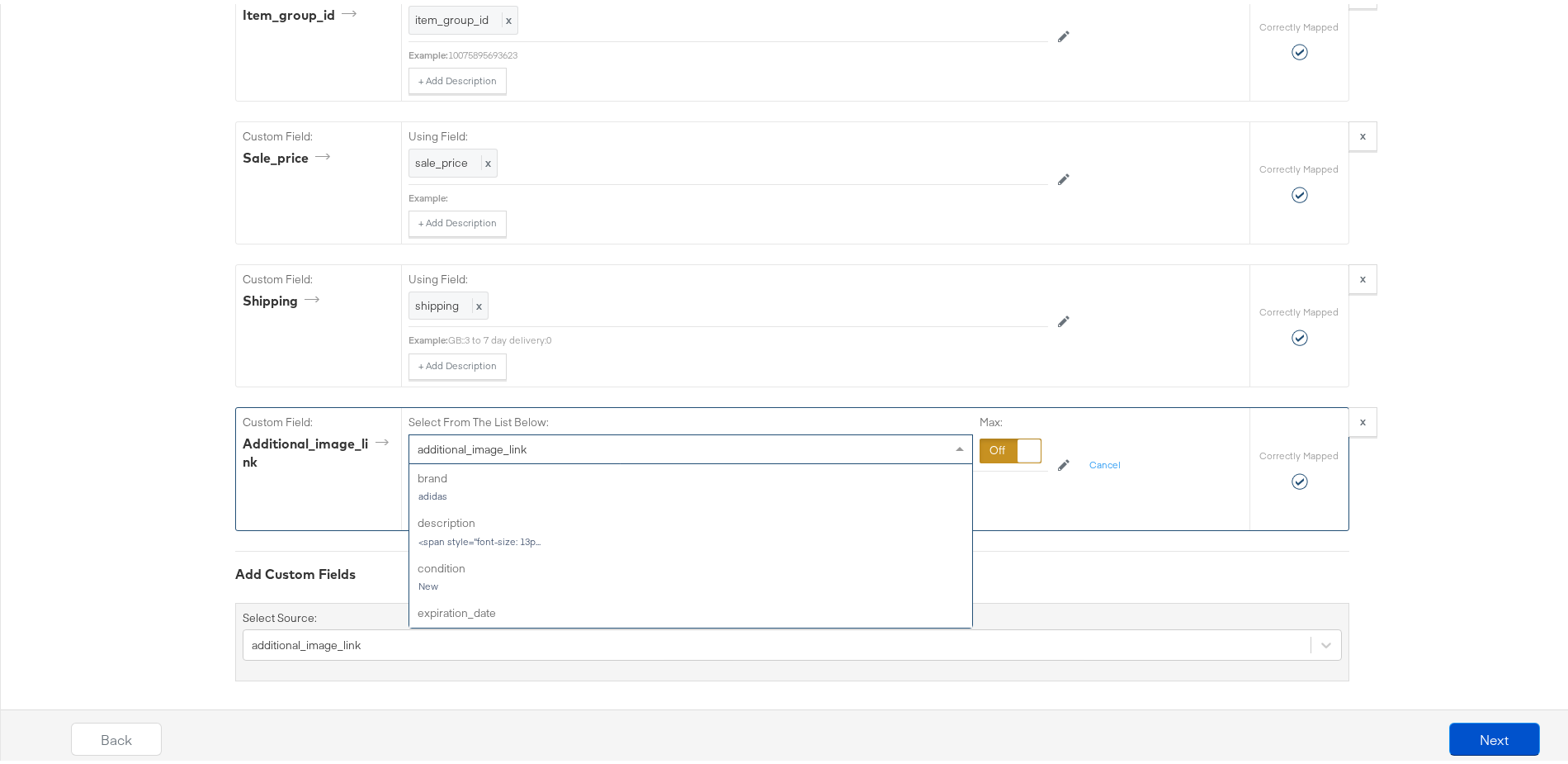
scroll to position [1326, 0]
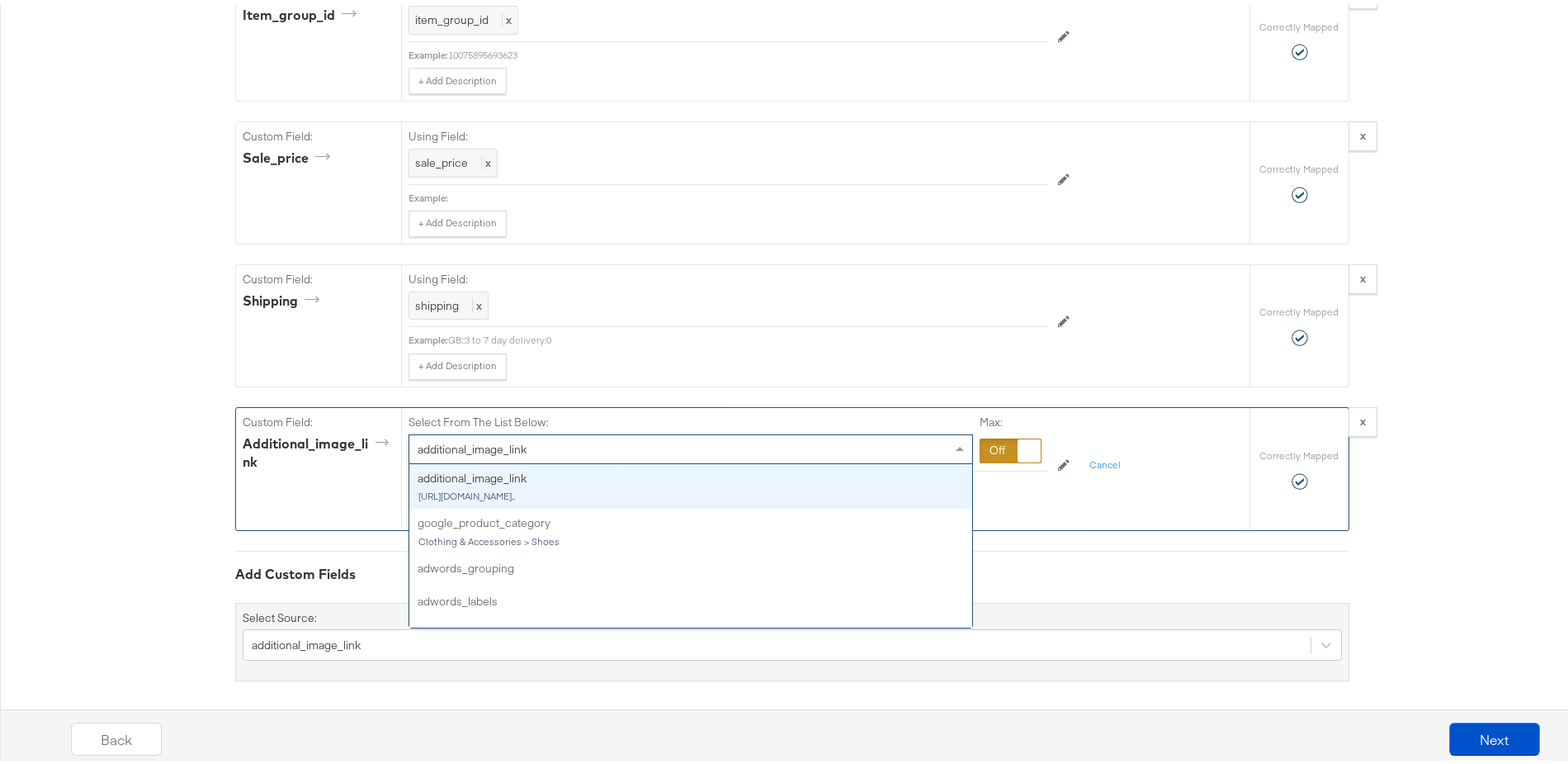
click at [996, 439] on div at bounding box center [1010, 447] width 62 height 25
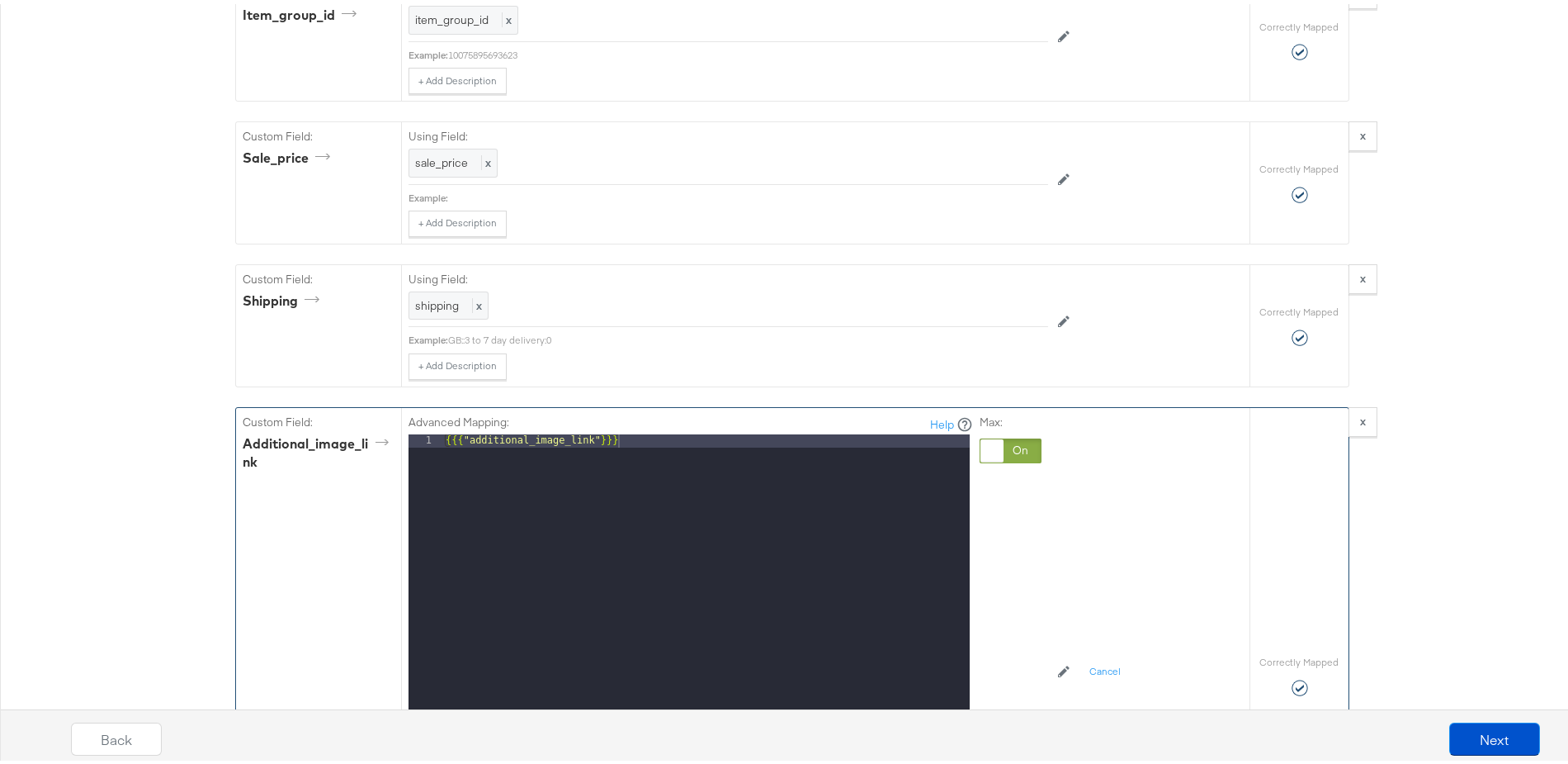
click at [620, 440] on div "{{{ "additional_image_link" }}}" at bounding box center [705, 650] width 527 height 440
click at [467, 433] on div "ES" at bounding box center [705, 650] width 527 height 440
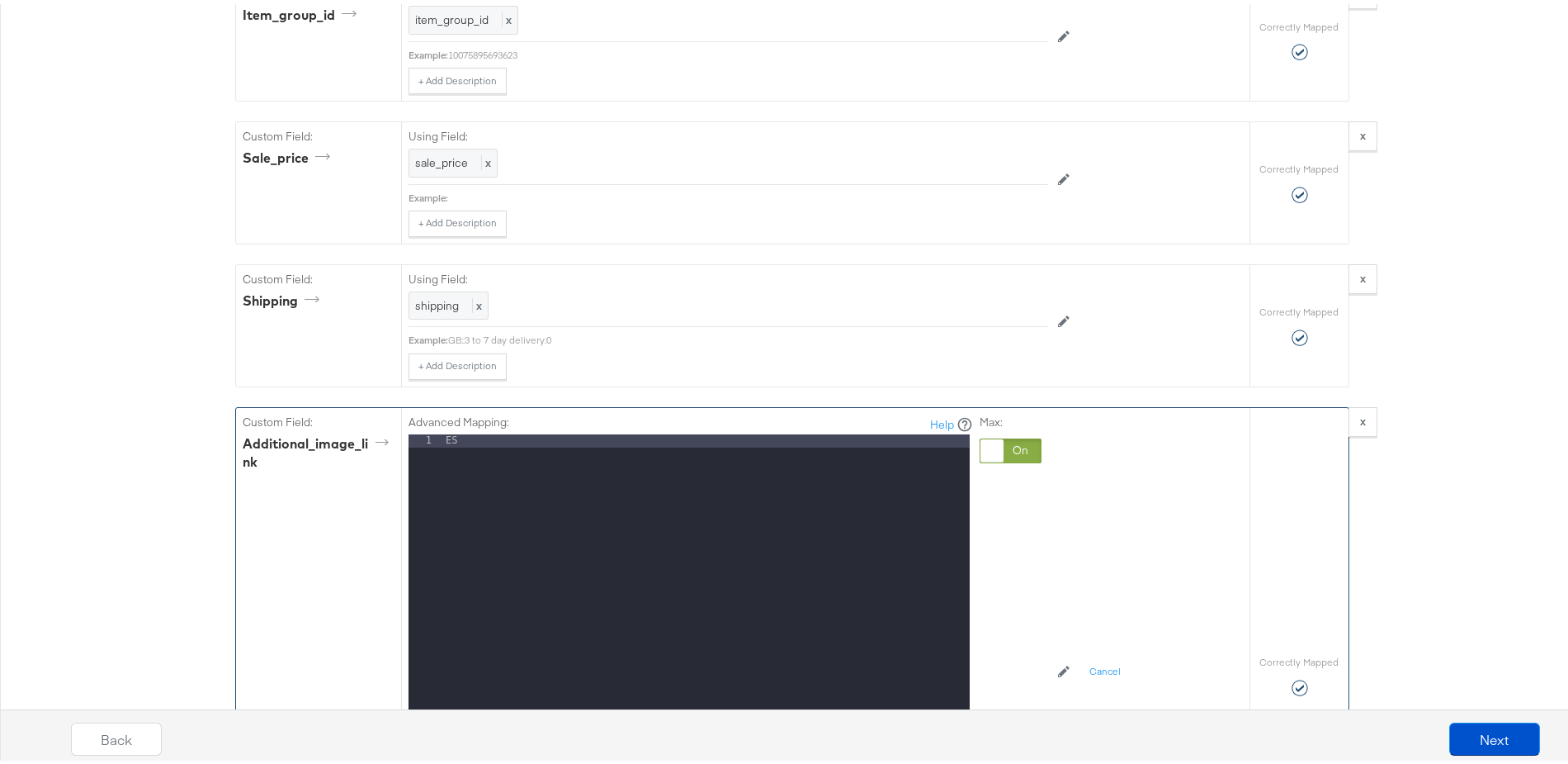
click at [467, 433] on div "ES" at bounding box center [705, 650] width 527 height 440
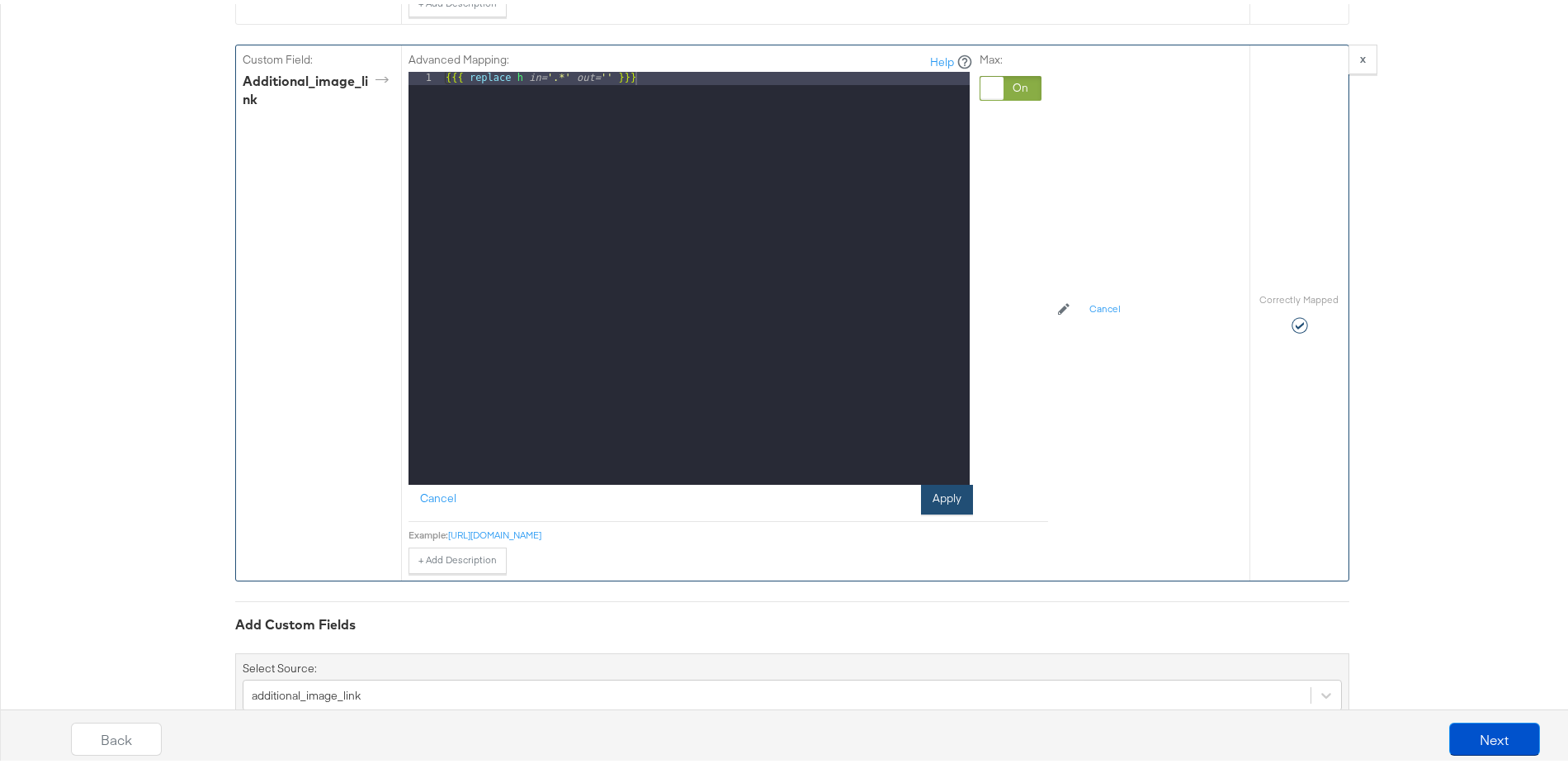
click at [949, 487] on button "Apply" at bounding box center [947, 495] width 52 height 30
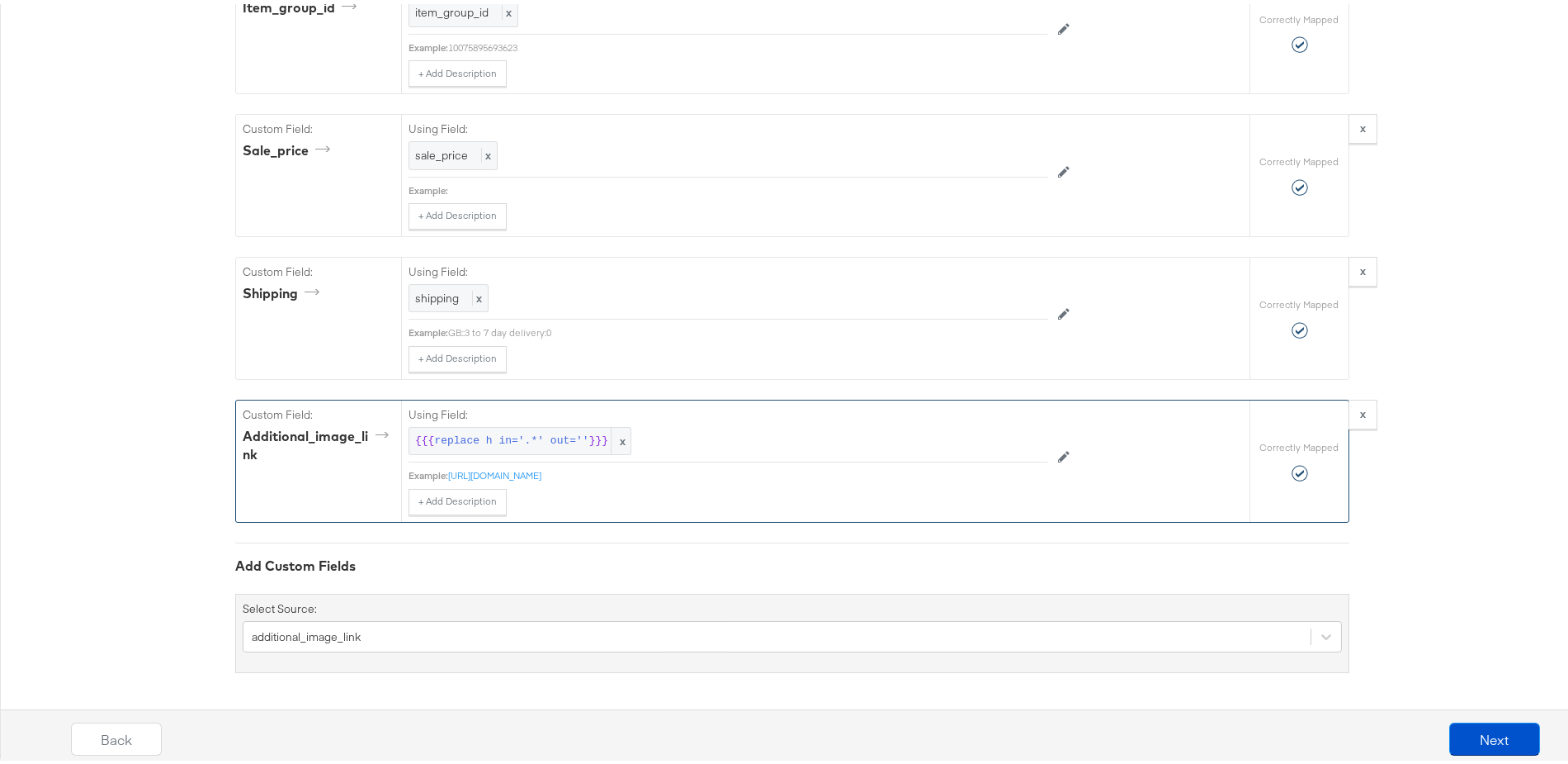
scroll to position [1990, 0]
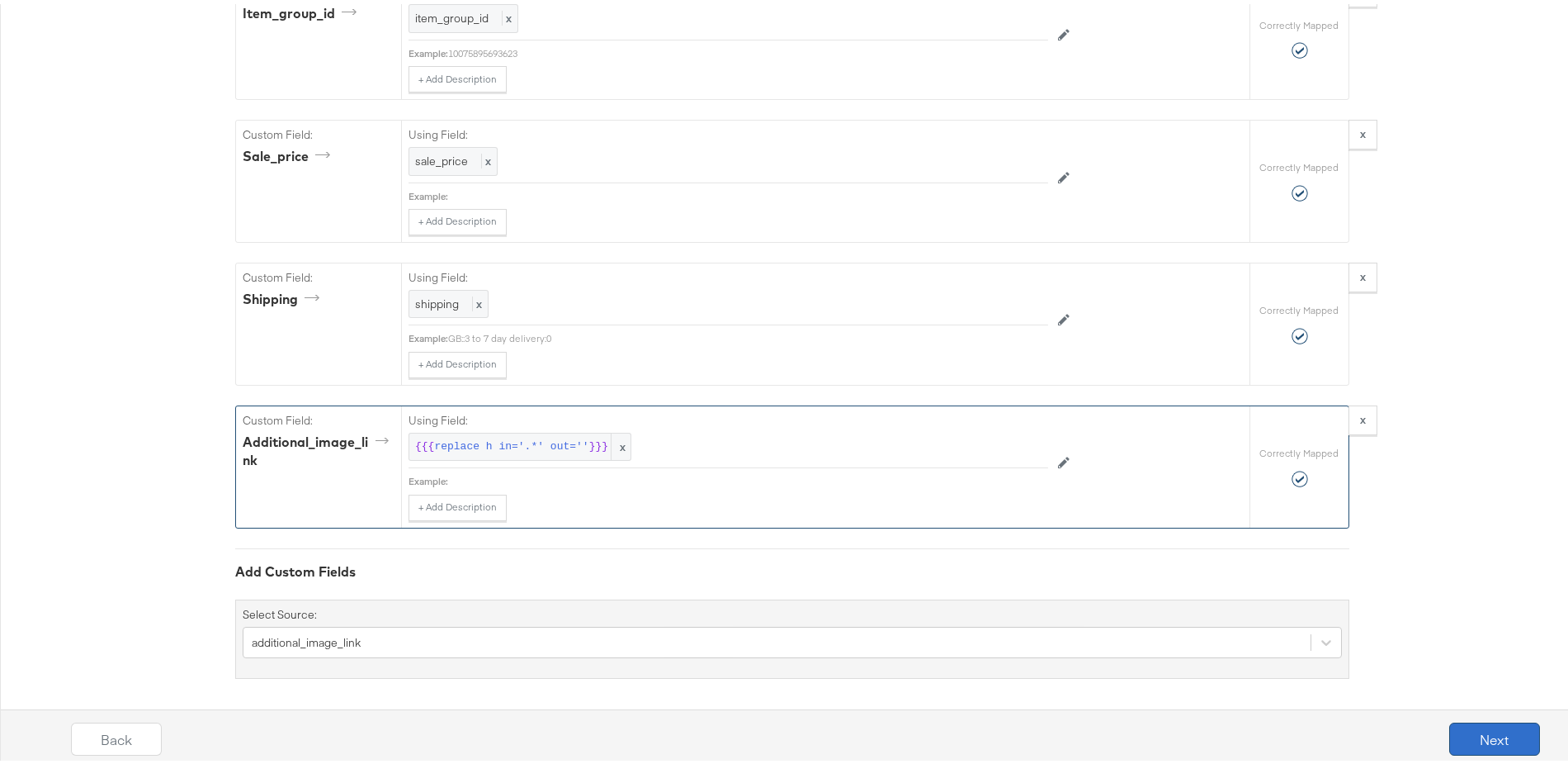
click at [1473, 721] on button "Next" at bounding box center [1494, 735] width 91 height 33
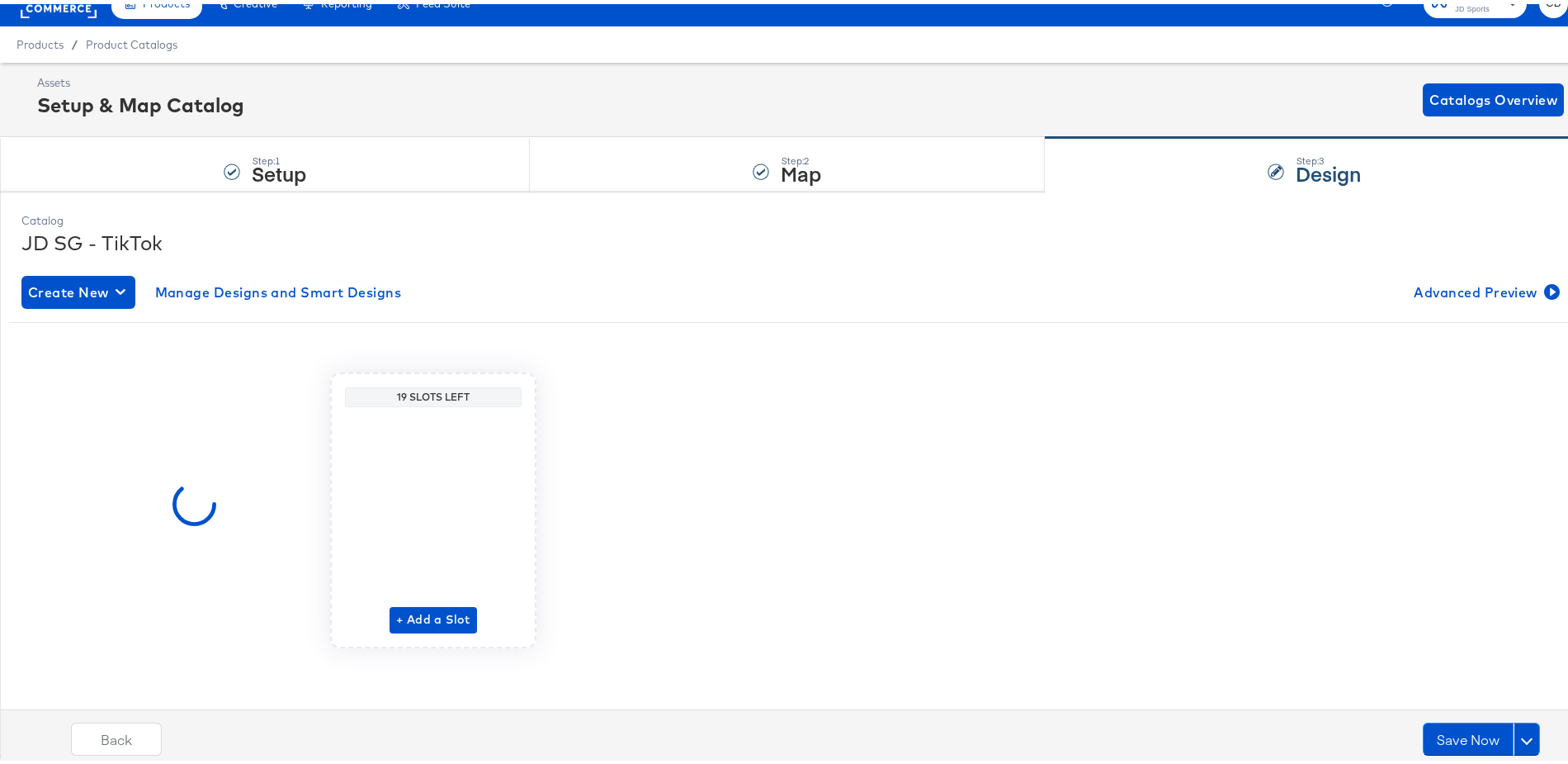
scroll to position [0, 0]
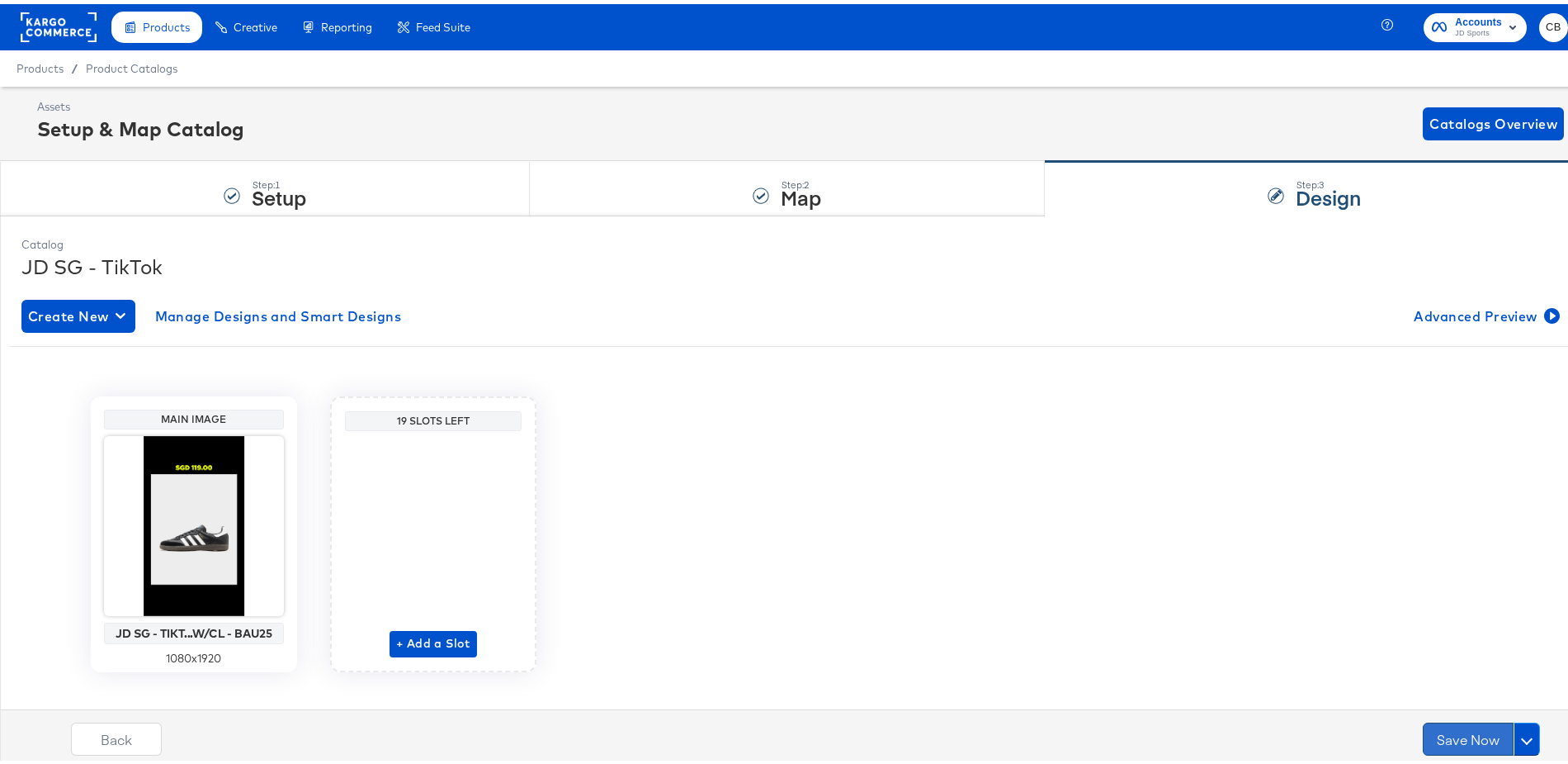
click at [1436, 730] on button "Save Now" at bounding box center [1468, 735] width 91 height 33
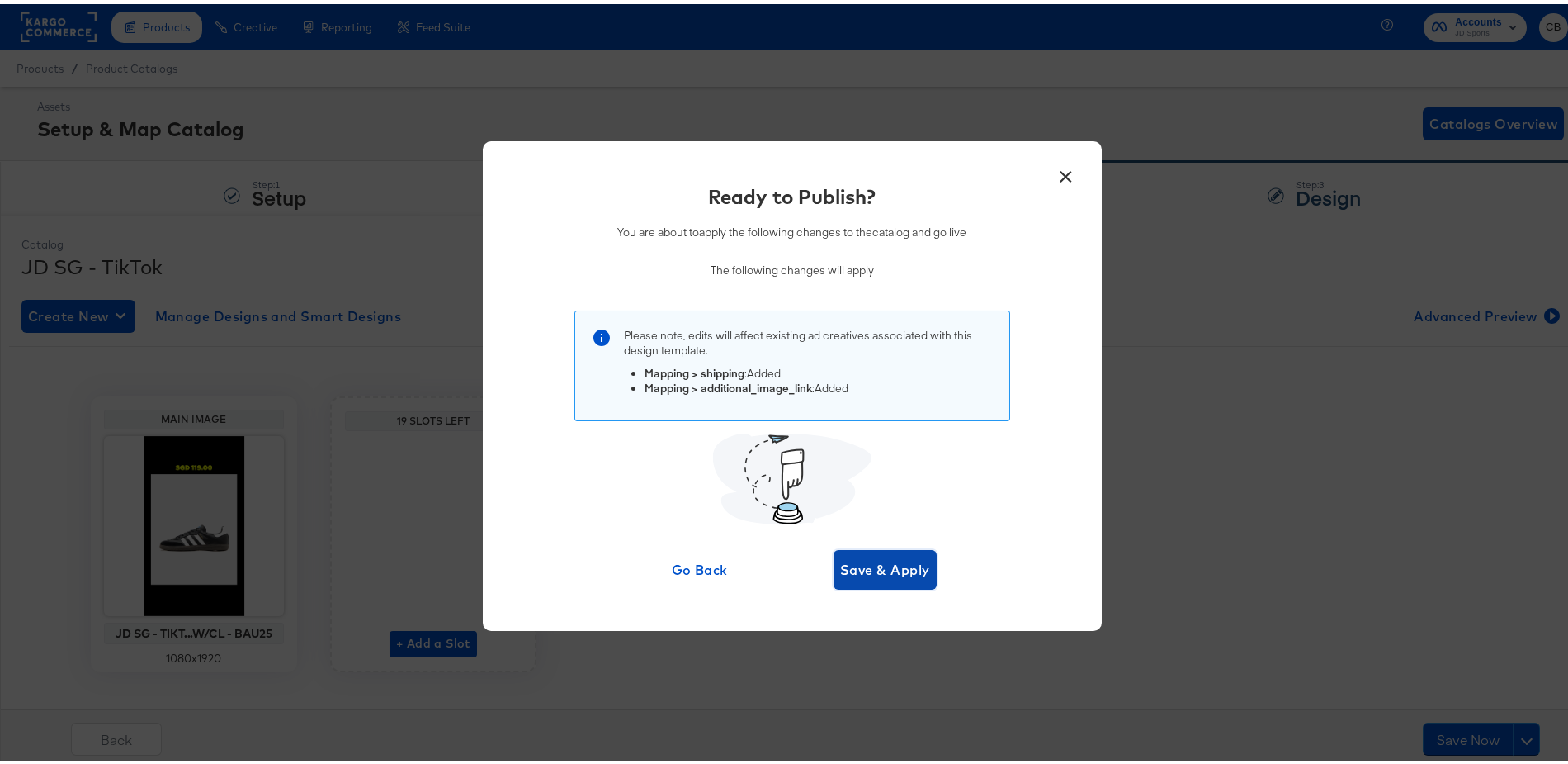
click at [887, 564] on span "Save & Apply" at bounding box center [885, 566] width 90 height 23
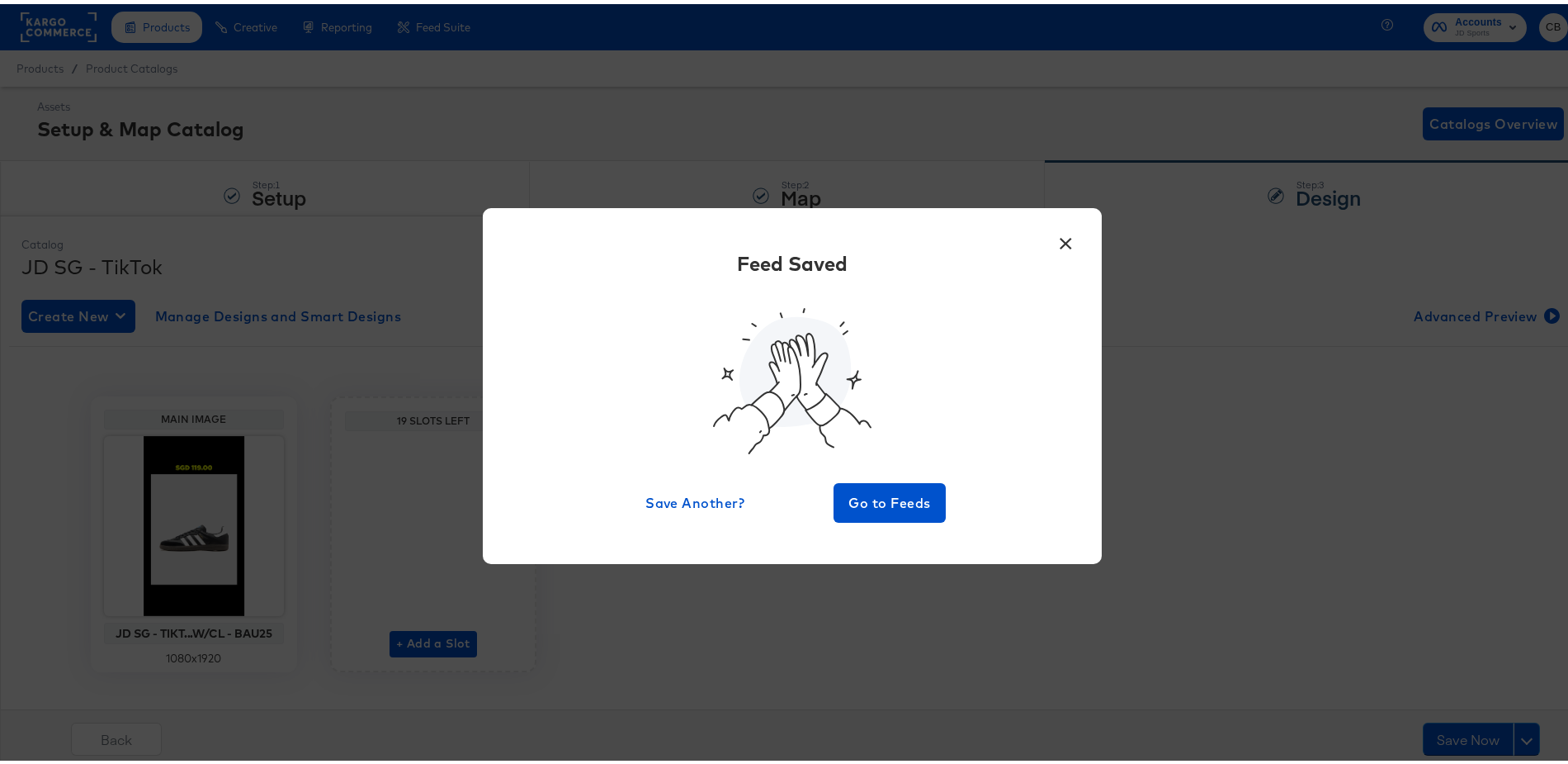
click at [1058, 233] on button "×" at bounding box center [1067, 236] width 30 height 30
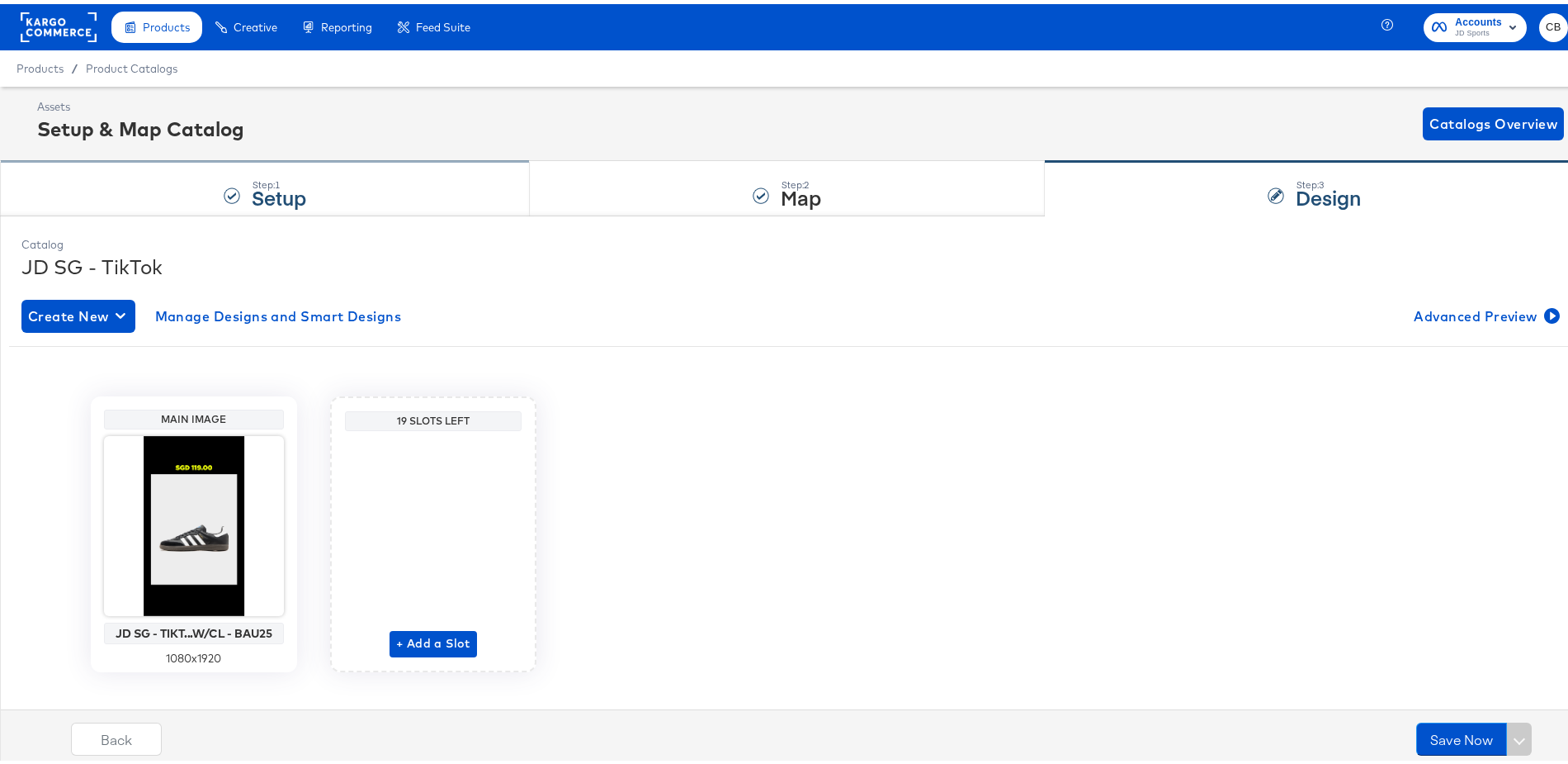
click at [182, 184] on div "Step: 1 Setup" at bounding box center [265, 184] width 530 height 55
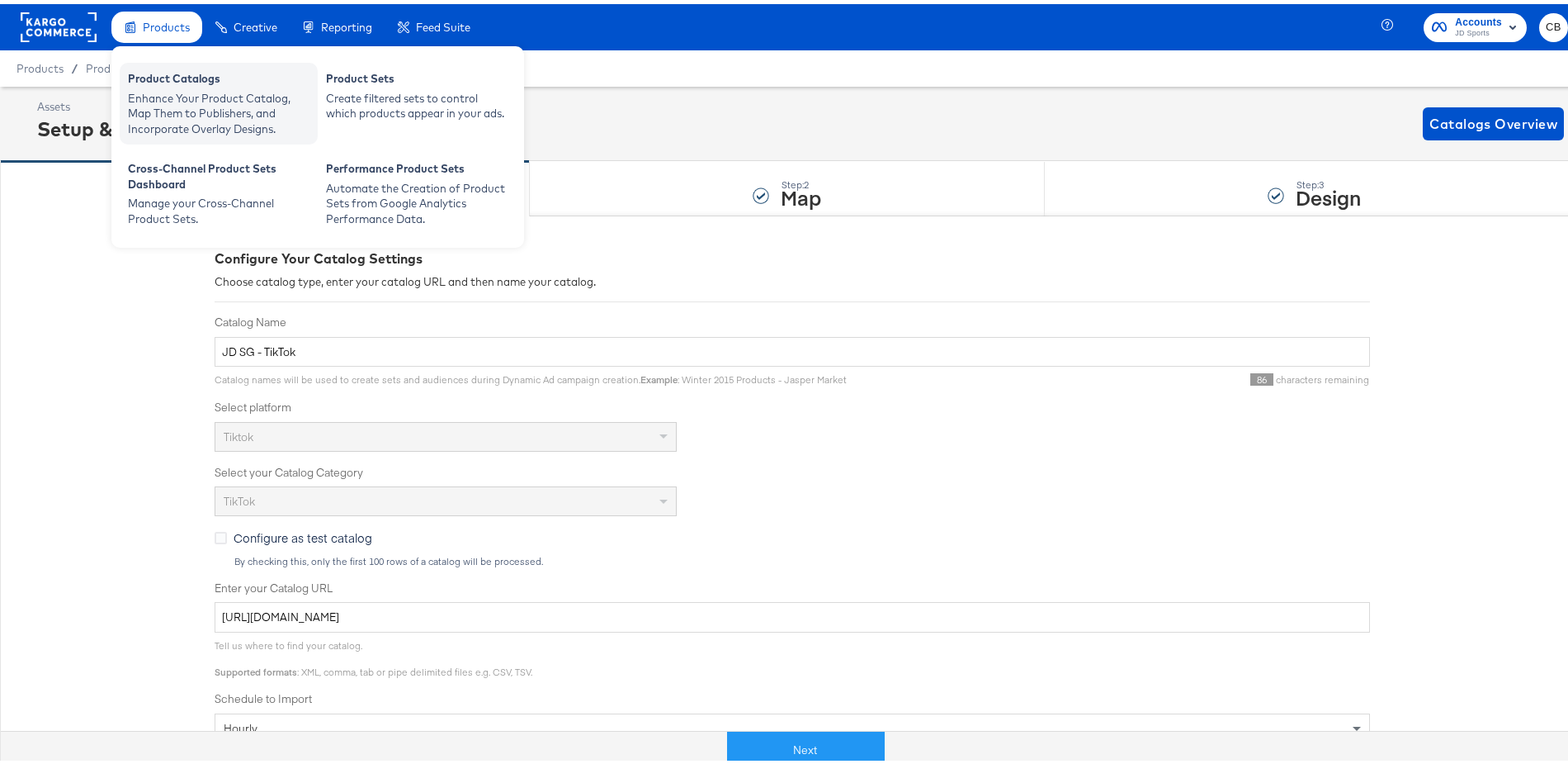
click at [175, 99] on div "Enhance Your Product Catalog, Map Them to Publishers, and Incorporate Overlay D…" at bounding box center [218, 110] width 182 height 46
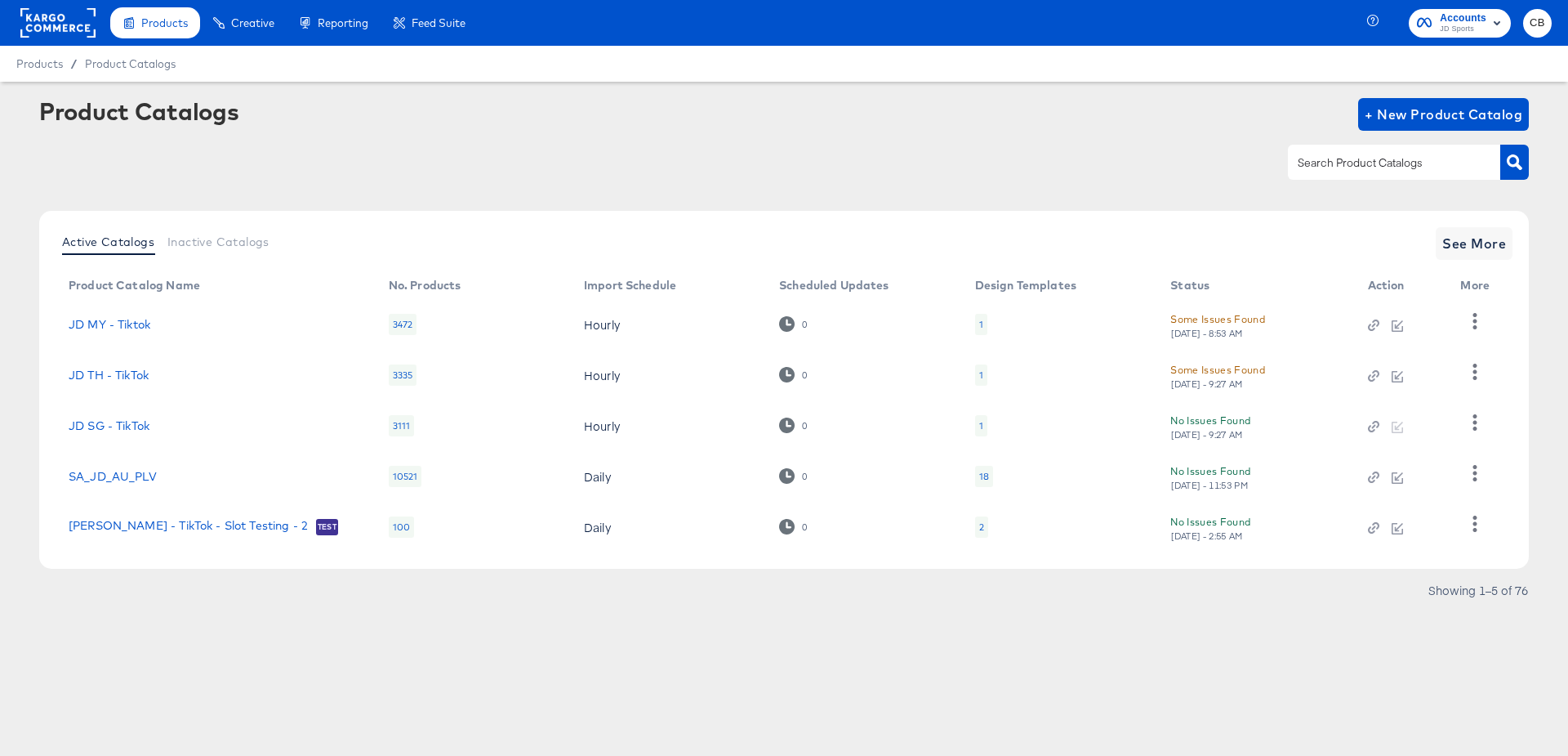
click at [1357, 172] on input "text" at bounding box center [1381, 163] width 174 height 19
type input "MY"
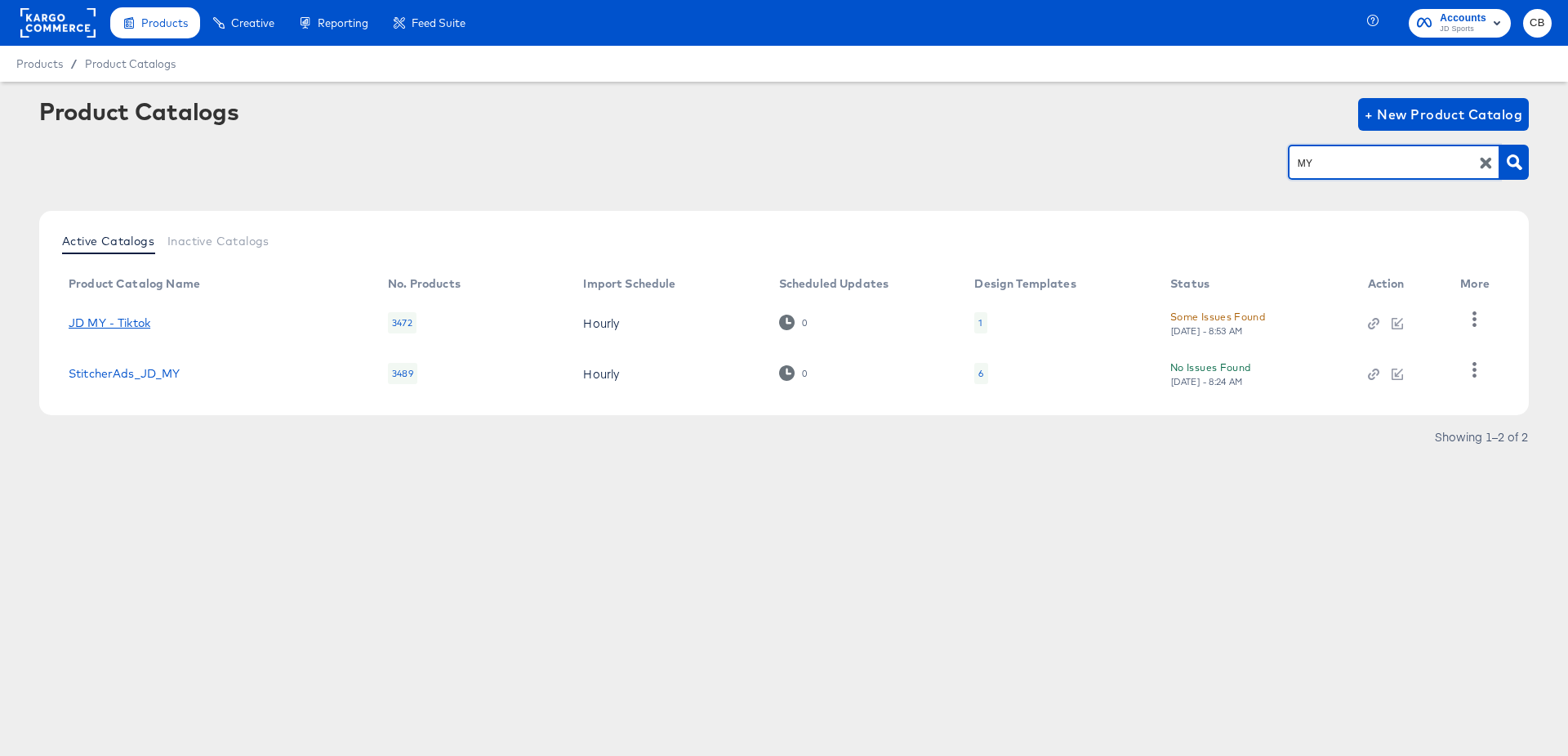
click at [136, 324] on link "JD MY - Tiktok" at bounding box center [109, 323] width 82 height 13
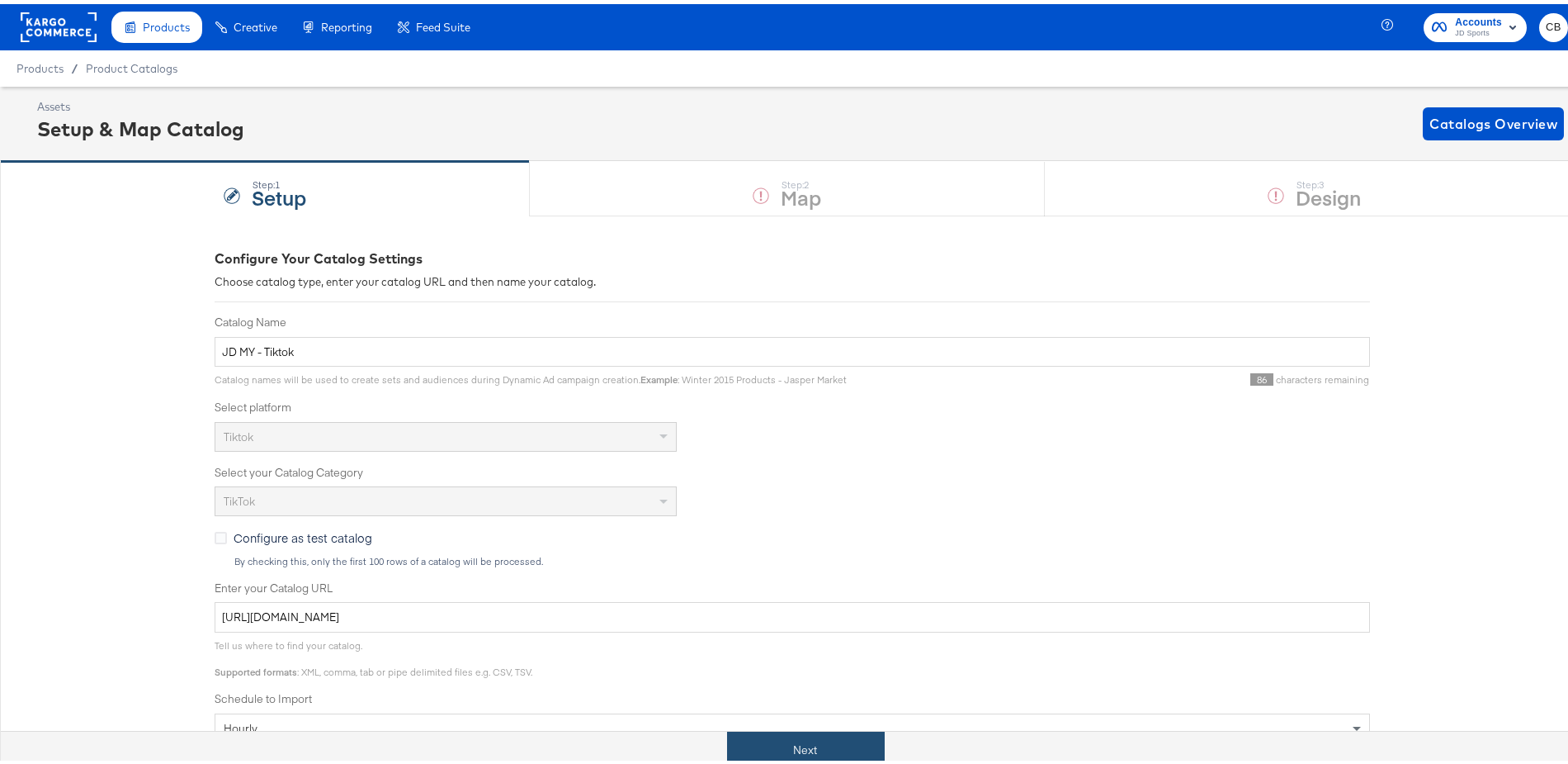
click at [796, 739] on button "Next" at bounding box center [805, 746] width 157 height 37
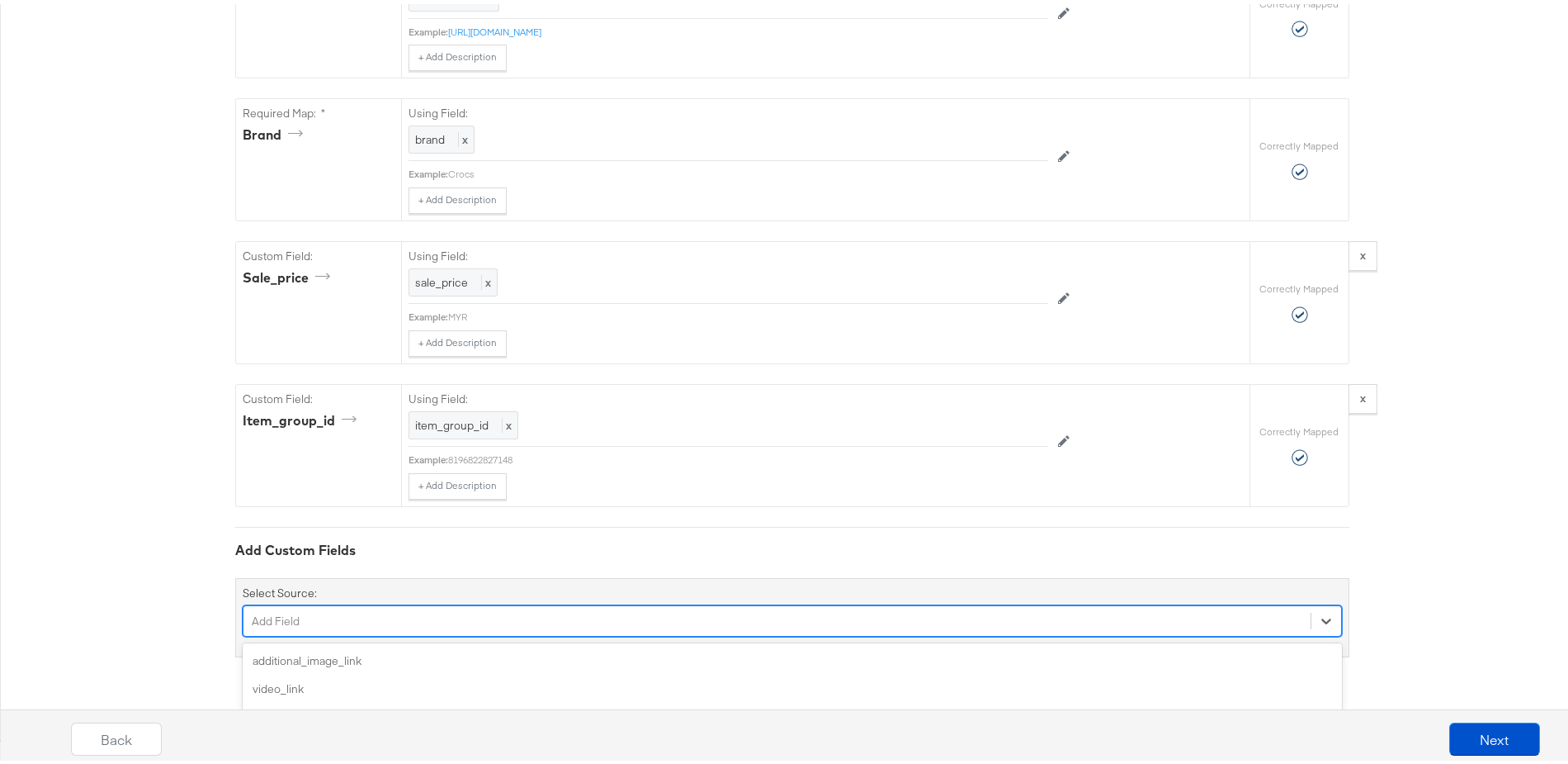
scroll to position [1569, 0]
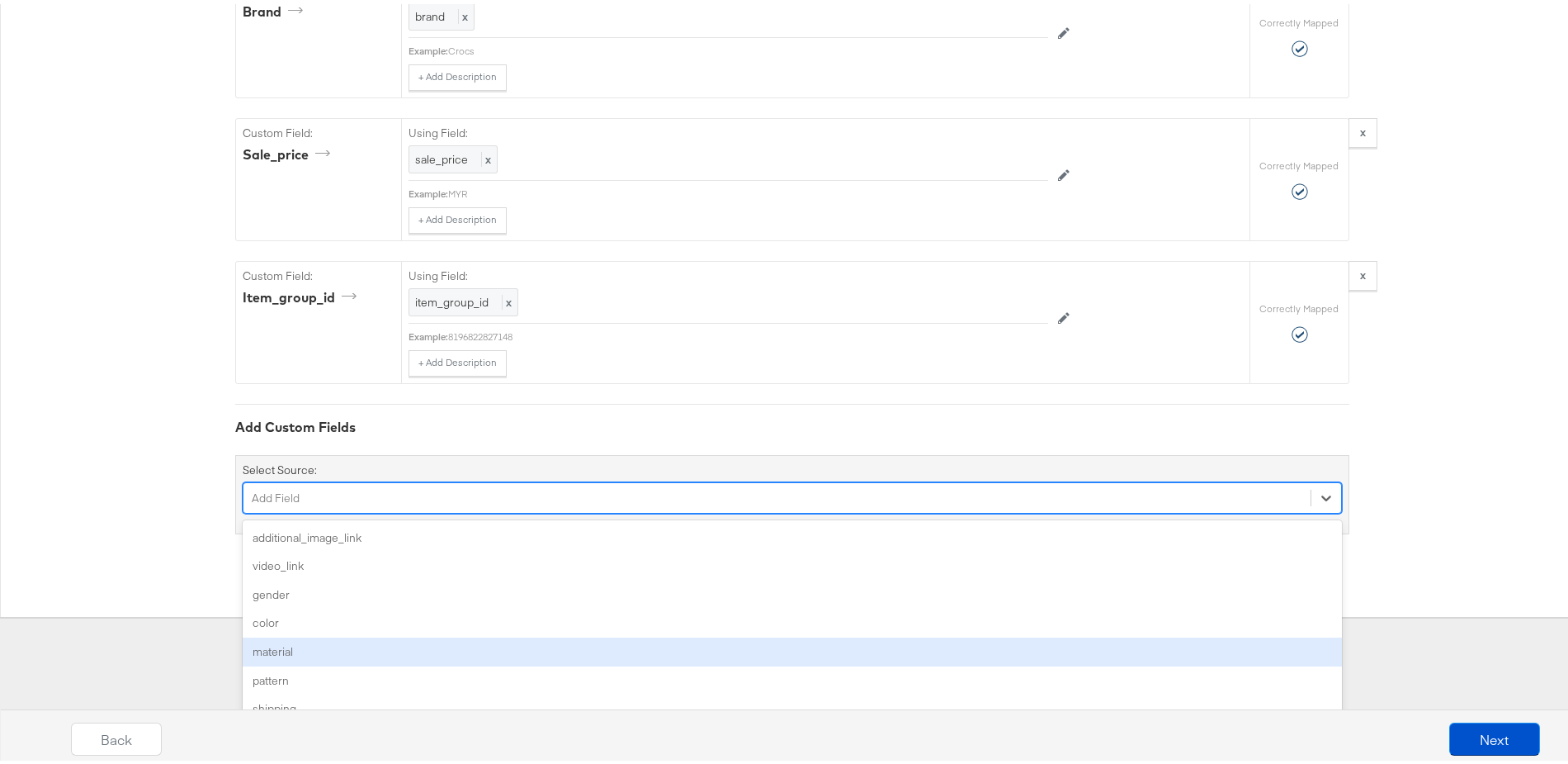
click at [307, 509] on div "option material focused, 5 of 77. 77 results available. Use Up and Down to choo…" at bounding box center [792, 494] width 1100 height 31
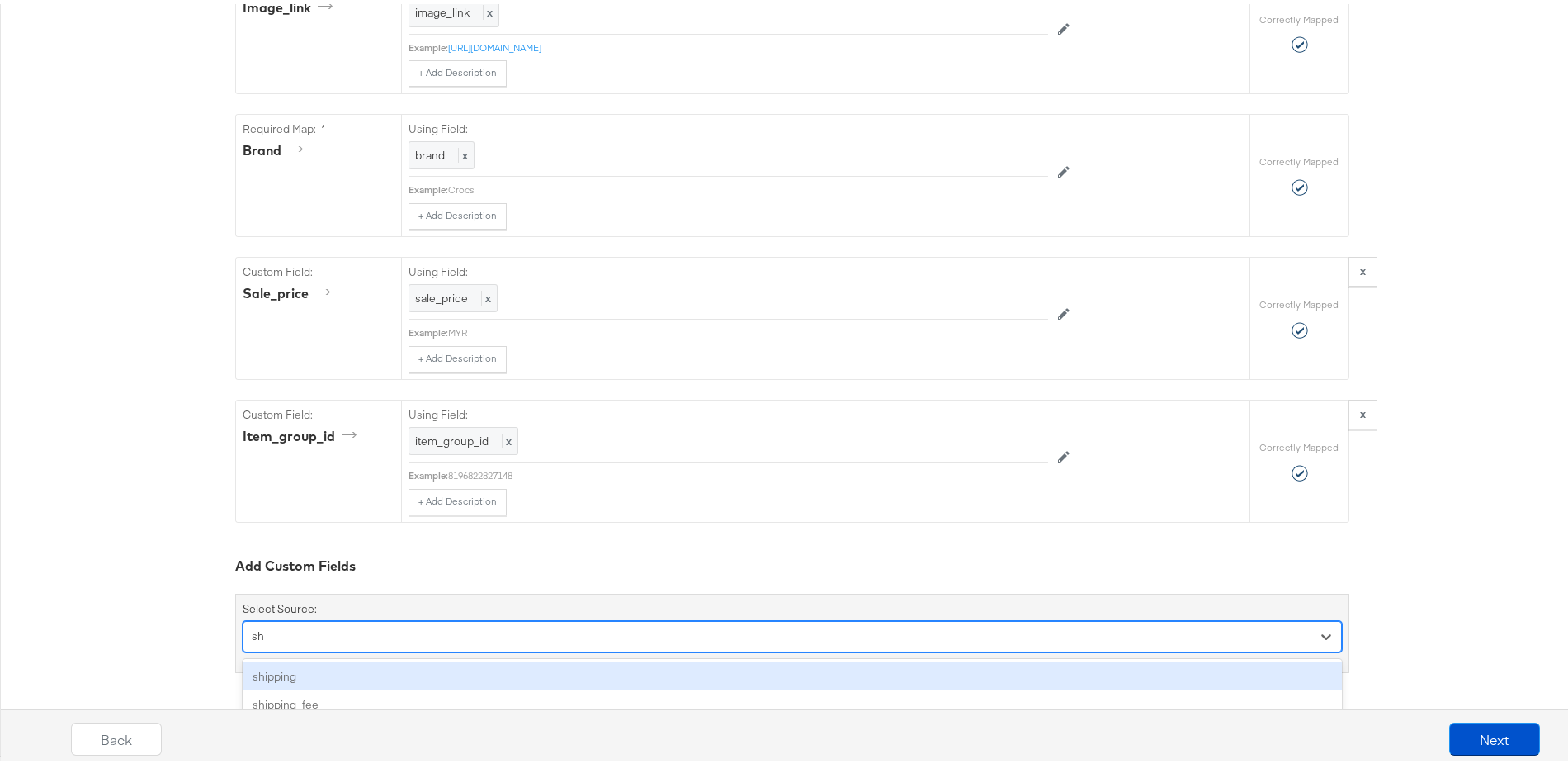
scroll to position [1431, 0]
type input "shippin"
click at [281, 666] on div "shipping" at bounding box center [792, 672] width 1100 height 29
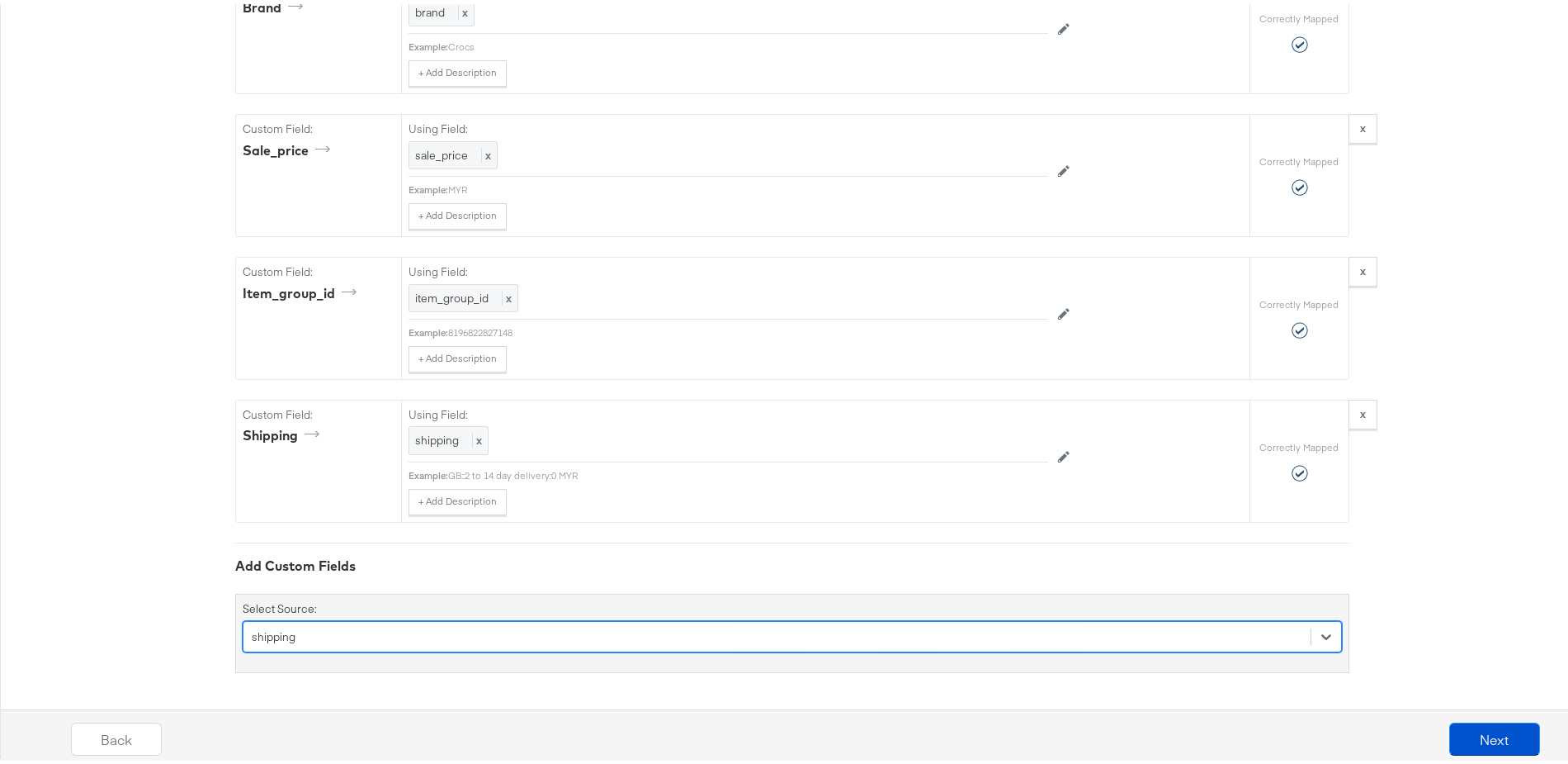
click at [327, 634] on div "option shipping, selected. Select is focused ,type to refine list, press Down t…" at bounding box center [792, 633] width 1100 height 31
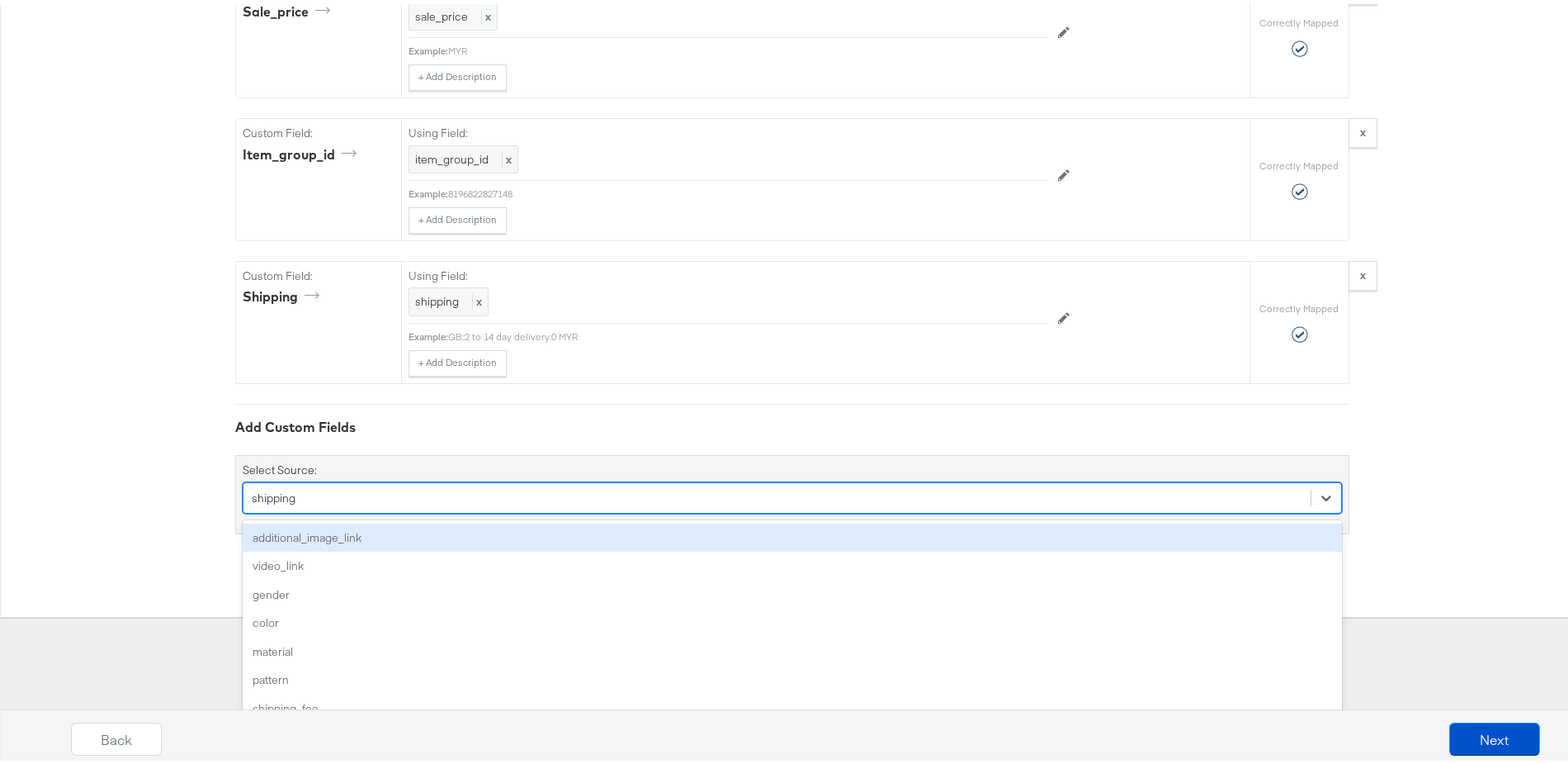
click at [304, 528] on div "additional_image_link" at bounding box center [792, 534] width 1100 height 29
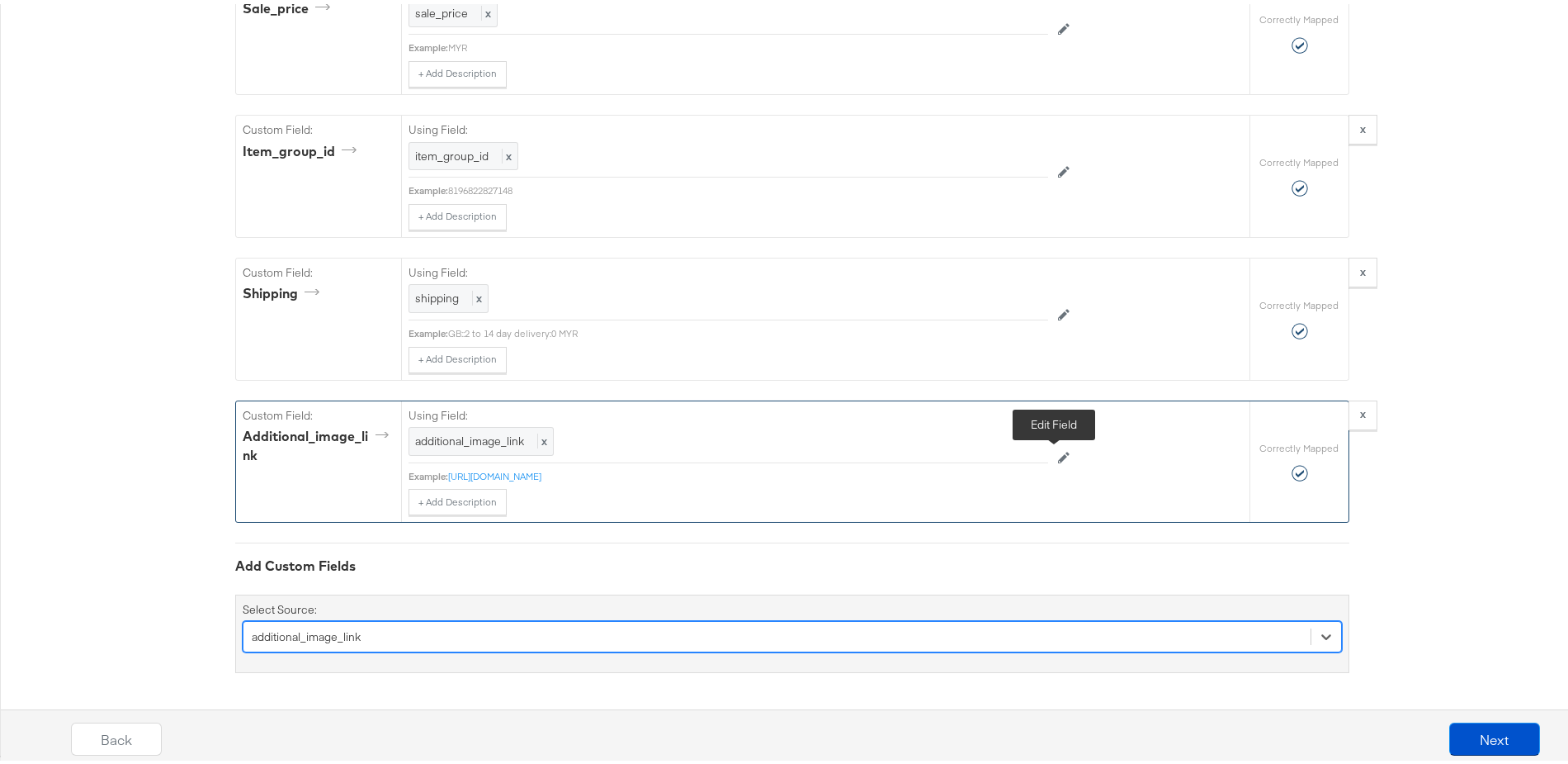
click at [1058, 458] on icon at bounding box center [1063, 453] width 11 height 11
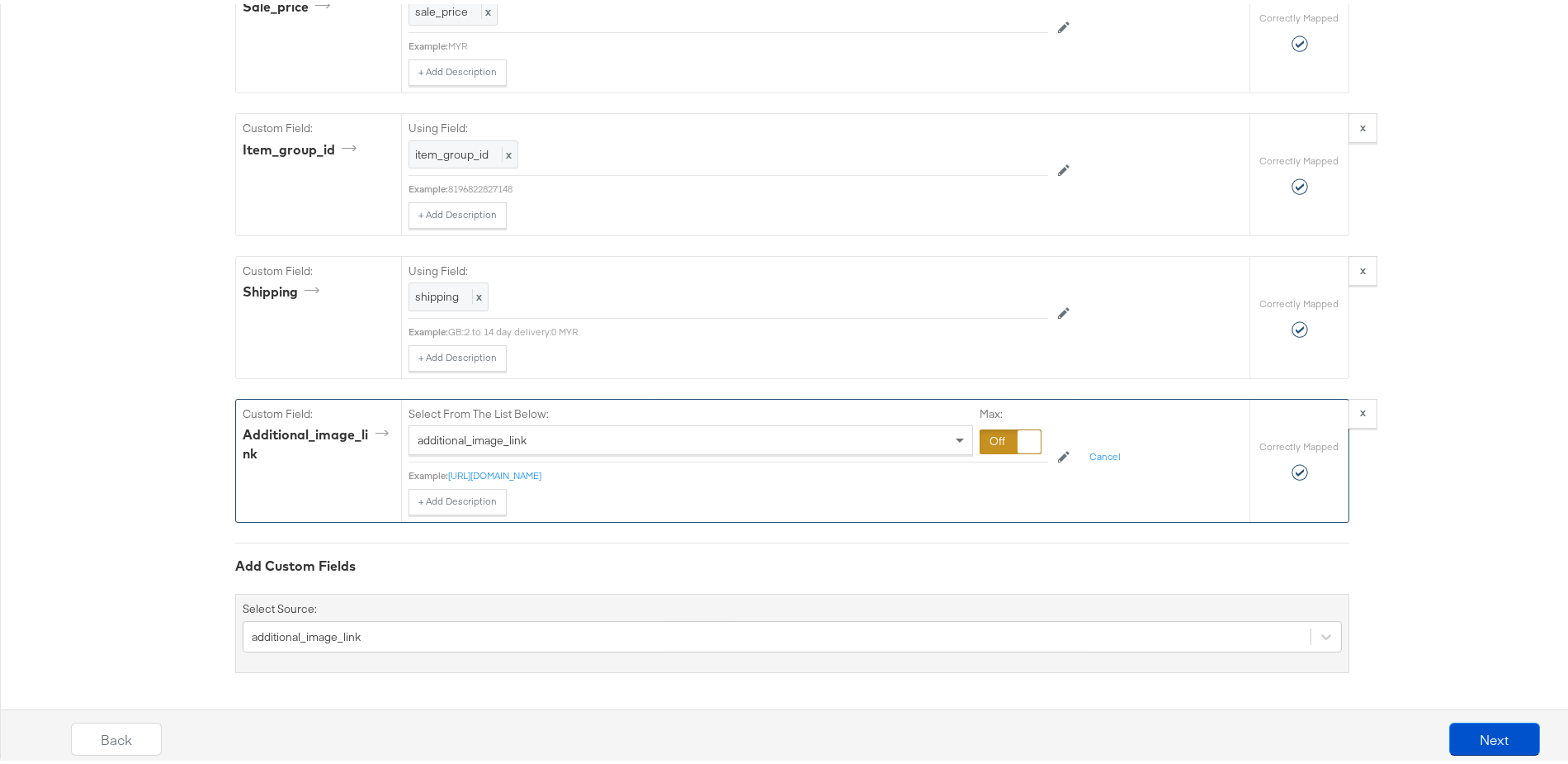
click at [996, 444] on div at bounding box center [1010, 437] width 62 height 25
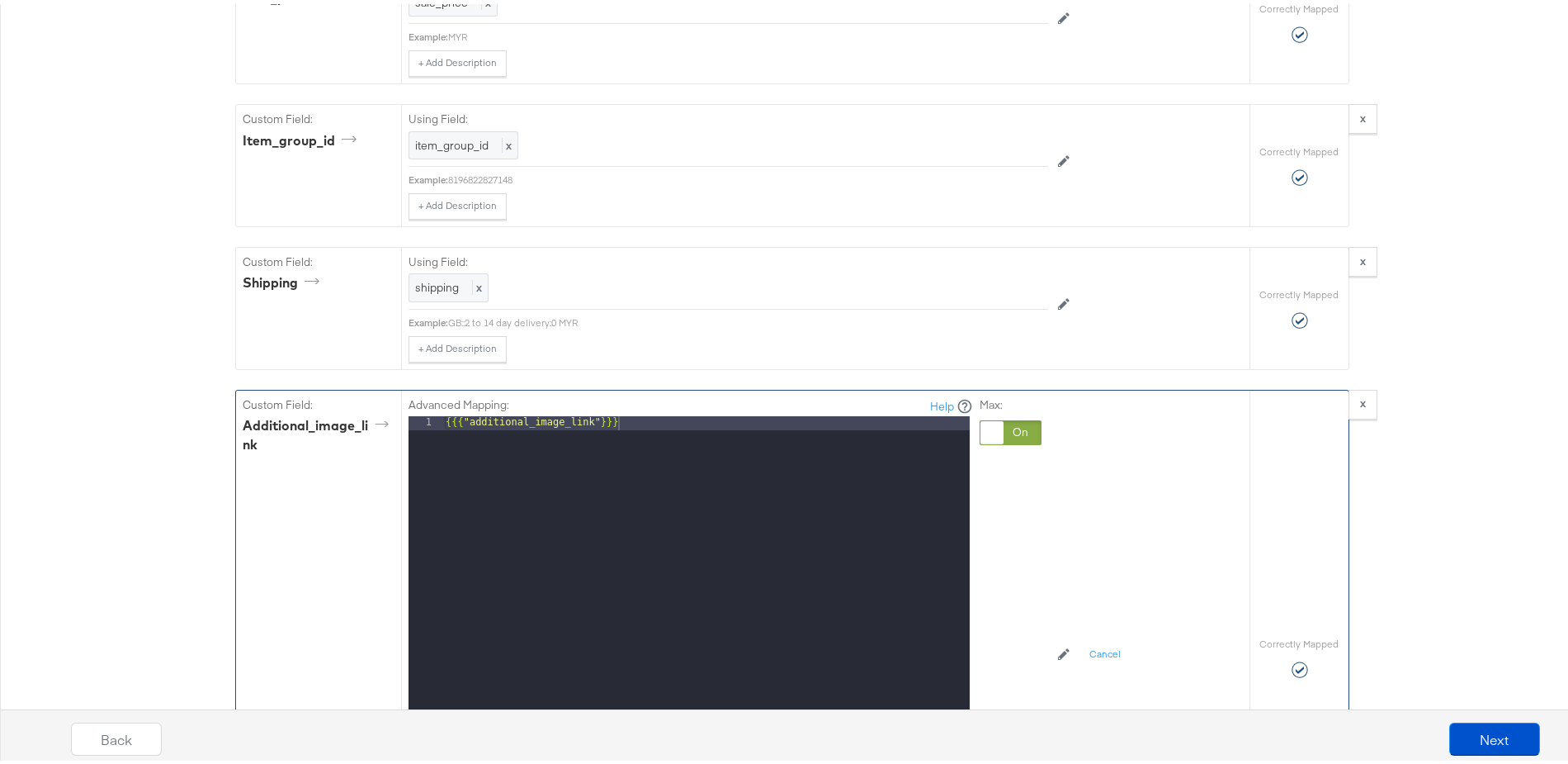
click at [674, 440] on div "{{{ "additional_image_link" }}}" at bounding box center [705, 632] width 527 height 440
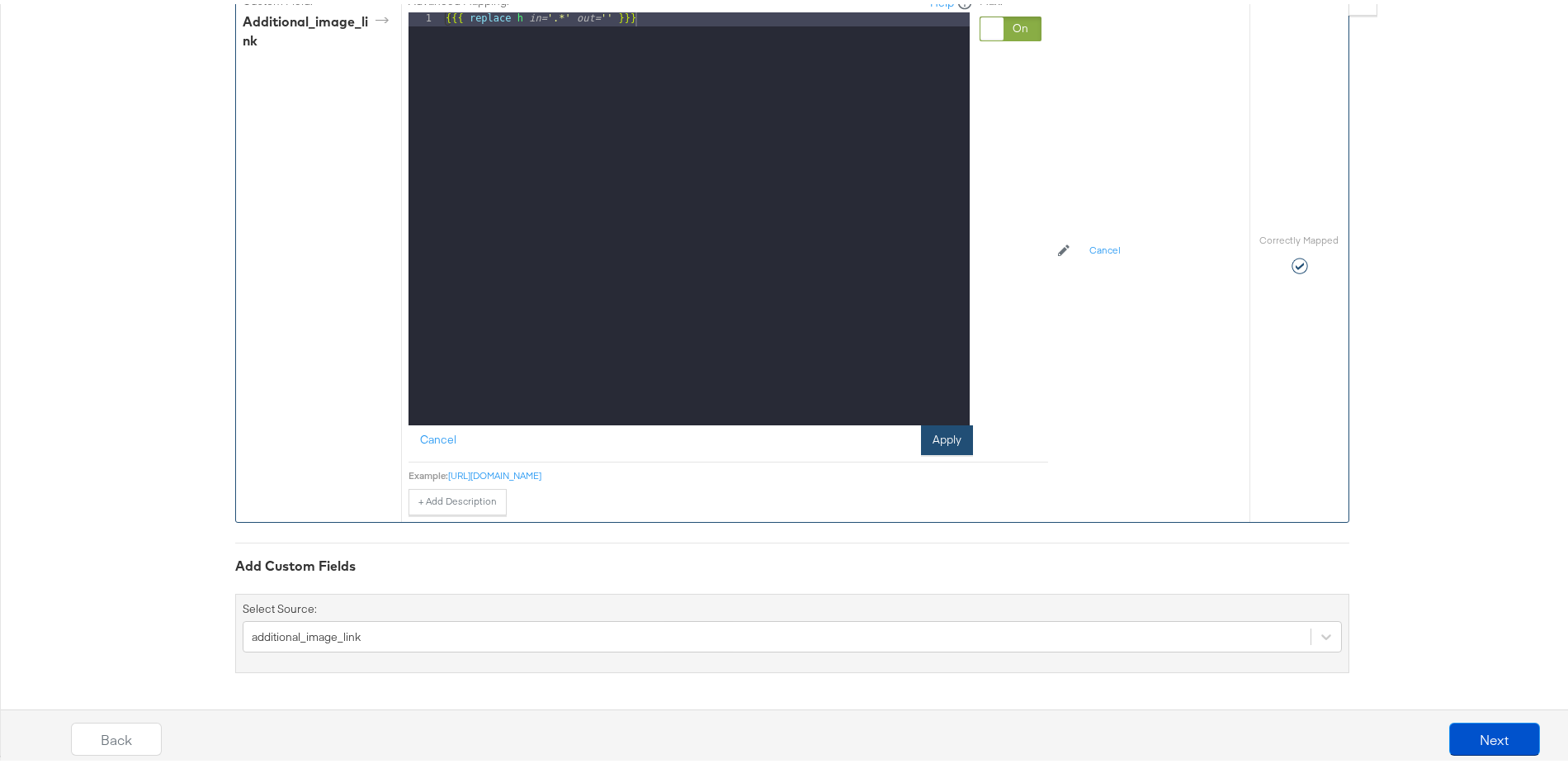
click at [922, 441] on button "Apply" at bounding box center [947, 436] width 52 height 30
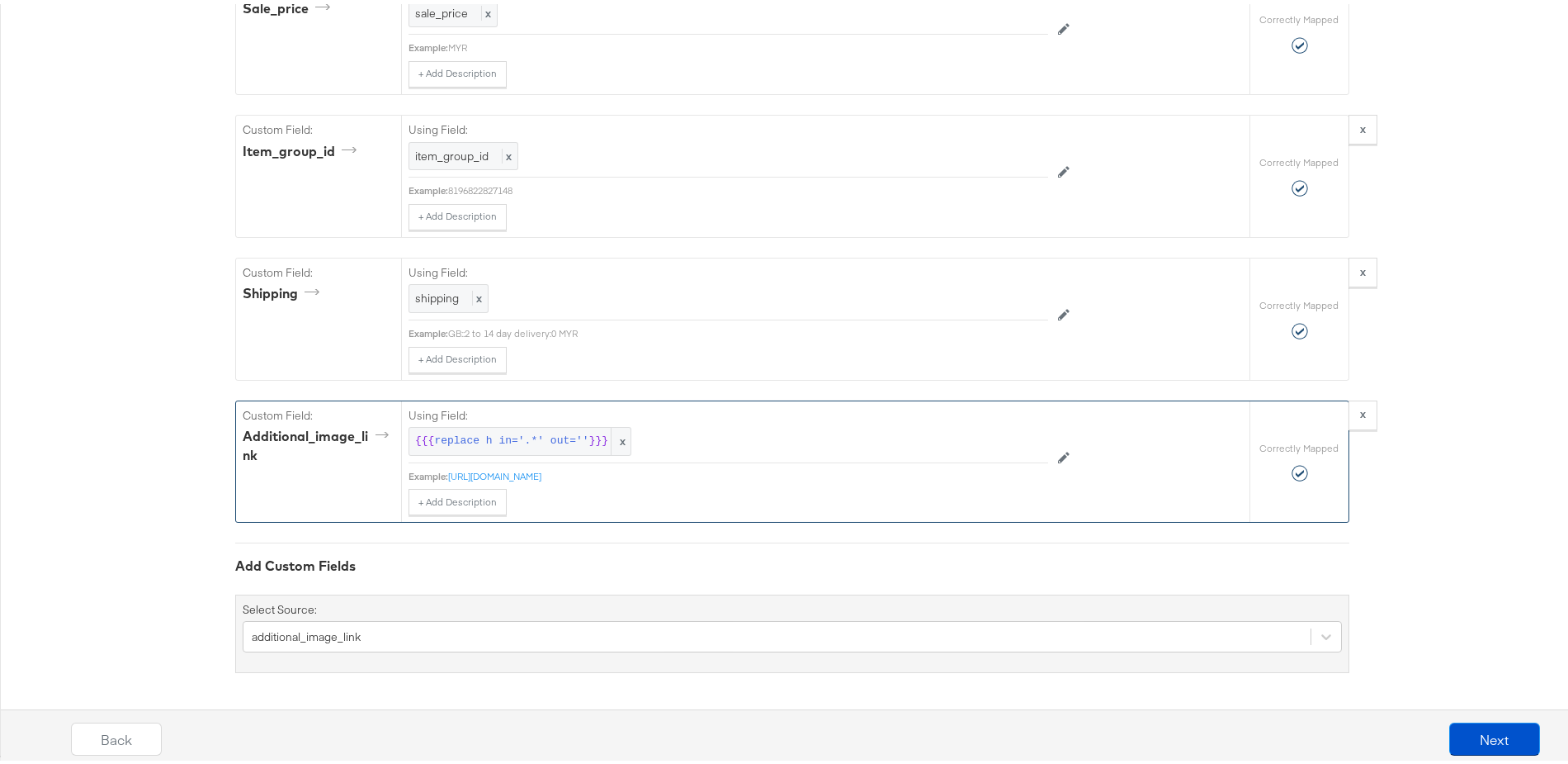
scroll to position [1713, 0]
click at [1476, 738] on button "Next" at bounding box center [1494, 735] width 91 height 33
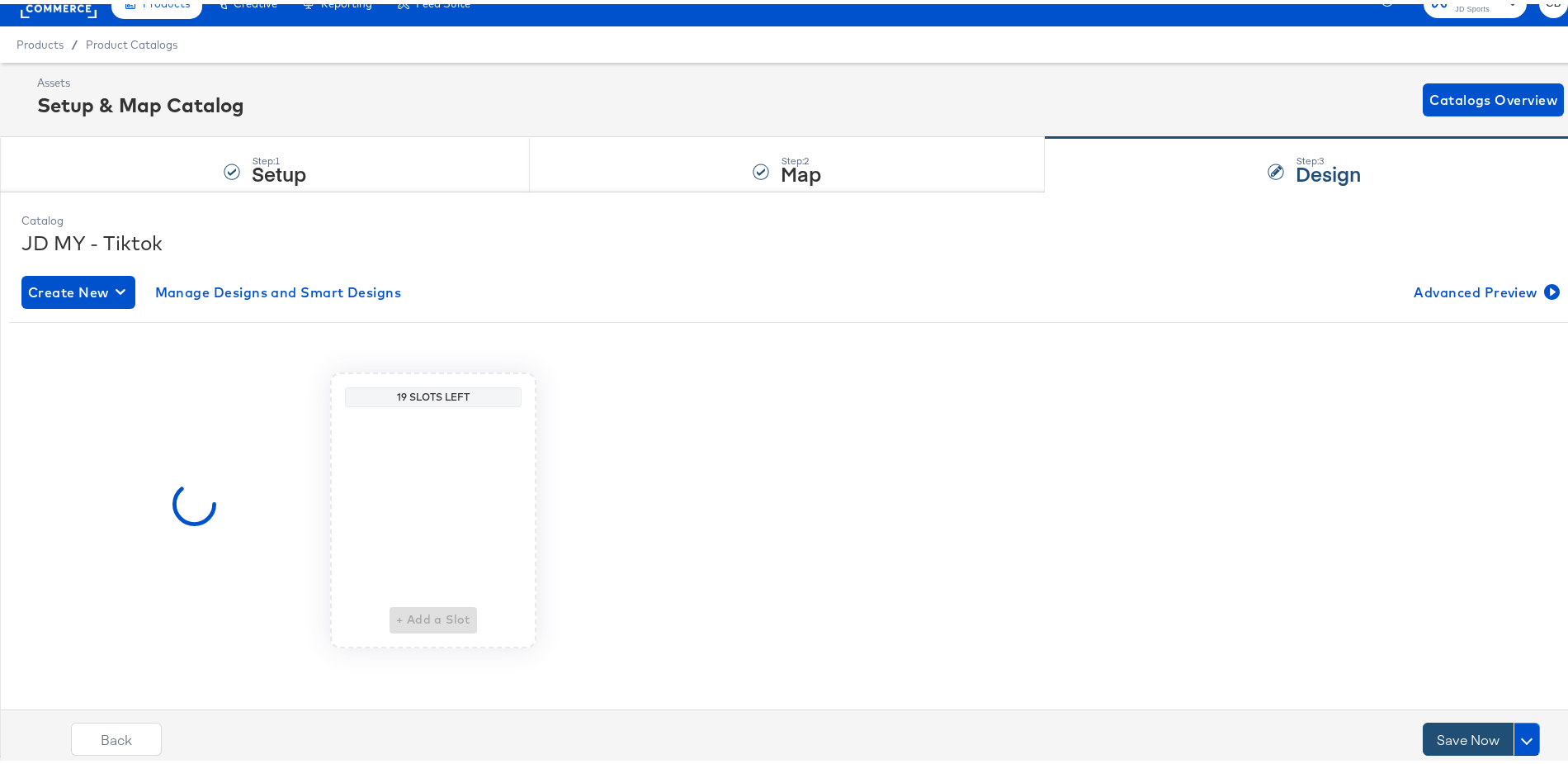
scroll to position [0, 0]
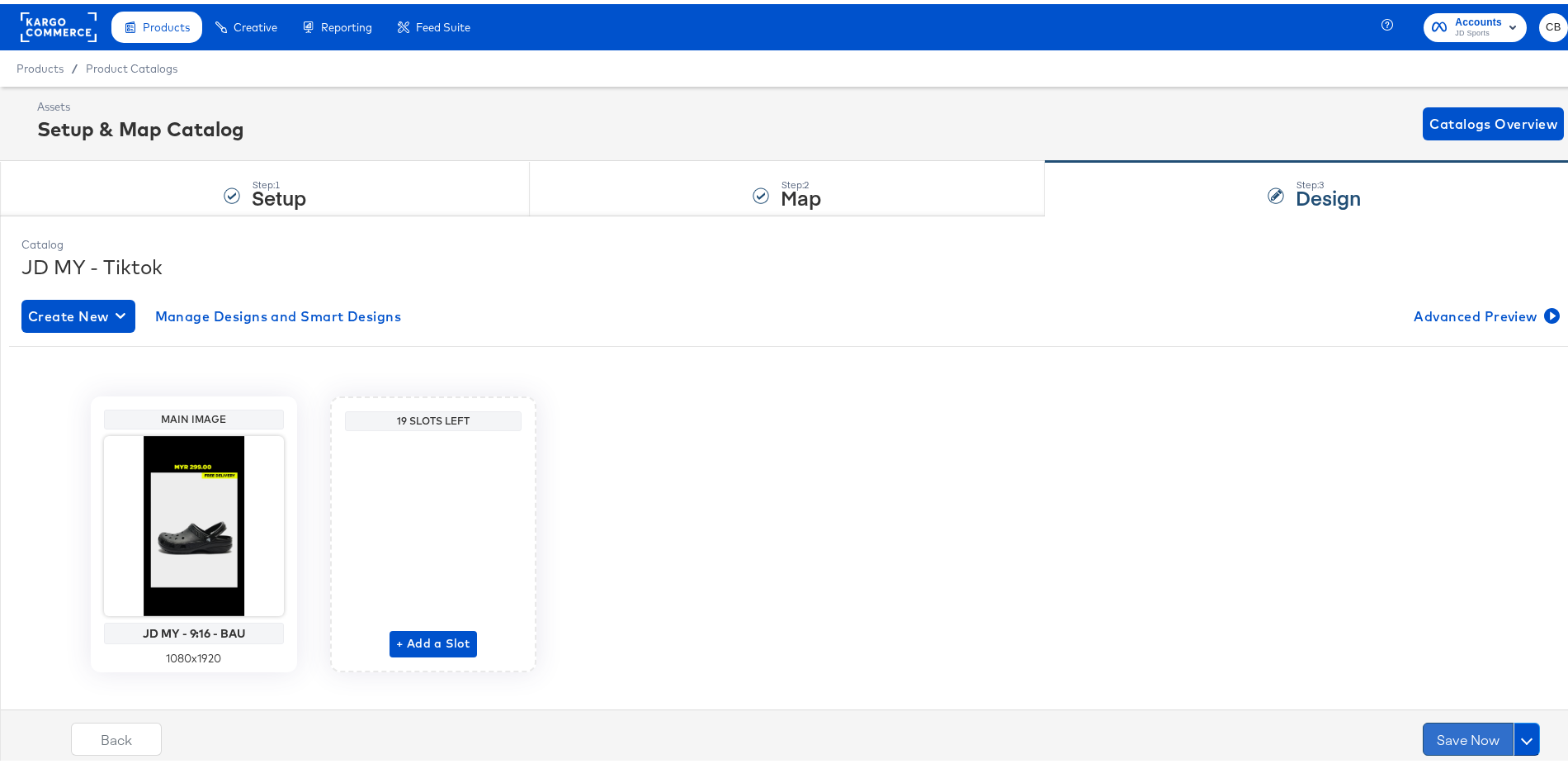
click at [1459, 733] on button "Save Now" at bounding box center [1468, 735] width 91 height 33
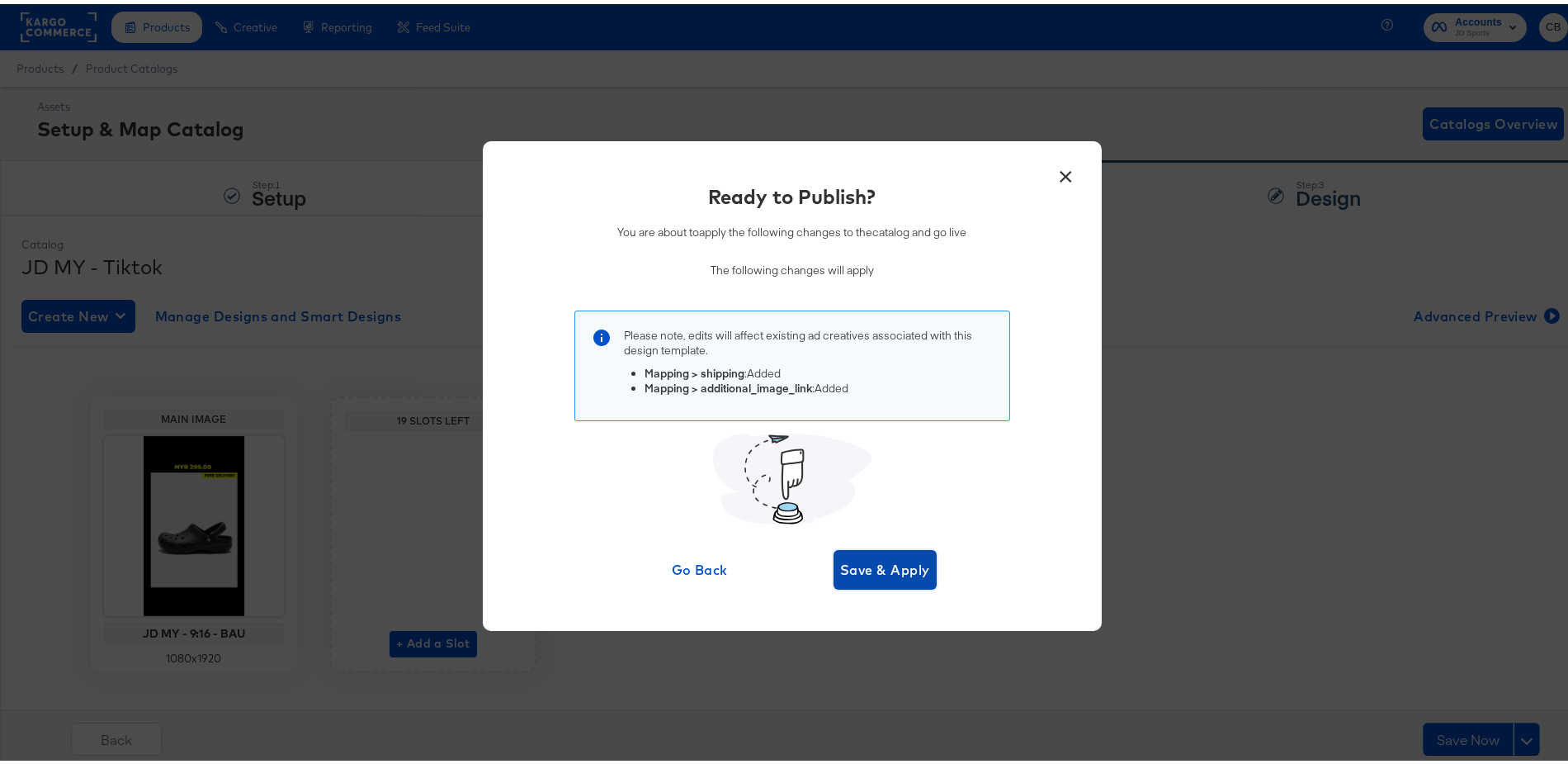
click at [903, 571] on span "Save & Apply" at bounding box center [885, 566] width 90 height 23
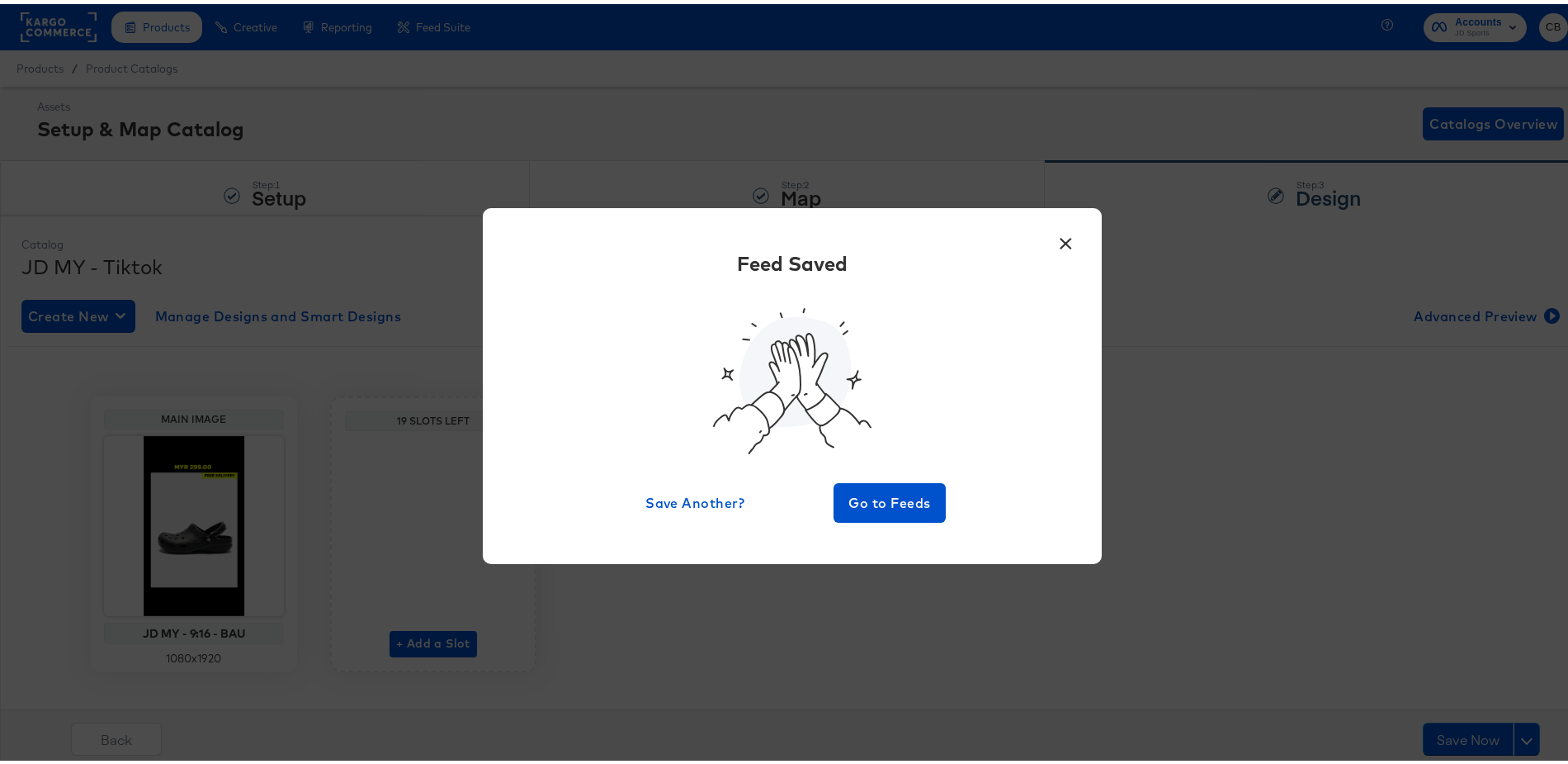
click at [1062, 236] on button "×" at bounding box center [1067, 236] width 30 height 30
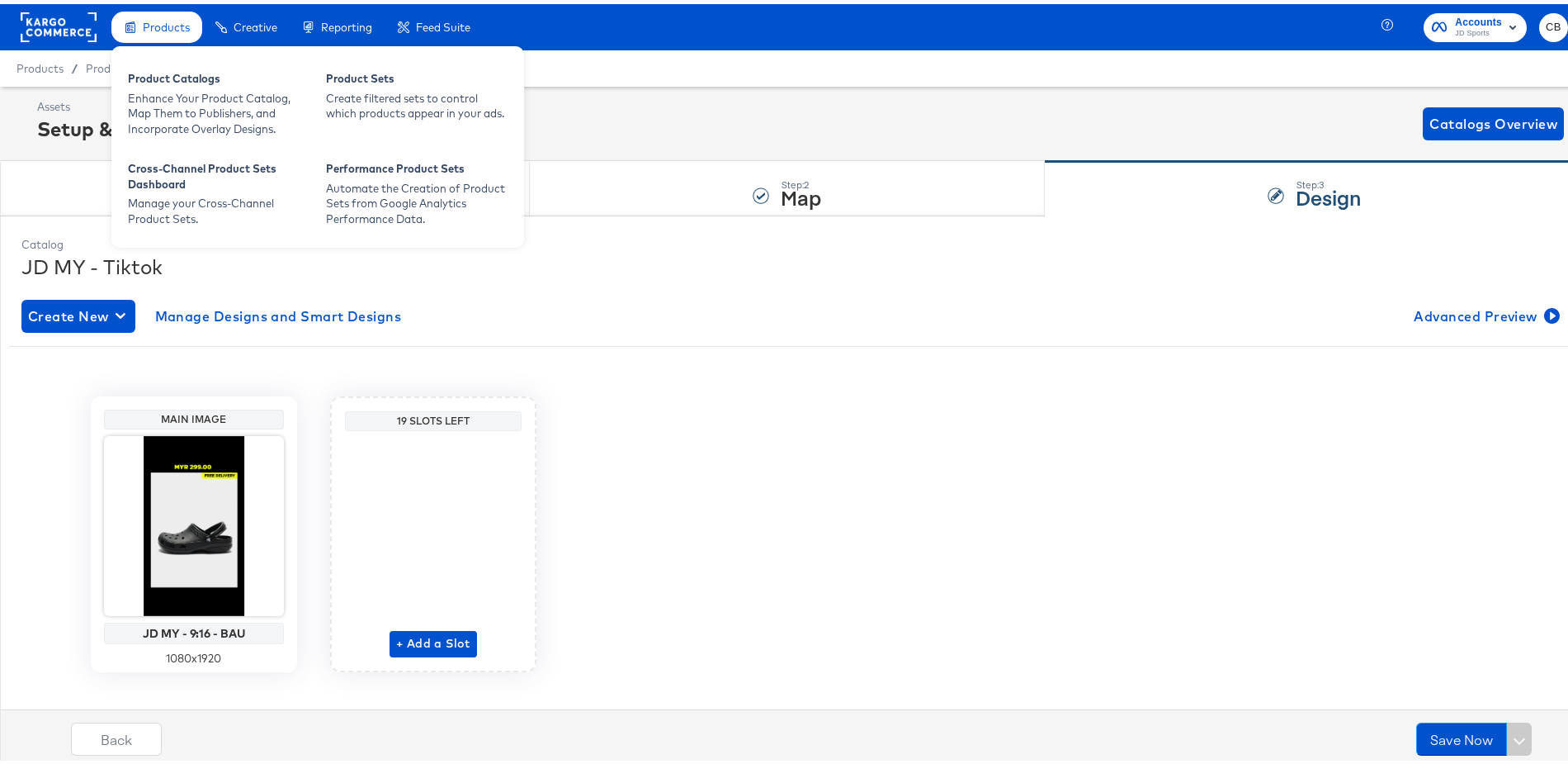
click at [149, 25] on span "Products" at bounding box center [166, 23] width 47 height 13
click at [158, 93] on div "Enhance Your Product Catalog, Map Them to Publishers, and Incorporate Overlay D…" at bounding box center [218, 110] width 182 height 46
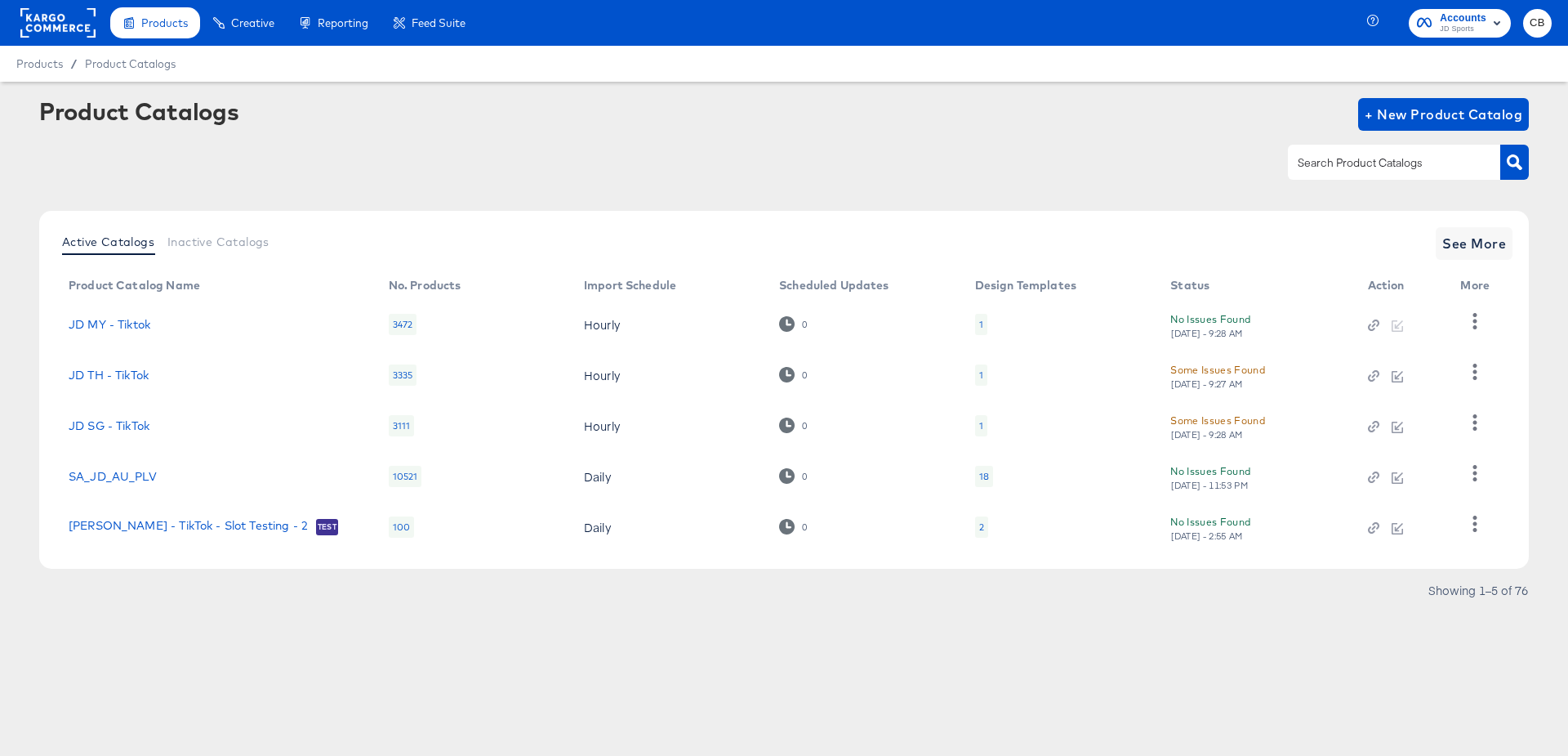
click at [1342, 166] on input "text" at bounding box center [1381, 163] width 174 height 19
type input "AU"
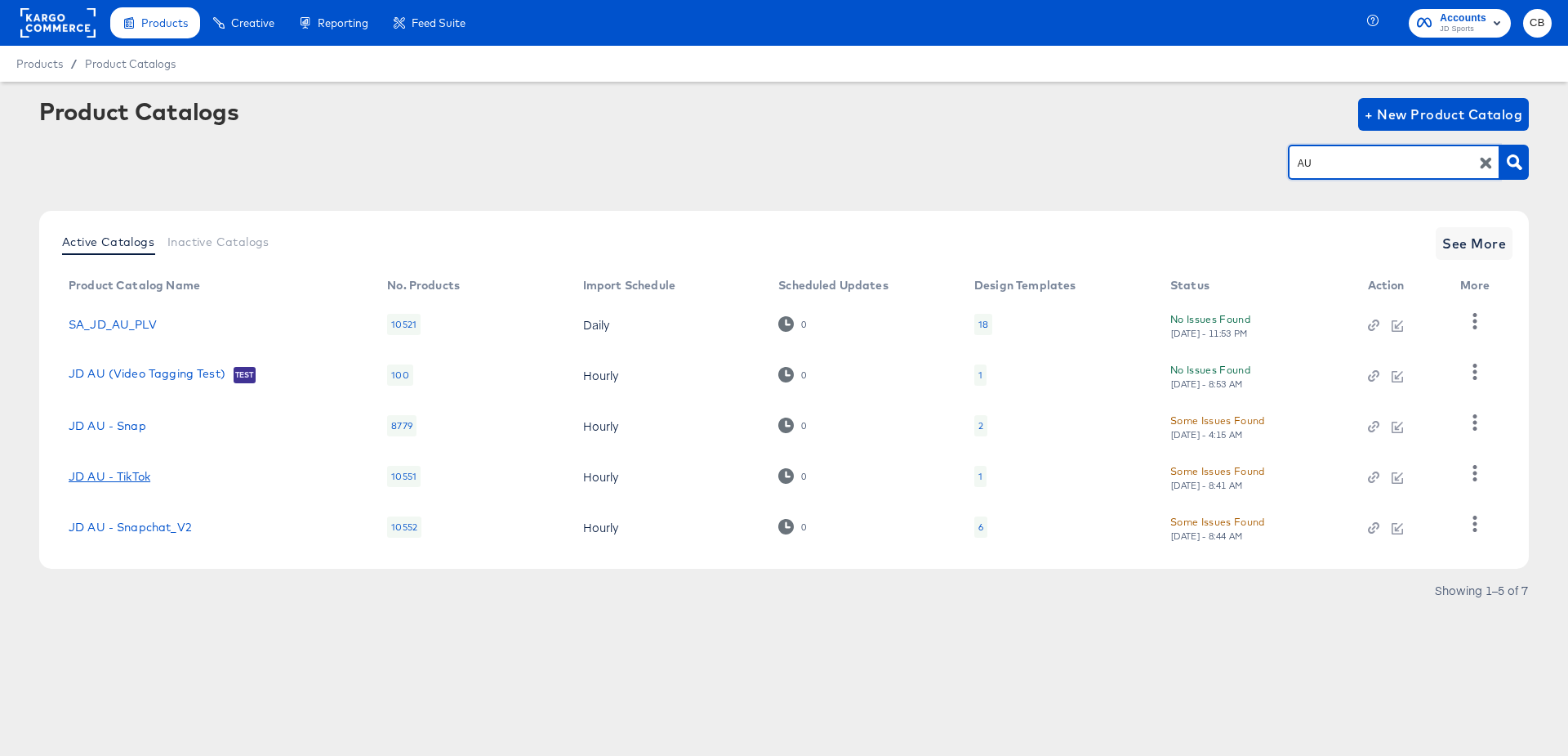
click at [127, 470] on link "JD AU - TikTok" at bounding box center [109, 476] width 82 height 13
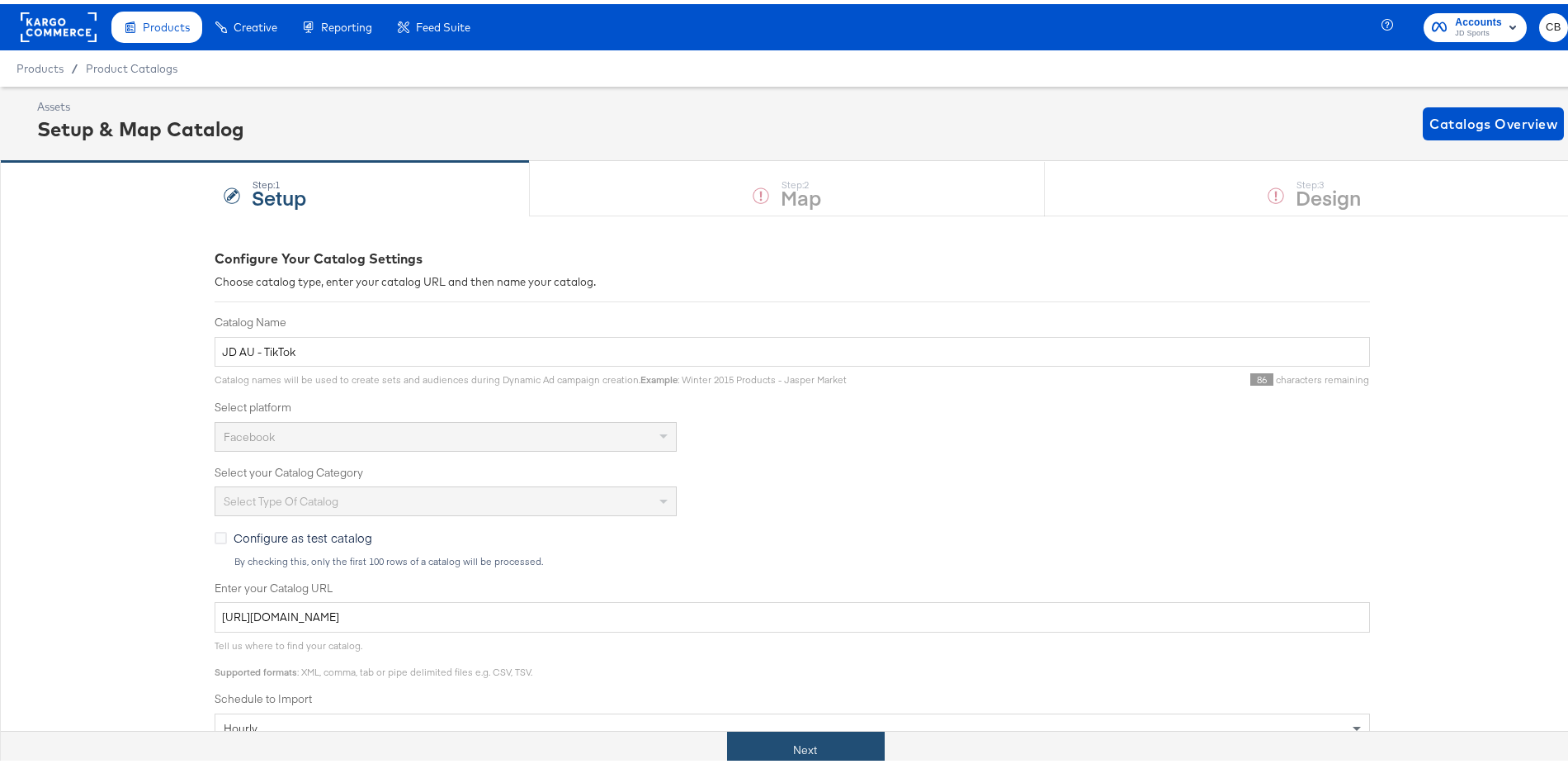
click at [790, 750] on button "Next" at bounding box center [805, 746] width 157 height 37
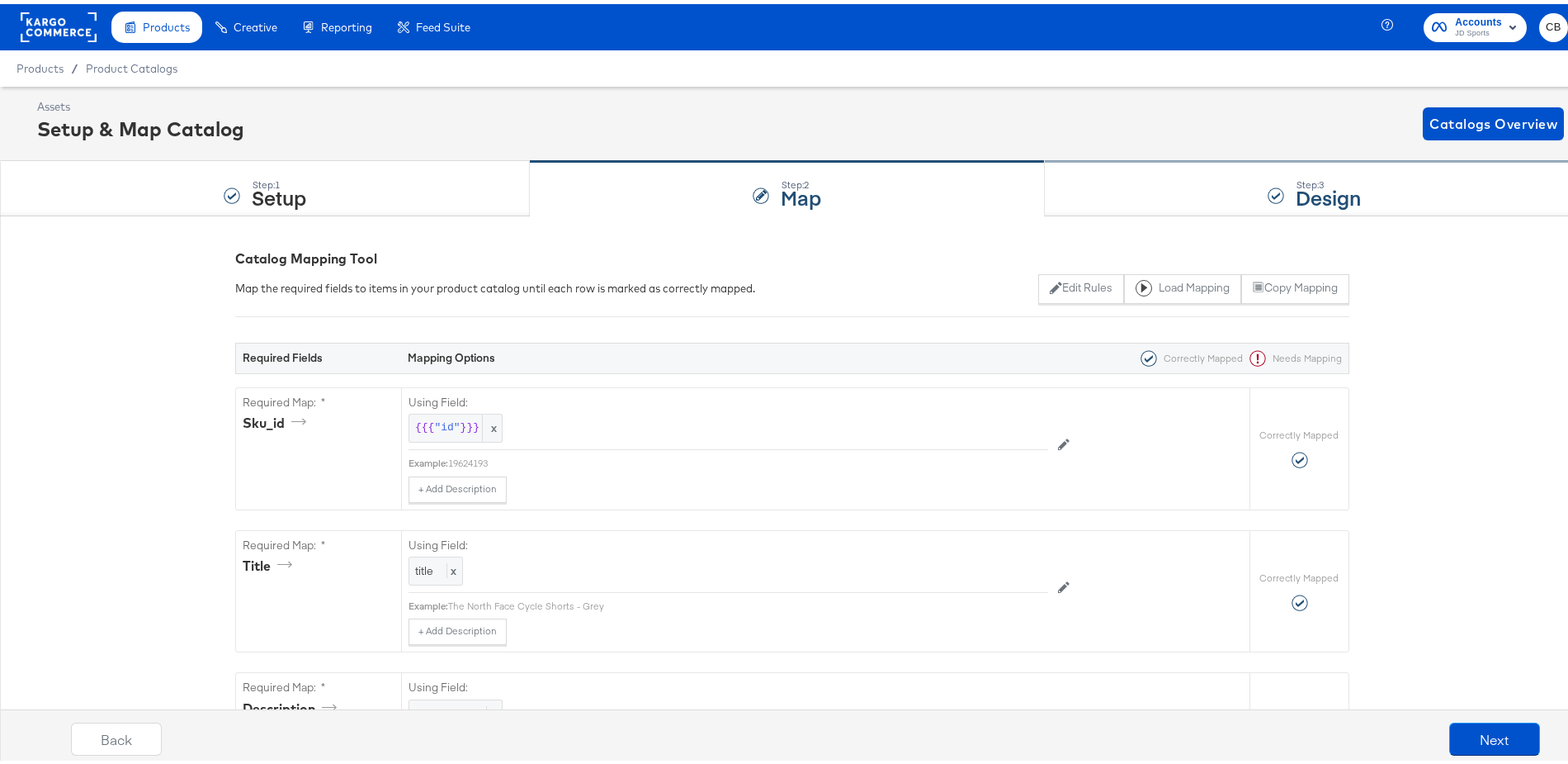
click at [1098, 183] on div "Step: 3 Design" at bounding box center [1314, 184] width 539 height 55
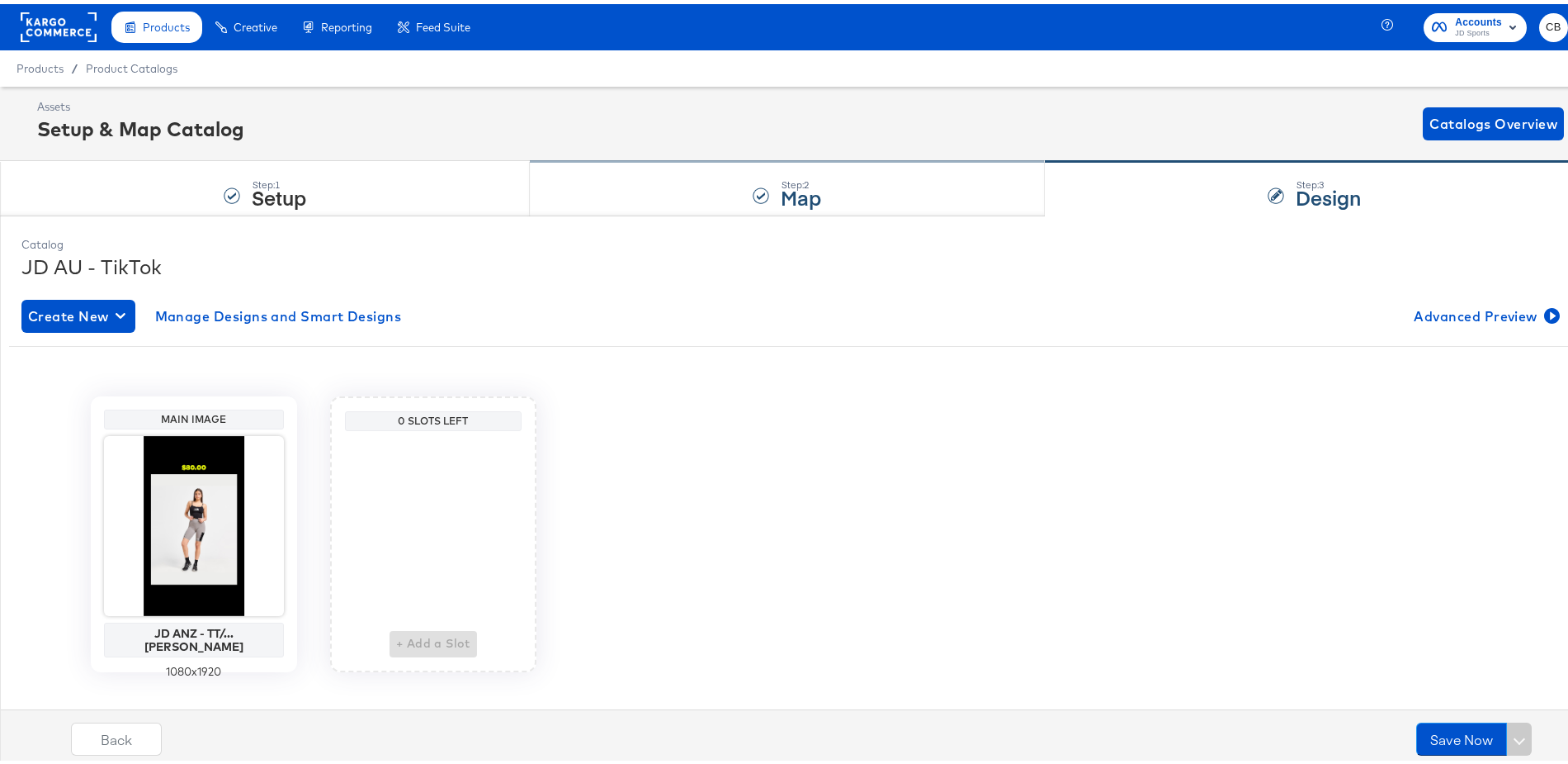
click at [665, 183] on div "Step: 2 Map" at bounding box center [787, 184] width 515 height 55
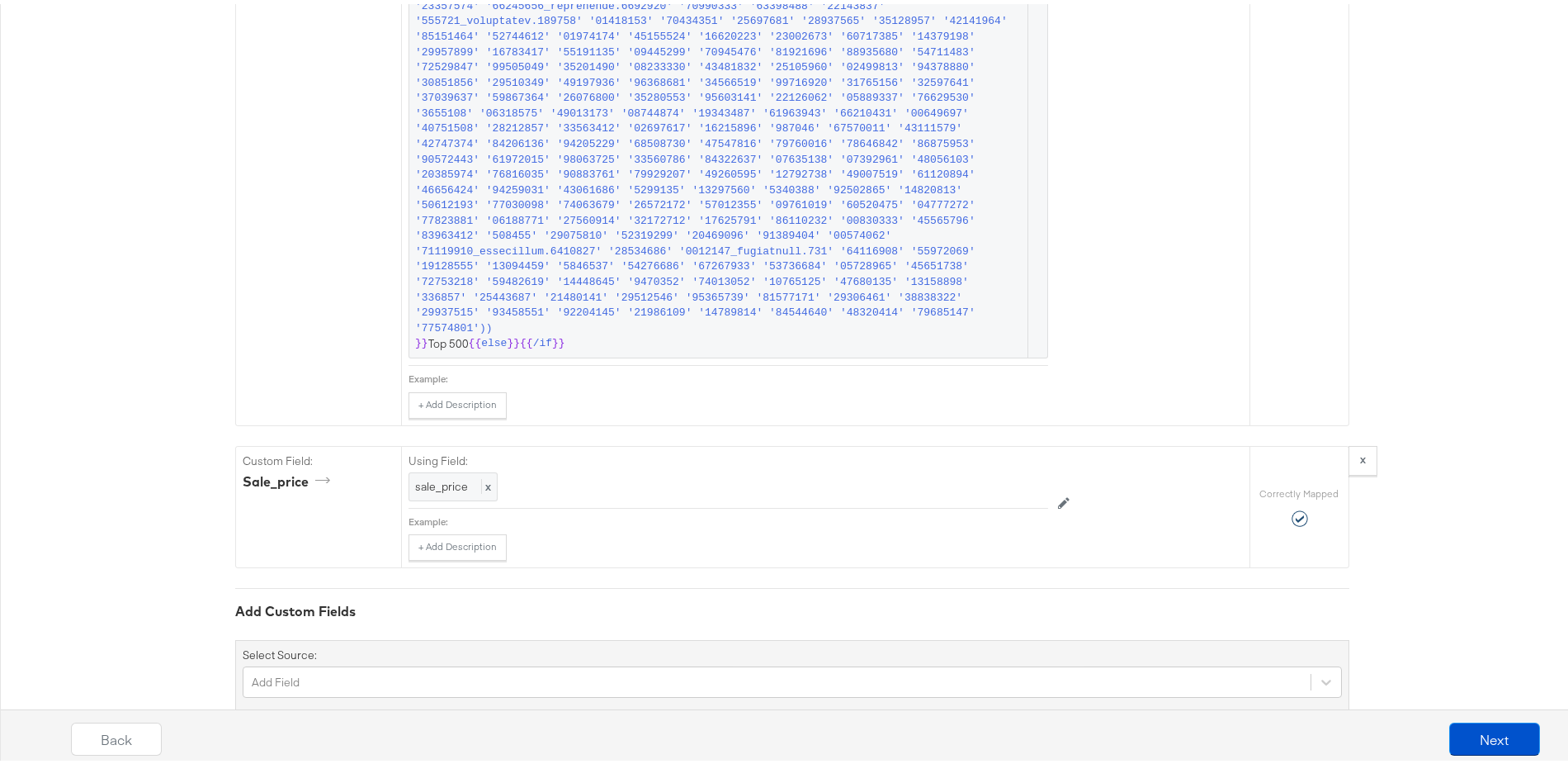
scroll to position [2957, 0]
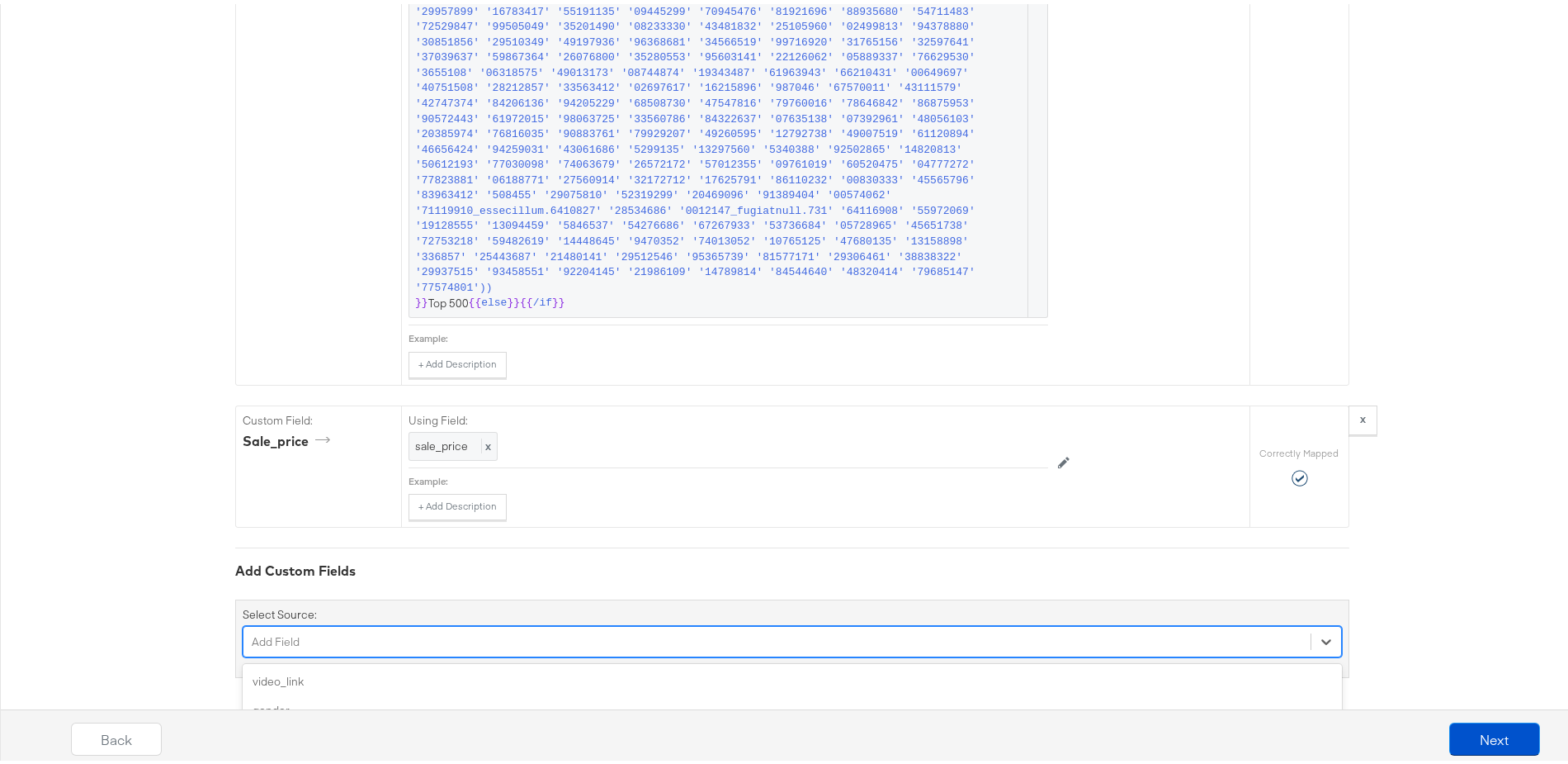
click at [336, 627] on div "option material focused, 4 of 74. 74 results available. Use Up and Down to choo…" at bounding box center [792, 637] width 1100 height 31
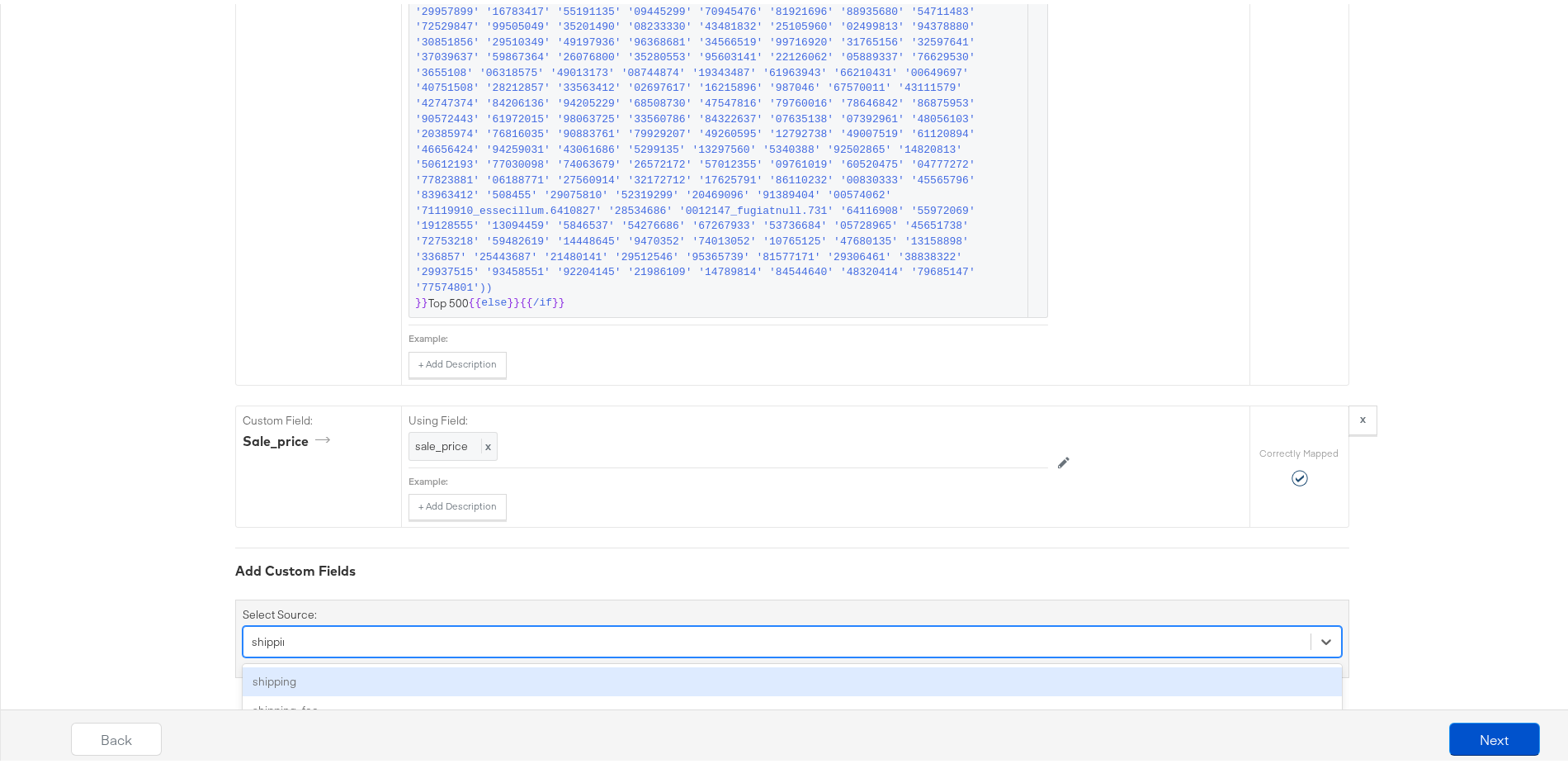
type input "shipping"
click at [255, 674] on div "shipping" at bounding box center [792, 677] width 1100 height 29
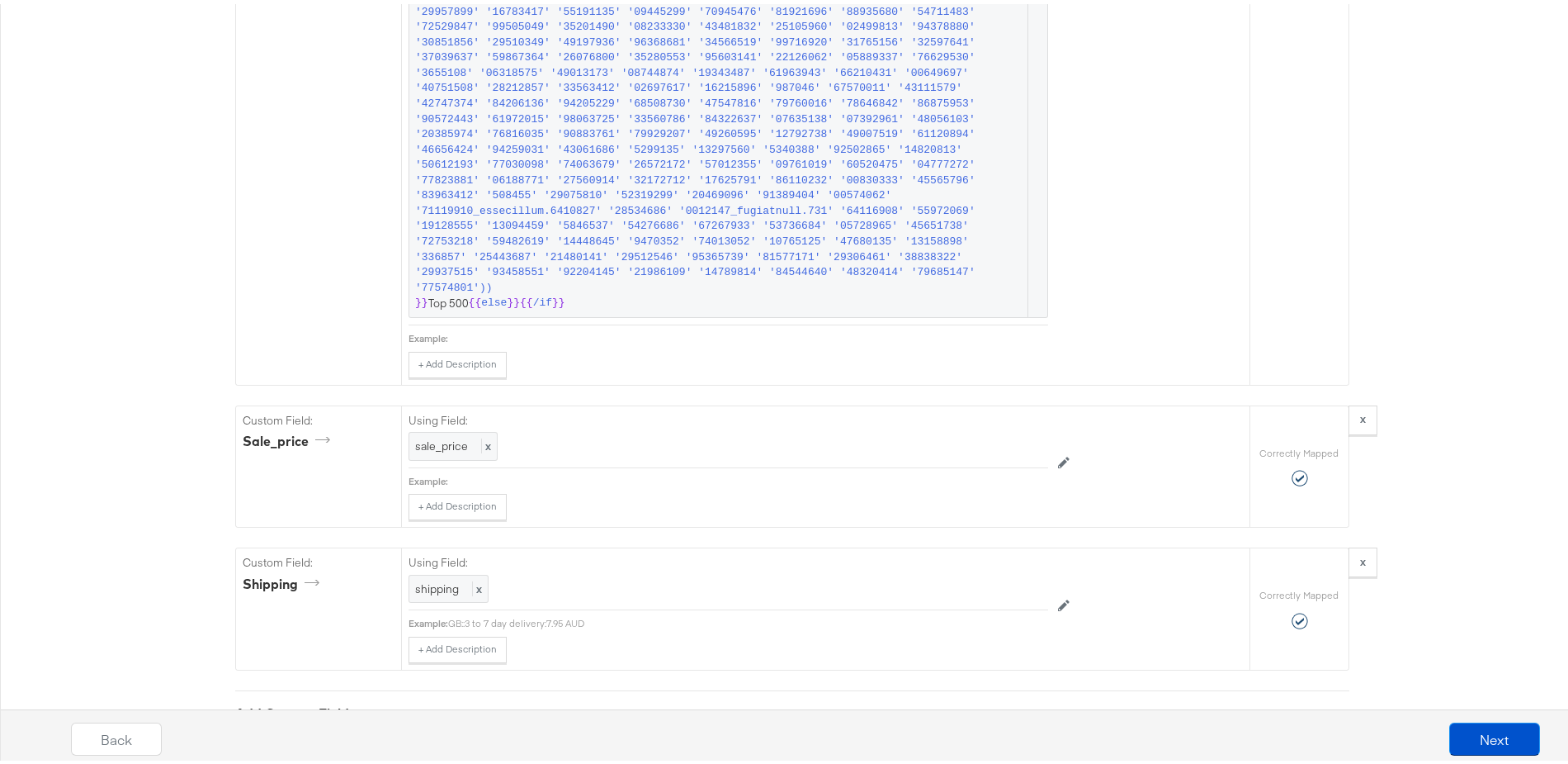
scroll to position [3095, 0]
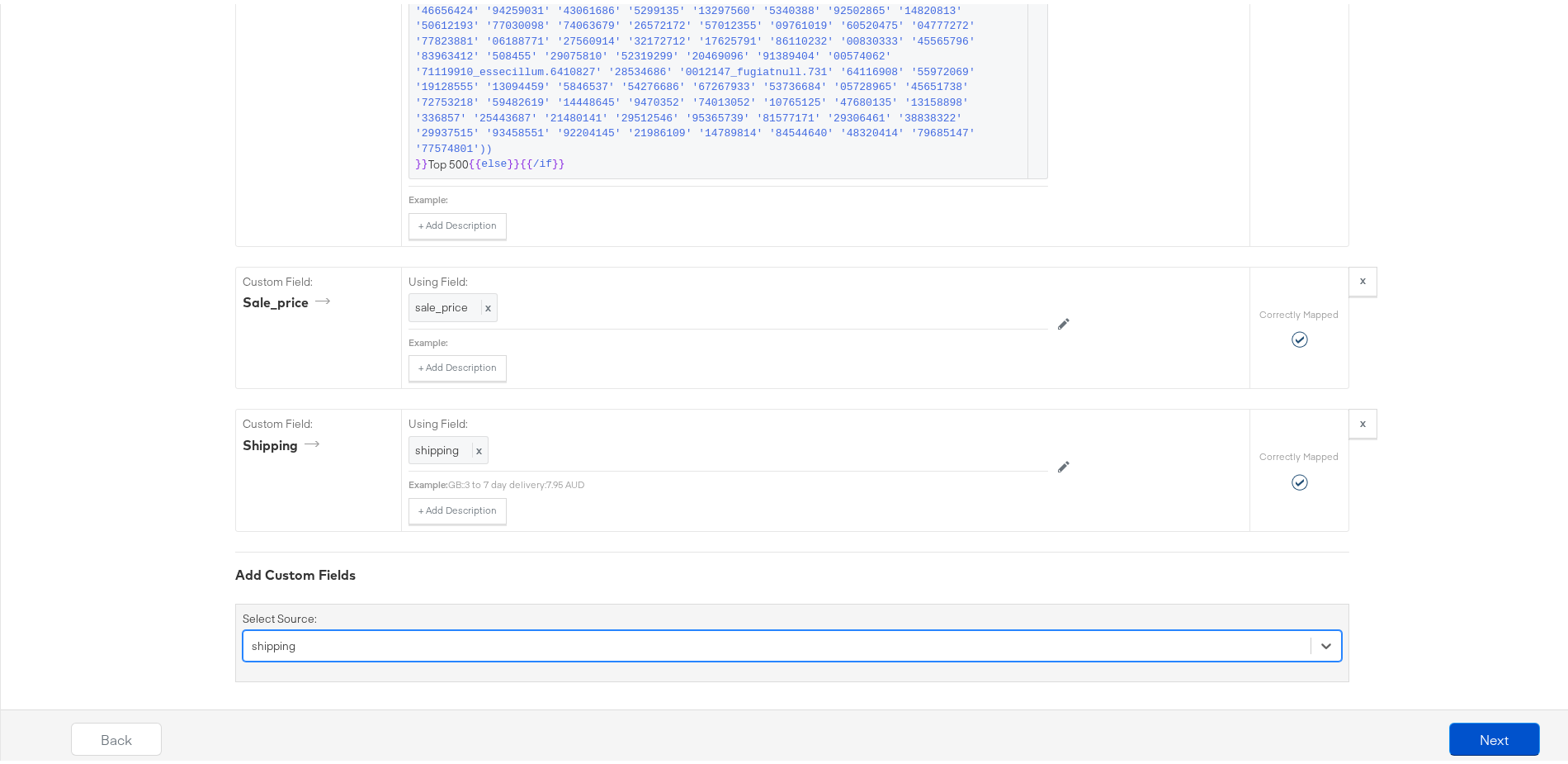
click at [298, 632] on div "option shipping, selected. Select is focused ,type to refine list, press Down t…" at bounding box center [792, 641] width 1100 height 31
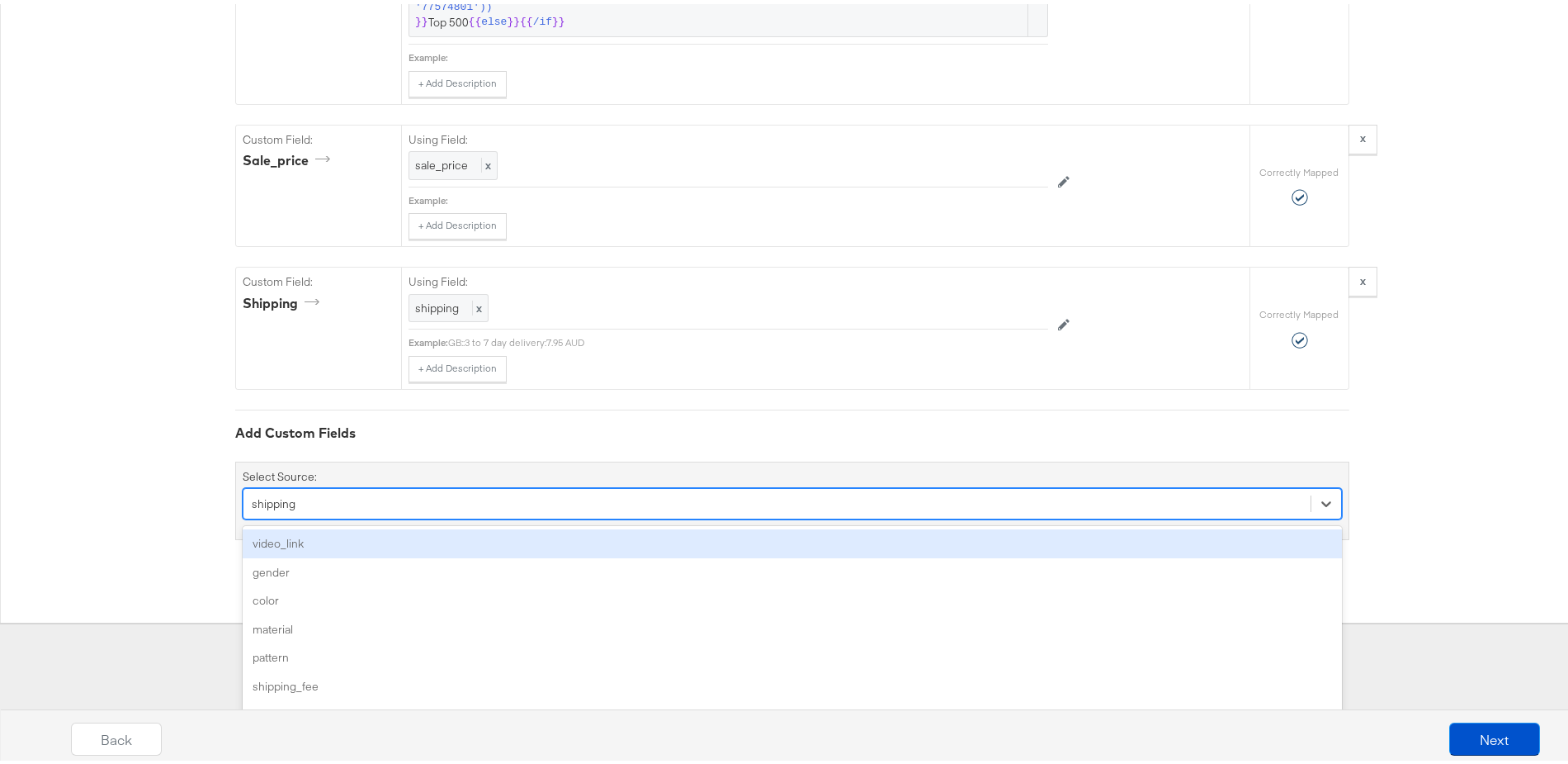
scroll to position [3098, 0]
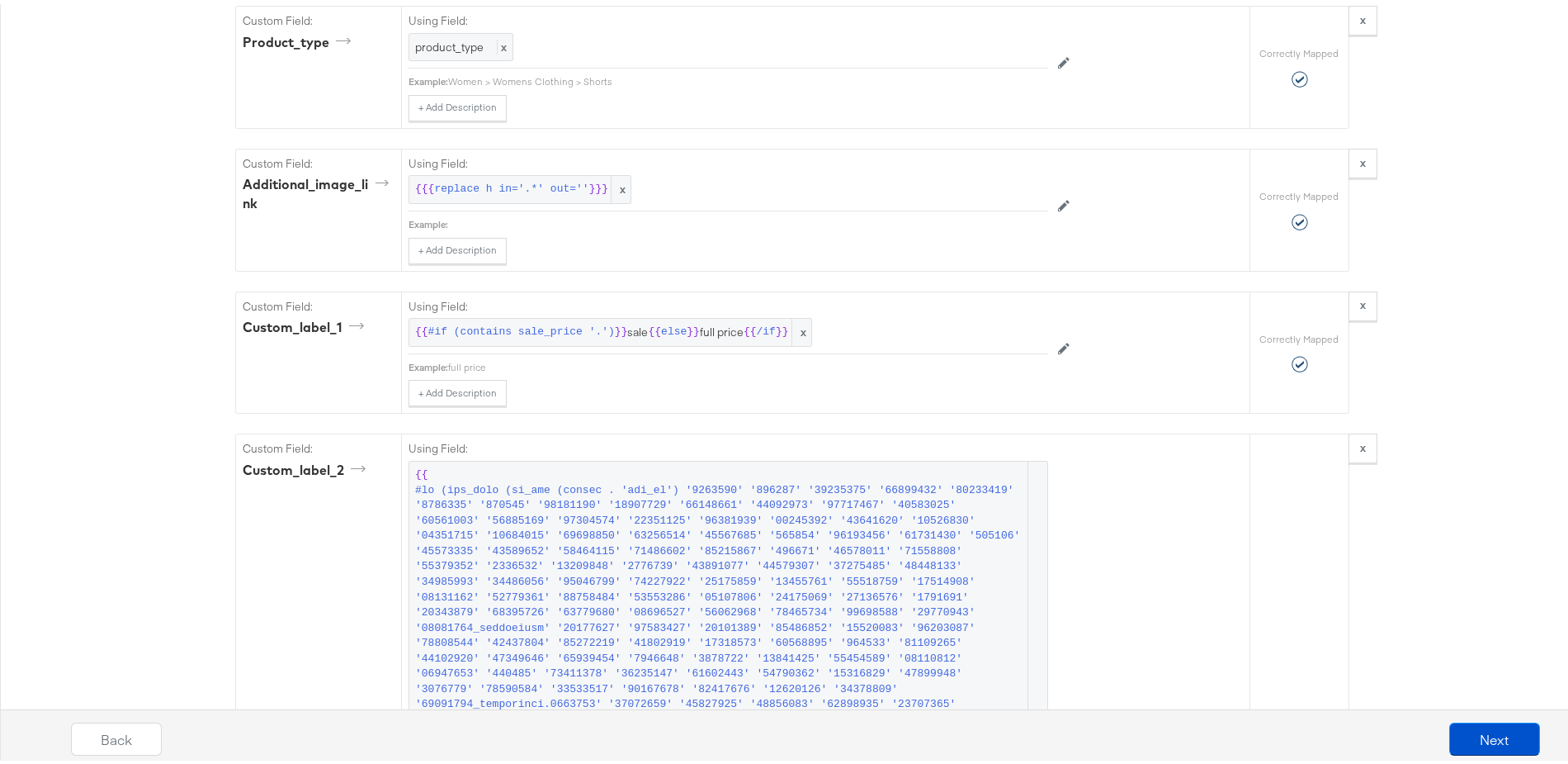
scroll to position [1662, 0]
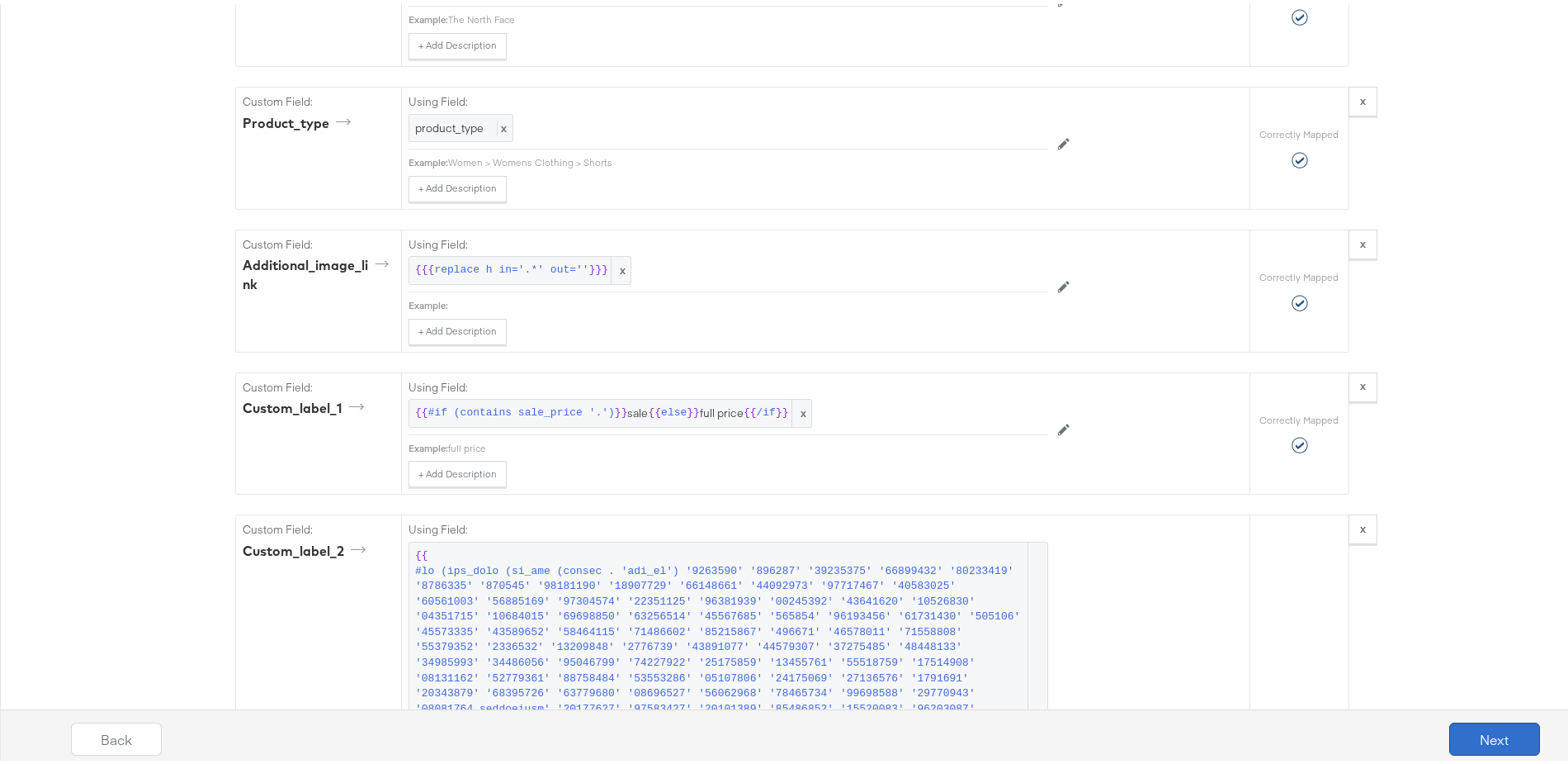
click at [1485, 737] on button "Next" at bounding box center [1494, 735] width 91 height 33
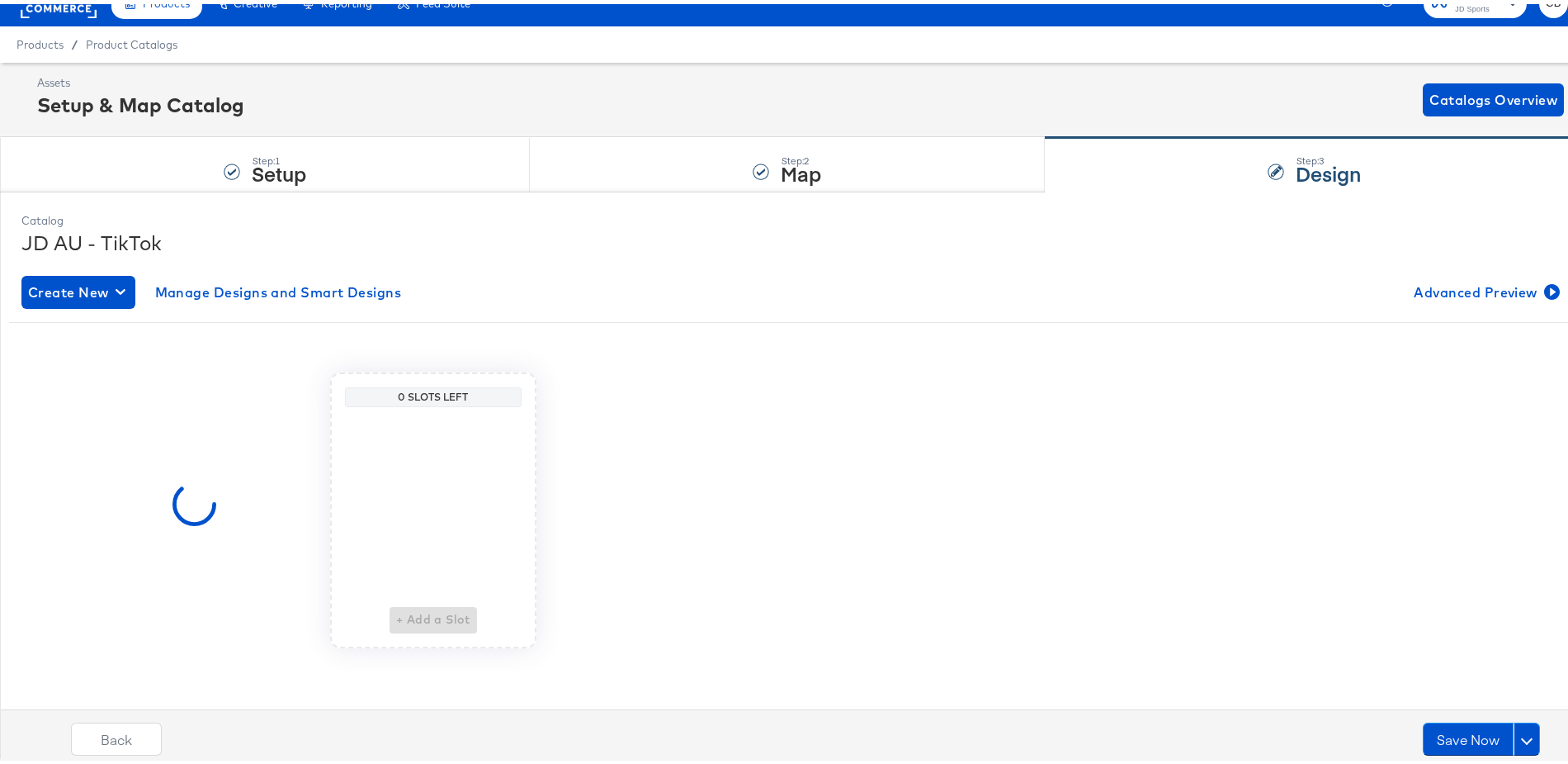
scroll to position [0, 0]
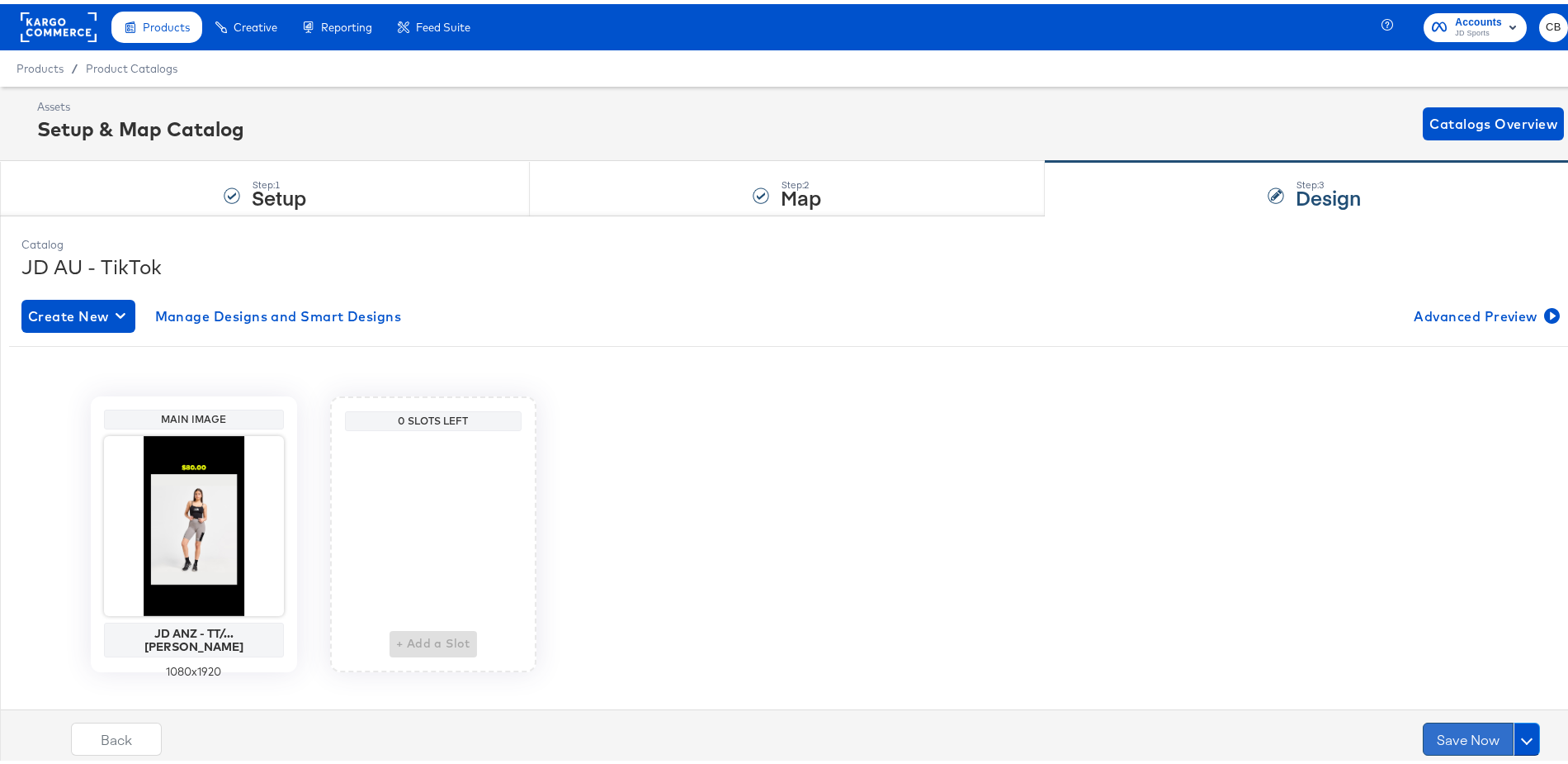
click at [1449, 728] on button "Save Now" at bounding box center [1468, 735] width 91 height 33
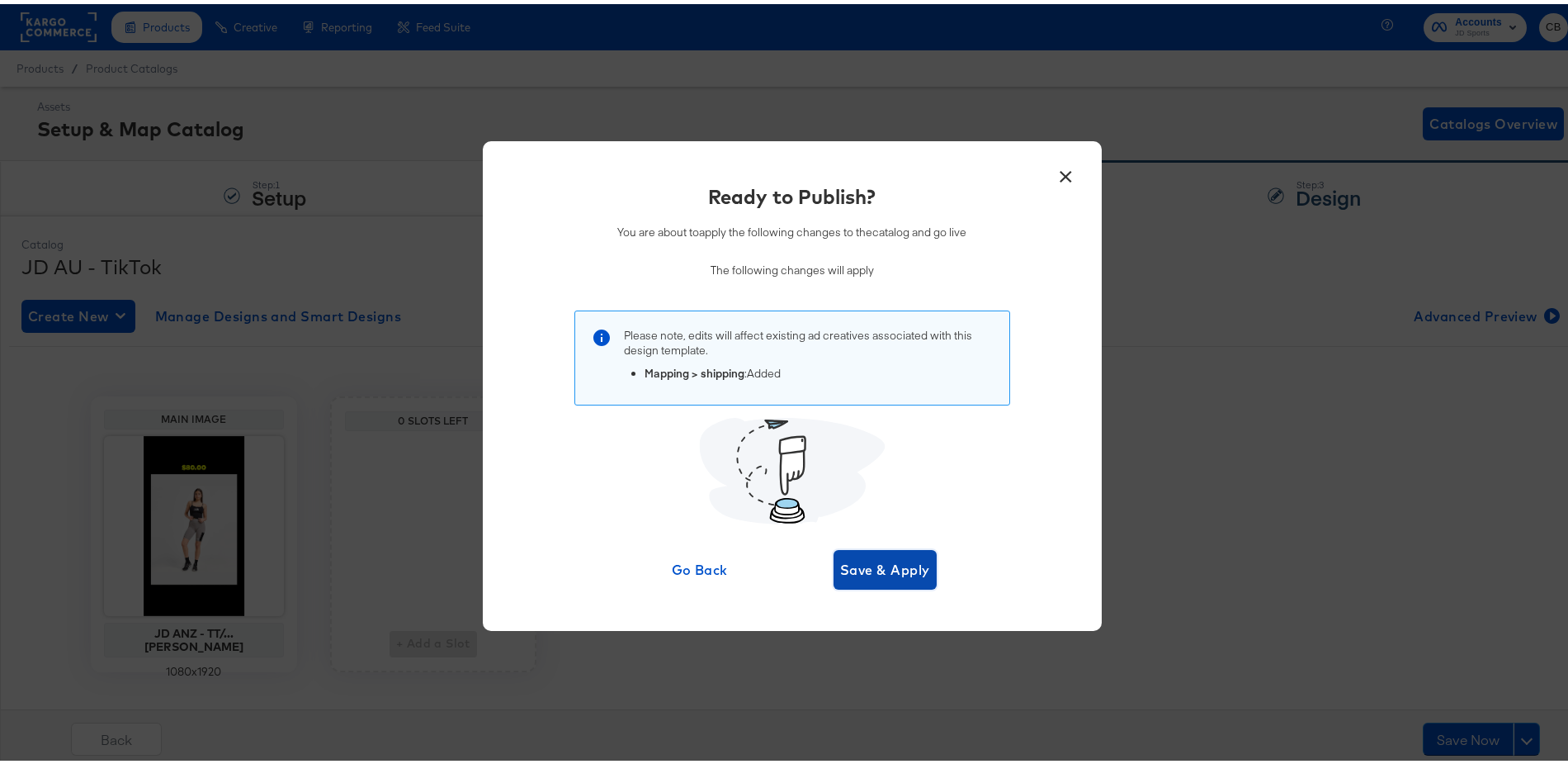
click at [877, 556] on span "Save & Apply" at bounding box center [885, 566] width 90 height 23
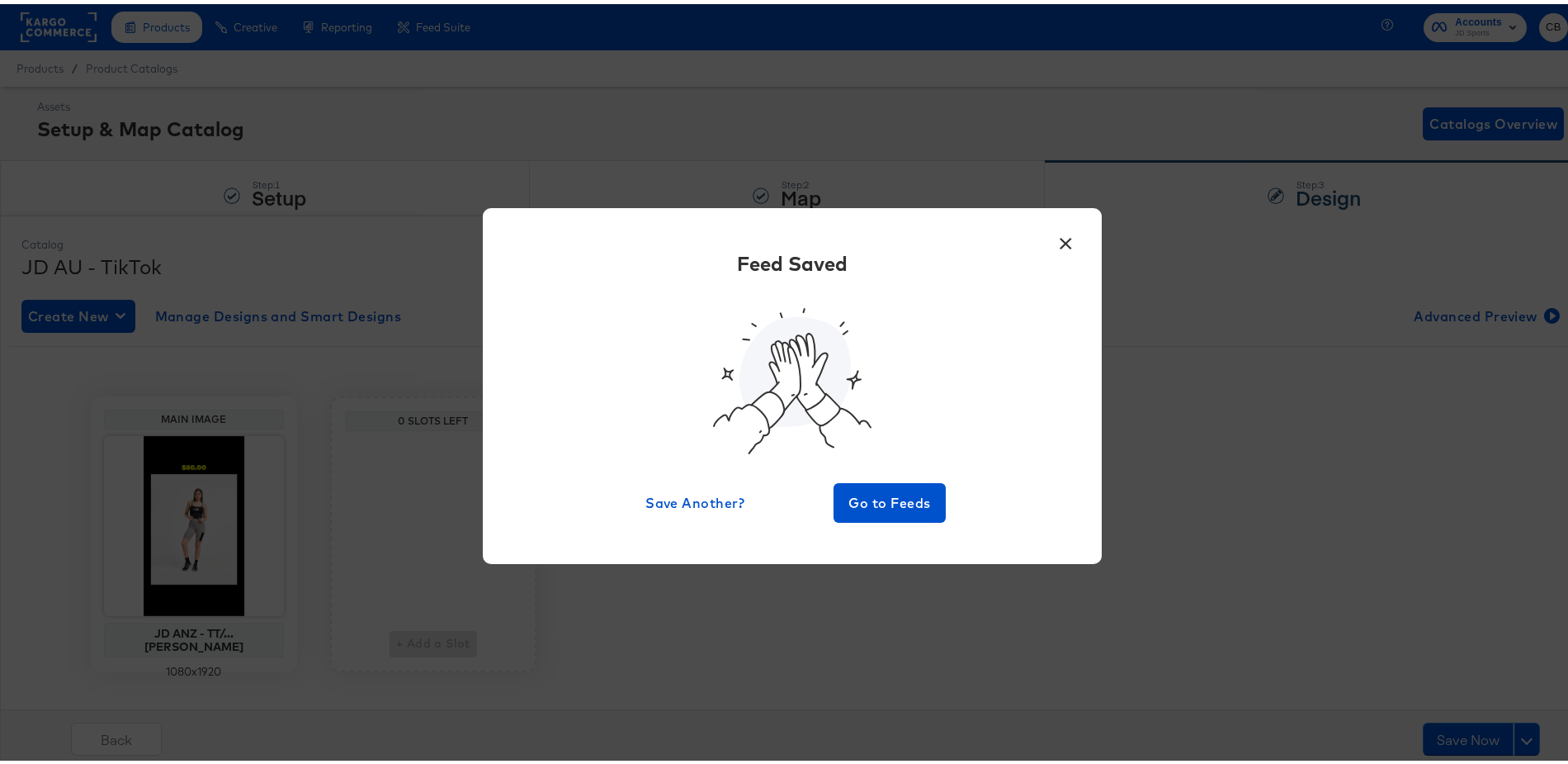
click at [1052, 237] on button "×" at bounding box center [1067, 236] width 30 height 30
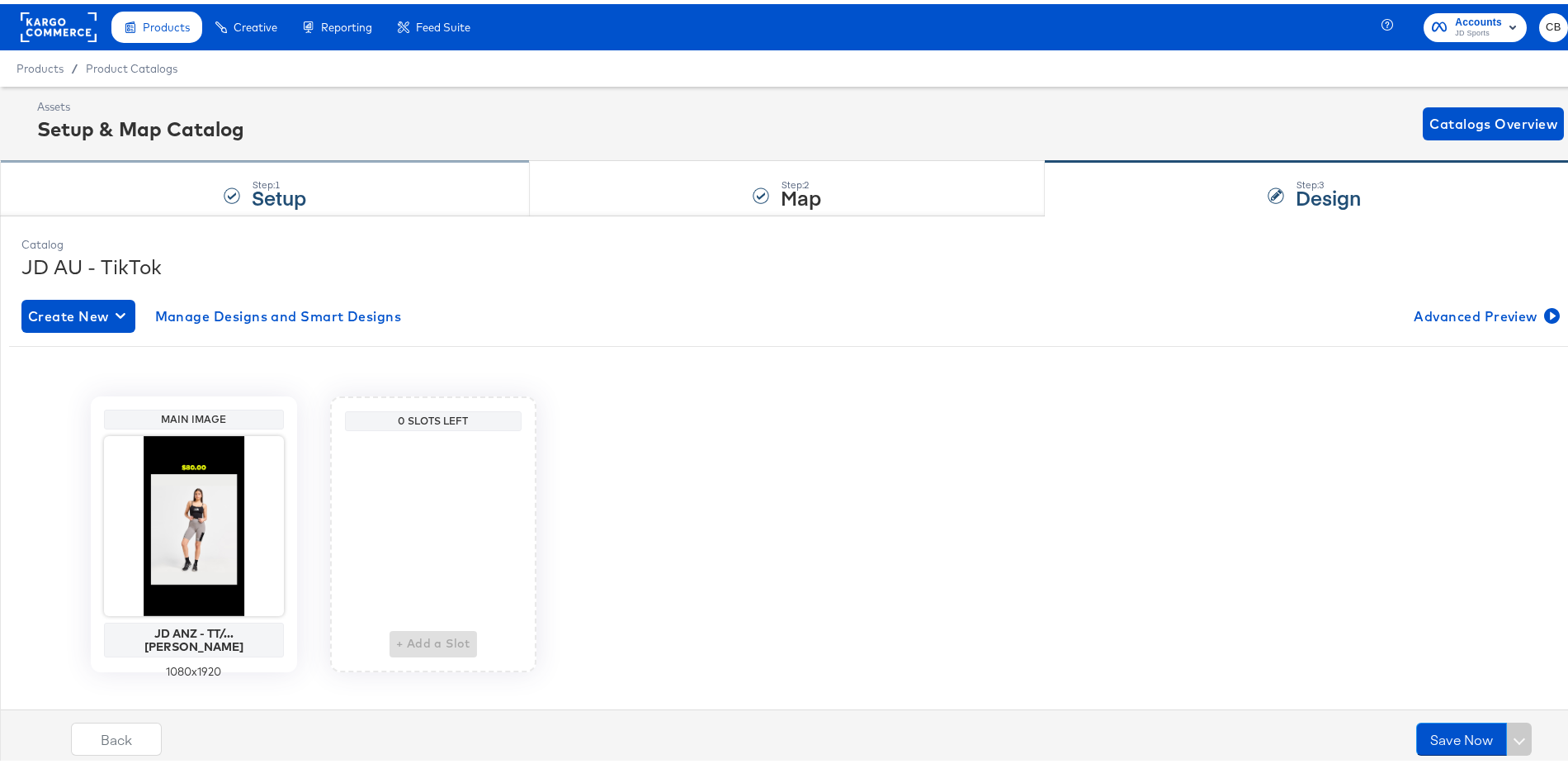
click at [137, 183] on div "Step: 1 Setup" at bounding box center [265, 184] width 530 height 55
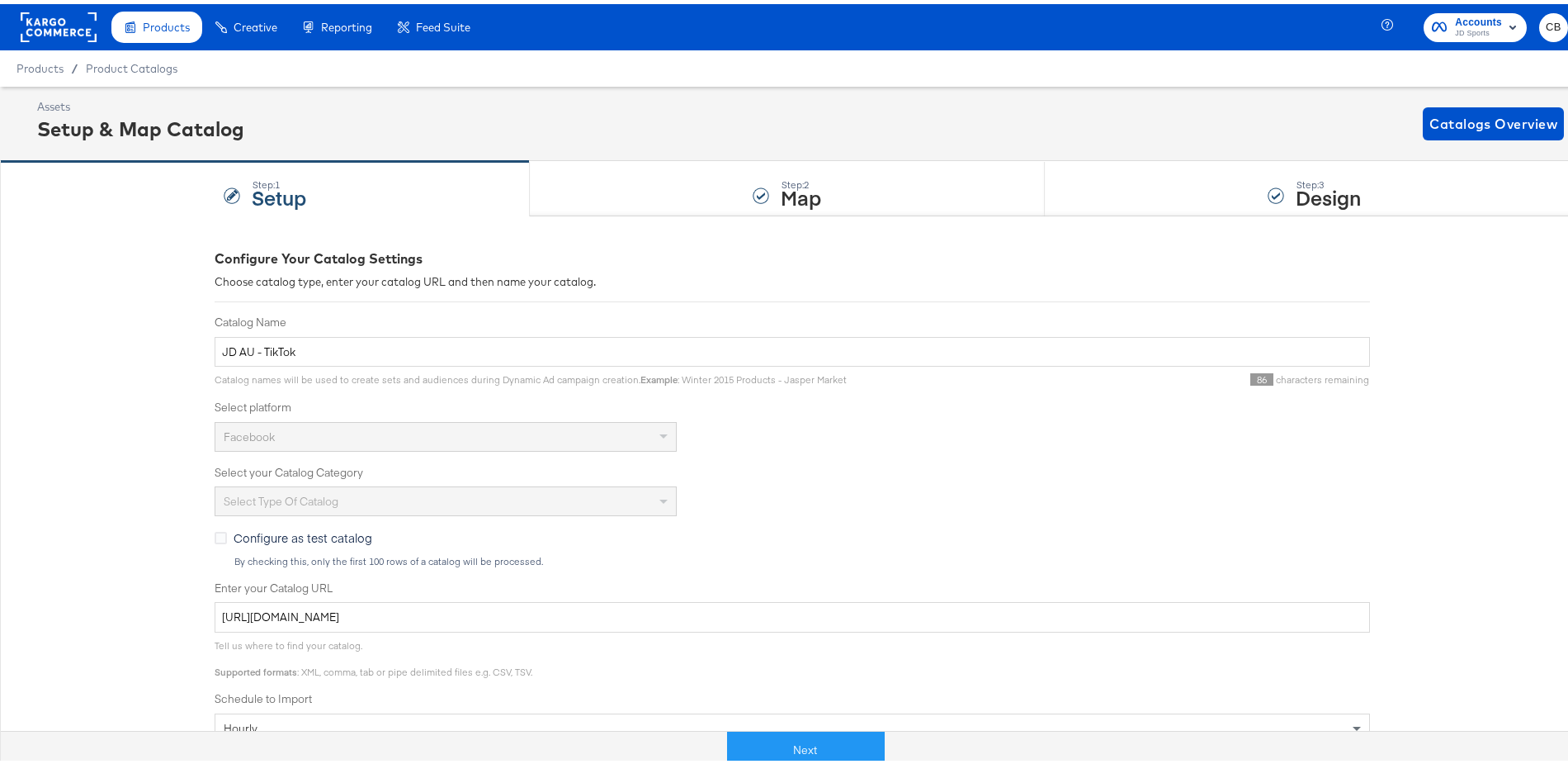
click at [31, 20] on rect at bounding box center [58, 23] width 76 height 30
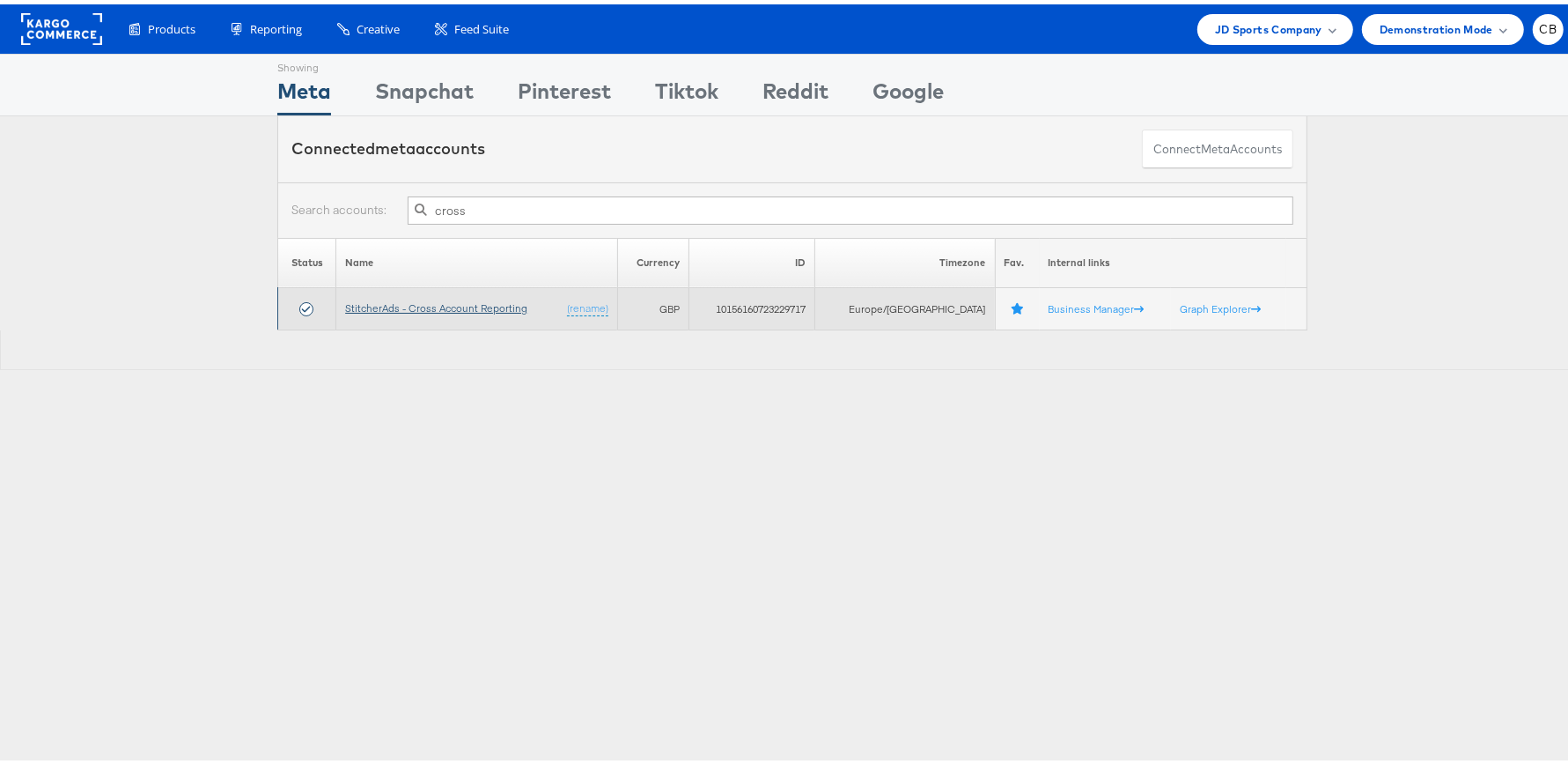
type input "cross"
click at [434, 307] on link "StitcherAds - Cross Account Reporting" at bounding box center [436, 303] width 183 height 13
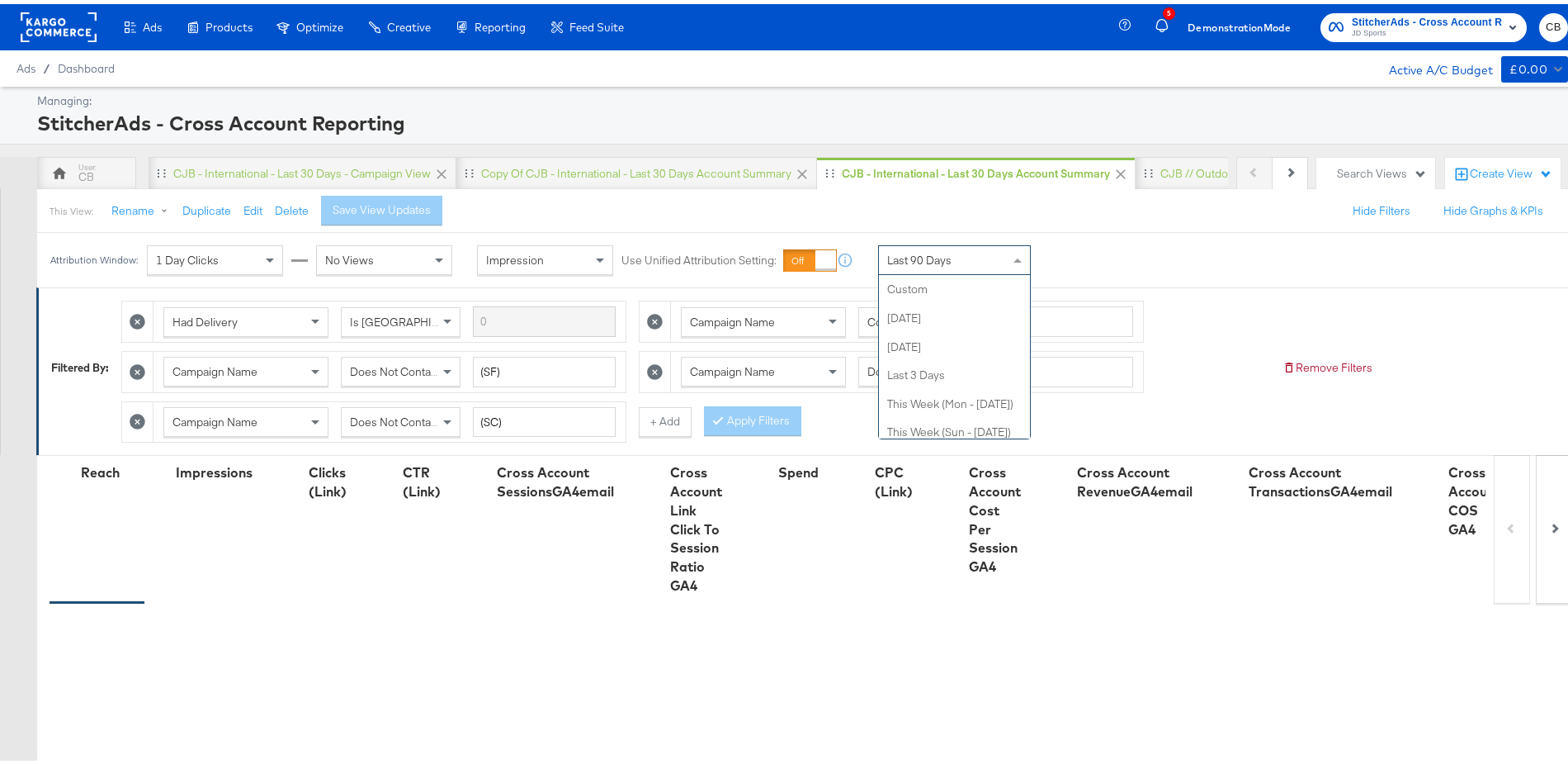
click at [969, 256] on div "Last 90 Days" at bounding box center [955, 256] width 151 height 28
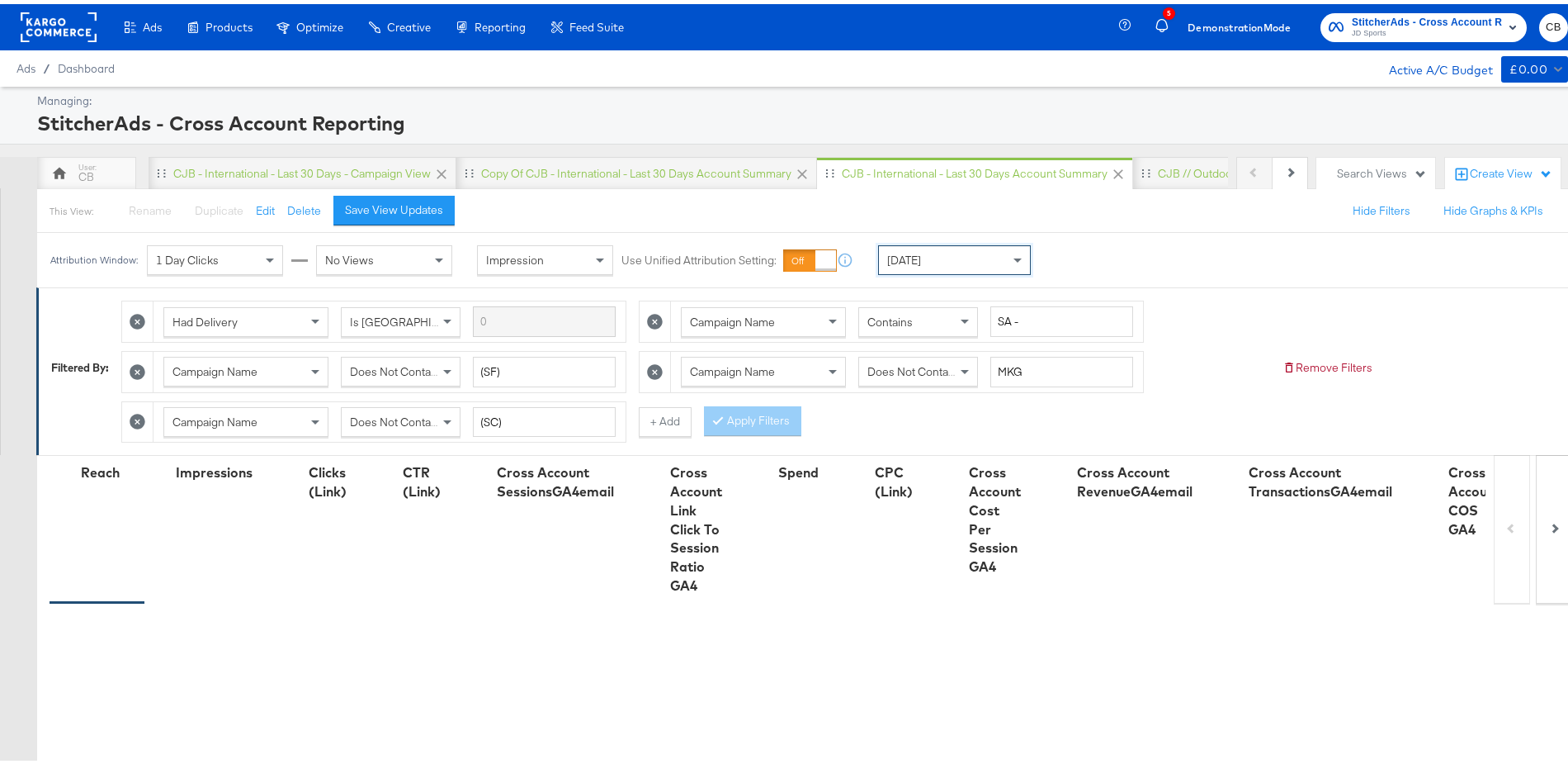
scroll to position [442, 0]
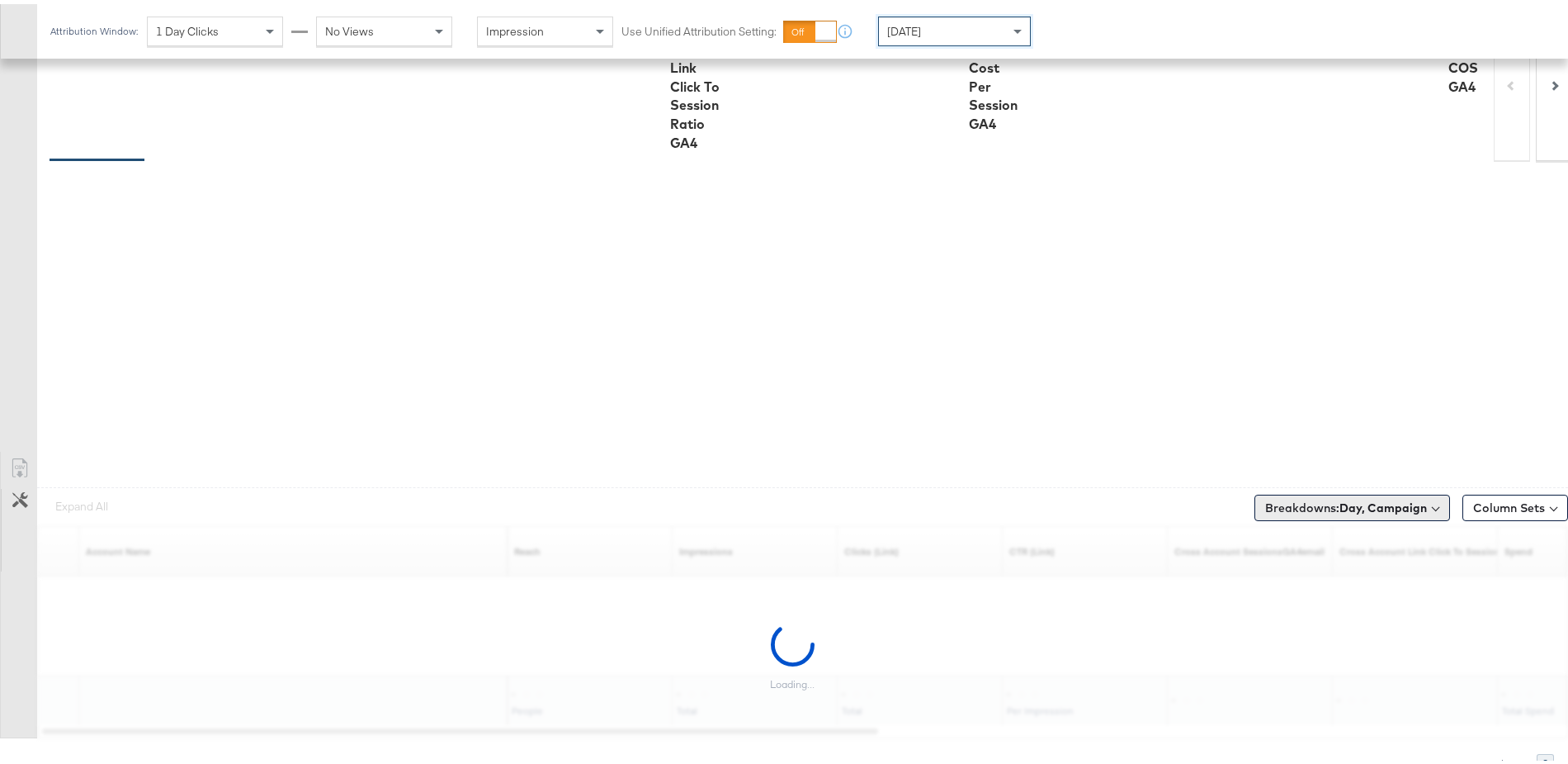
click at [1393, 504] on b "Day, Campaign" at bounding box center [1383, 503] width 88 height 15
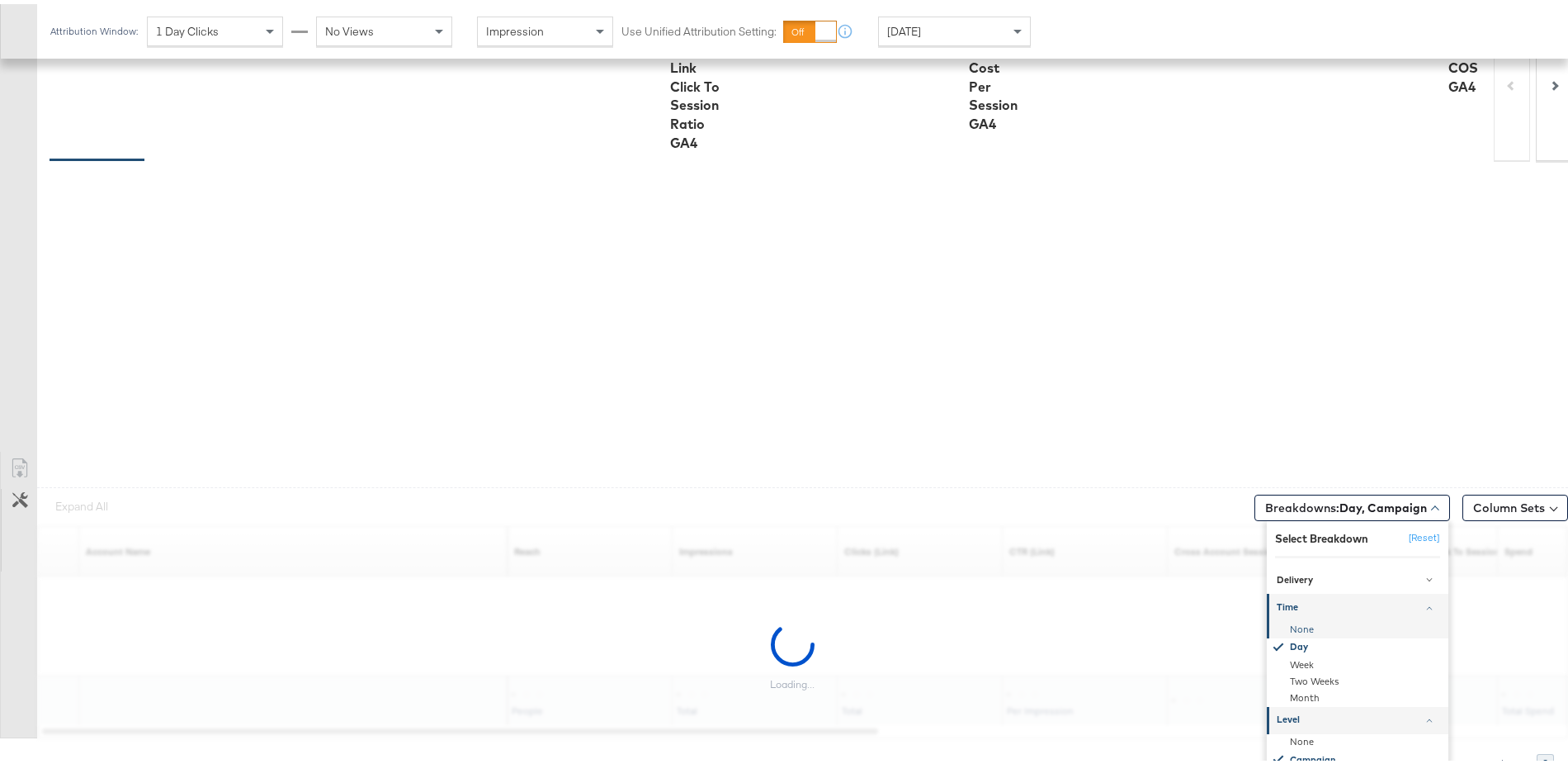
click at [1296, 619] on div "None" at bounding box center [1359, 625] width 179 height 17
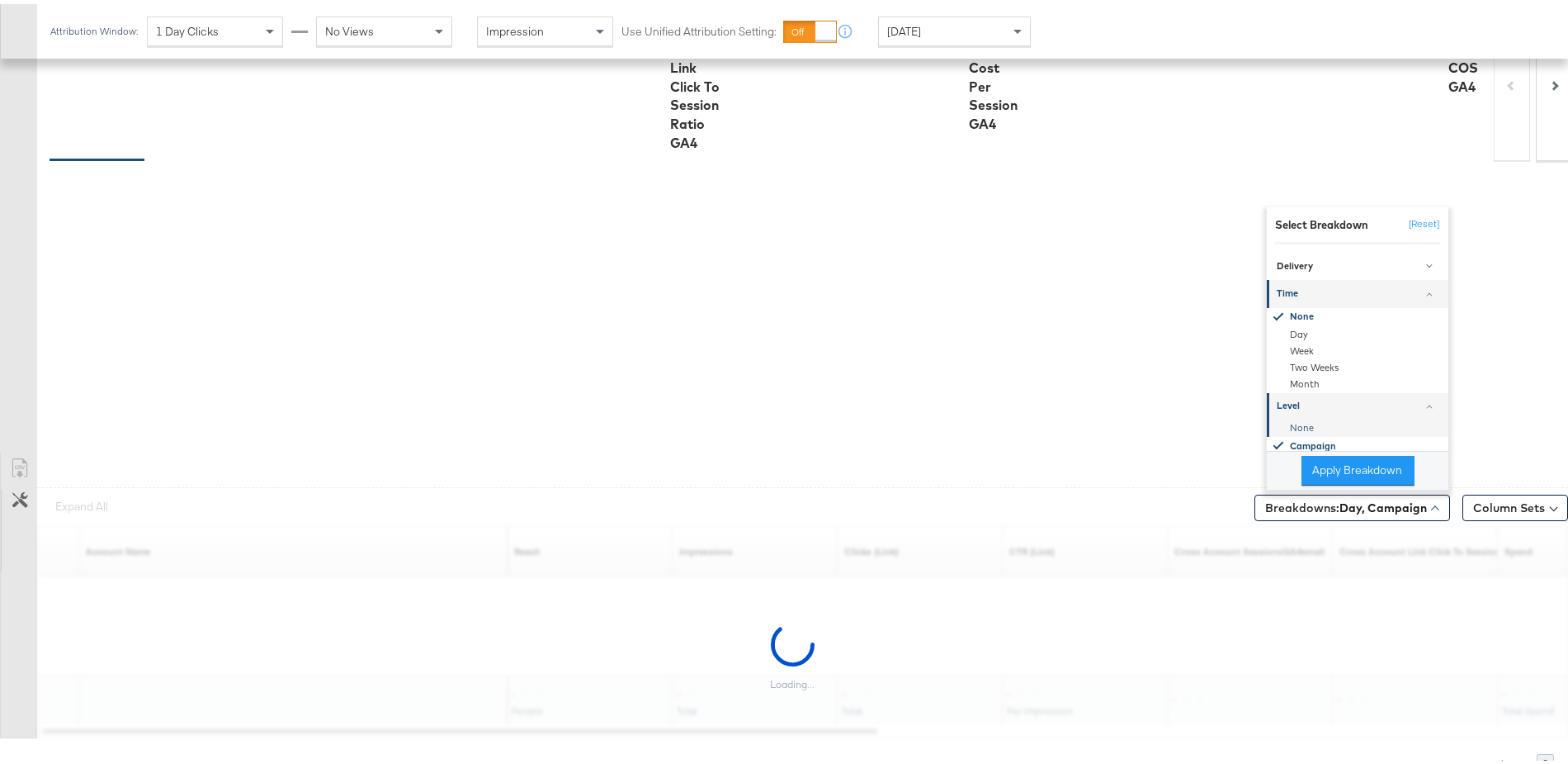
click at [1297, 415] on div "None" at bounding box center [1359, 423] width 179 height 17
click at [1329, 458] on button "Apply Breakdown" at bounding box center [1358, 467] width 113 height 30
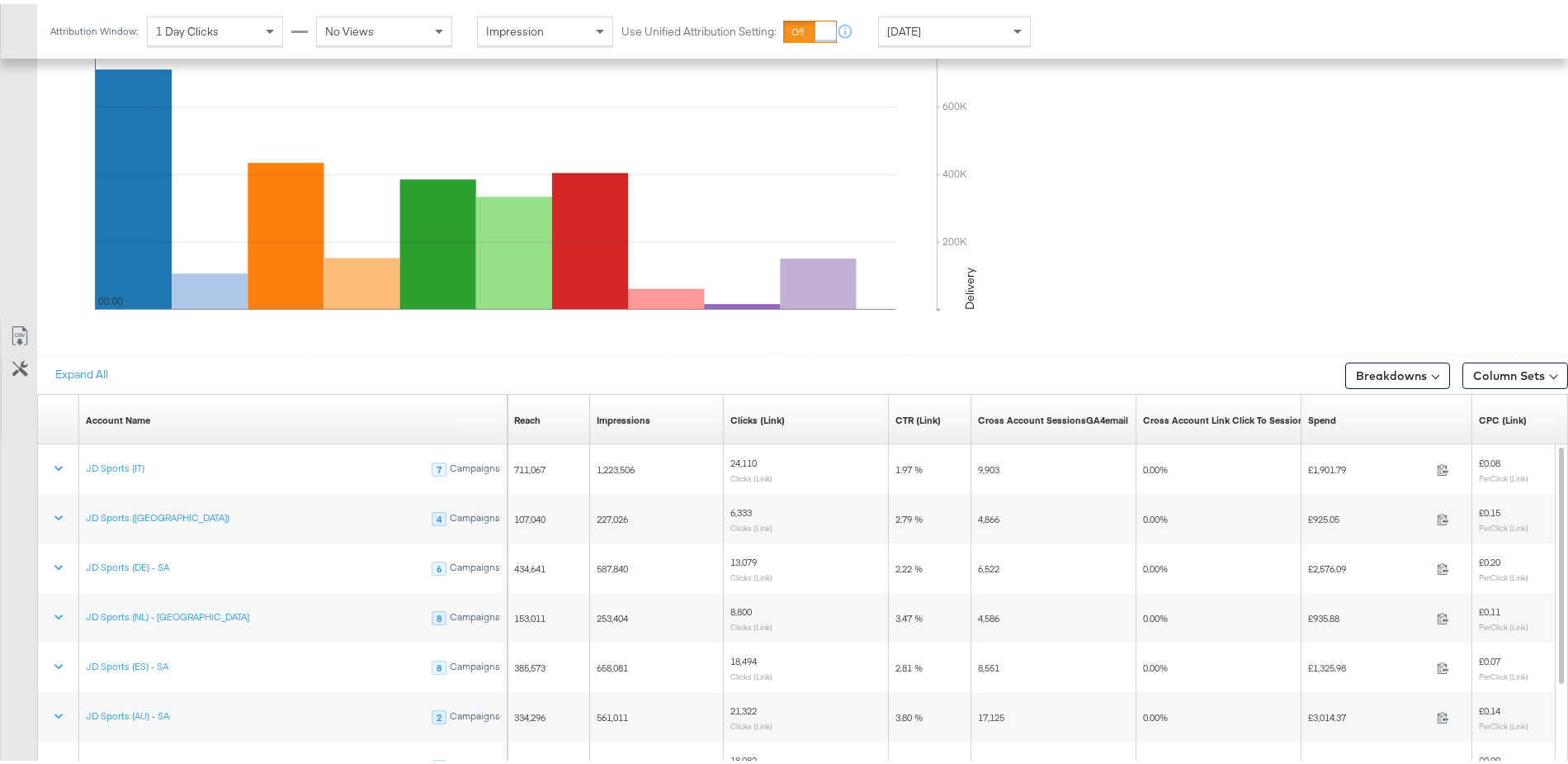
scroll to position [875, 0]
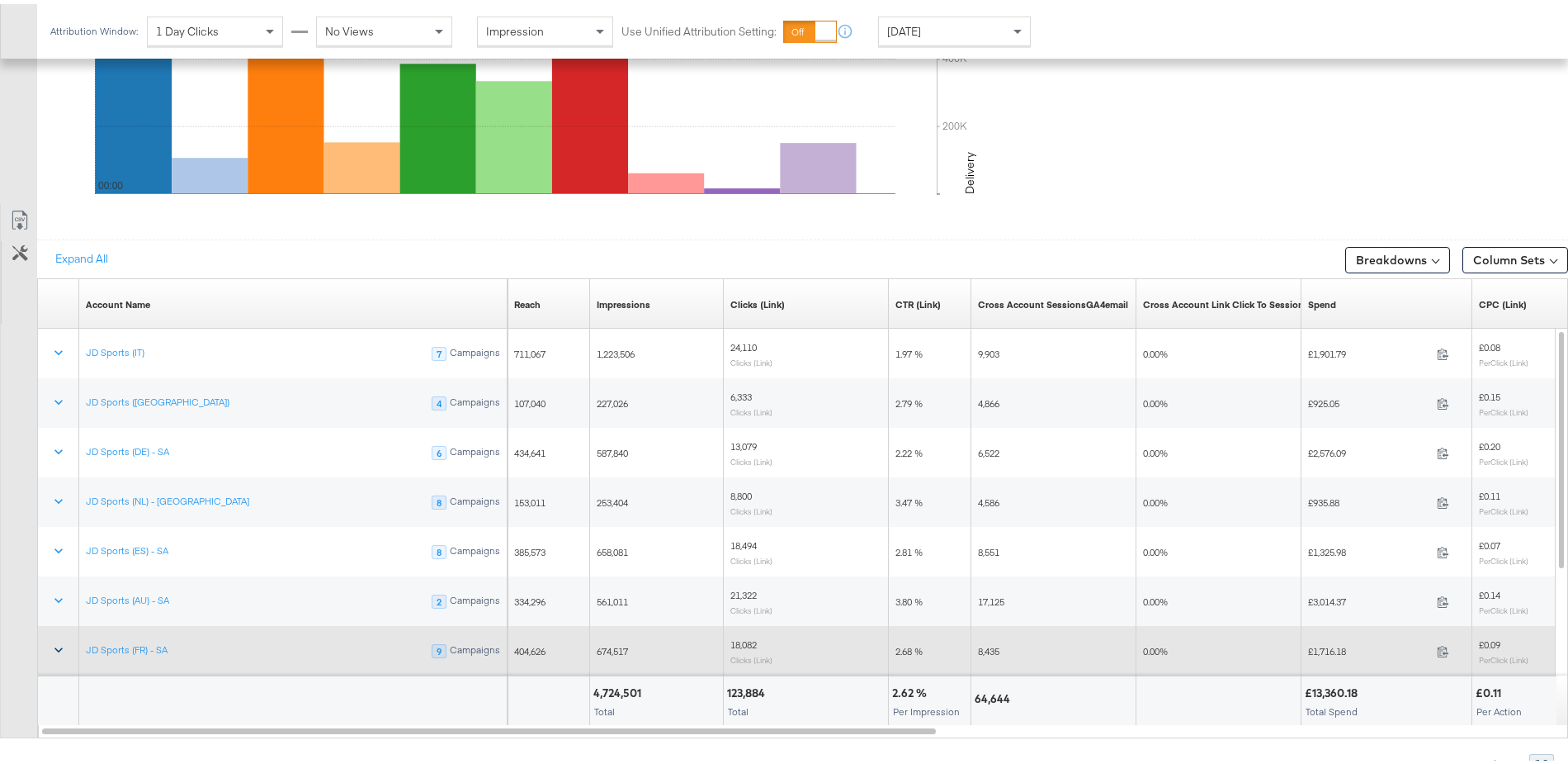
click at [56, 643] on icon at bounding box center [58, 646] width 17 height 17
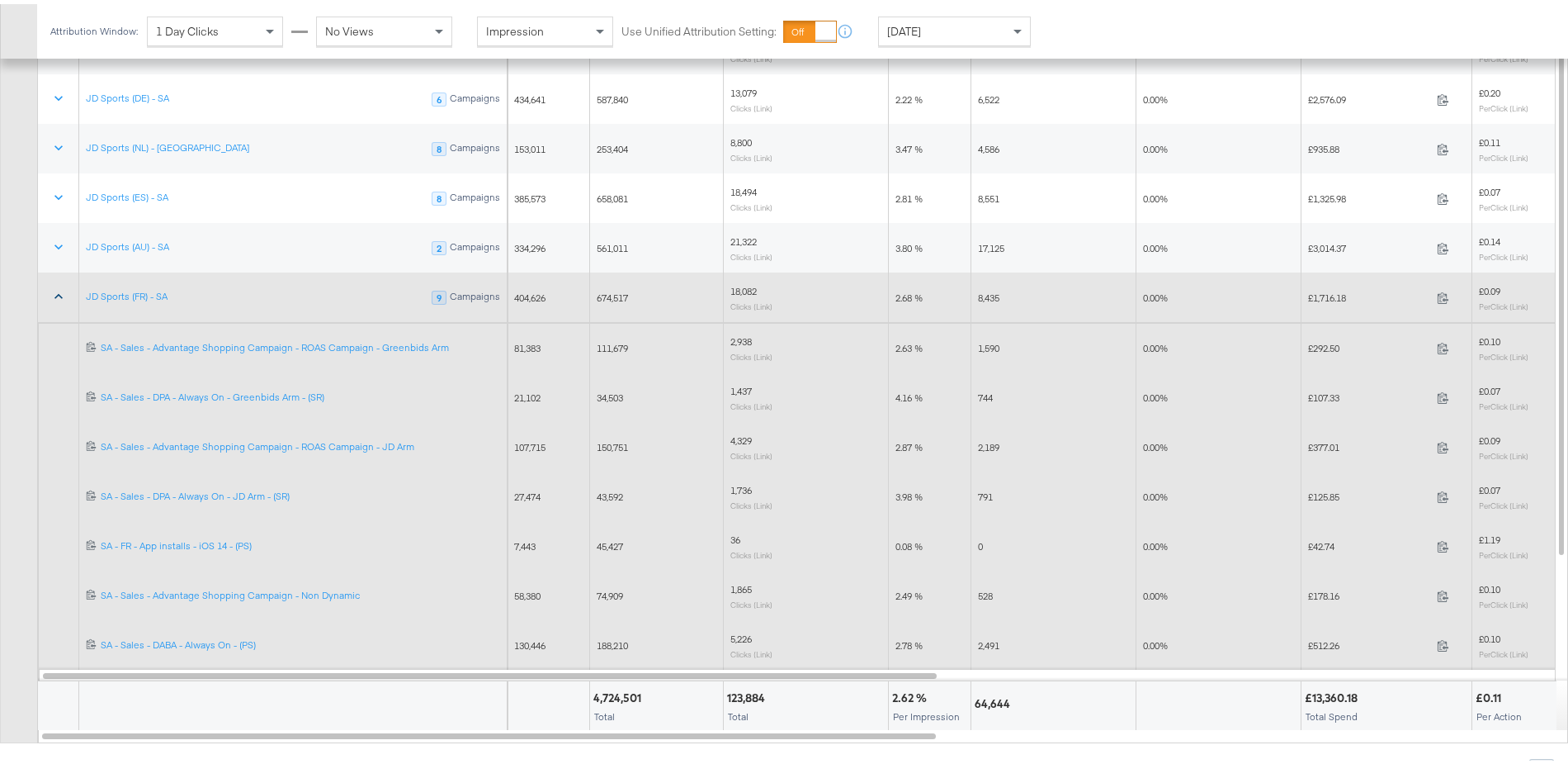
scroll to position [1234, 0]
drag, startPoint x: 533, startPoint y: 665, endPoint x: 1426, endPoint y: 679, distance: 893.1
click at [1426, 679] on div "Account Name Sorting Unavailable Reach Sorting Unavailable Impressions Sorting …" at bounding box center [804, 318] width 1532 height 804
drag, startPoint x: 720, startPoint y: 665, endPoint x: 747, endPoint y: 665, distance: 27.0
click at [747, 668] on div at bounding box center [804, 670] width 1532 height 3
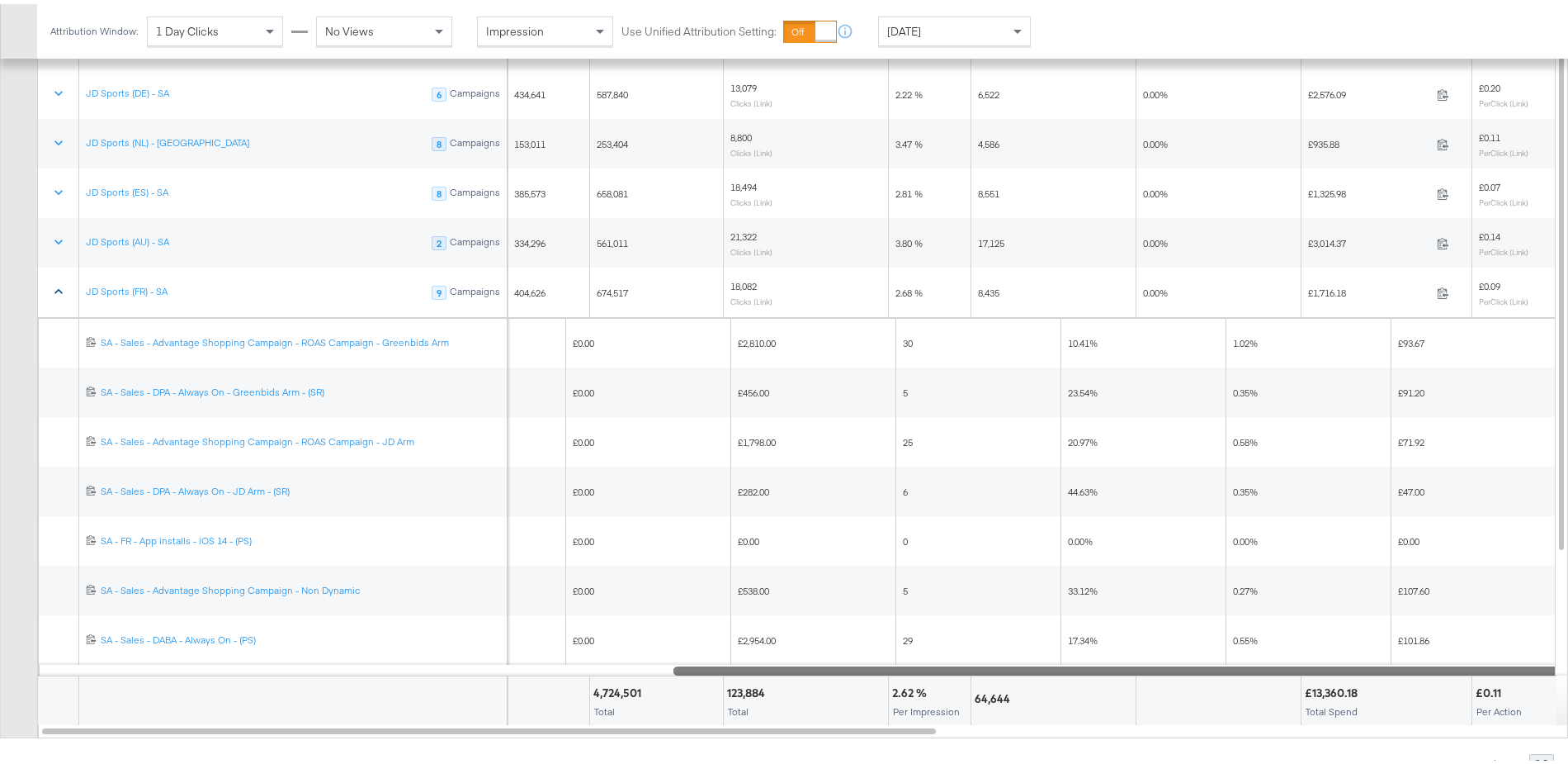
drag, startPoint x: 790, startPoint y: 659, endPoint x: 1584, endPoint y: 649, distance: 794.1
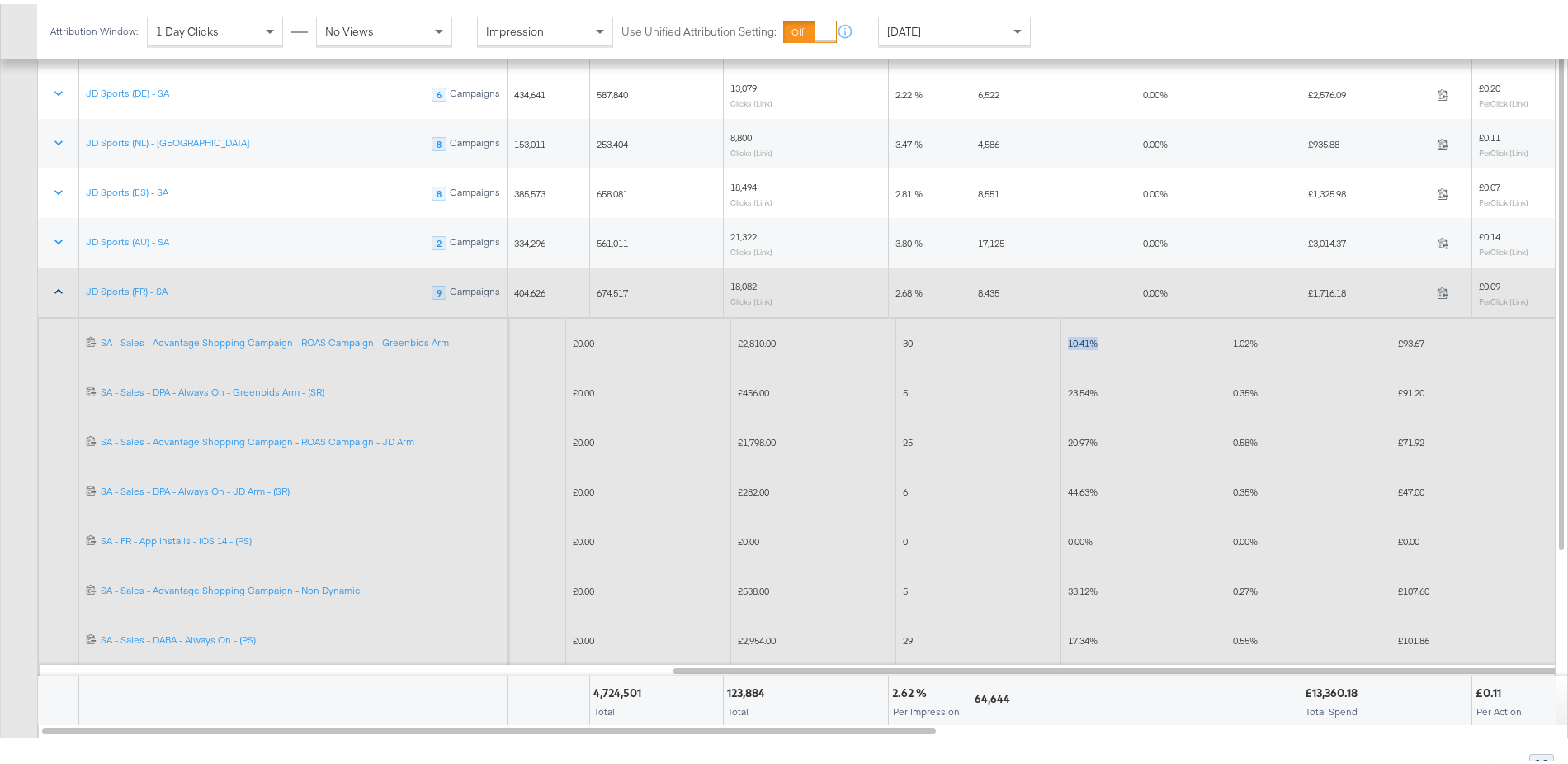
drag, startPoint x: 1066, startPoint y: 333, endPoint x: 1137, endPoint y: 340, distance: 71.3
click at [1140, 340] on div "10.41%" at bounding box center [1144, 339] width 165 height 26
drag, startPoint x: 1067, startPoint y: 435, endPoint x: 1119, endPoint y: 442, distance: 52.5
click at [1119, 442] on div "20.97%" at bounding box center [1144, 438] width 165 height 26
drag, startPoint x: 1067, startPoint y: 485, endPoint x: 1152, endPoint y: 485, distance: 85.0
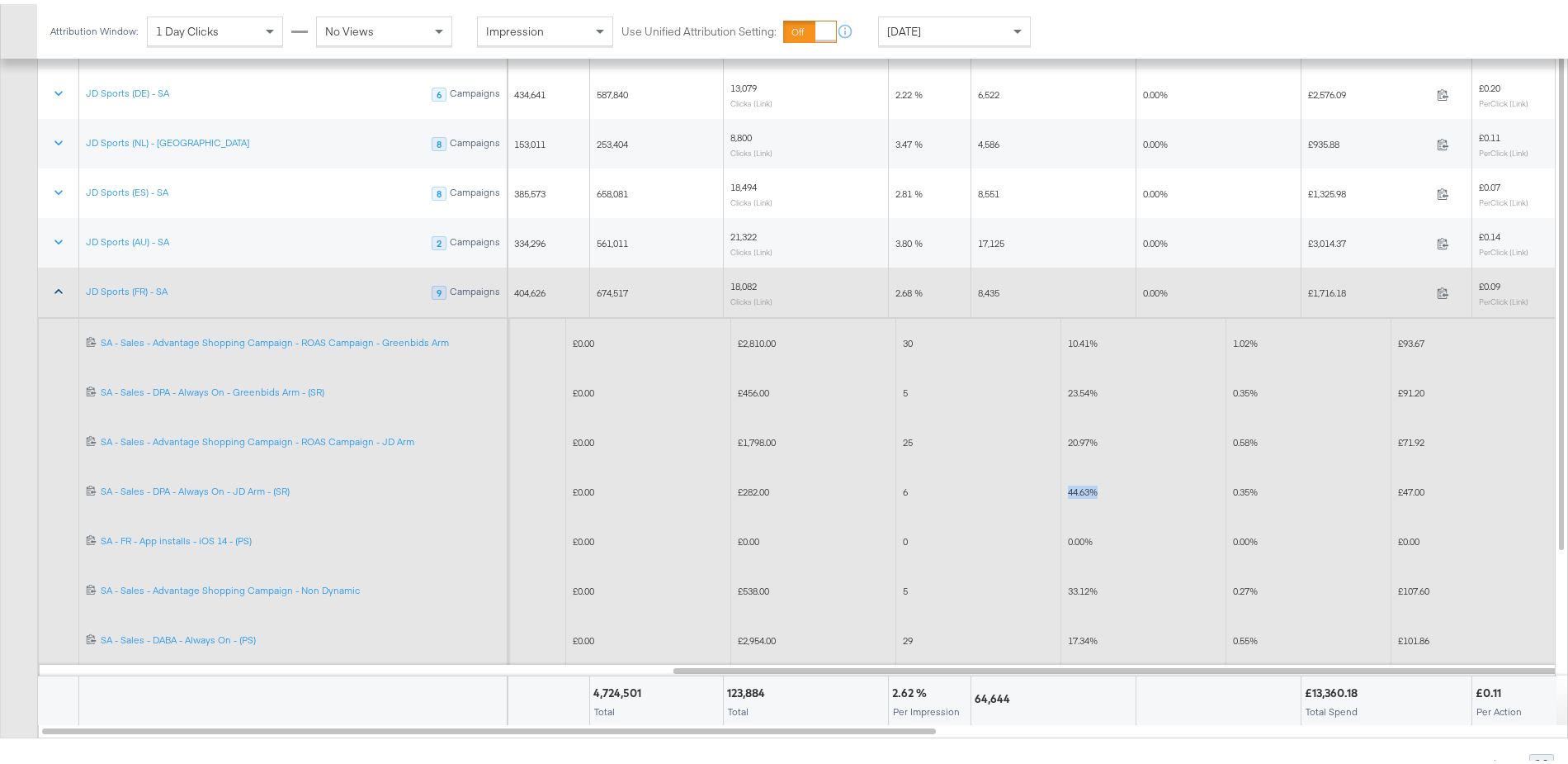
click at [1152, 485] on div "44.63%" at bounding box center [1144, 488] width 152 height 13
drag, startPoint x: 1068, startPoint y: 381, endPoint x: 1115, endPoint y: 382, distance: 47.0
click at [1115, 382] on div "23.54%" at bounding box center [1144, 389] width 152 height 13
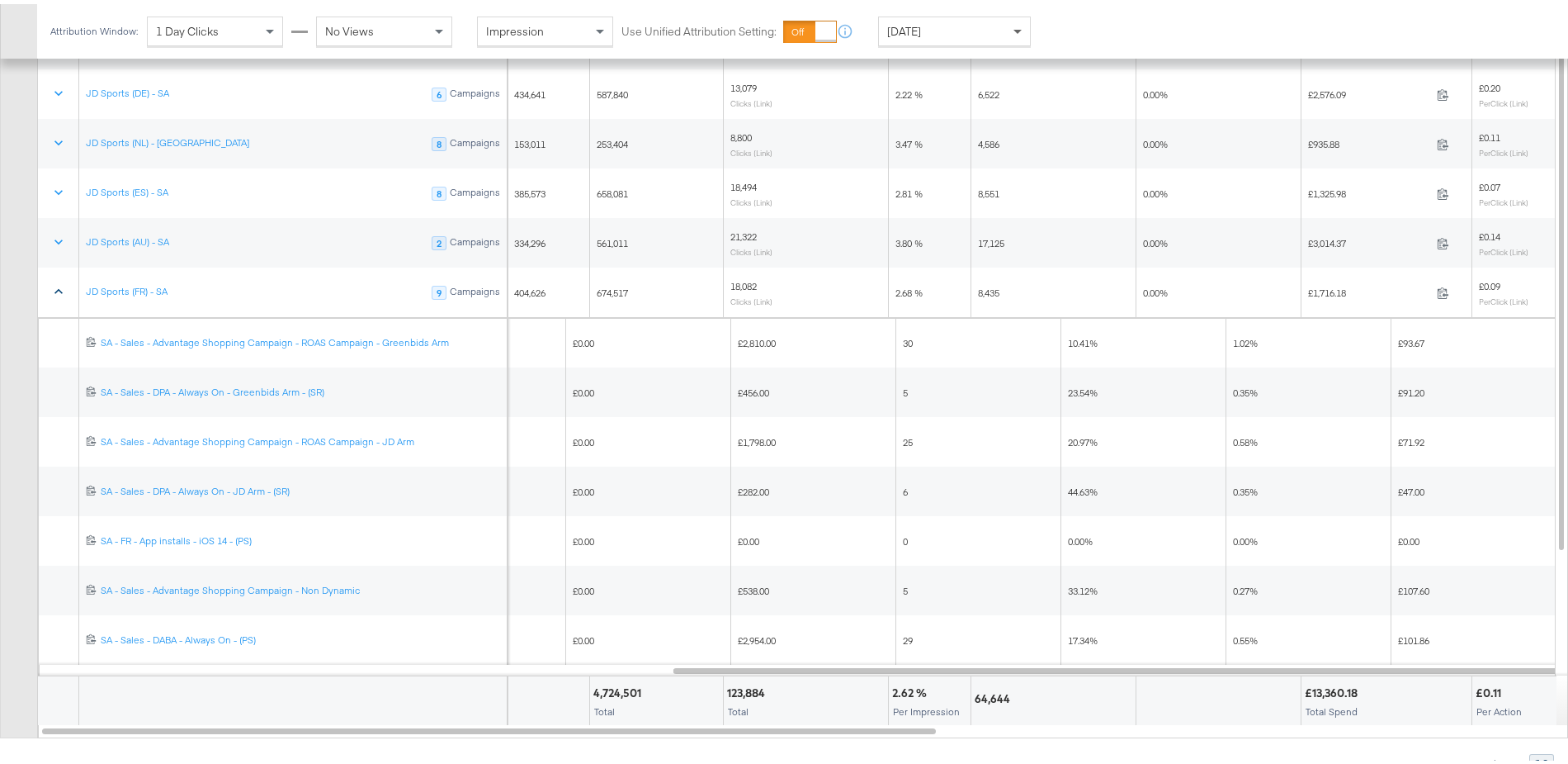
click at [1017, 30] on span at bounding box center [1020, 27] width 21 height 28
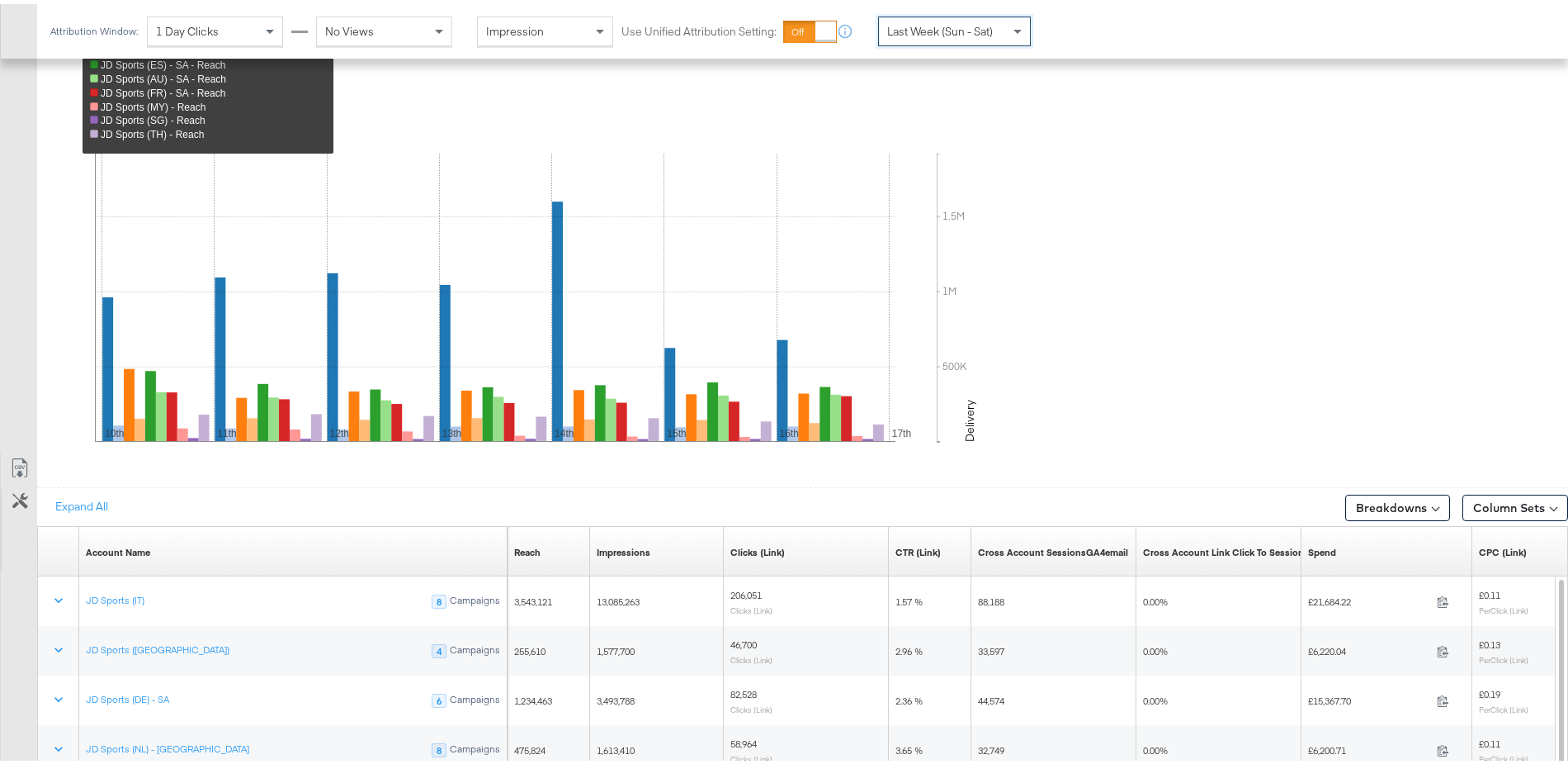
scroll to position [875, 0]
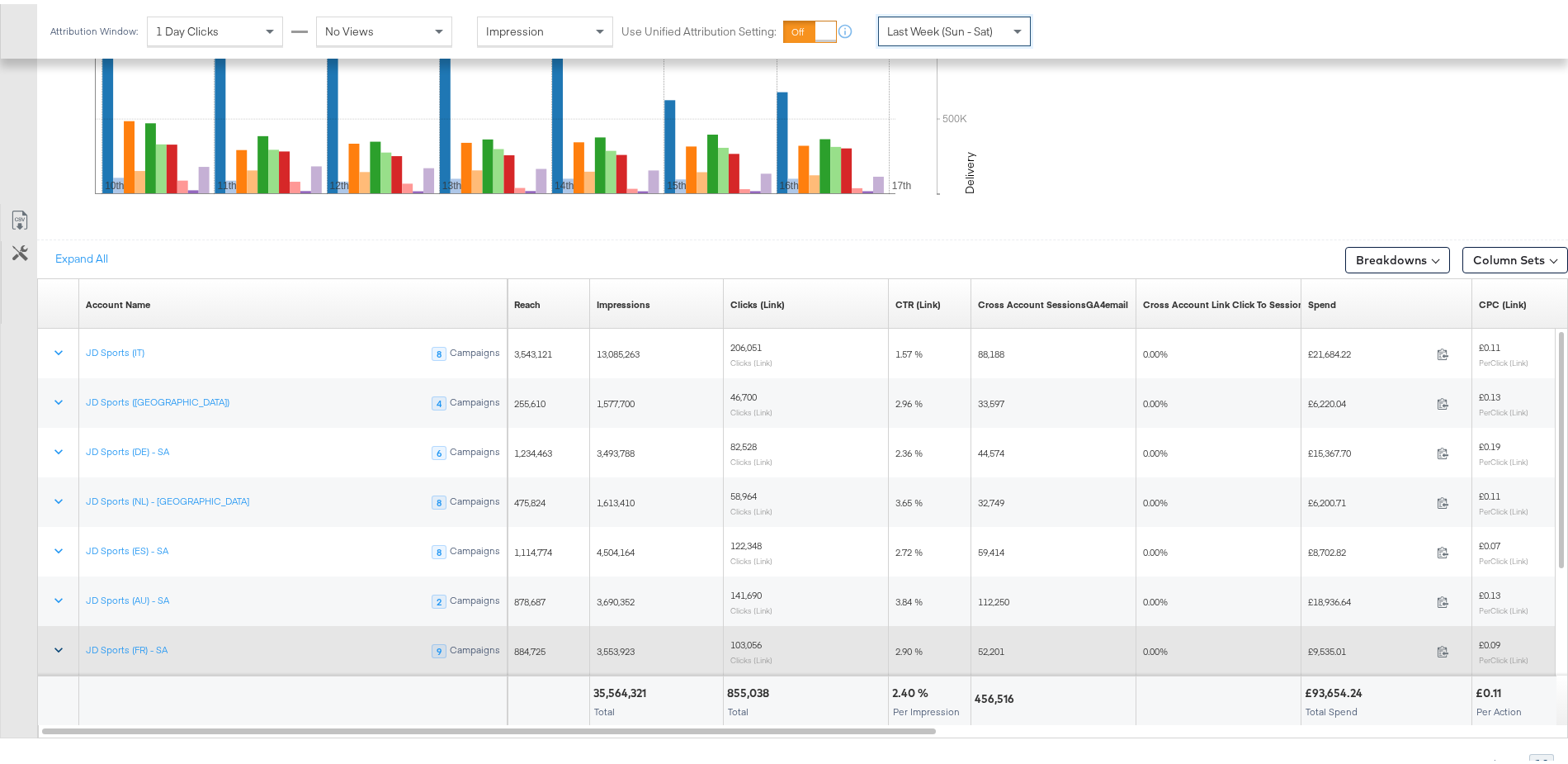
click at [53, 638] on icon at bounding box center [58, 646] width 17 height 17
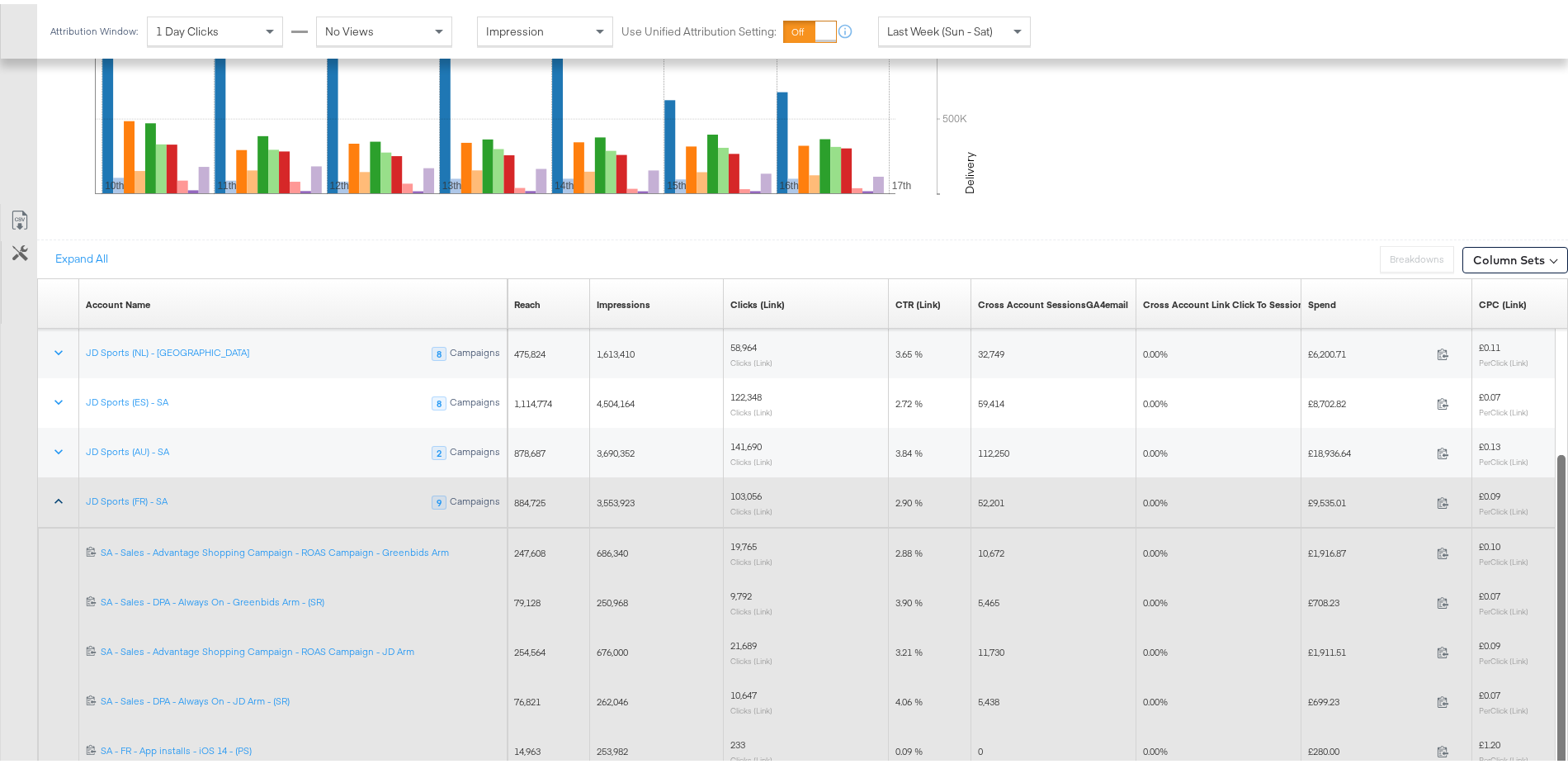
drag, startPoint x: 1563, startPoint y: 422, endPoint x: 1545, endPoint y: 611, distance: 189.9
click at [1545, 611] on div "Account Name Sorting Unavailable Reach Sorting Unavailable Impressions Sorting …" at bounding box center [803, 683] width 1532 height 819
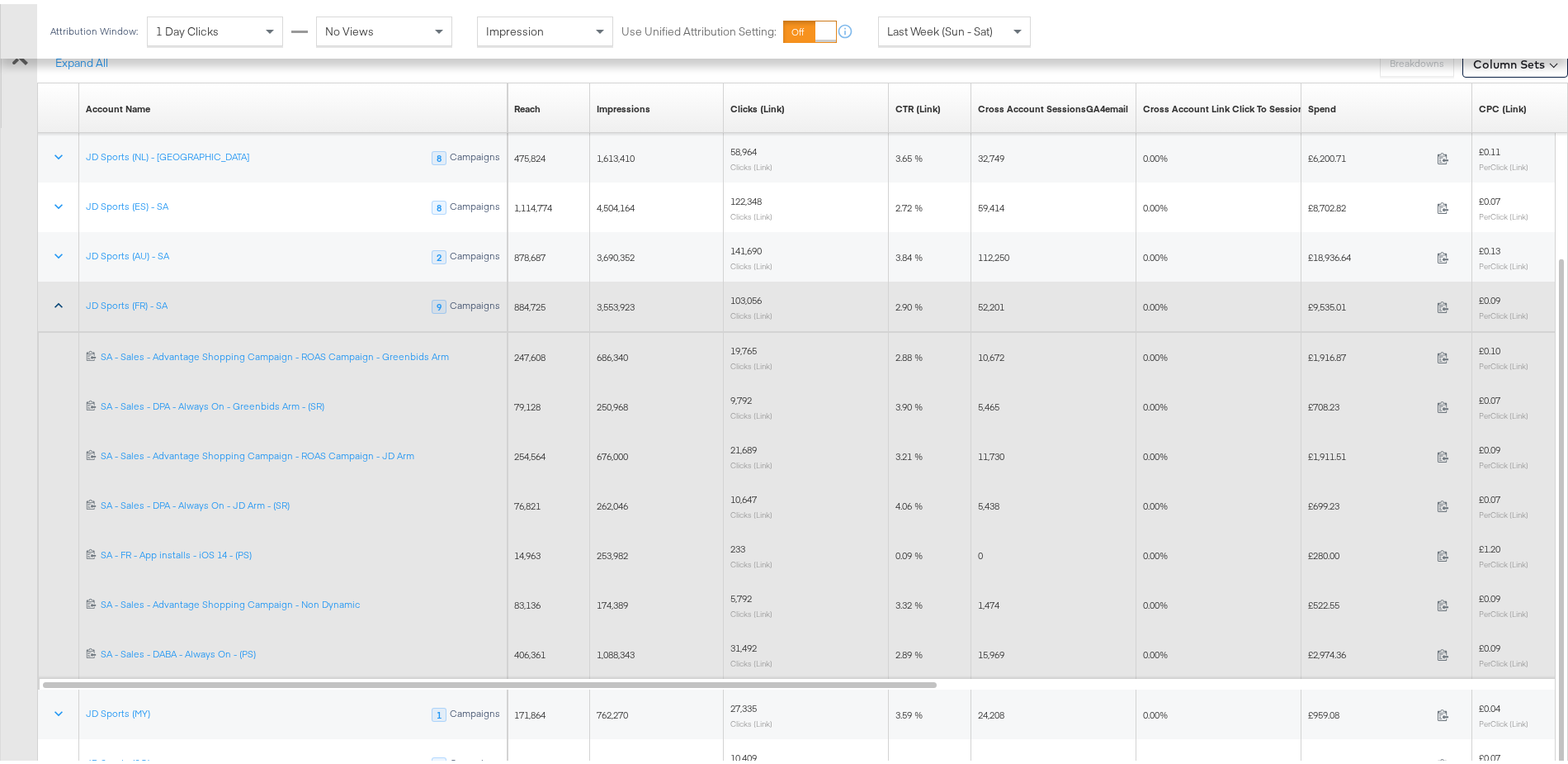
scroll to position [1073, 0]
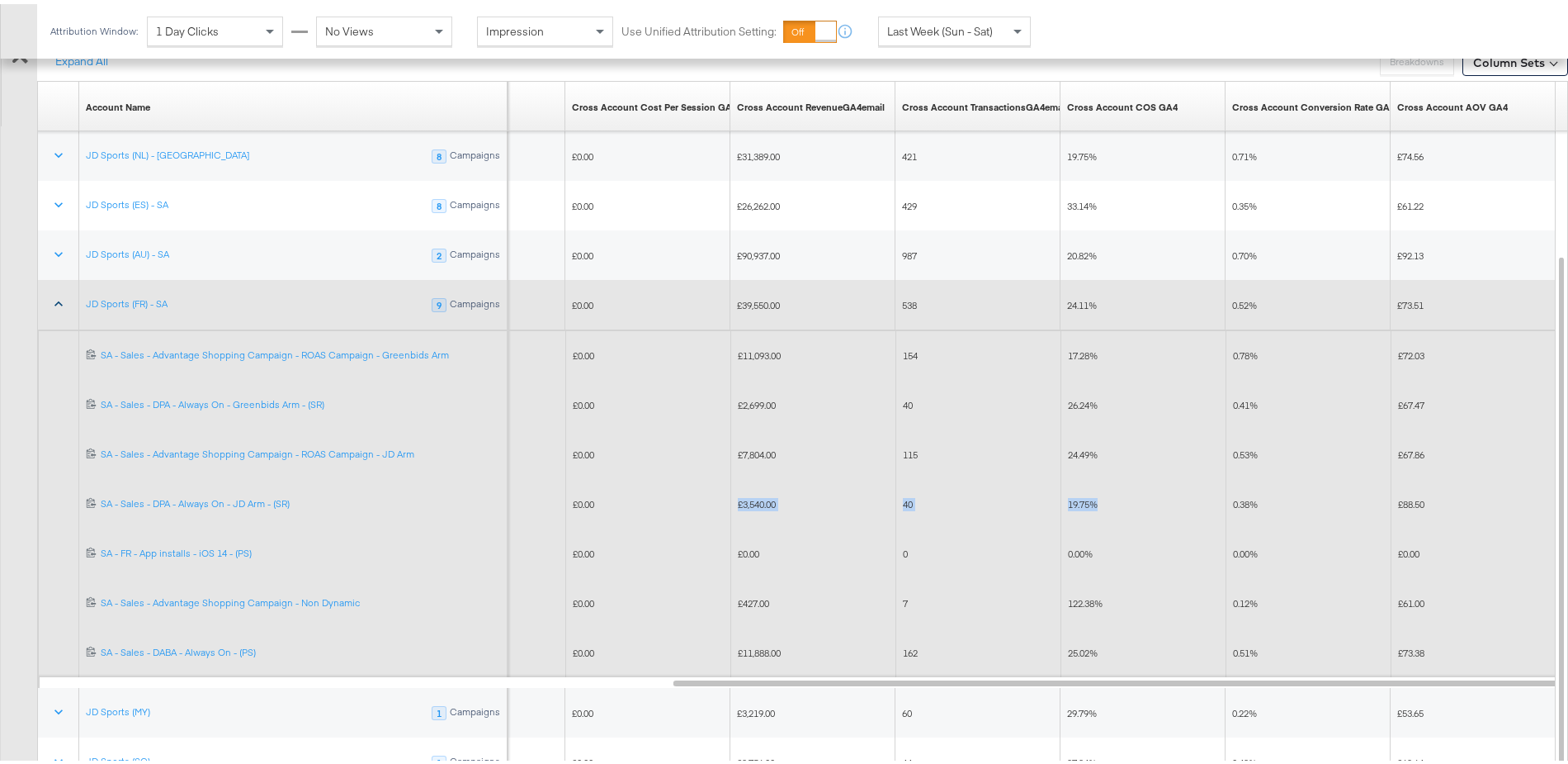
drag, startPoint x: 1110, startPoint y: 499, endPoint x: 718, endPoint y: 499, distance: 392.0
click at [718, 499] on div "£0.07 Per Click (Link) £0.00 £3,540.00 40 19.75% 0.38% £88.50" at bounding box center [496, 499] width 2120 height 50
drag, startPoint x: 735, startPoint y: 442, endPoint x: 1104, endPoint y: 442, distance: 369.0
click at [1102, 443] on div "£0.09 Per Click (Link) £0.00 £7,804.00 115 24.49% 0.53% £67.86" at bounding box center [496, 449] width 2120 height 50
drag, startPoint x: 1114, startPoint y: 404, endPoint x: 690, endPoint y: 369, distance: 425.4
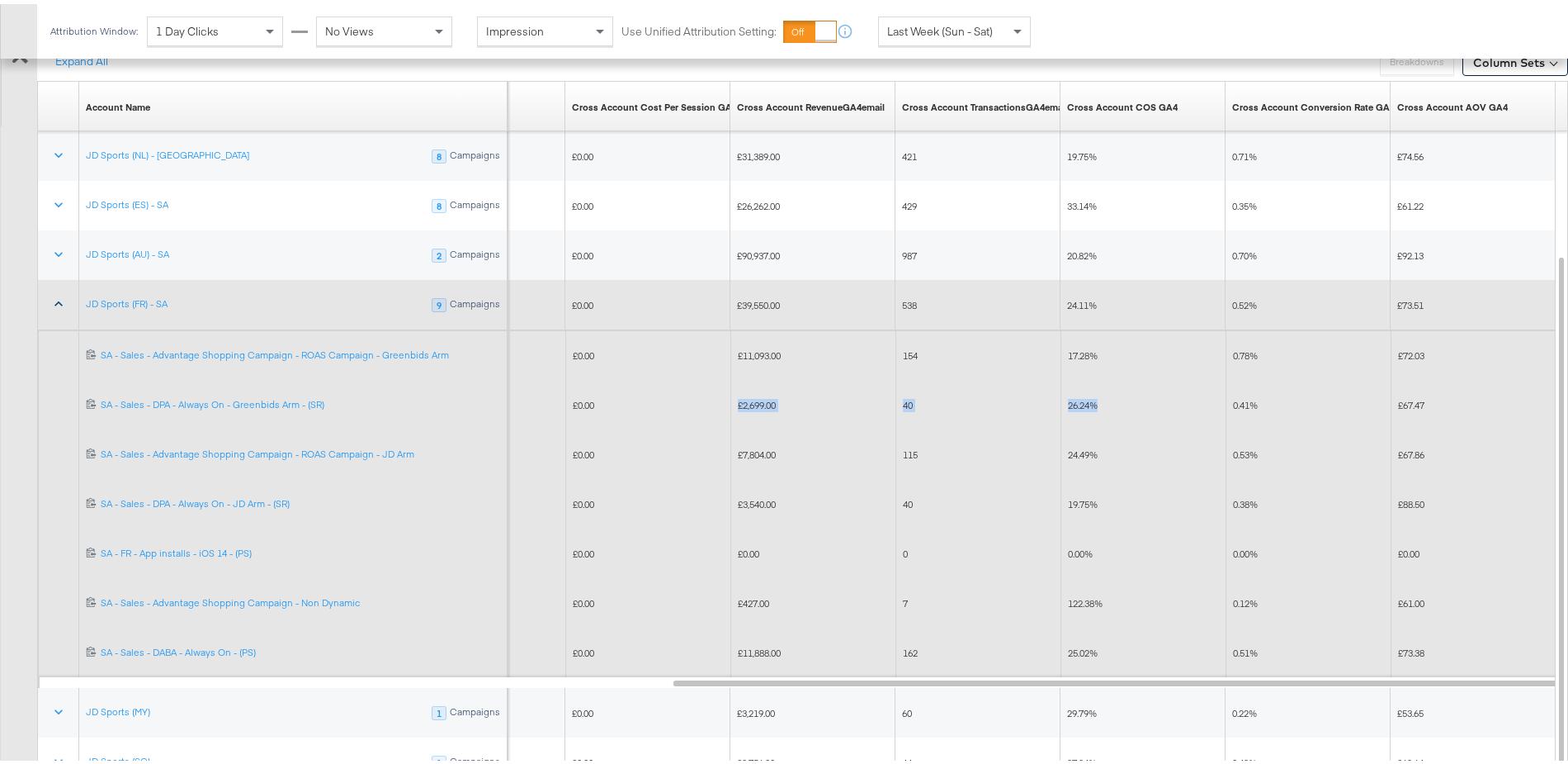
click at [665, 398] on div "£0.07 Per Click (Link) £0.00 £2,699.00 40 26.24% 0.41% £67.47" at bounding box center [496, 400] width 2120 height 50
drag, startPoint x: 739, startPoint y: 342, endPoint x: 1099, endPoint y: 342, distance: 360.0
click at [1099, 342] on div "£0.10 Per Click (Link) £0.00 £11,093.00 154 17.28% 0.78% £72.03" at bounding box center [496, 350] width 2120 height 50
drag, startPoint x: 1135, startPoint y: 402, endPoint x: 722, endPoint y: 455, distance: 416.4
click at [725, 398] on div "£0.07 Per Click (Link) £0.00 £2,699.00 40 26.24% 0.41% £67.47" at bounding box center [496, 400] width 2120 height 50
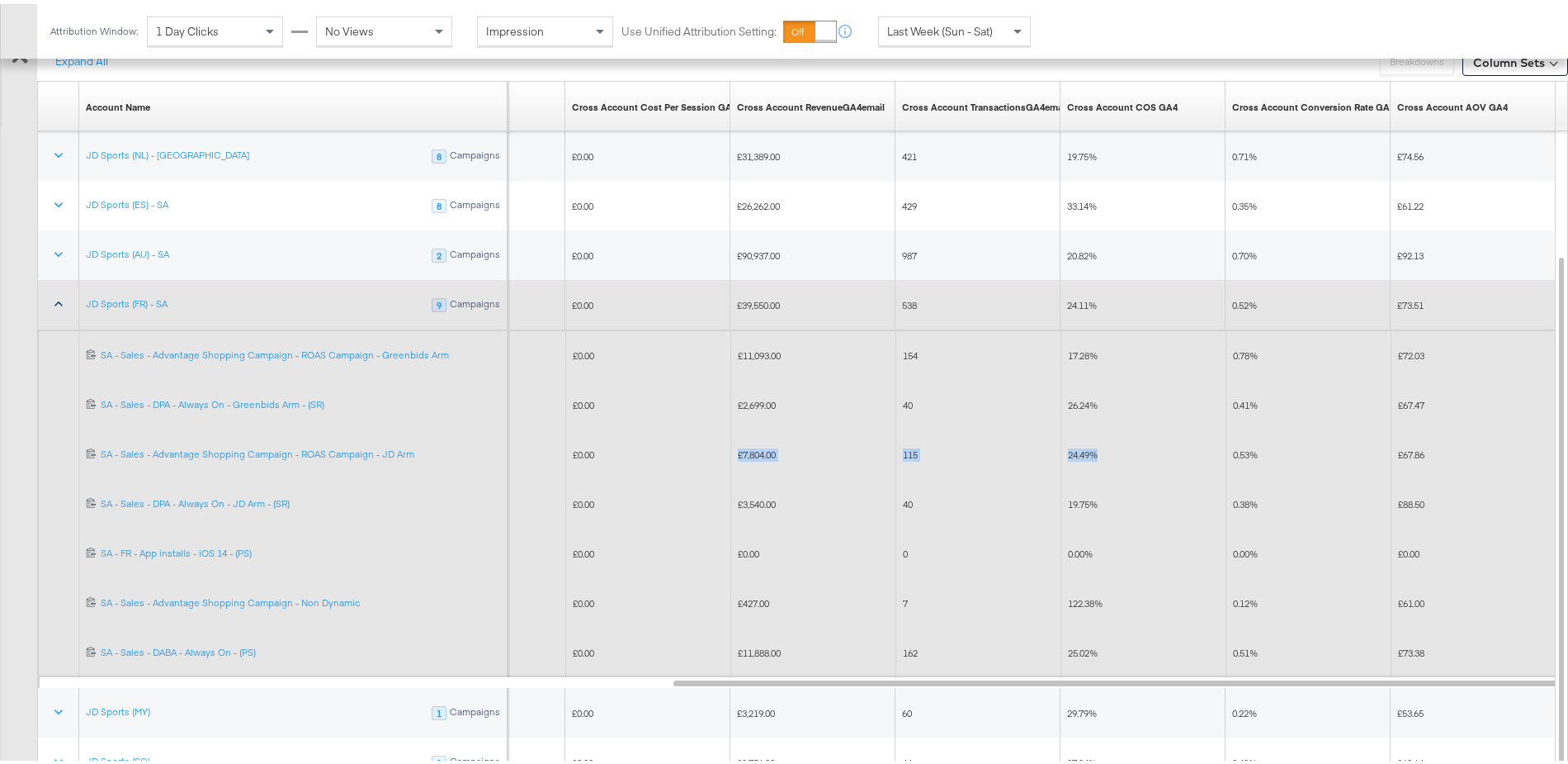
drag, startPoint x: 734, startPoint y: 442, endPoint x: 1154, endPoint y: 445, distance: 420.0
click at [1154, 445] on div "£0.09 Per Click (Link) £0.00 £7,804.00 115 24.49% 0.53% £67.86" at bounding box center [496, 449] width 2120 height 50
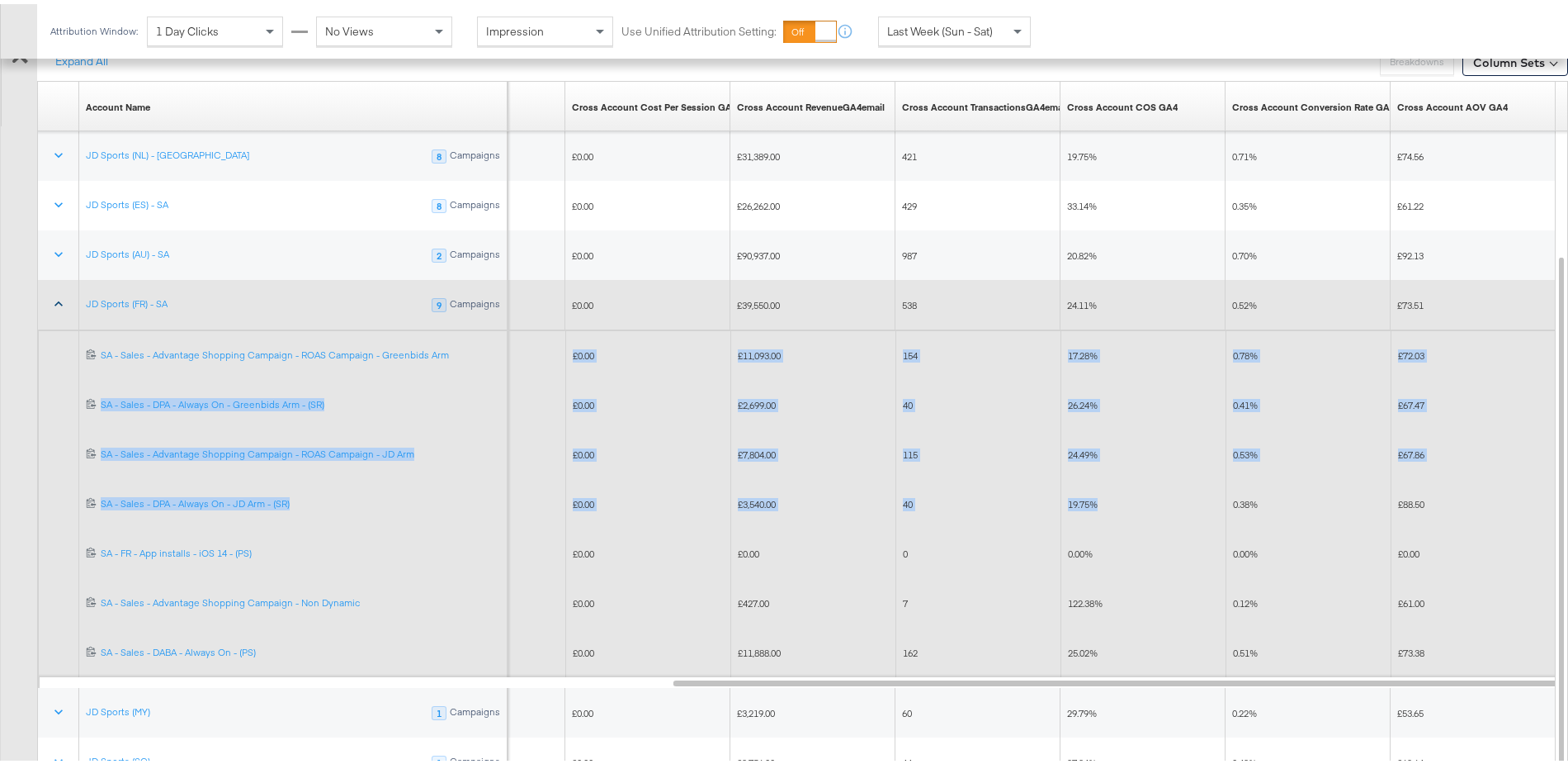
drag, startPoint x: 1117, startPoint y: 492, endPoint x: 599, endPoint y: 336, distance: 541.0
click at [599, 326] on div "6800835418042 SA - Sales - Advantage Shopping Campaign - ROAS Campaign - Greenb…" at bounding box center [804, 326] width 1532 height 0
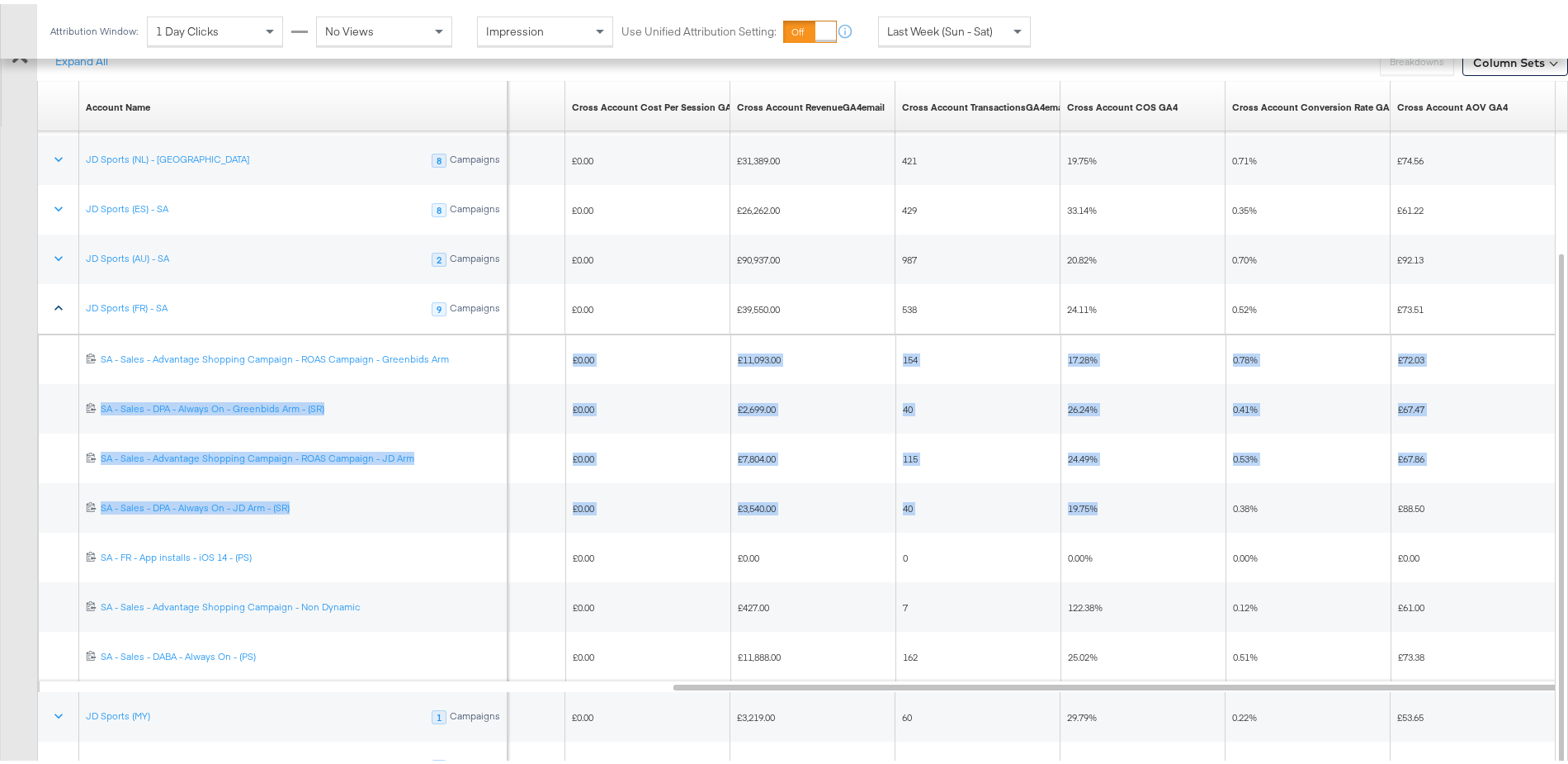
scroll to position [0, 0]
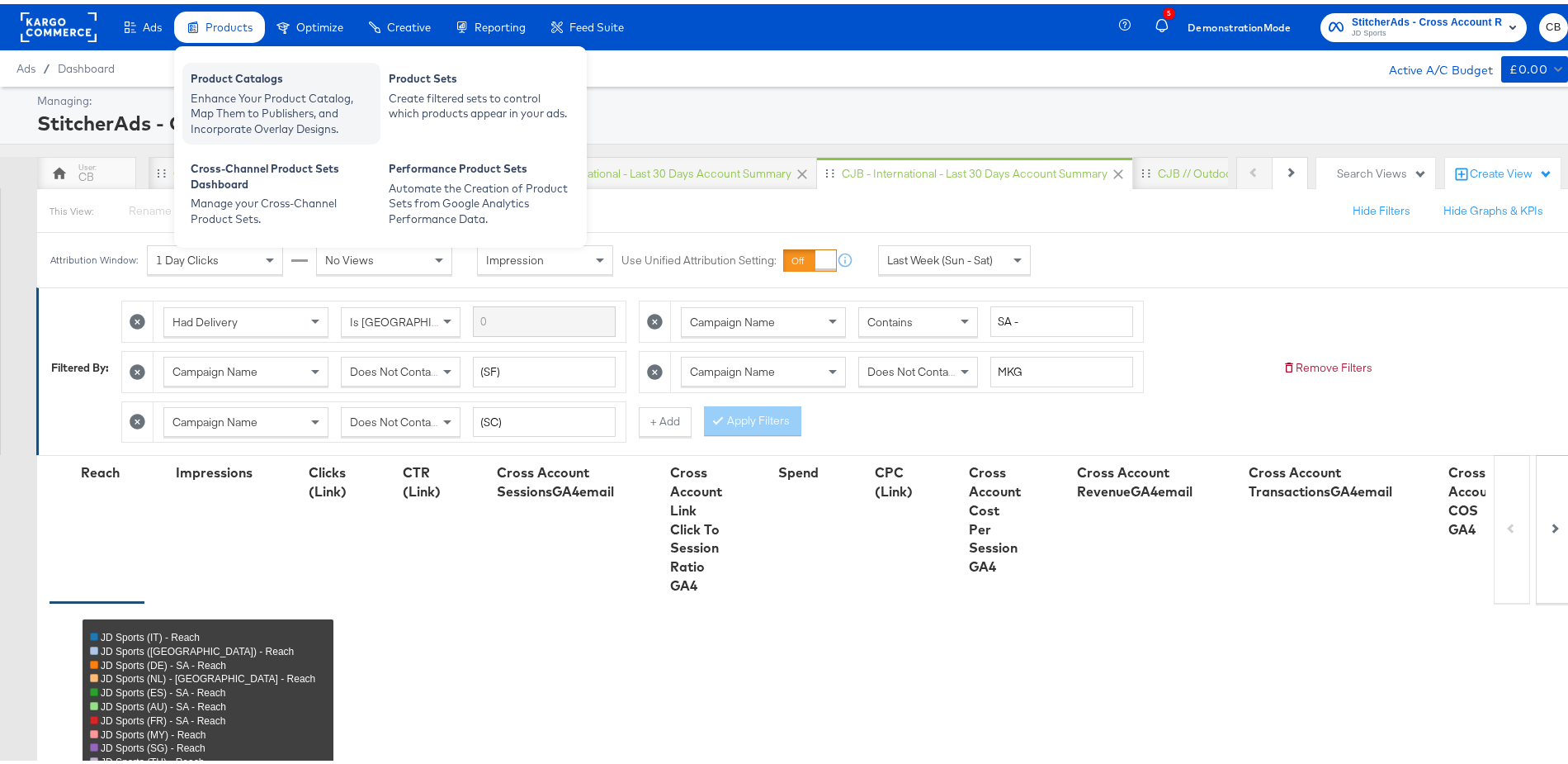
click at [235, 112] on div "Enhance Your Product Catalog, Map Them to Publishers, and Incorporate Overlay D…" at bounding box center [281, 110] width 182 height 46
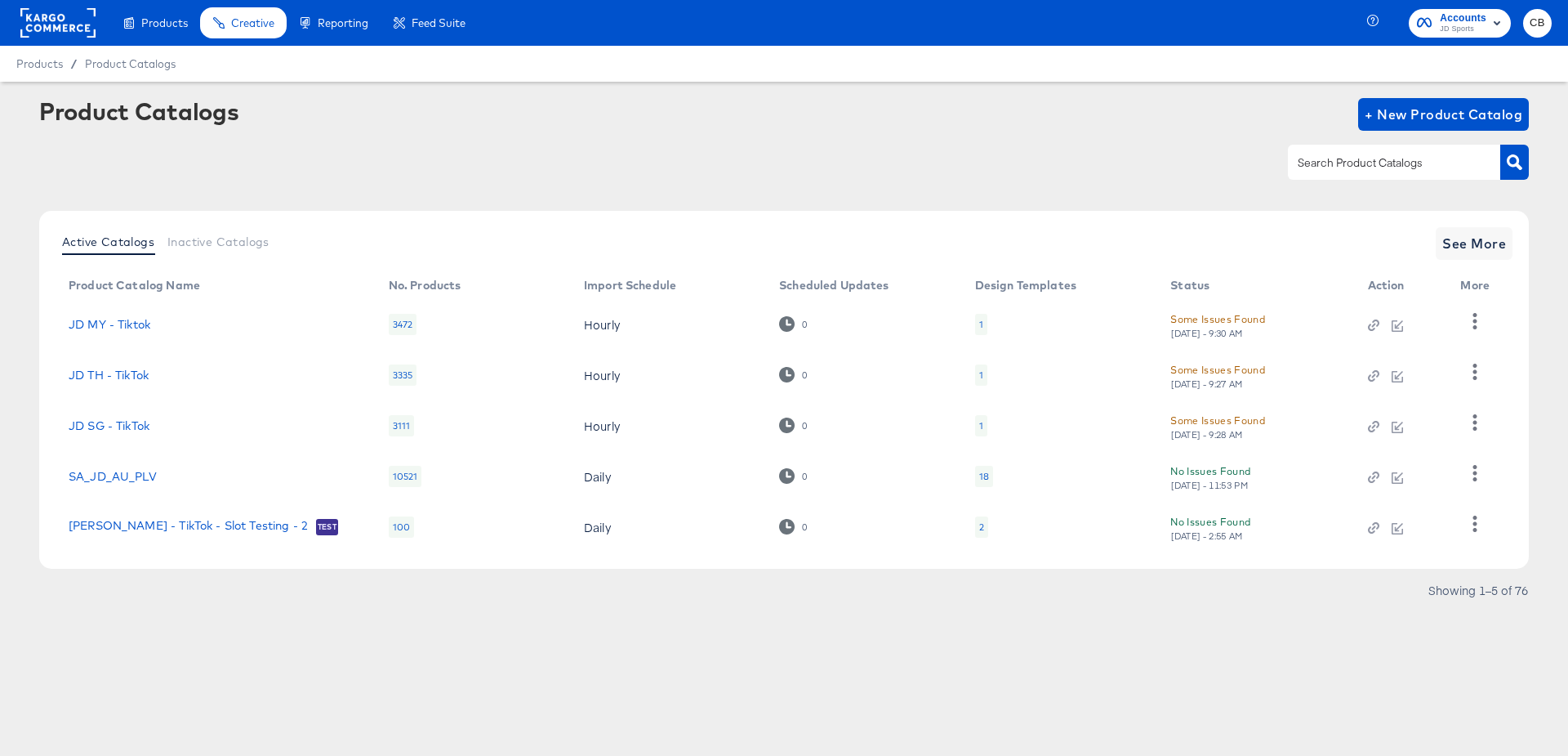
click at [1354, 163] on input "text" at bounding box center [1381, 163] width 174 height 19
type input "NZ"
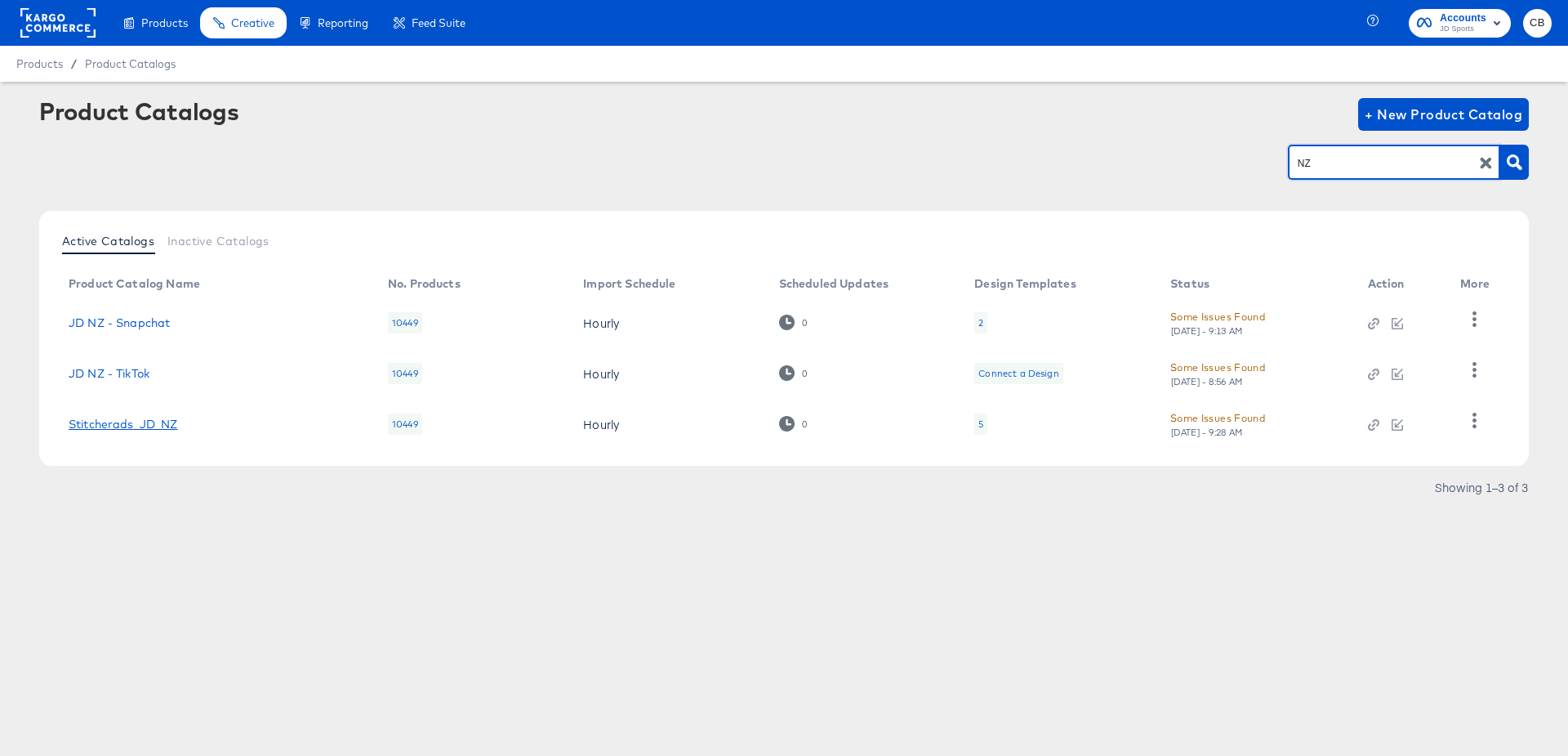
click at [168, 420] on link "Stitcherads_JD_NZ" at bounding box center [123, 424] width 109 height 13
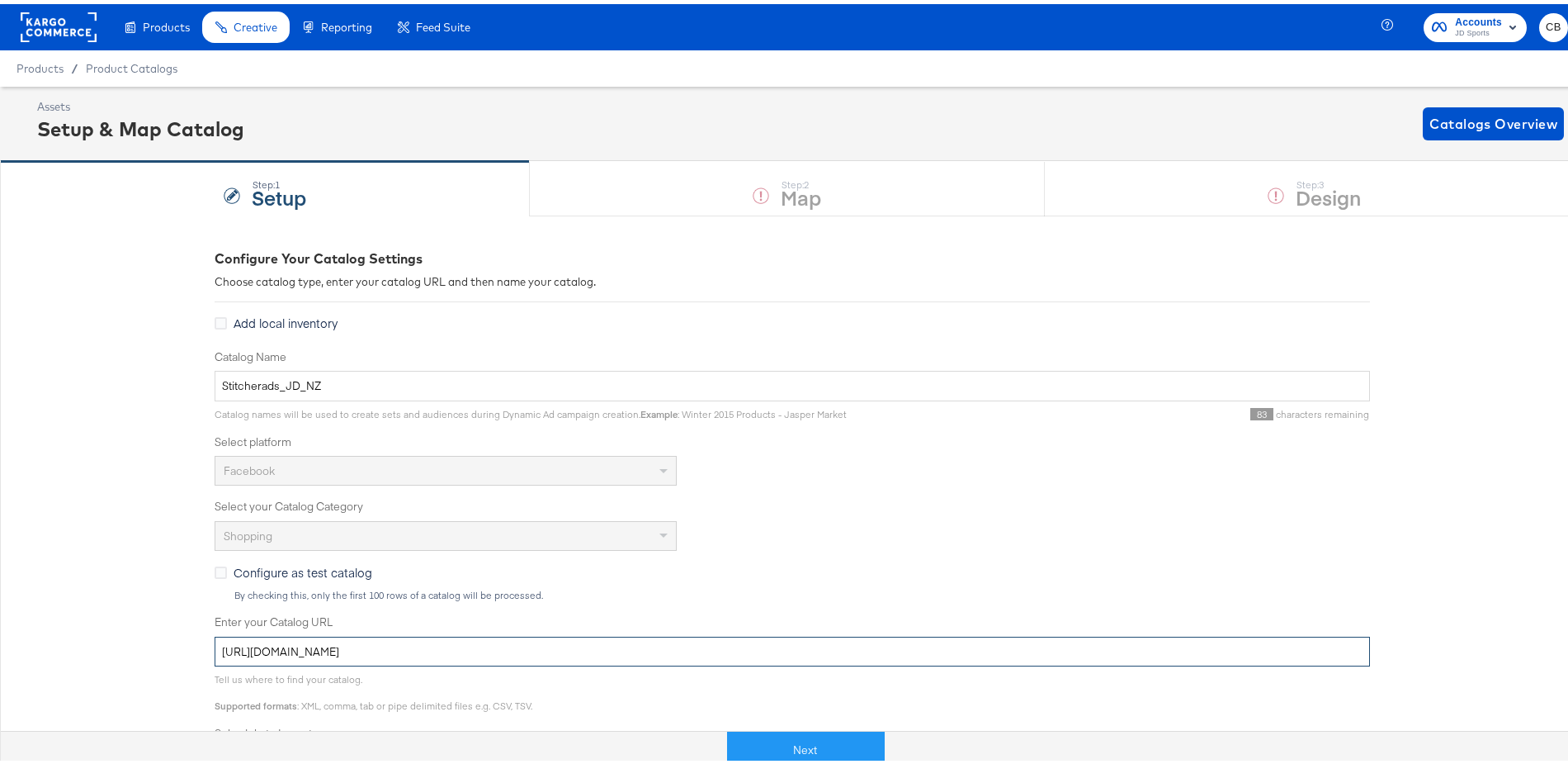
click at [685, 653] on input "[URL][DOMAIN_NAME]" at bounding box center [792, 648] width 1155 height 30
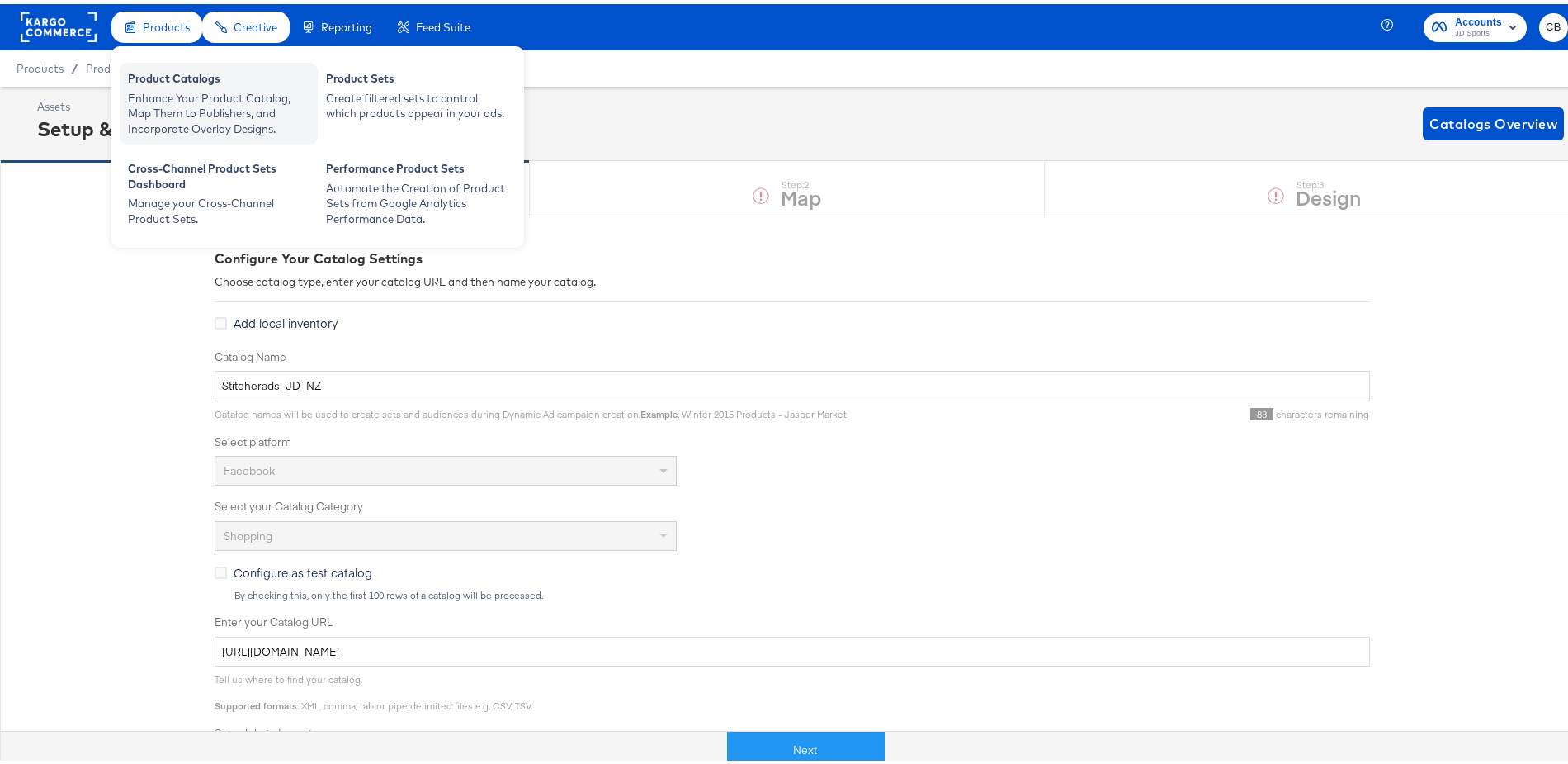
click at [189, 89] on div "Enhance Your Product Catalog, Map Them to Publishers, and Incorporate Overlay D…" at bounding box center [218, 110] width 182 height 46
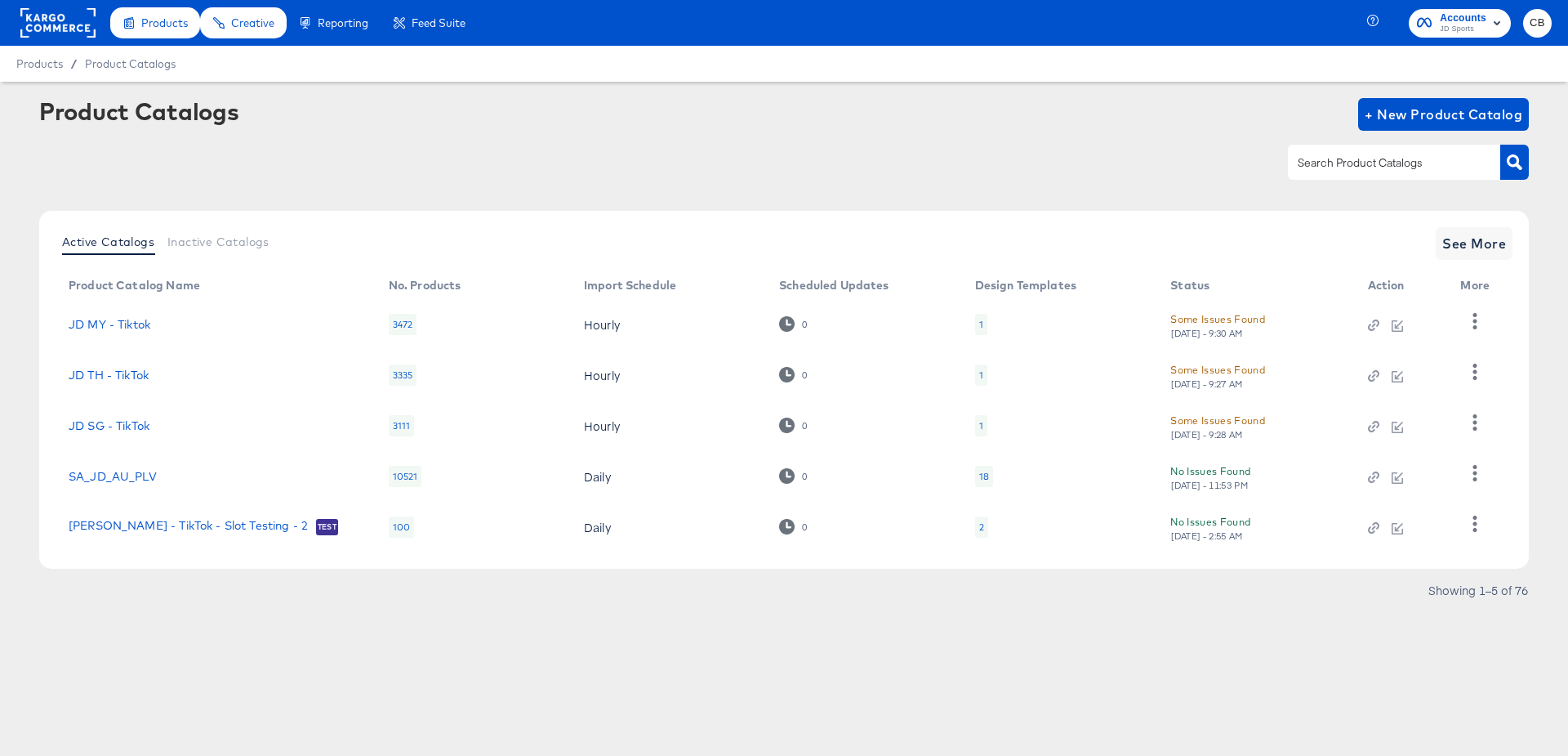
click at [1308, 169] on input "text" at bounding box center [1381, 163] width 174 height 19
type input "tiktok"
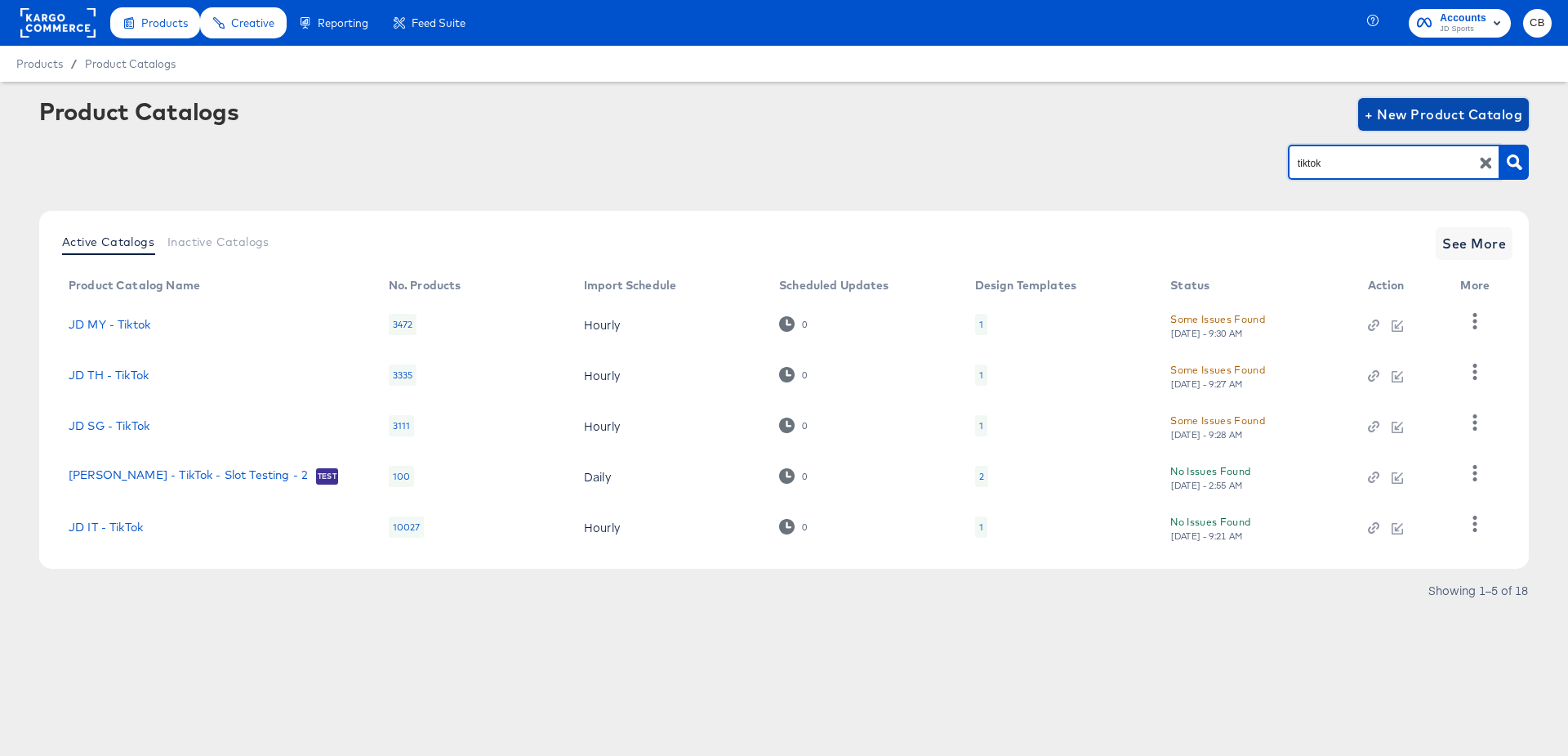
click at [1405, 107] on span "+ New Product Catalog" at bounding box center [1443, 114] width 157 height 23
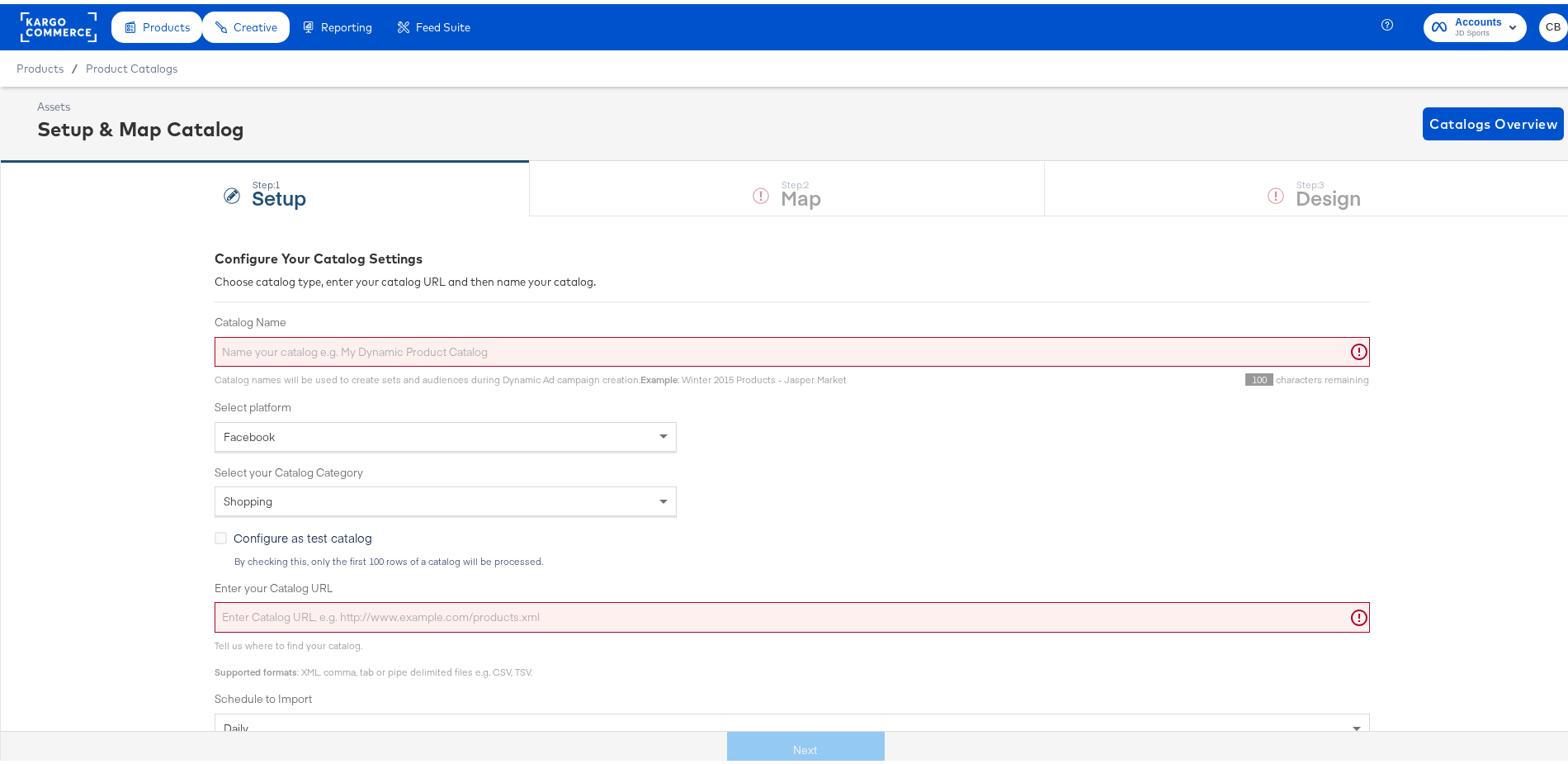
click at [297, 353] on input "Catalog Name" at bounding box center [792, 348] width 1155 height 30
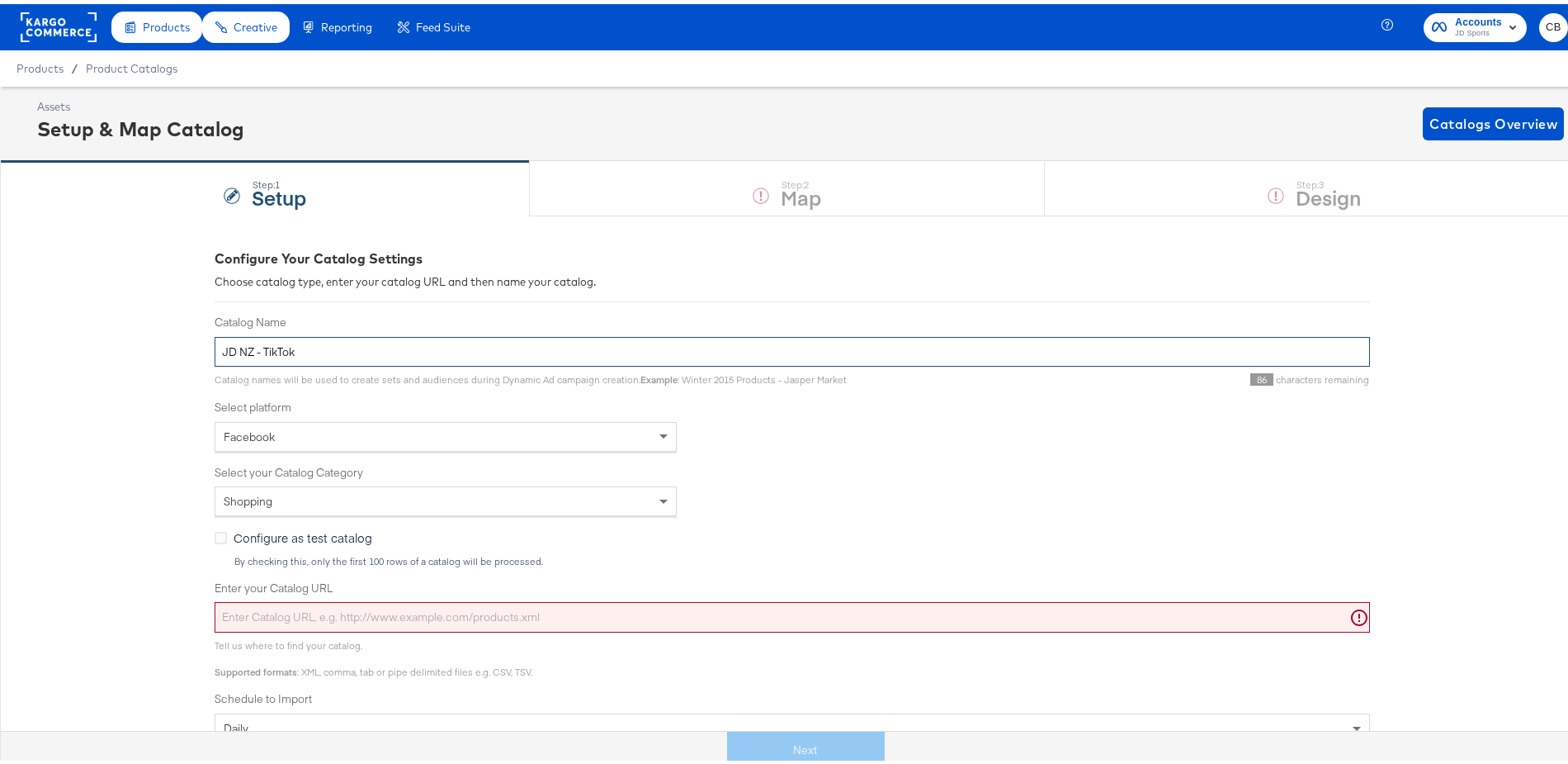
type input "JD NZ - TikTok"
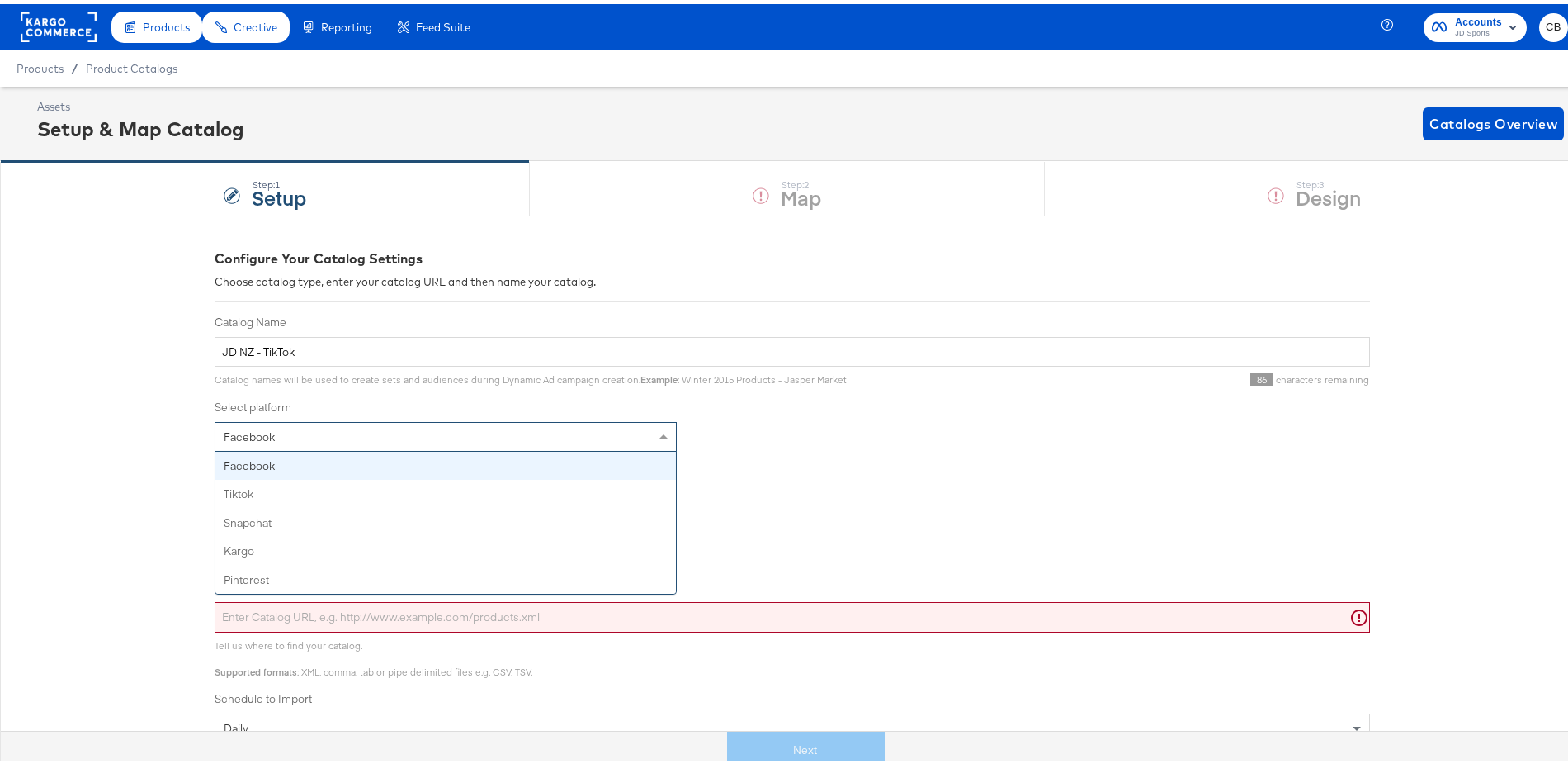
click at [317, 432] on div "Facebook" at bounding box center [446, 433] width 460 height 28
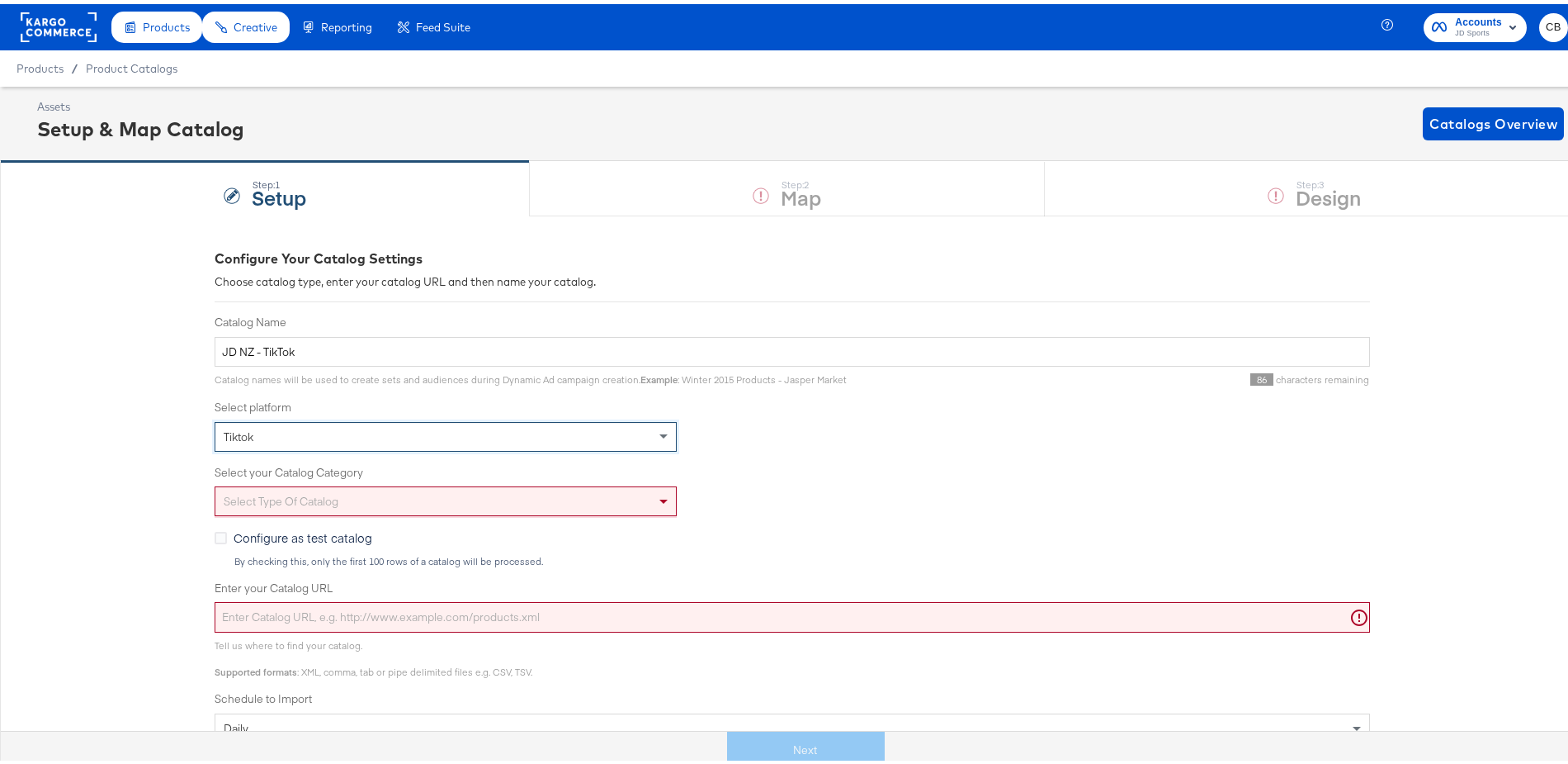
click at [282, 507] on div "Select type of catalog" at bounding box center [446, 497] width 460 height 28
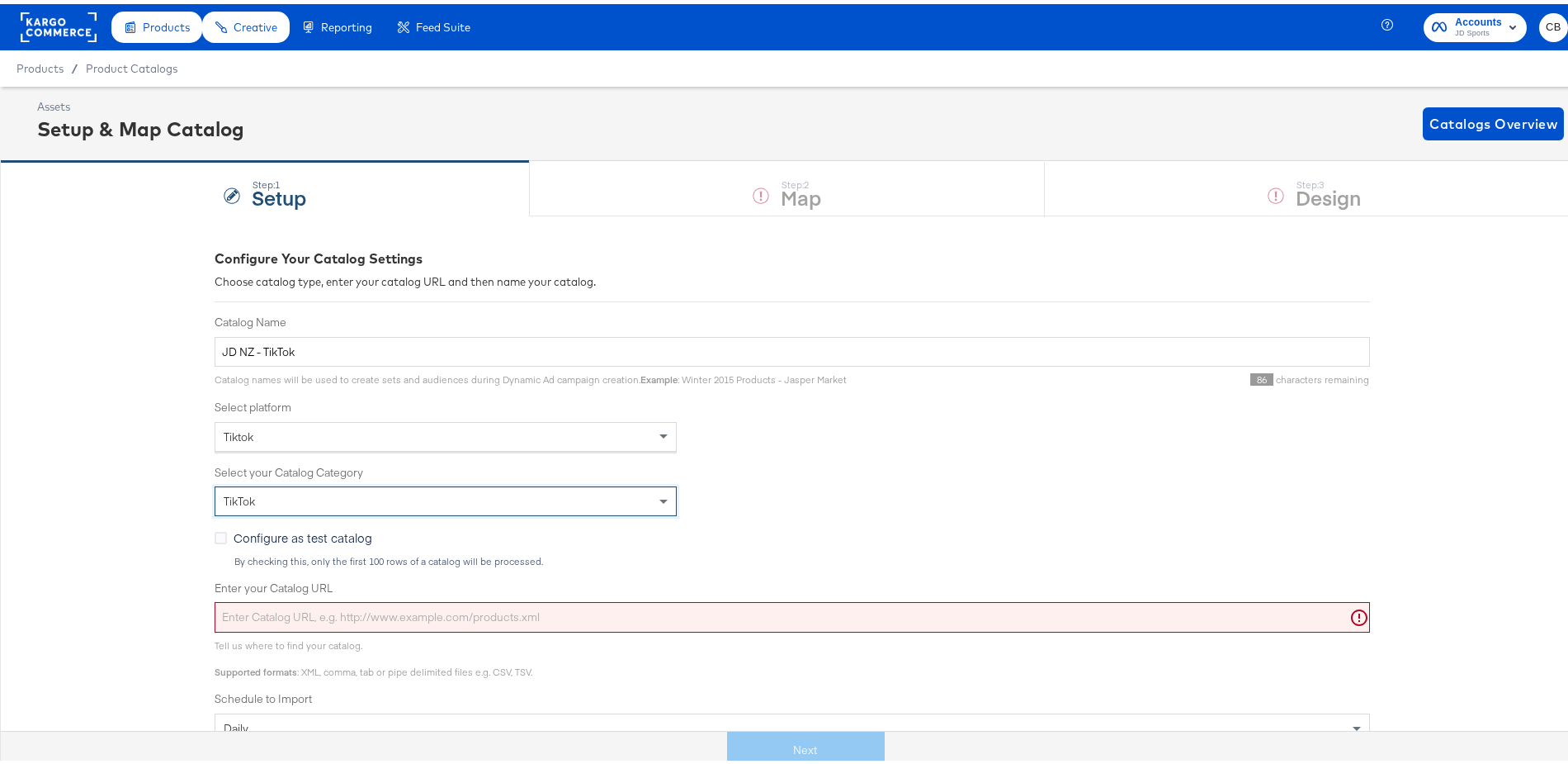
drag, startPoint x: 98, startPoint y: 502, endPoint x: 133, endPoint y: 554, distance: 62.7
click at [98, 502] on div "Configure Your Catalog Settings Choose catalog type, enter your catalog URL and…" at bounding box center [792, 625] width 1585 height 827
click at [288, 615] on input "Enter your Catalog URL" at bounding box center [792, 613] width 1155 height 30
paste input "[URL][DOMAIN_NAME]"
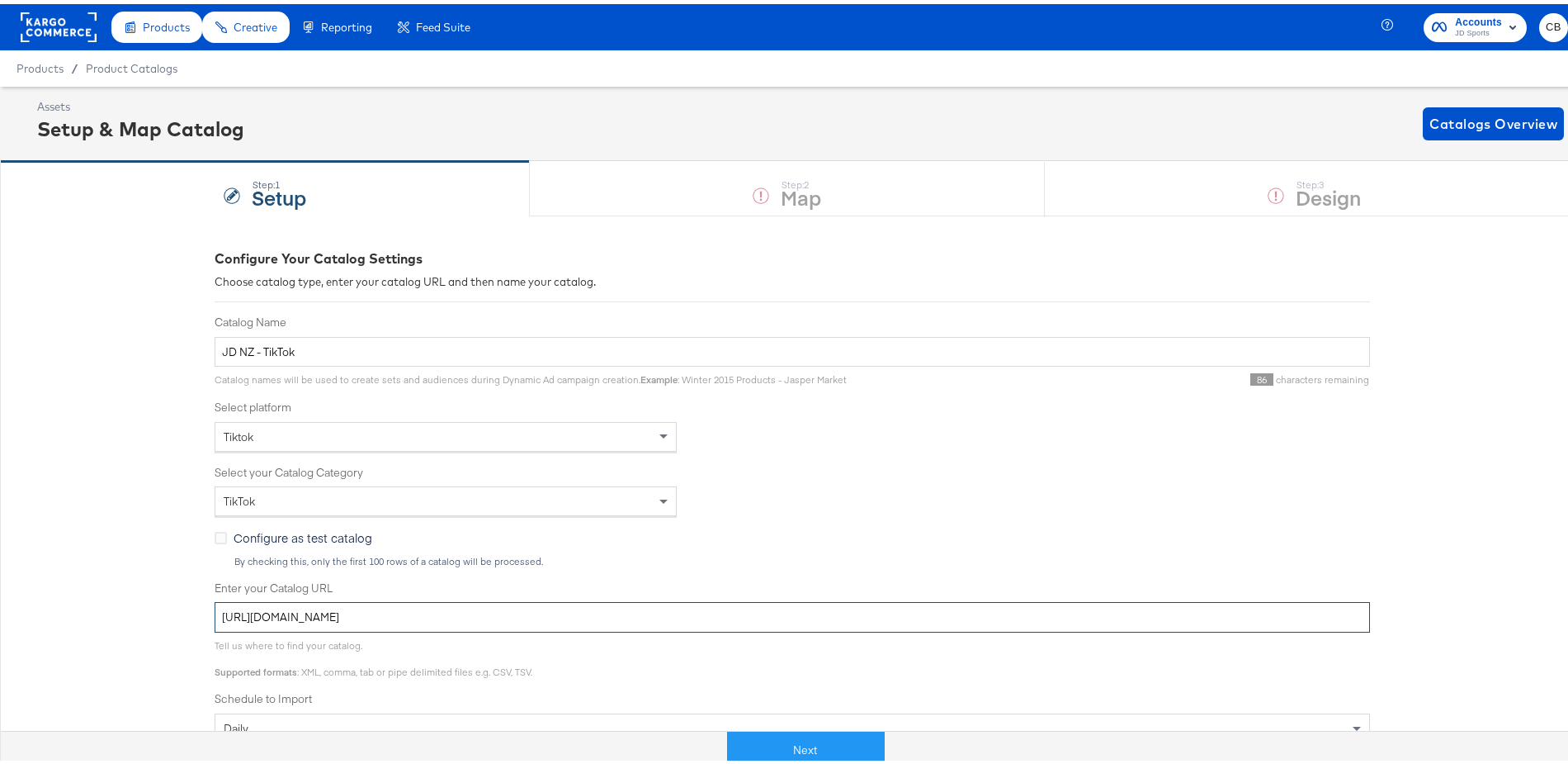
type input "[URL][DOMAIN_NAME]"
click at [75, 557] on div "Configure Your Catalog Settings Choose catalog type, enter your catalog URL and…" at bounding box center [792, 625] width 1585 height 827
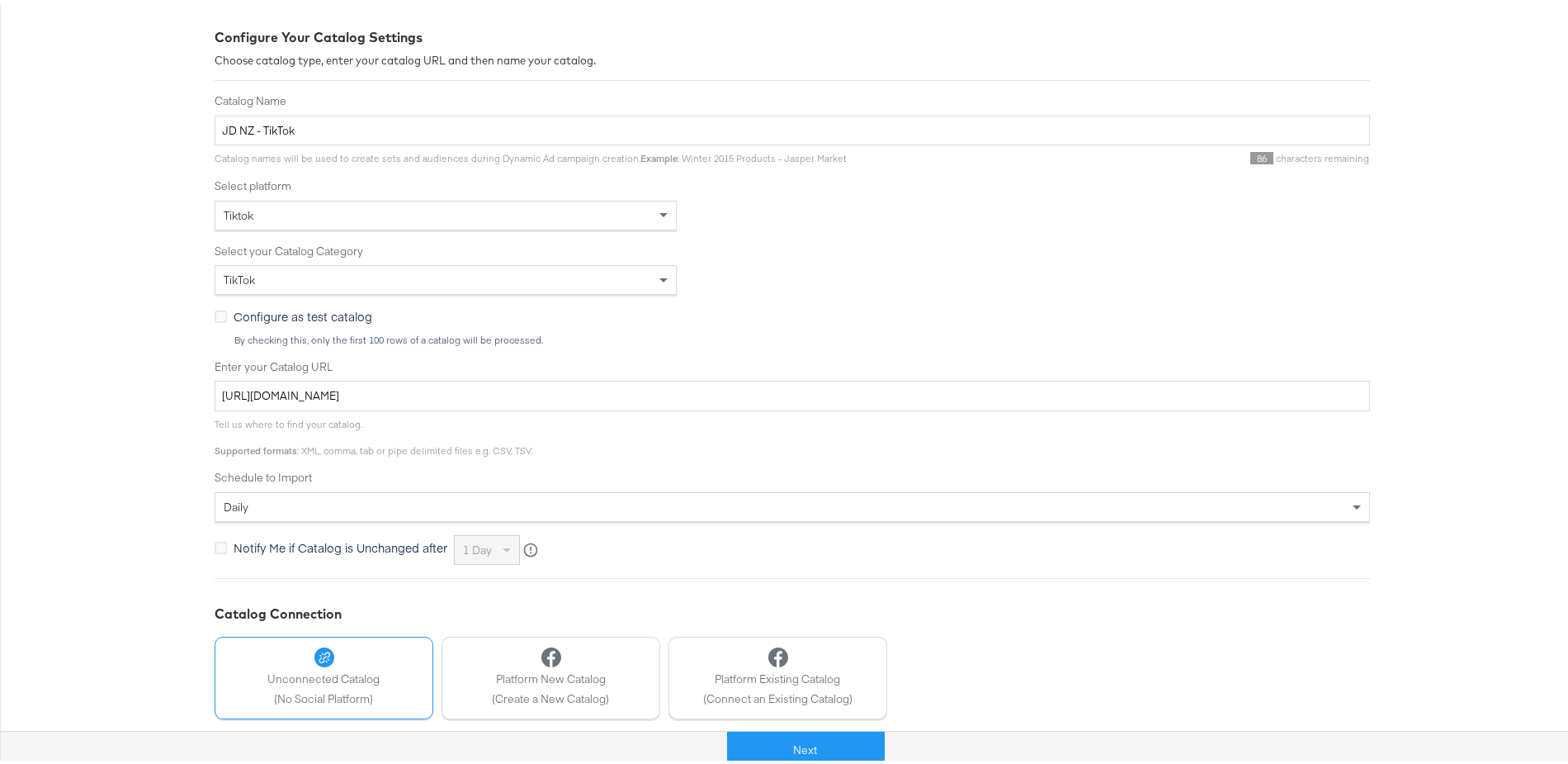
scroll to position [285, 0]
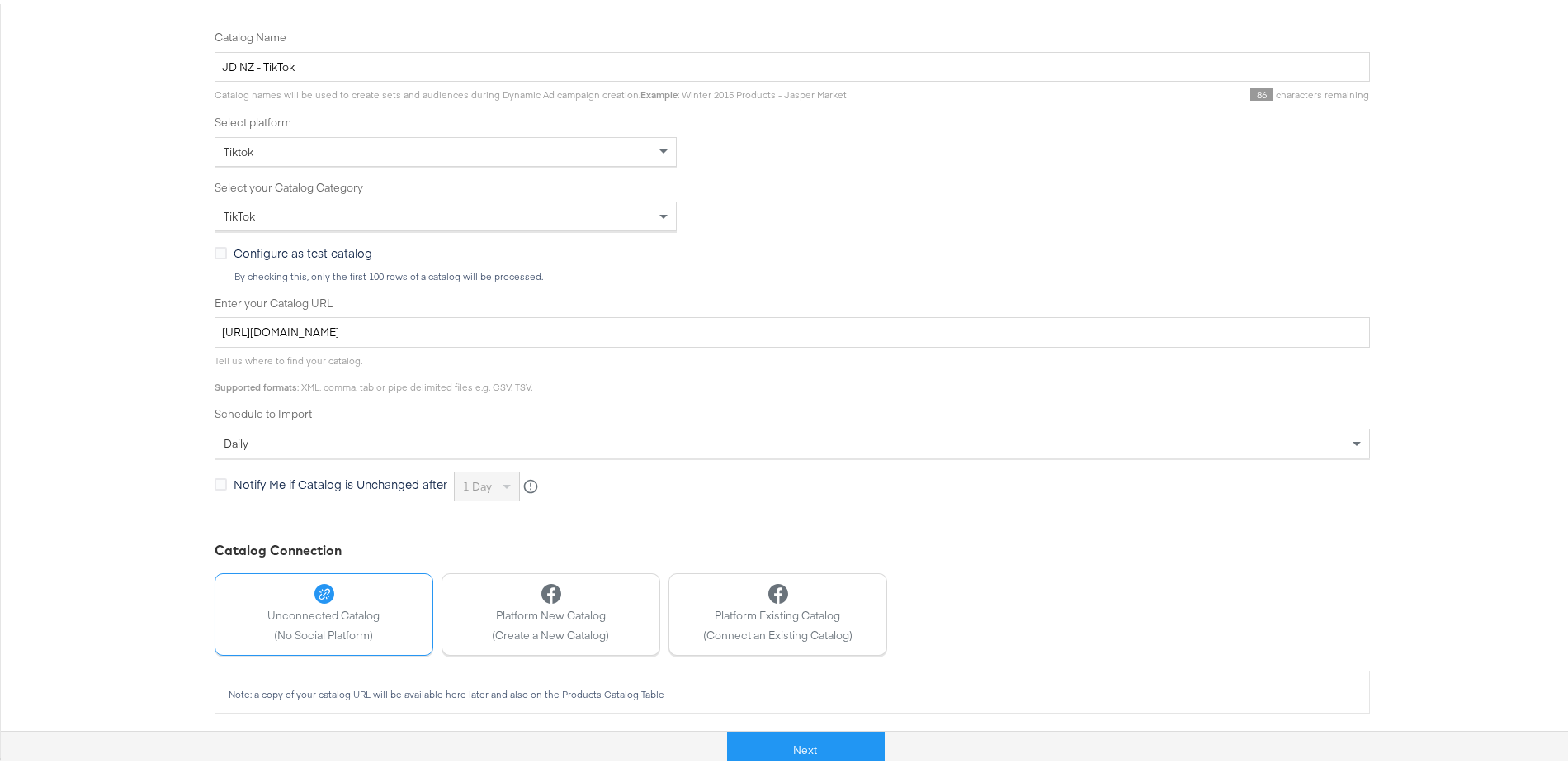
click at [296, 437] on div "daily" at bounding box center [792, 439] width 1154 height 28
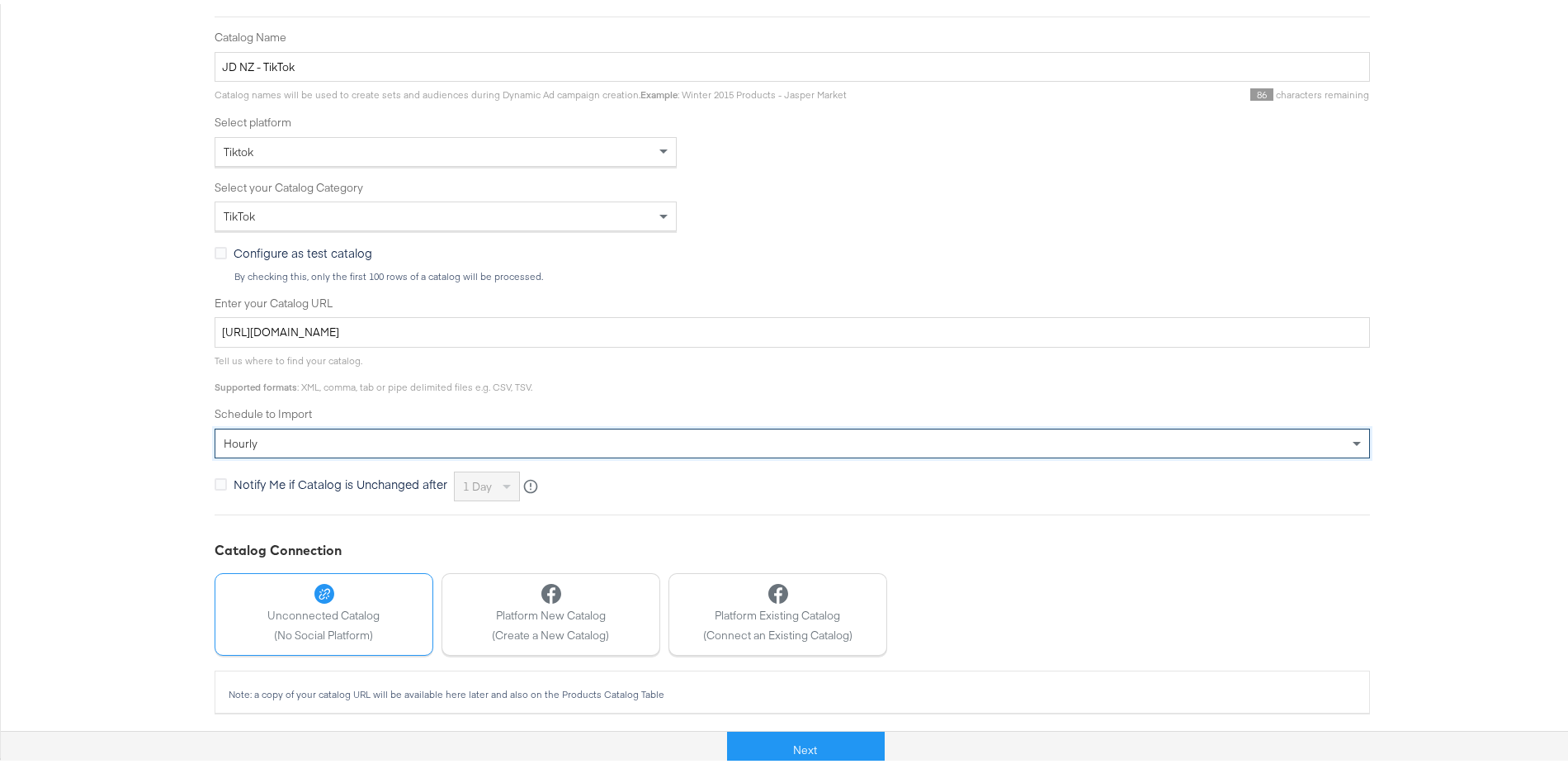
click at [140, 469] on div "Configure Your Catalog Settings Choose catalog type, enter your catalog URL and…" at bounding box center [792, 340] width 1585 height 827
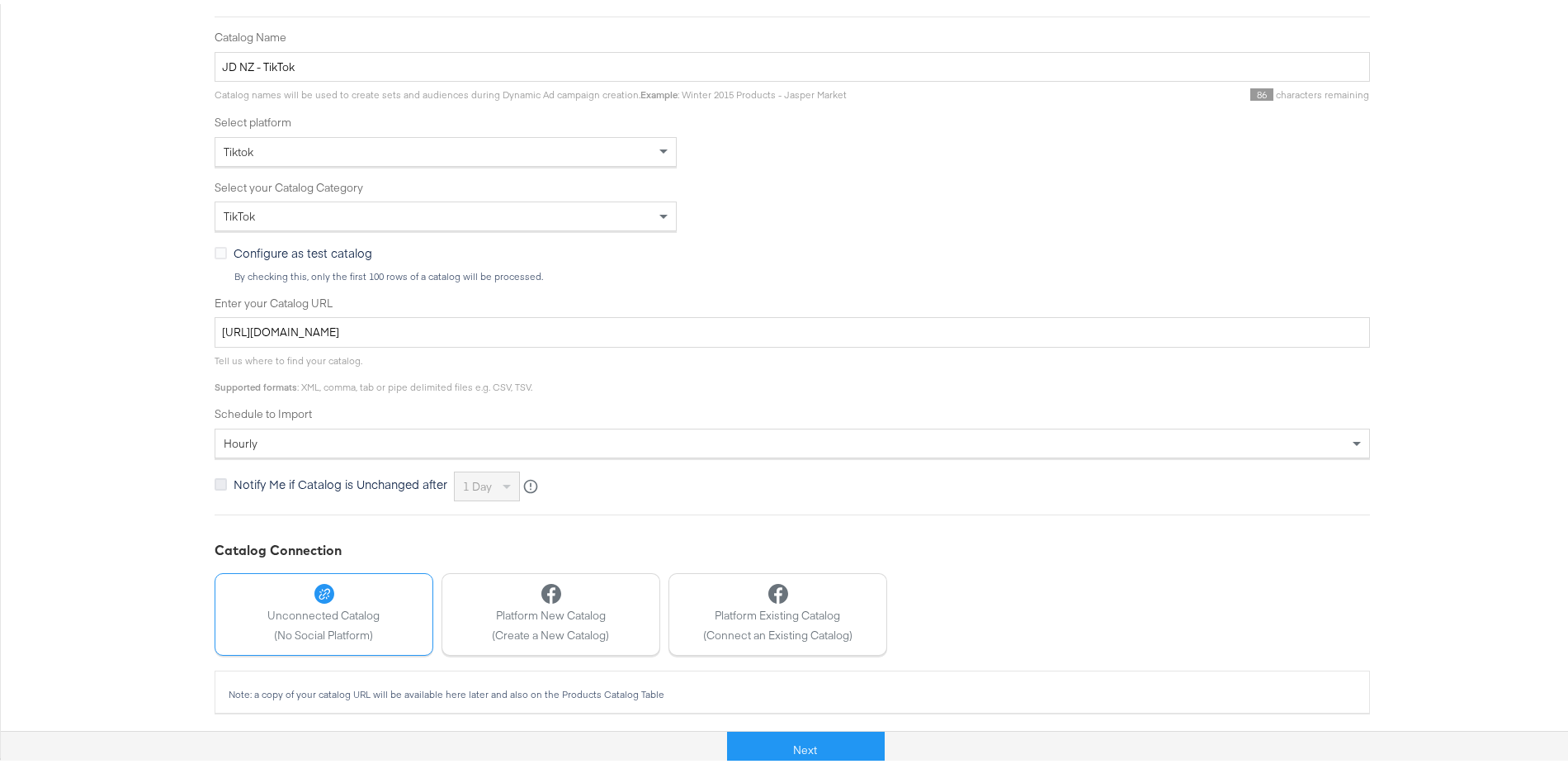
click at [215, 475] on icon at bounding box center [221, 480] width 12 height 12
click at [0, 0] on input "Notify Me if Catalog is Unchanged after" at bounding box center [0, 0] width 0 height 0
click at [469, 484] on span "1 day" at bounding box center [477, 482] width 29 height 15
click at [850, 477] on div "Notify Me if Catalog is Unchanged after 1 day 1 day 2 days 3 days 4 days 5 days…" at bounding box center [792, 482] width 1155 height 30
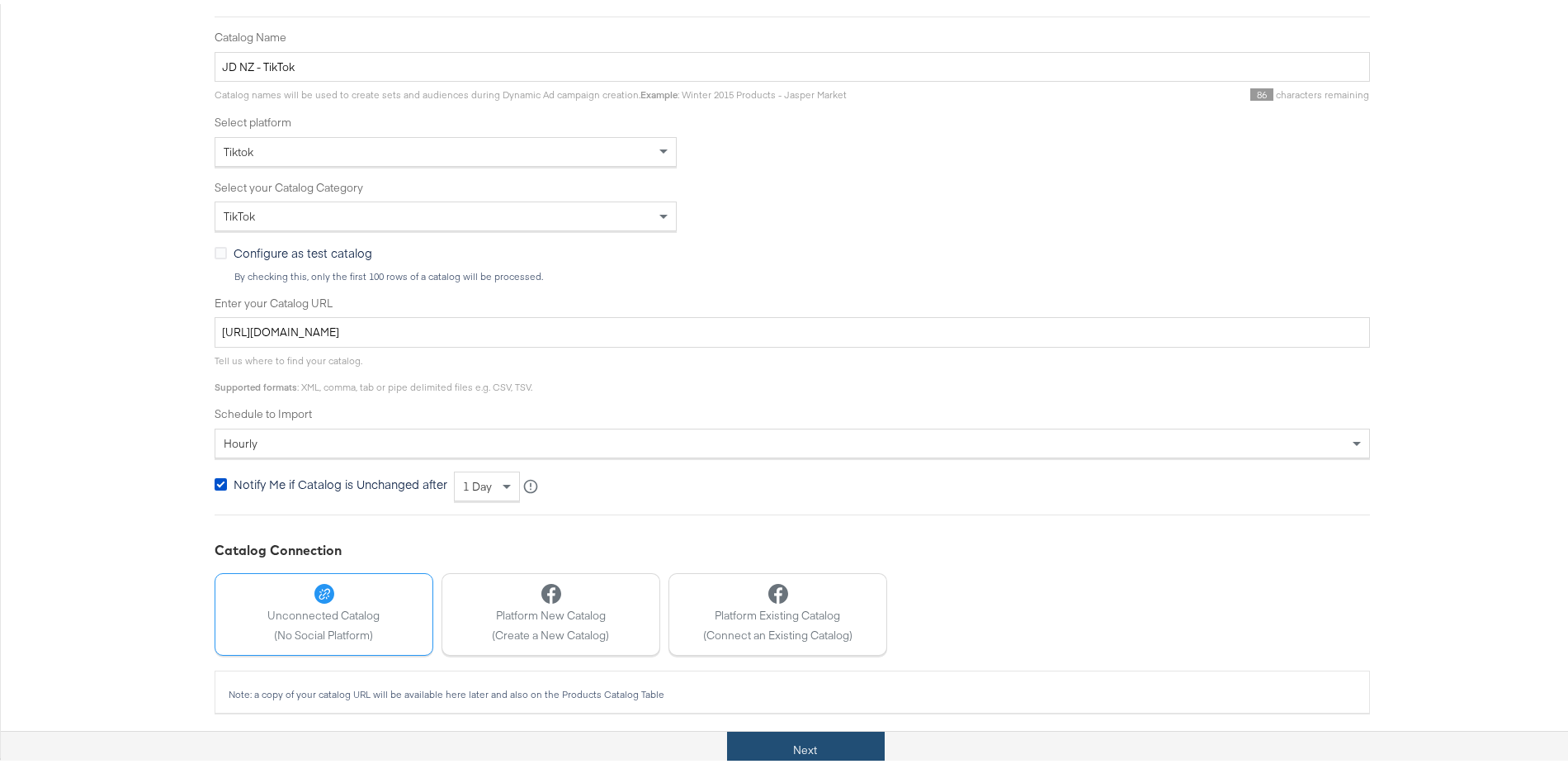
click at [794, 738] on button "Next" at bounding box center [805, 746] width 157 height 37
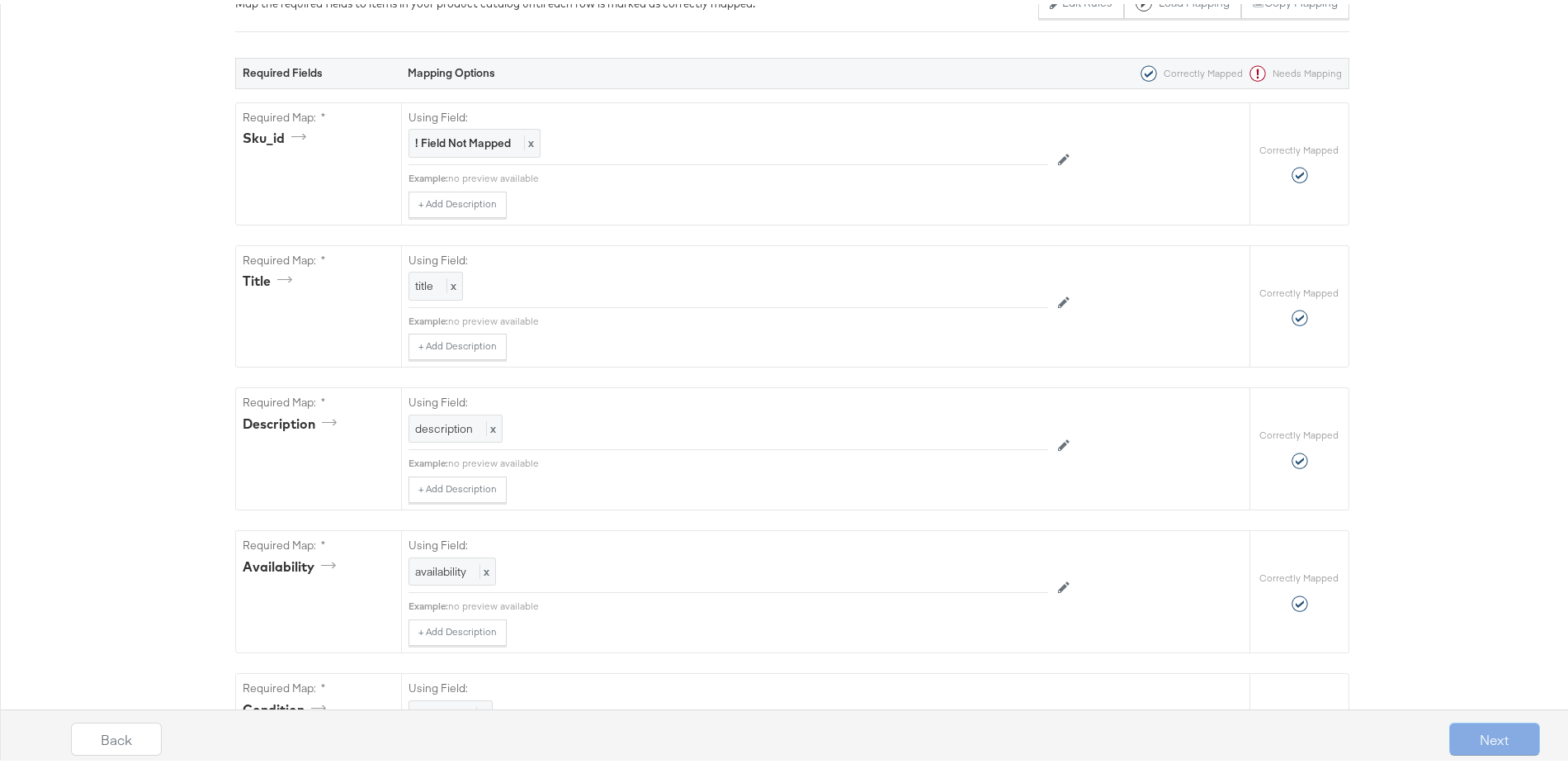
scroll to position [0, 0]
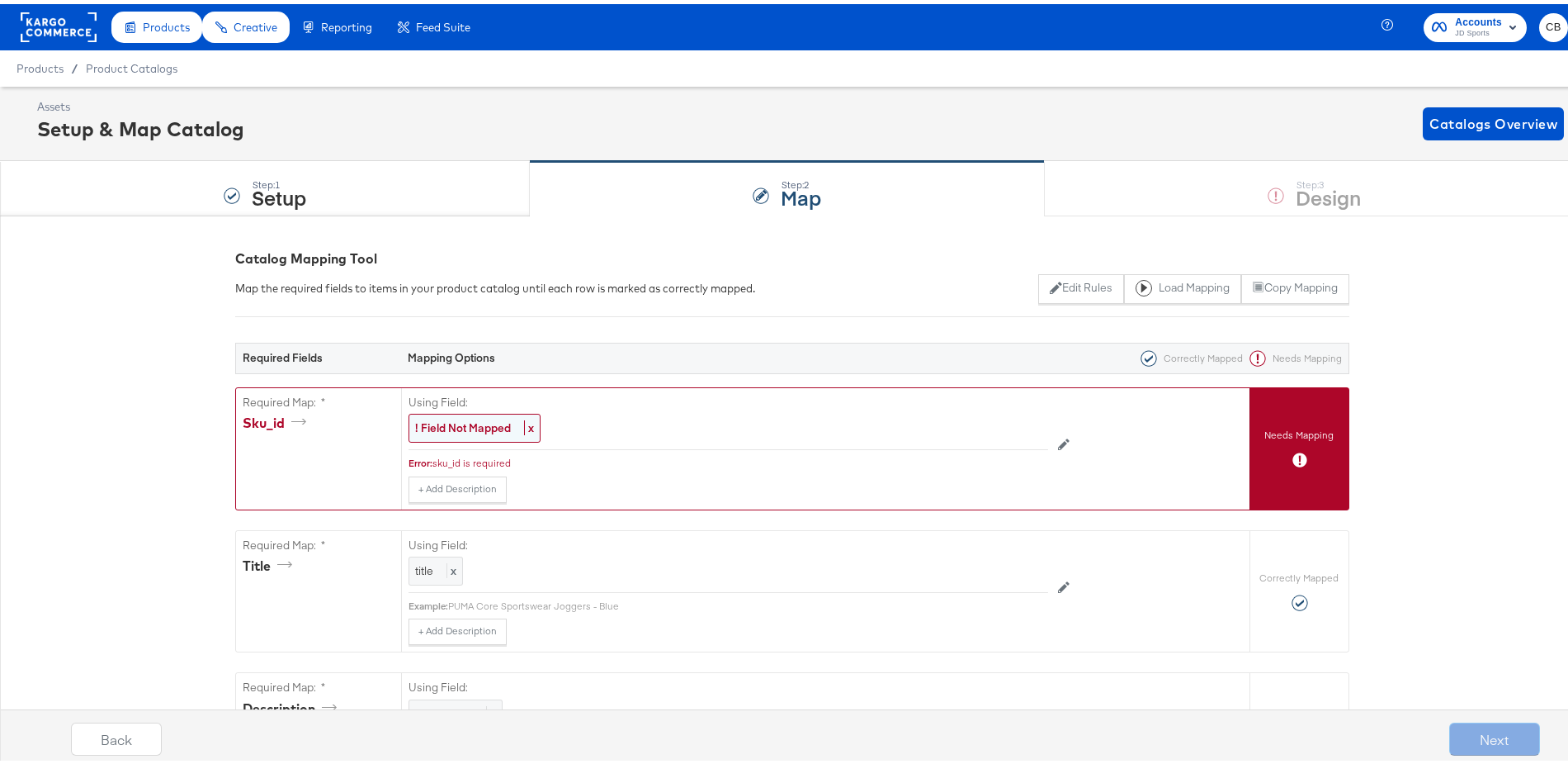
click at [488, 429] on strong "! Field Not Mapped" at bounding box center [463, 423] width 96 height 15
click at [833, 431] on div "Select..." at bounding box center [691, 424] width 563 height 28
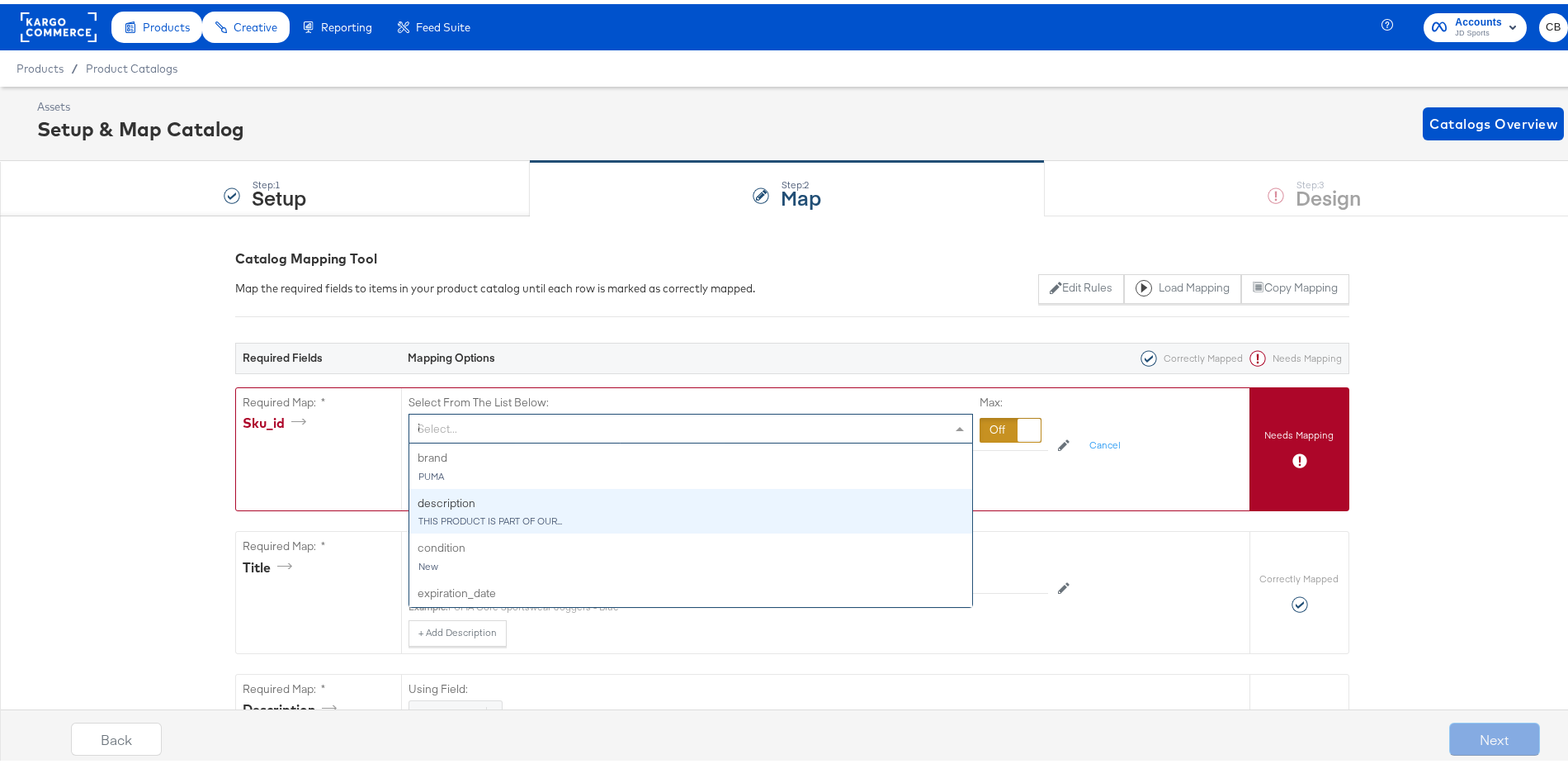
type input "id"
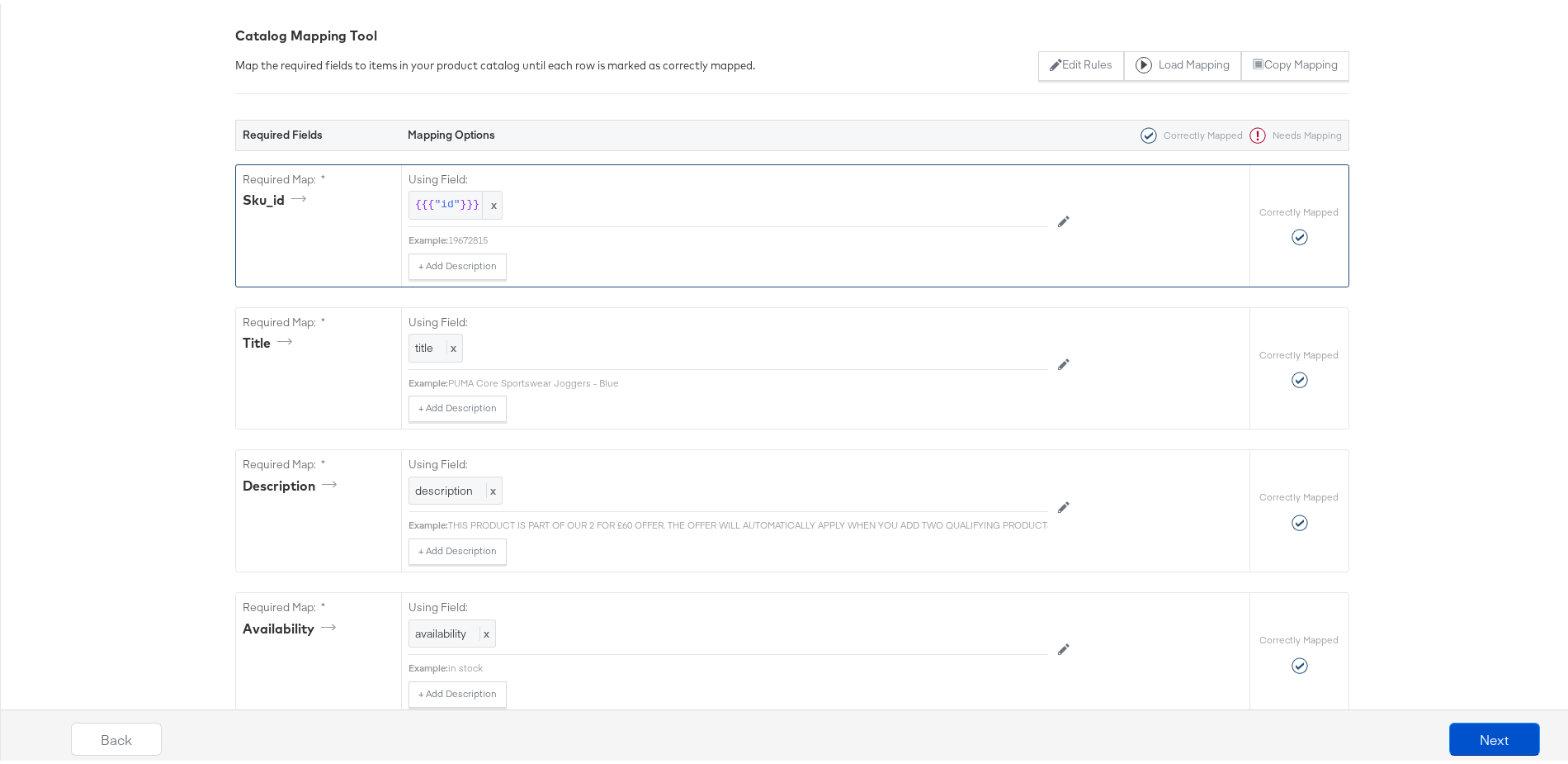
scroll to position [355, 0]
